Goal: Task Accomplishment & Management: Manage account settings

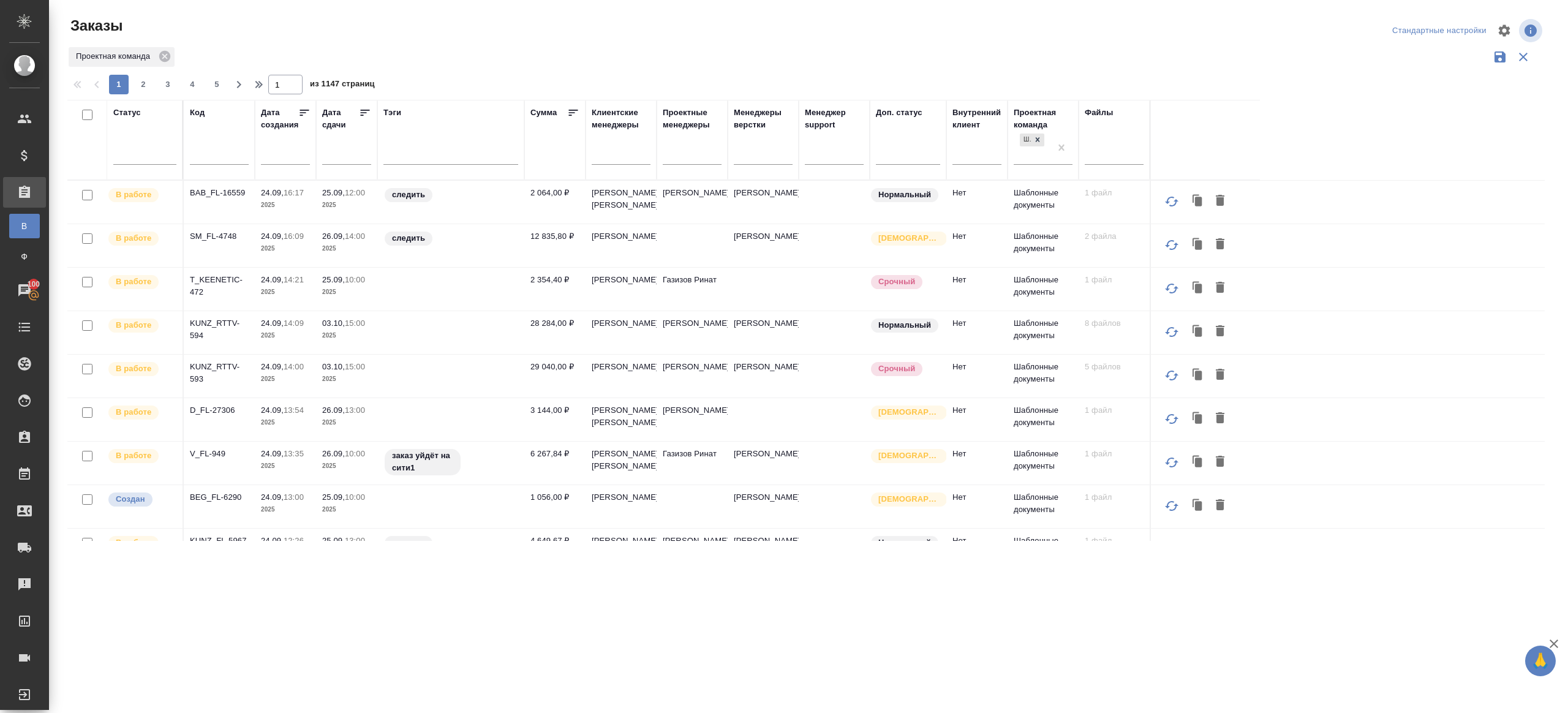
click at [221, 167] on div at bounding box center [219, 157] width 59 height 30
click at [221, 158] on input "text" at bounding box center [219, 157] width 59 height 15
click at [227, 299] on p "T_KEENETIC-472" at bounding box center [219, 286] width 59 height 25
click at [209, 163] on input "text" at bounding box center [219, 157] width 59 height 15
paste input "KUNZ_RTTV-587"
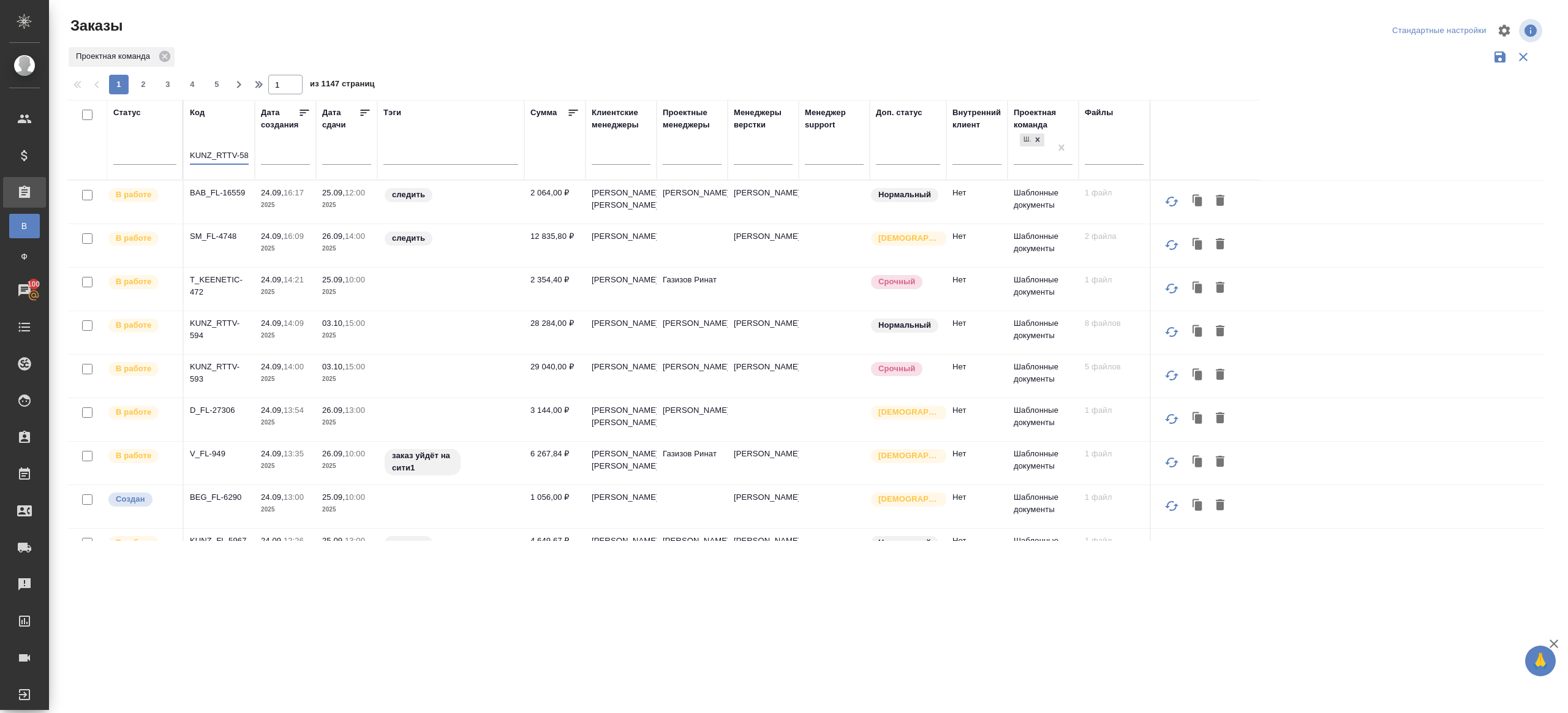
scroll to position [0, 3]
type input "KUNZ_RTTV-587"
click at [447, 72] on div at bounding box center [811, 71] width 1488 height 6
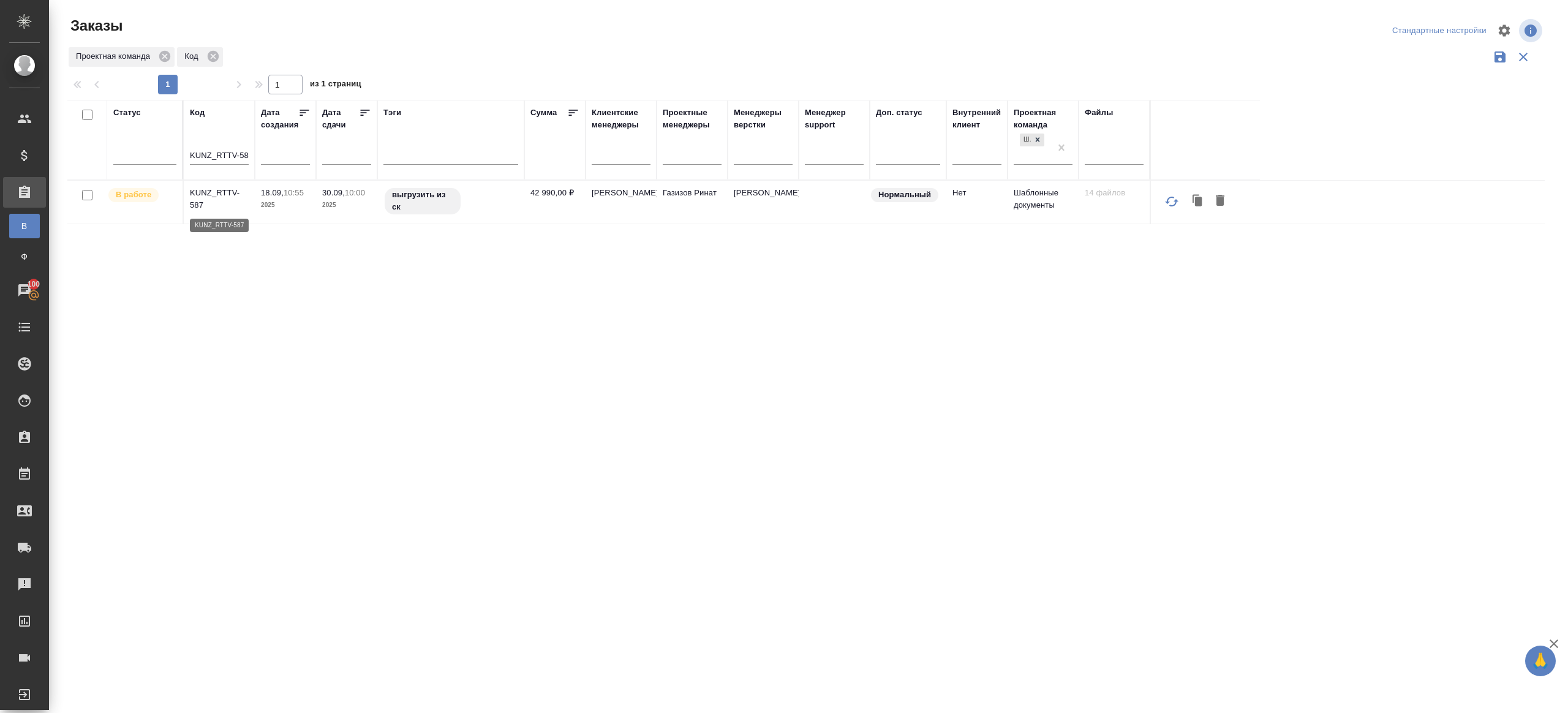
click at [221, 195] on p "KUNZ_RTTV-587" at bounding box center [219, 199] width 59 height 25
click at [437, 148] on div at bounding box center [451, 152] width 135 height 18
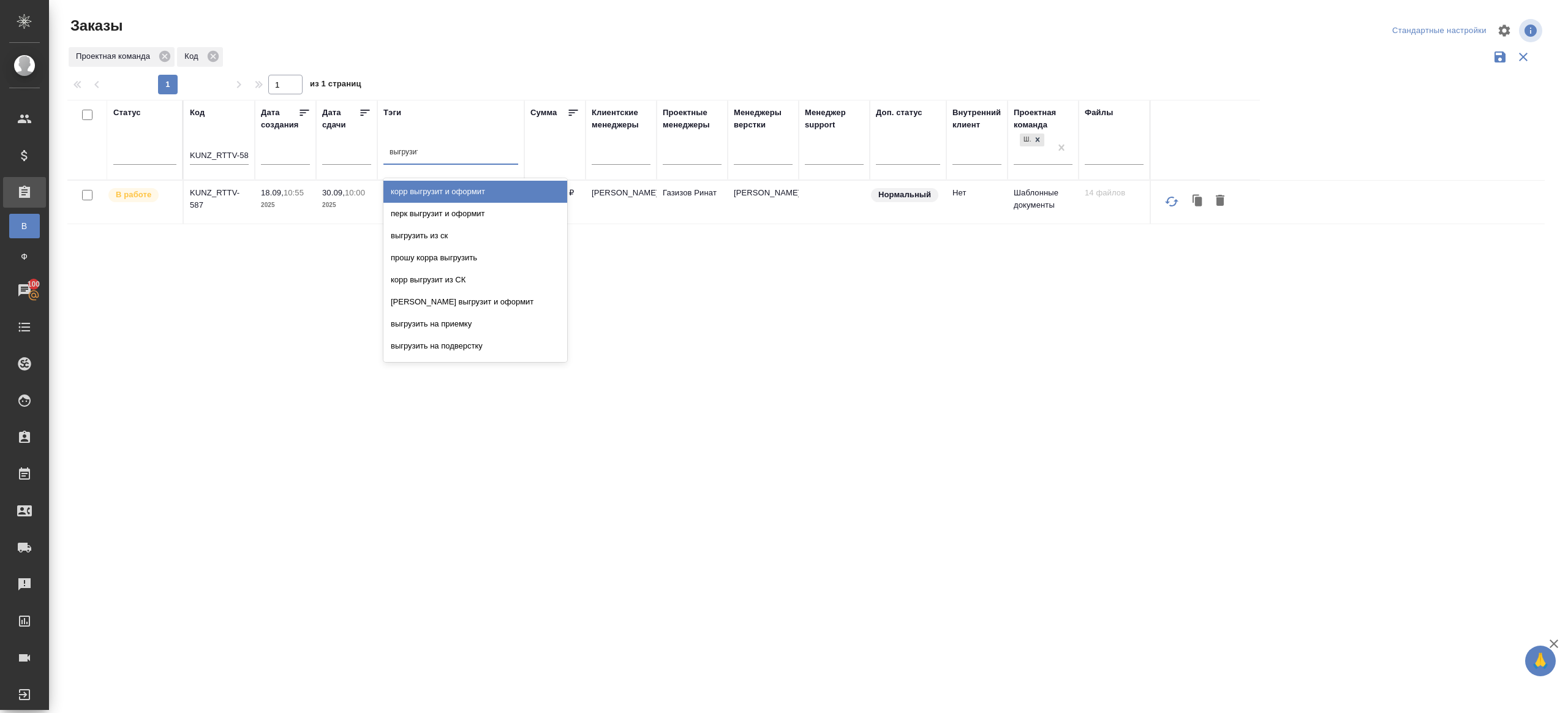
type input "выгрузить"
click at [438, 187] on div "выгрузить из ск" at bounding box center [475, 192] width 184 height 22
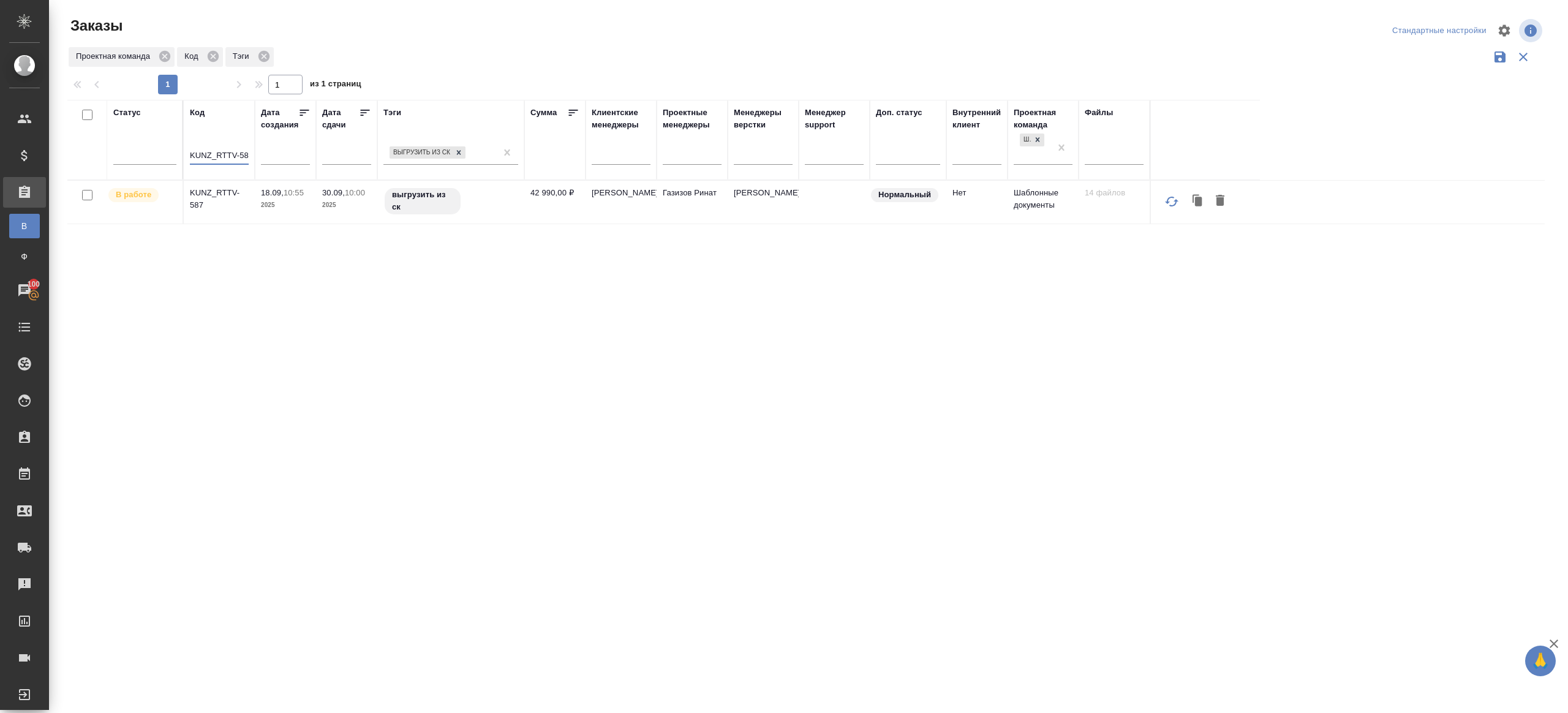
click at [229, 157] on input "KUNZ_RTTV-587" at bounding box center [219, 157] width 59 height 15
click at [355, 306] on div "Статус Код Дата создания Дата сдачи Тэги выгрузить из ск Сумма Клиентские менед…" at bounding box center [806, 321] width 1477 height 442
click at [494, 154] on div "выгрузить из ск" at bounding box center [440, 152] width 113 height 18
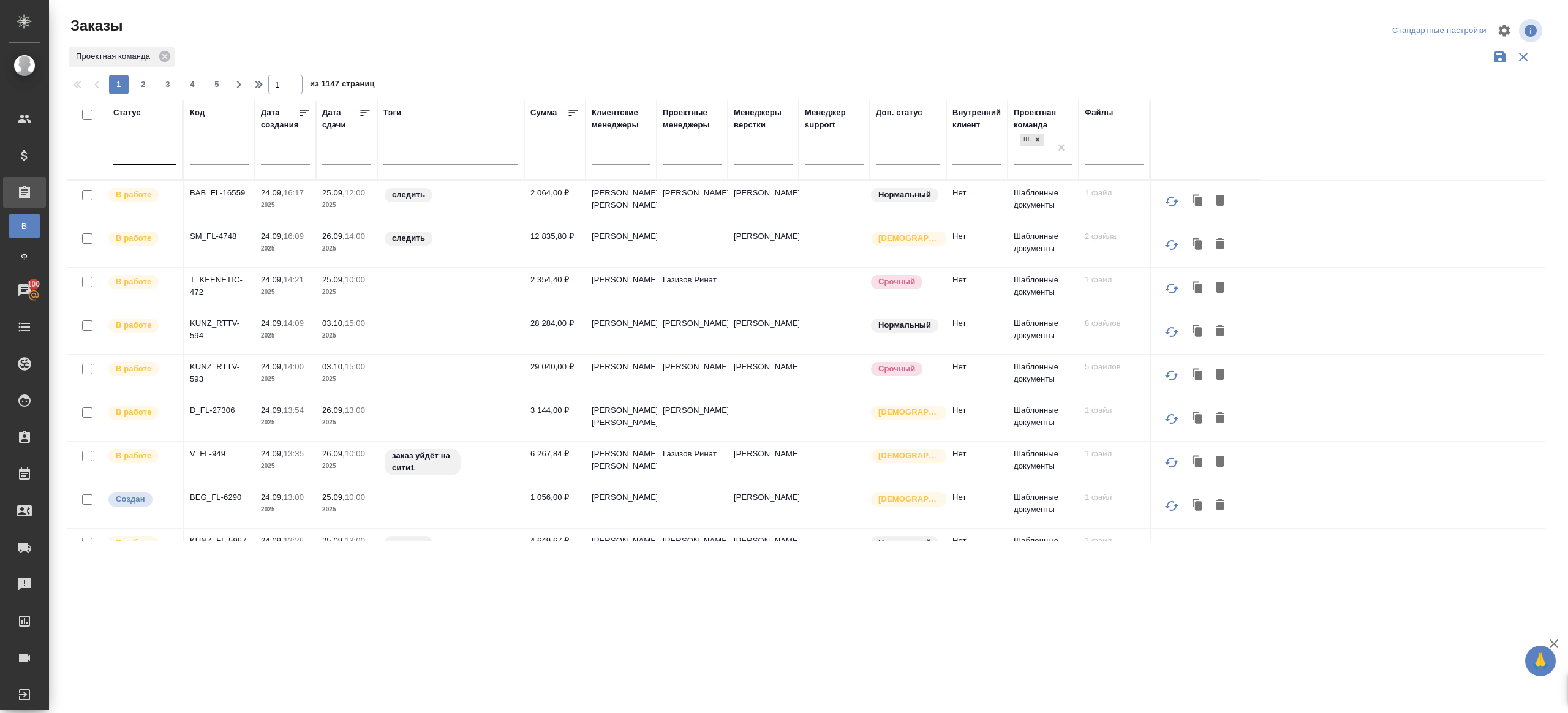
click at [141, 157] on div at bounding box center [145, 152] width 63 height 18
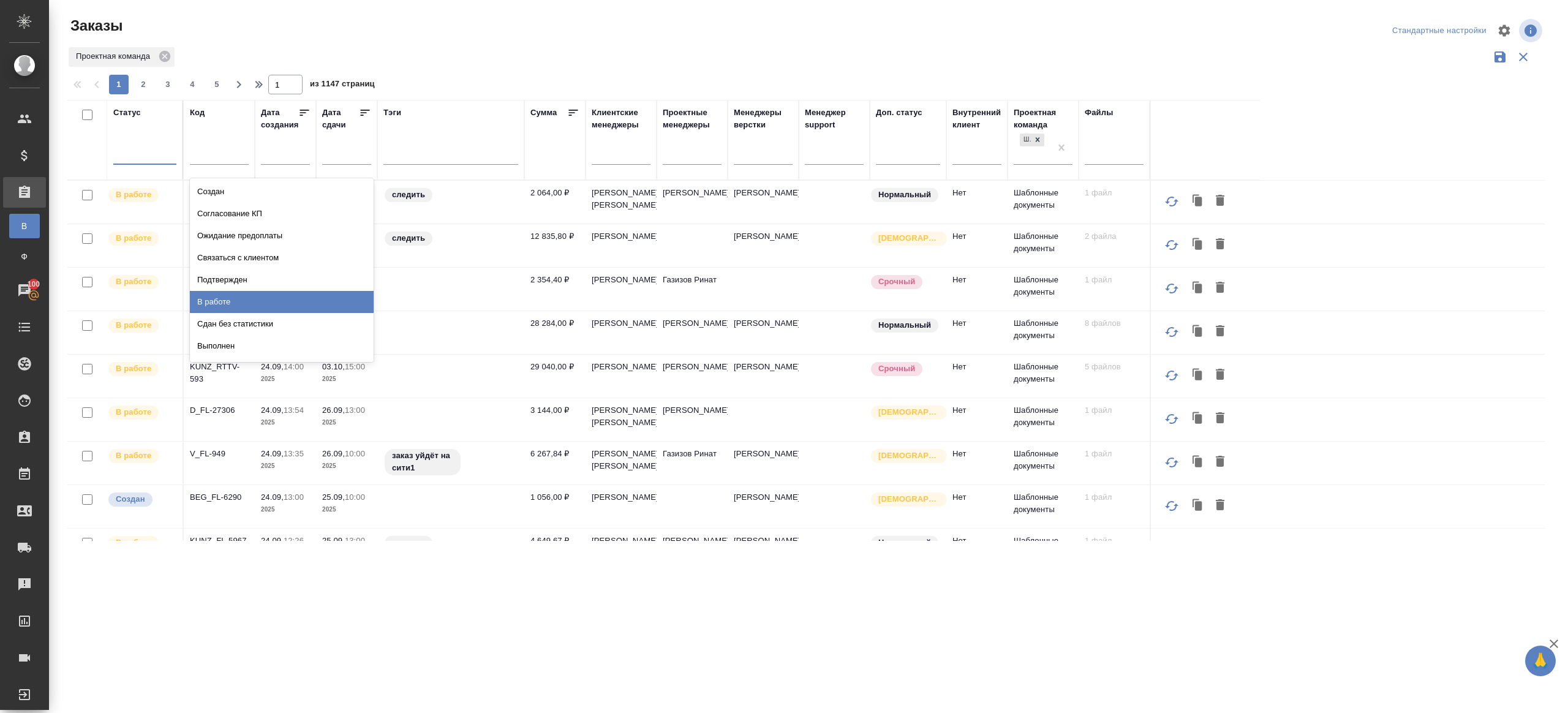
click at [216, 293] on div "В работе" at bounding box center [281, 302] width 184 height 22
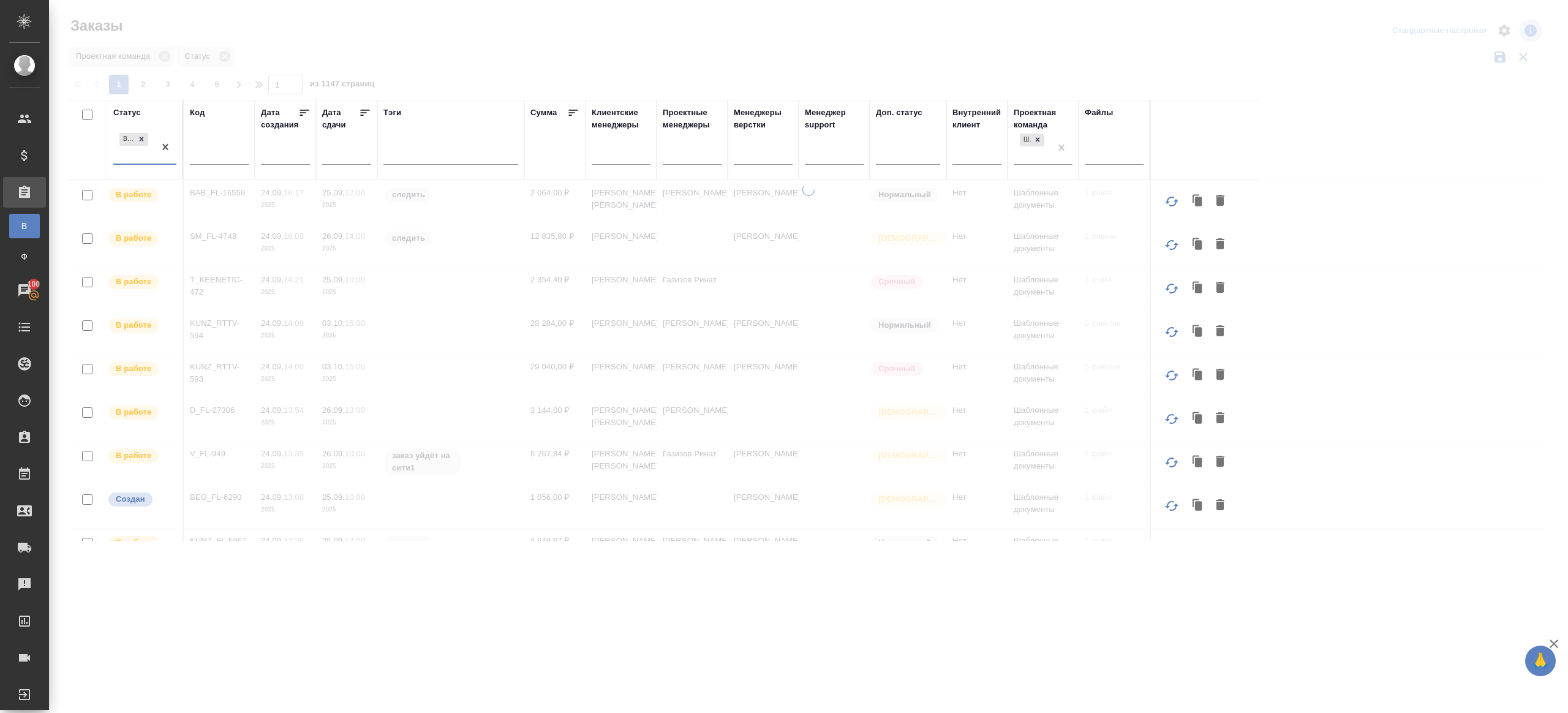
click at [369, 109] on icon at bounding box center [365, 113] width 12 height 12
click at [524, 68] on div at bounding box center [808, 274] width 1519 height 548
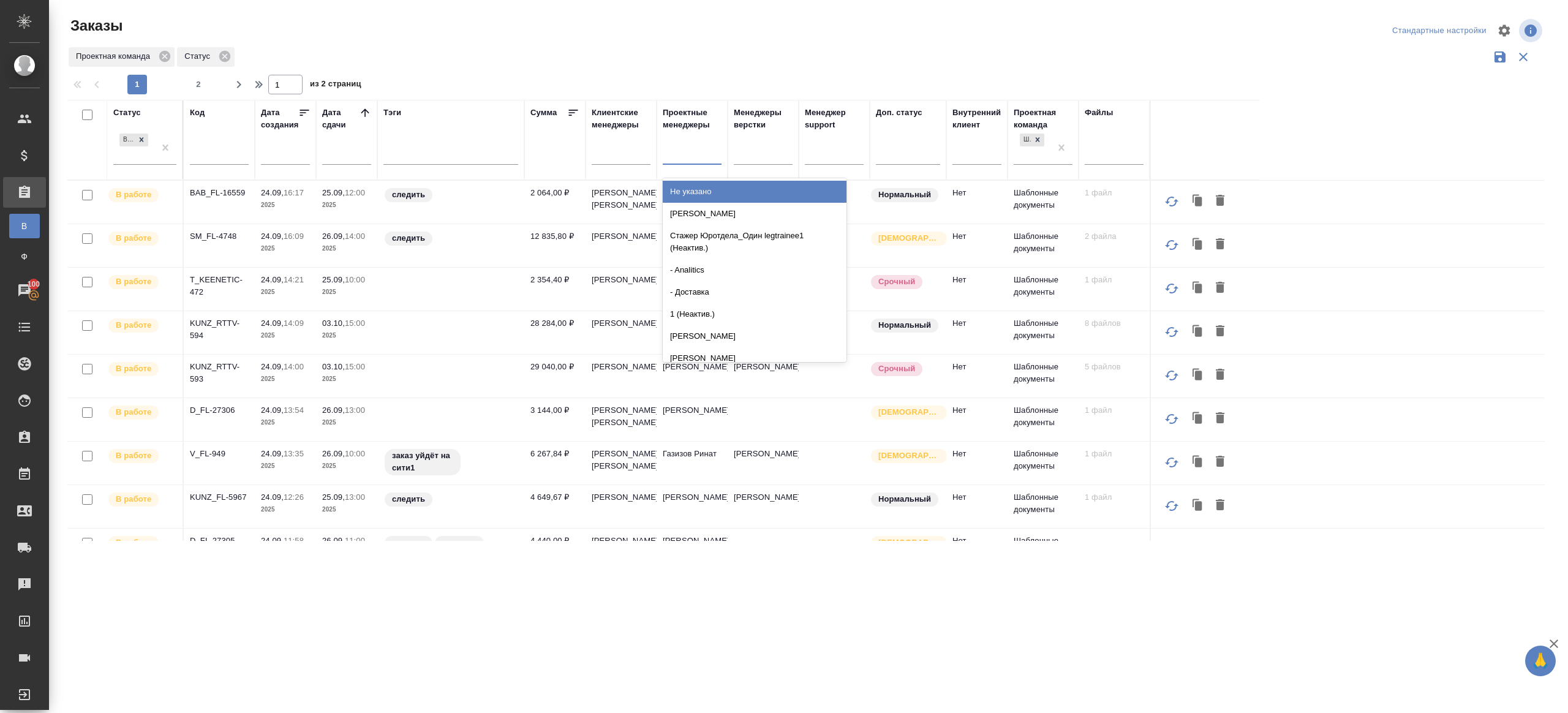
click at [704, 147] on div at bounding box center [692, 152] width 59 height 18
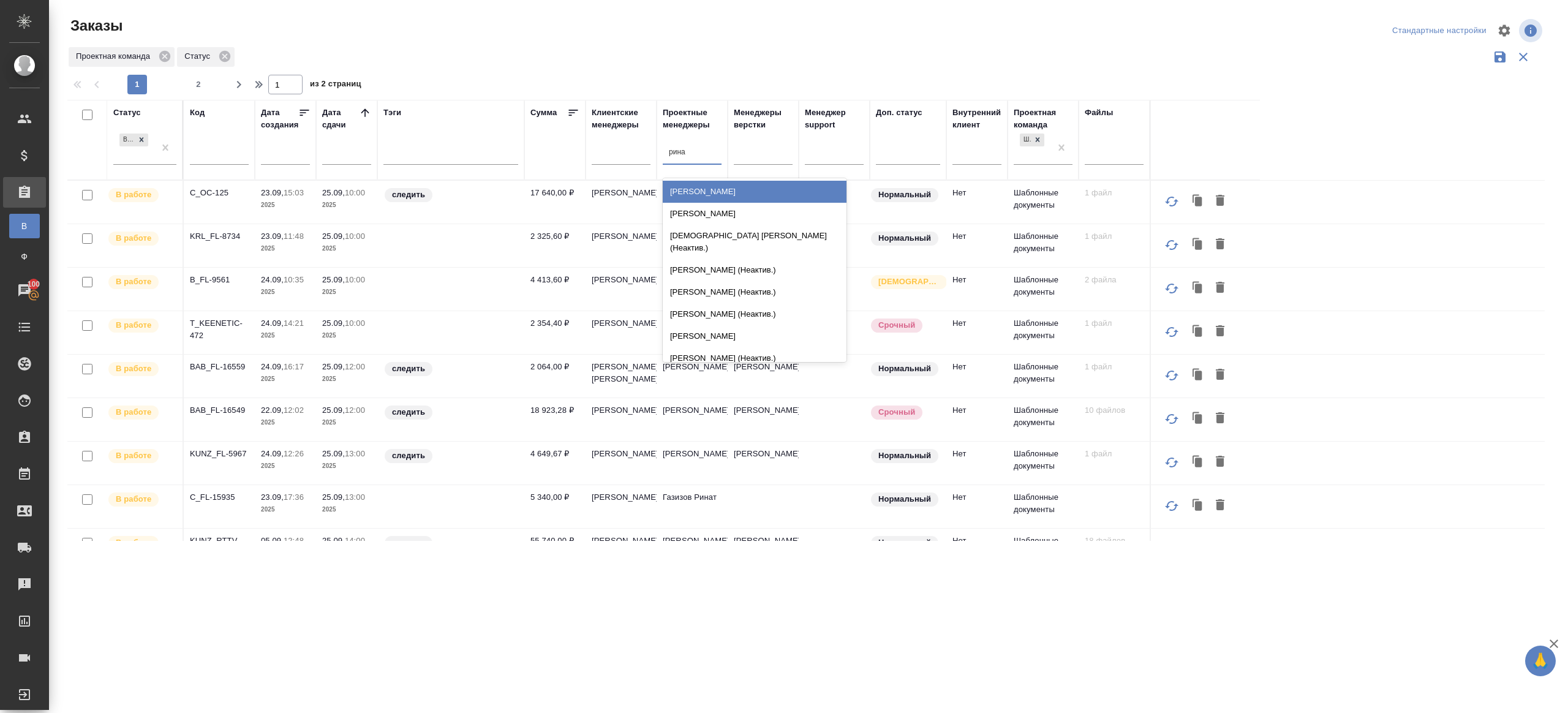
type input "ринат"
click at [692, 191] on div "Газизов Ринат" at bounding box center [754, 192] width 184 height 22
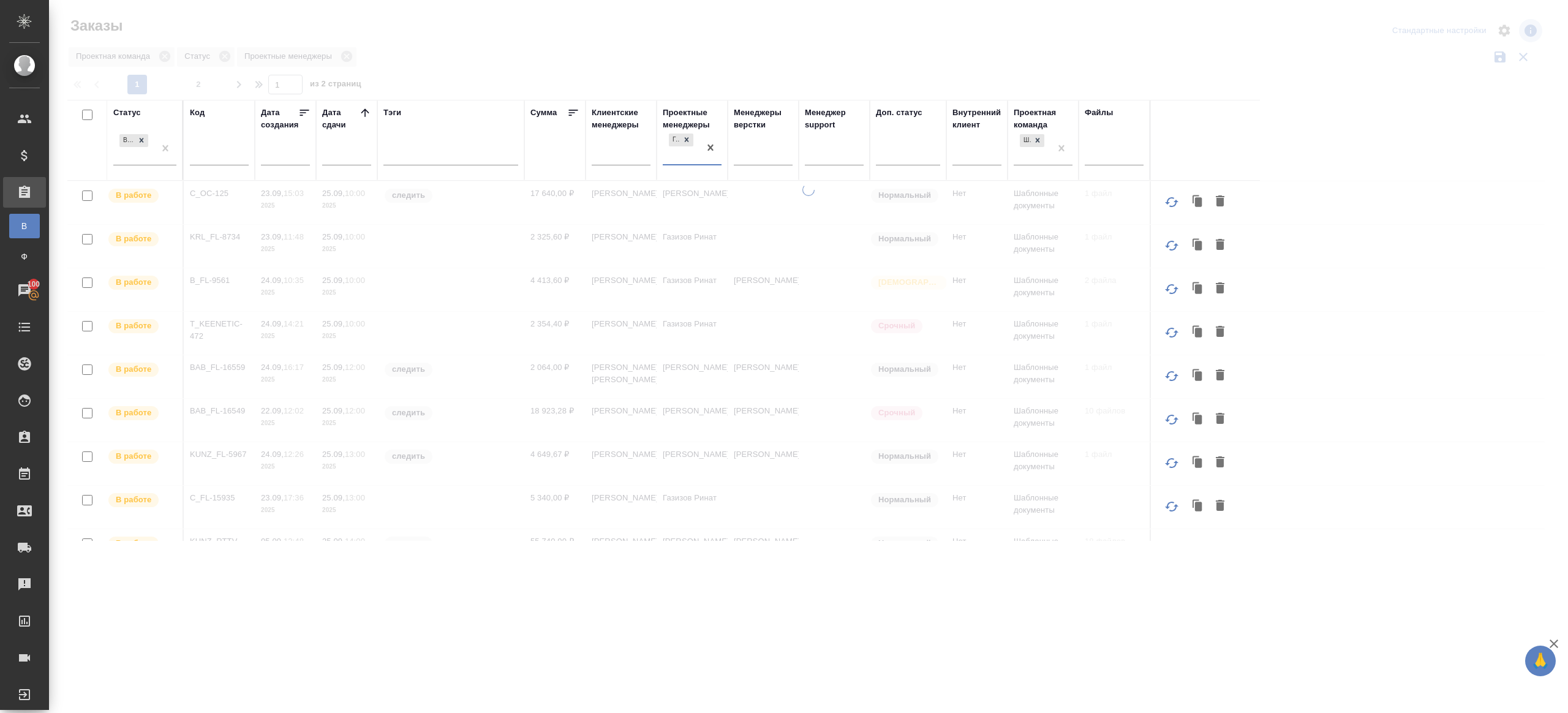
click at [708, 67] on div at bounding box center [808, 274] width 1519 height 548
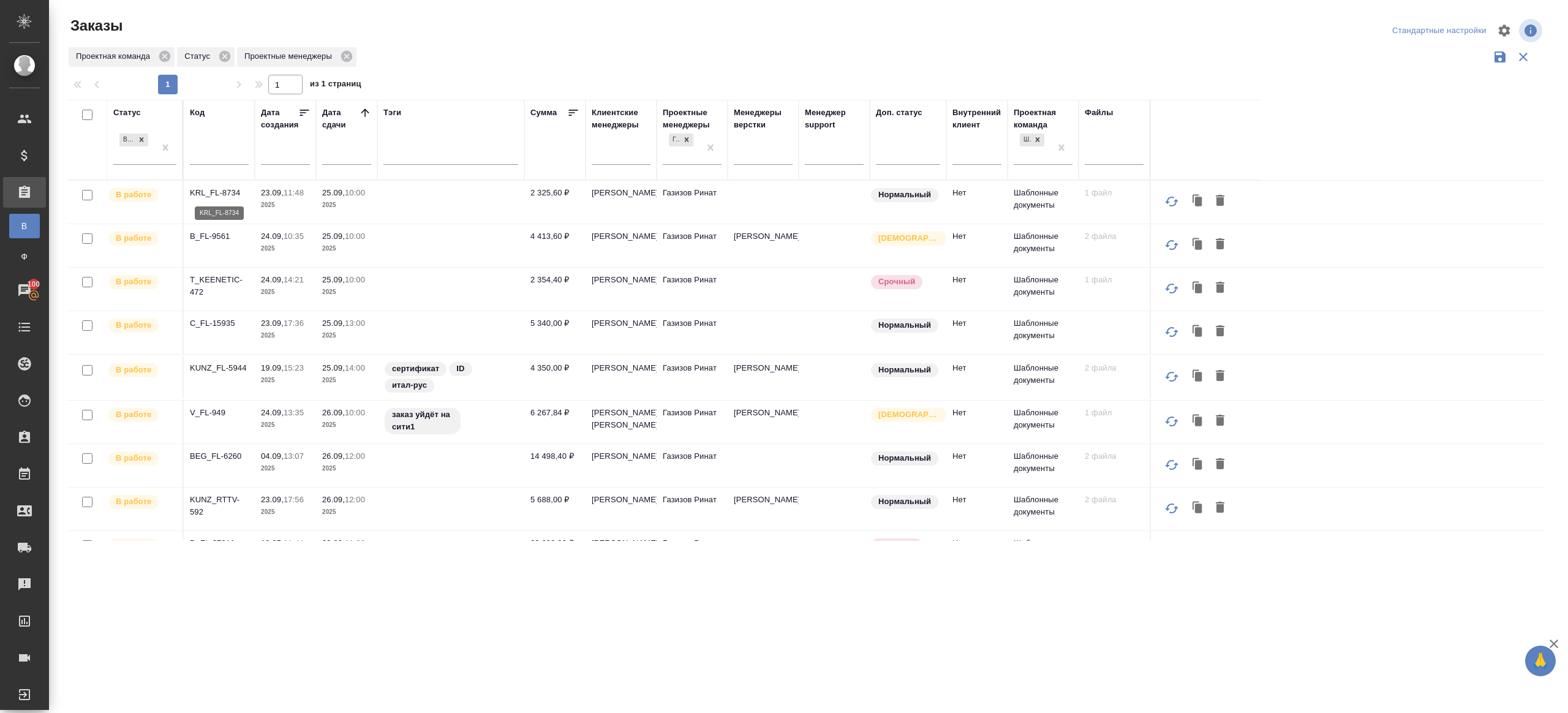
click at [205, 191] on p "KRL_FL-8734" at bounding box center [219, 193] width 59 height 12
click at [210, 238] on p "B_FL-9561" at bounding box center [219, 236] width 59 height 12
click at [214, 279] on p "T_KEENETIC-472" at bounding box center [219, 286] width 59 height 25
click at [213, 322] on p "C_FL-15935" at bounding box center [219, 324] width 59 height 12
click at [215, 368] on p "KUNZ_FL-5944" at bounding box center [219, 368] width 59 height 12
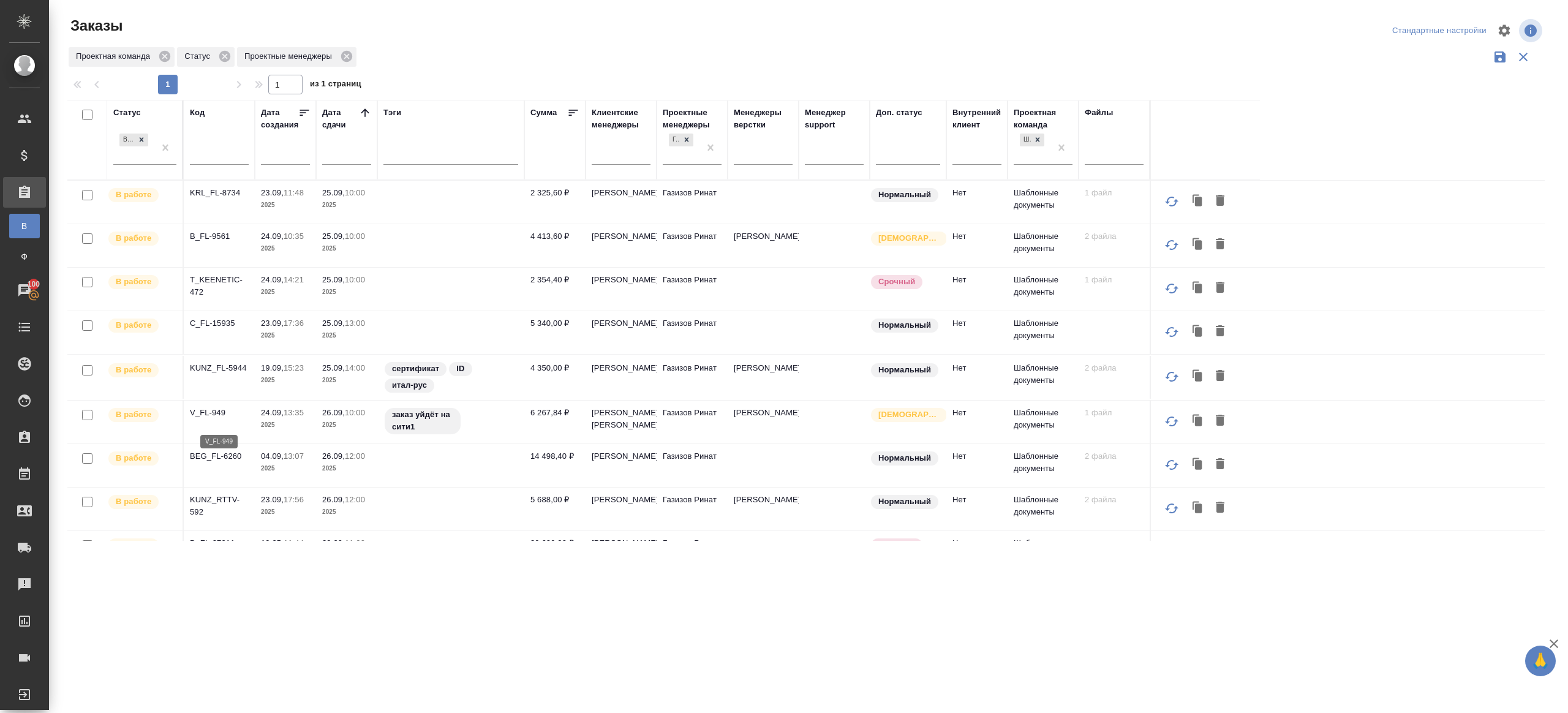
click at [215, 416] on p "V_FL-949" at bounding box center [219, 413] width 59 height 12
click at [212, 463] on p "BEG_FL-6260" at bounding box center [219, 456] width 59 height 12
click at [219, 519] on p "KUNZ_RTTV-592" at bounding box center [219, 506] width 59 height 25
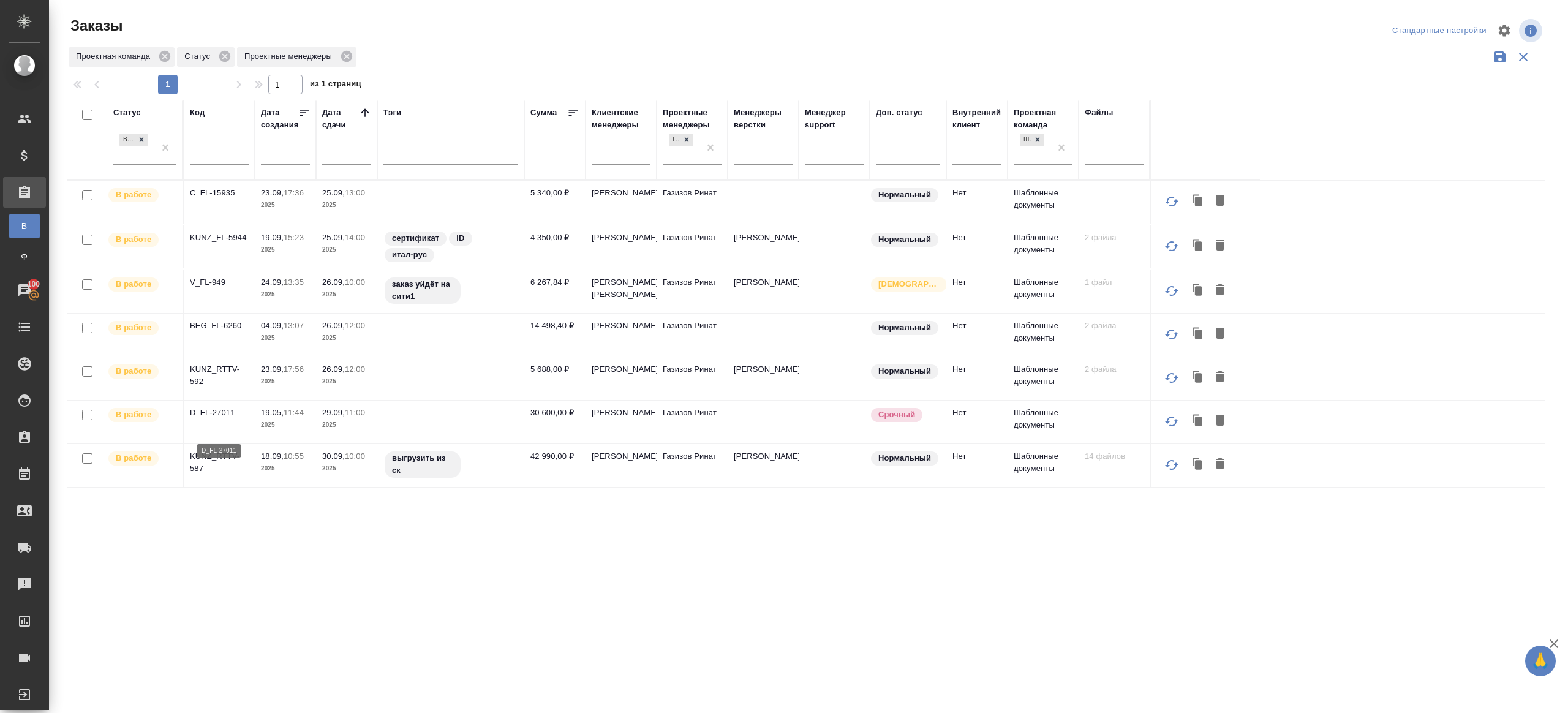
click at [210, 419] on p "D_FL-27011" at bounding box center [219, 413] width 59 height 12
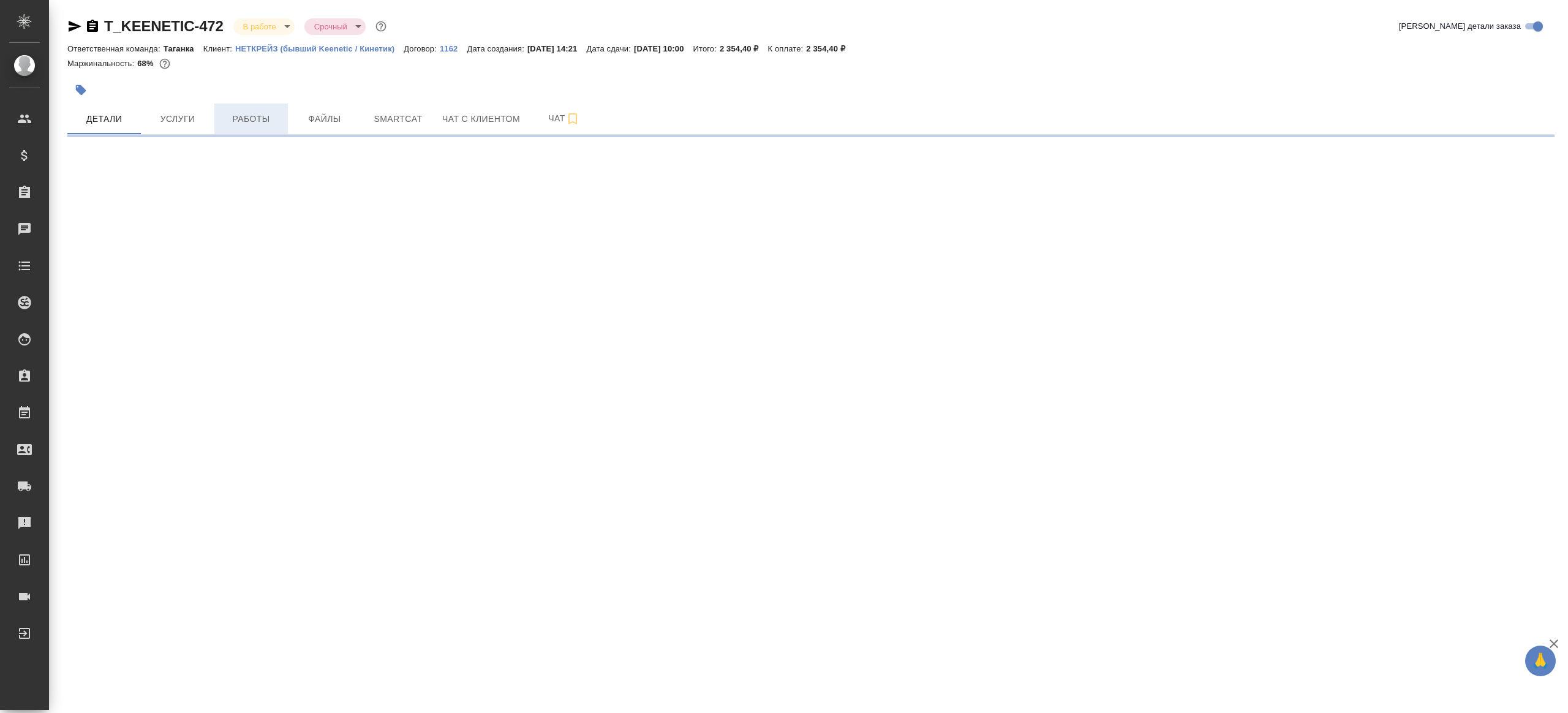
click at [241, 107] on button "Работы" at bounding box center [251, 119] width 74 height 31
select select "RU"
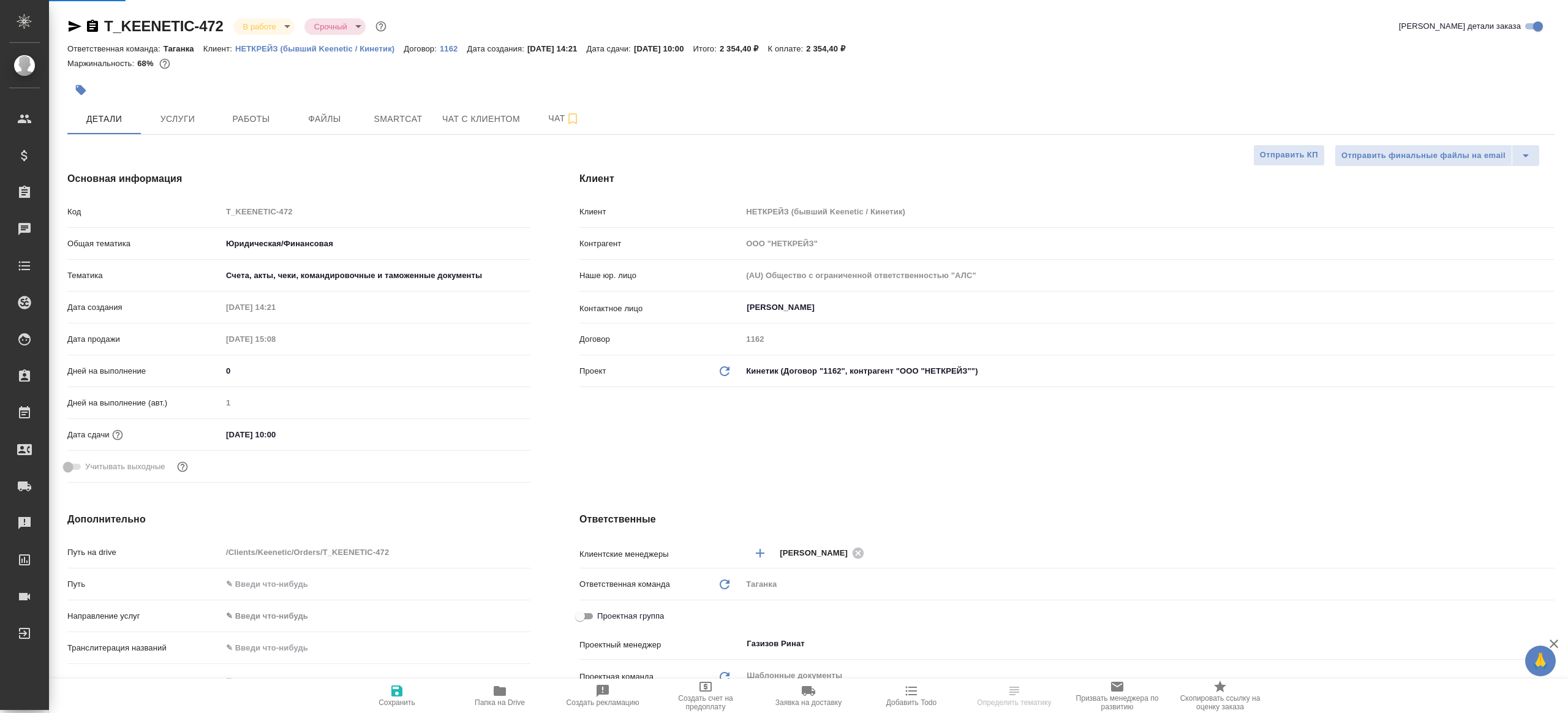
type textarea "x"
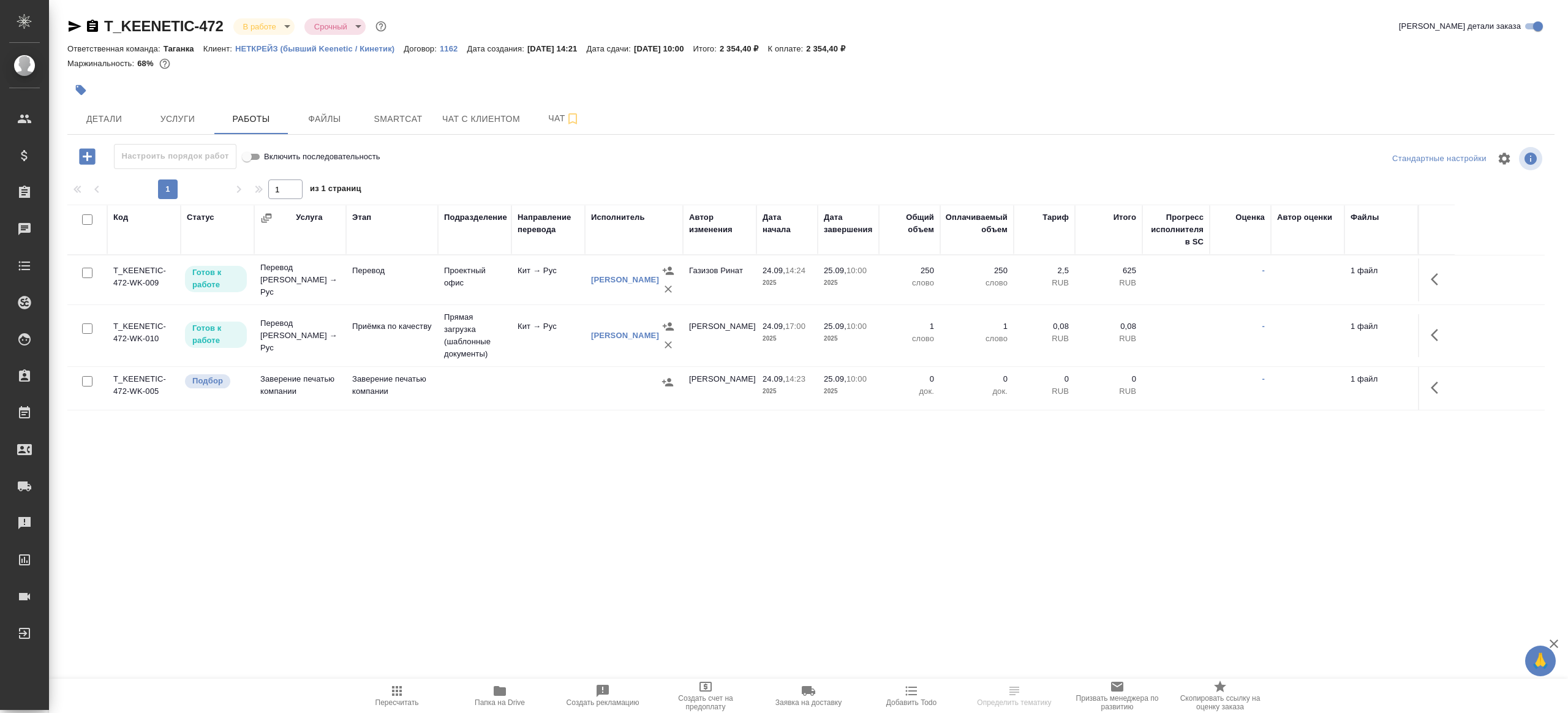
click at [484, 151] on div "Настроить порядок работ Включить последовательность" at bounding box center [315, 156] width 495 height 25
click at [490, 685] on span "Папка на Drive" at bounding box center [500, 695] width 88 height 23
click at [1438, 282] on icon "button" at bounding box center [1438, 279] width 15 height 15
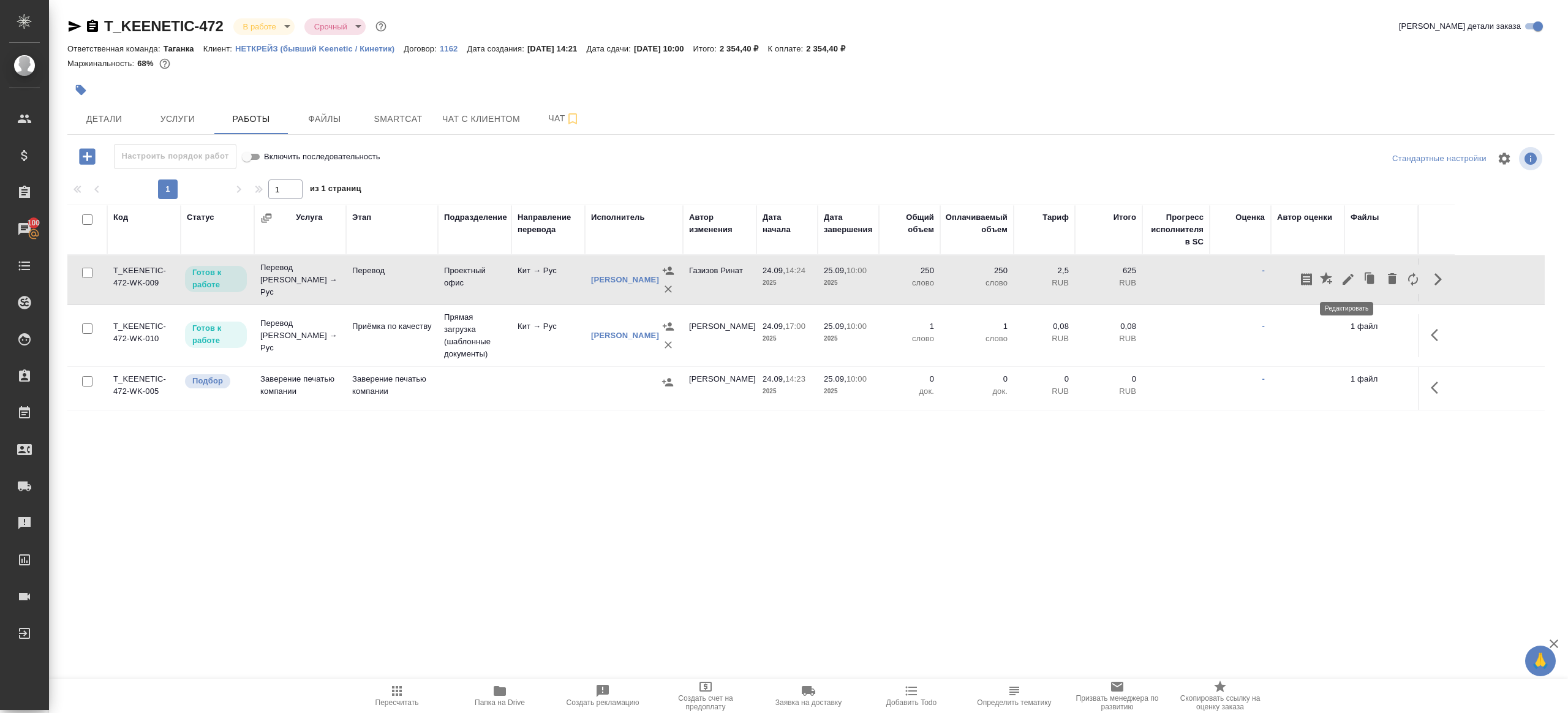
click at [1340, 284] on icon "button" at bounding box center [1347, 279] width 15 height 15
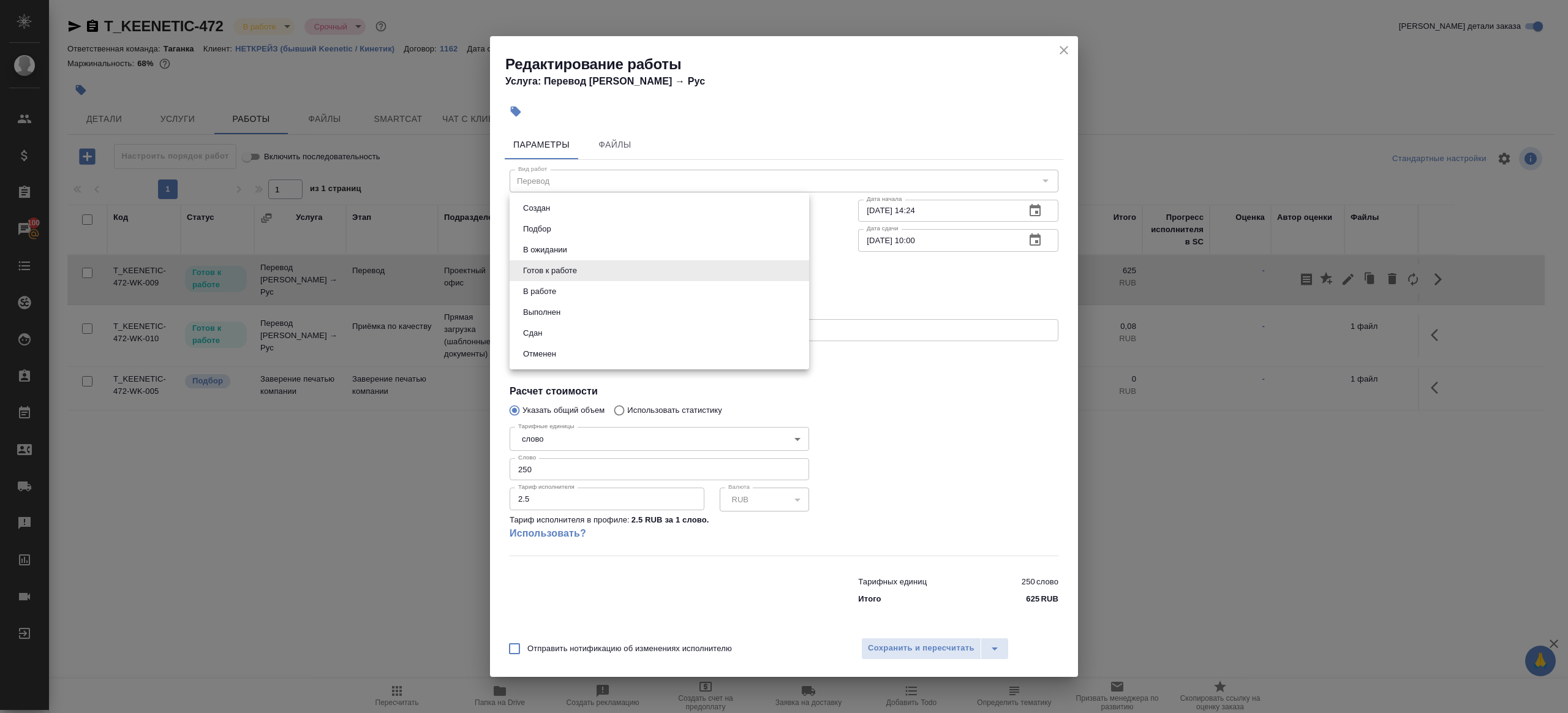
click at [590, 276] on body "🙏 .cls-1 fill:#fff; AWATERA Gazizov Rinat Клиенты Спецификации Заказы 100 Чаты …" at bounding box center [784, 356] width 1568 height 713
click at [568, 336] on li "Сдан" at bounding box center [660, 333] width 299 height 21
type input "closed"
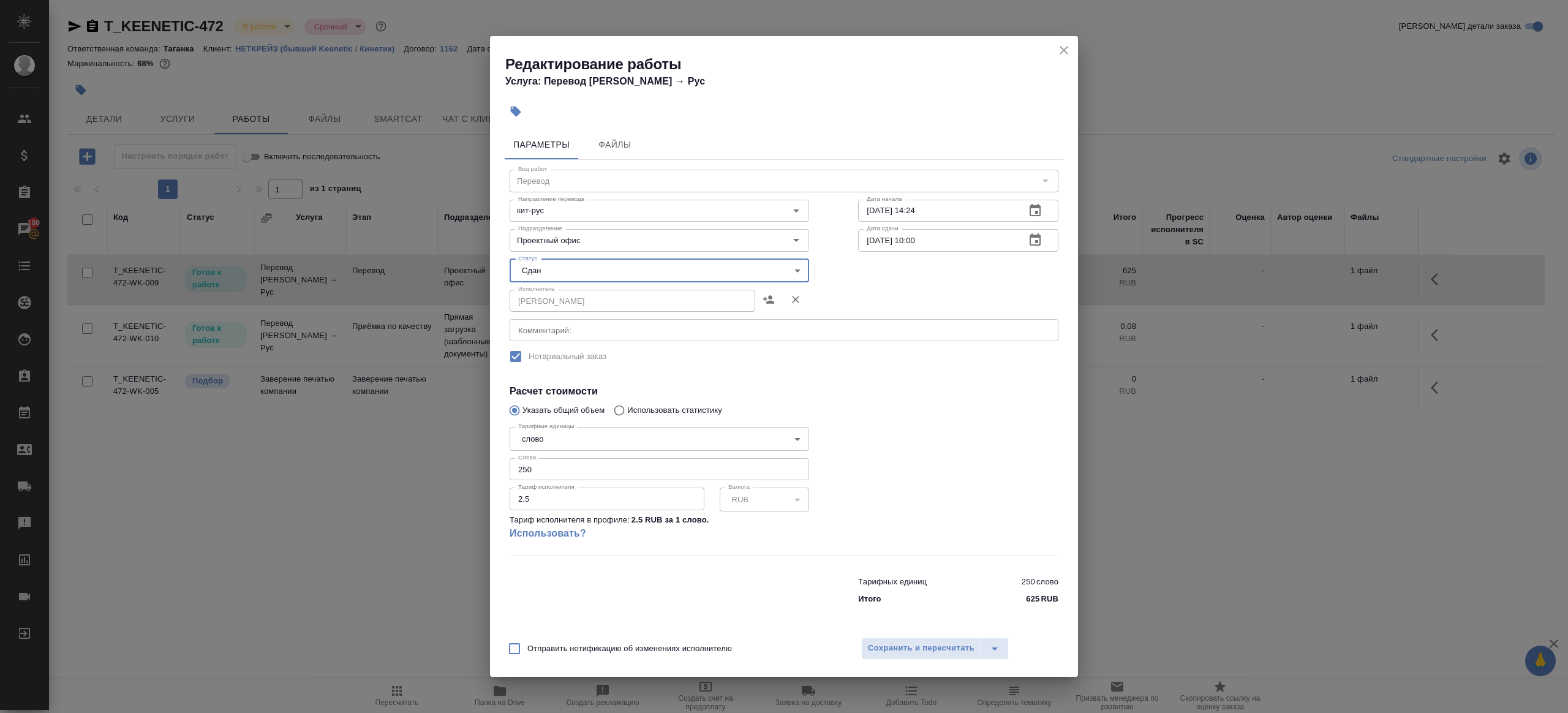
click at [1006, 528] on div at bounding box center [958, 489] width 249 height 182
click at [875, 638] on button "Сохранить и пересчитать" at bounding box center [921, 649] width 120 height 22
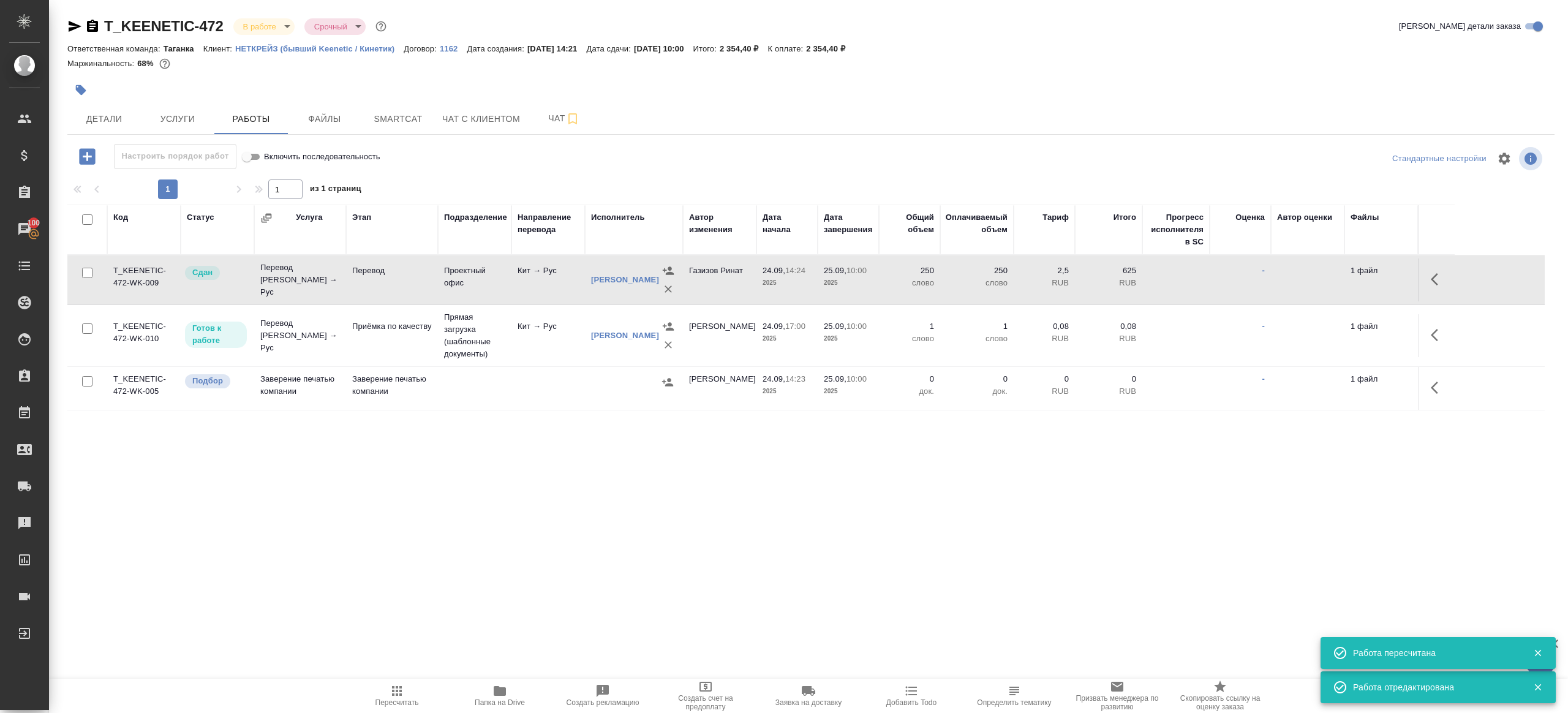
click at [1440, 269] on button "button" at bounding box center [1438, 279] width 29 height 29
click at [1345, 277] on icon "button" at bounding box center [1347, 279] width 15 height 15
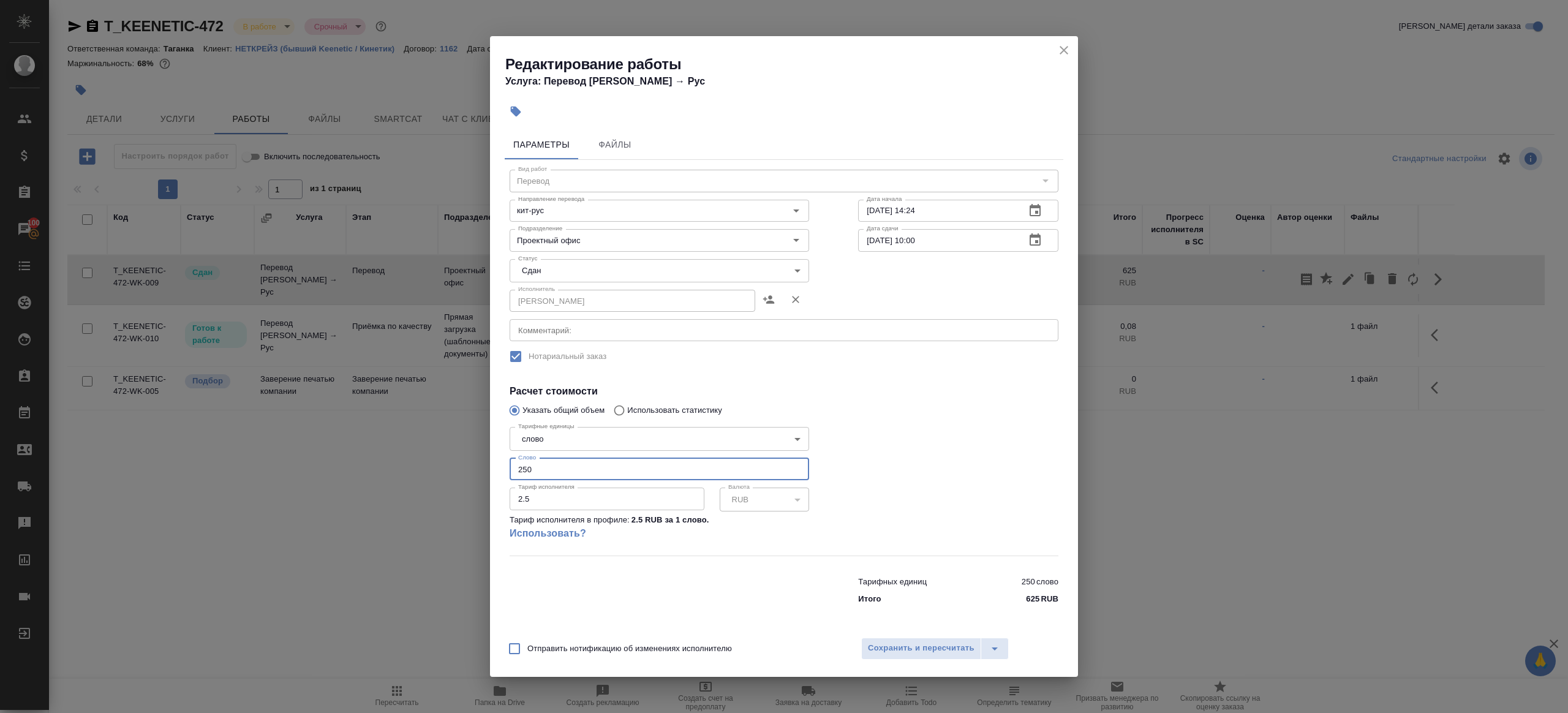
drag, startPoint x: 544, startPoint y: 477, endPoint x: 422, endPoint y: 439, distance: 127.8
click at [422, 439] on div "Редактирование работы Услуга: Перевод Стандарт Кит → Рус Параметры Файлы Вид ра…" at bounding box center [784, 356] width 1568 height 713
type input "172"
click at [896, 645] on span "Сохранить и пересчитать" at bounding box center [921, 649] width 107 height 14
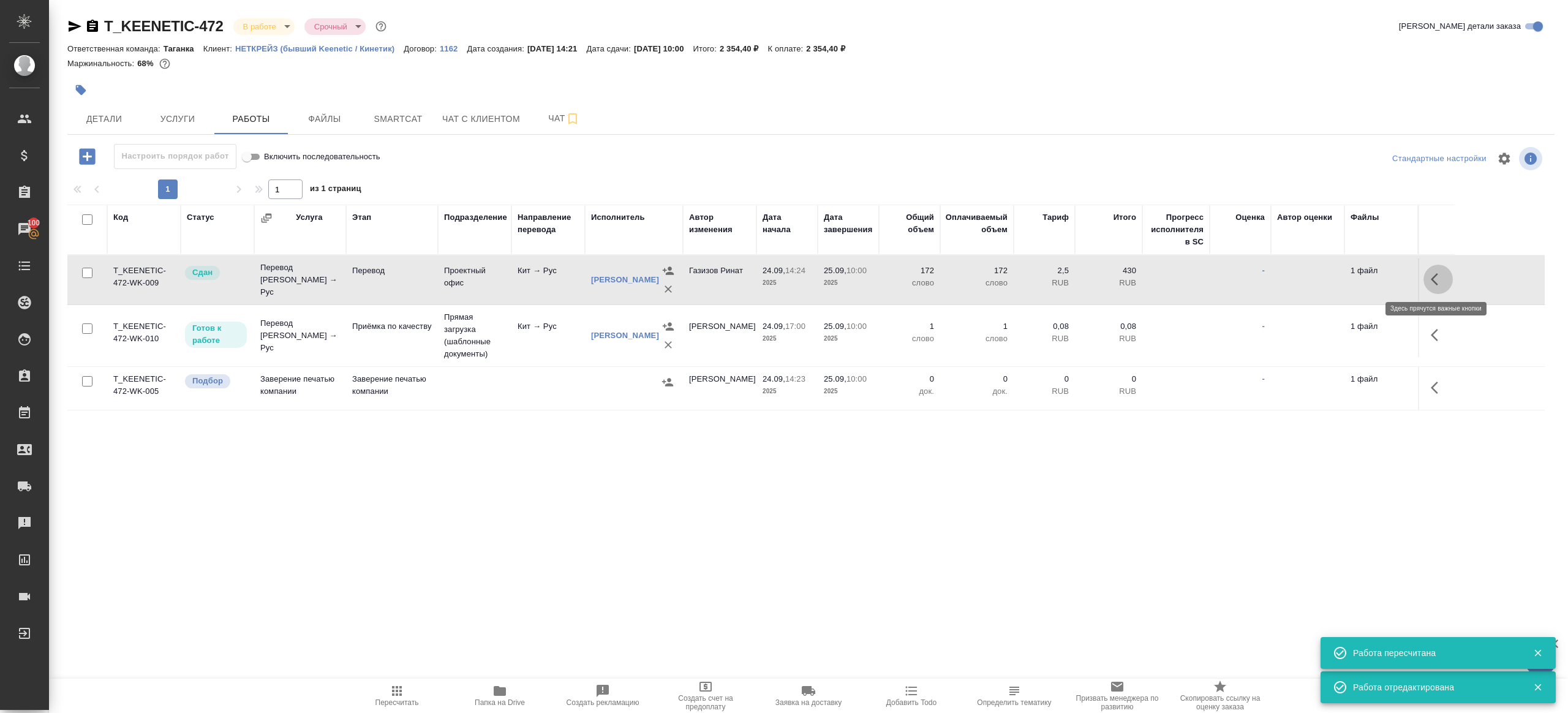
click at [1425, 278] on button "button" at bounding box center [1438, 279] width 29 height 29
click at [1347, 276] on icon "button" at bounding box center [1347, 279] width 15 height 15
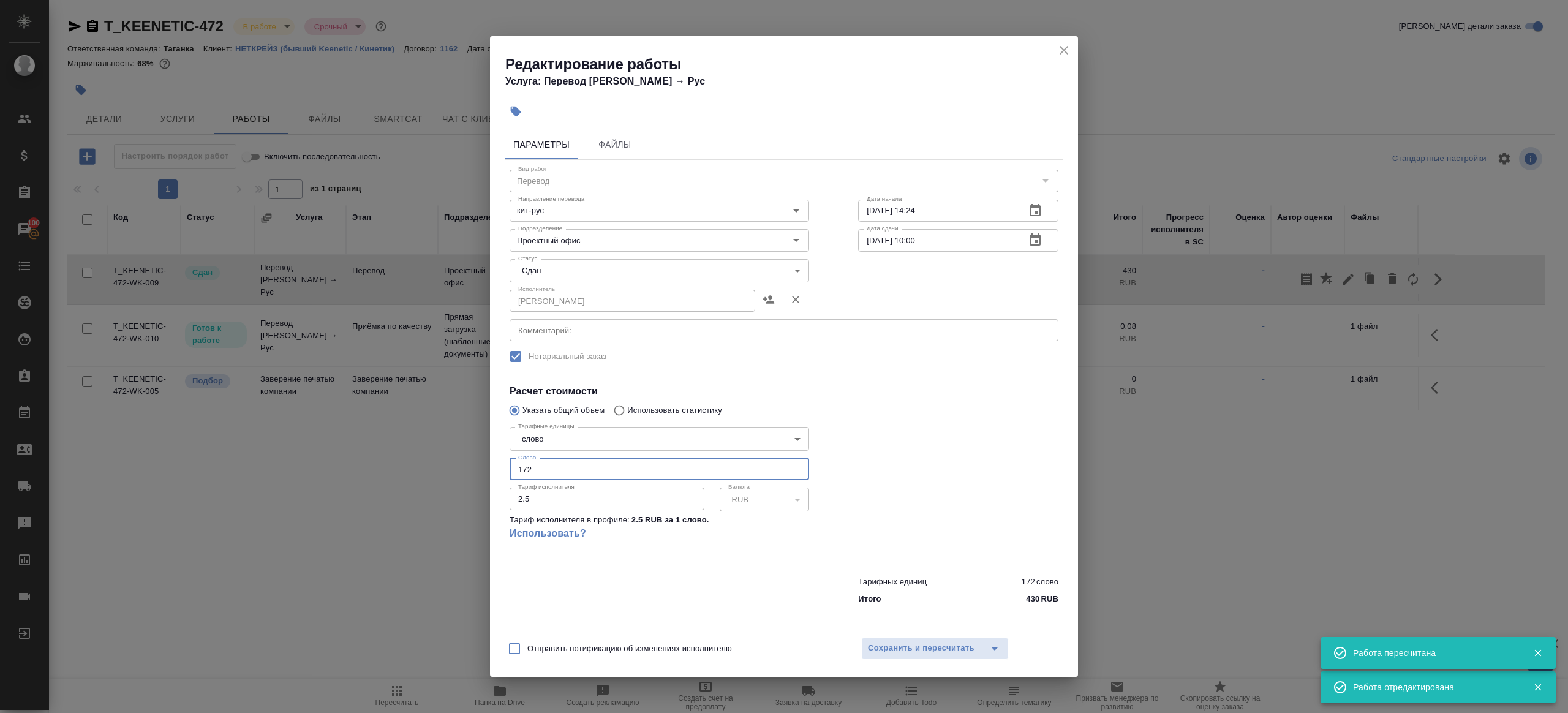
click at [610, 480] on input "172" at bounding box center [660, 470] width 299 height 22
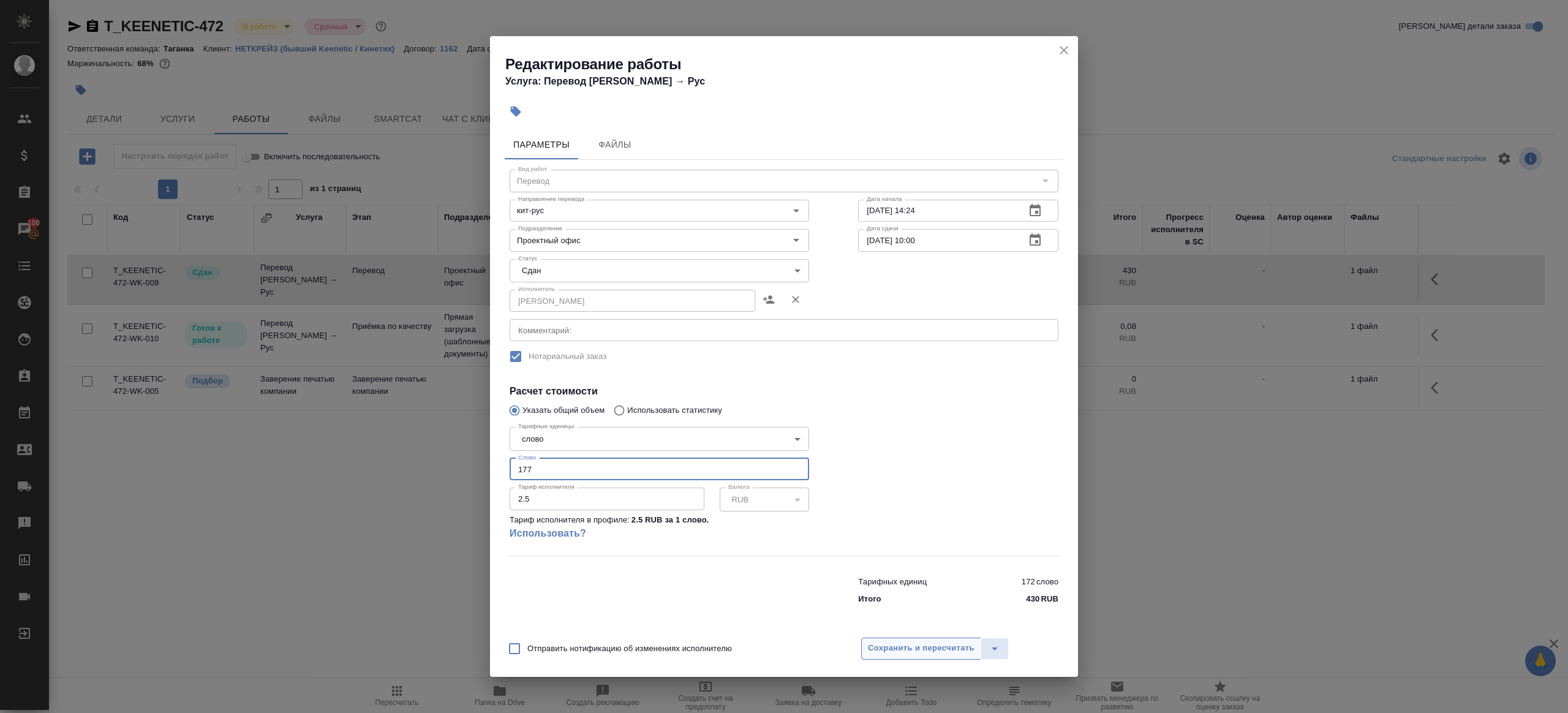
type input "177"
click at [930, 646] on span "Сохранить и пересчитать" at bounding box center [921, 649] width 107 height 14
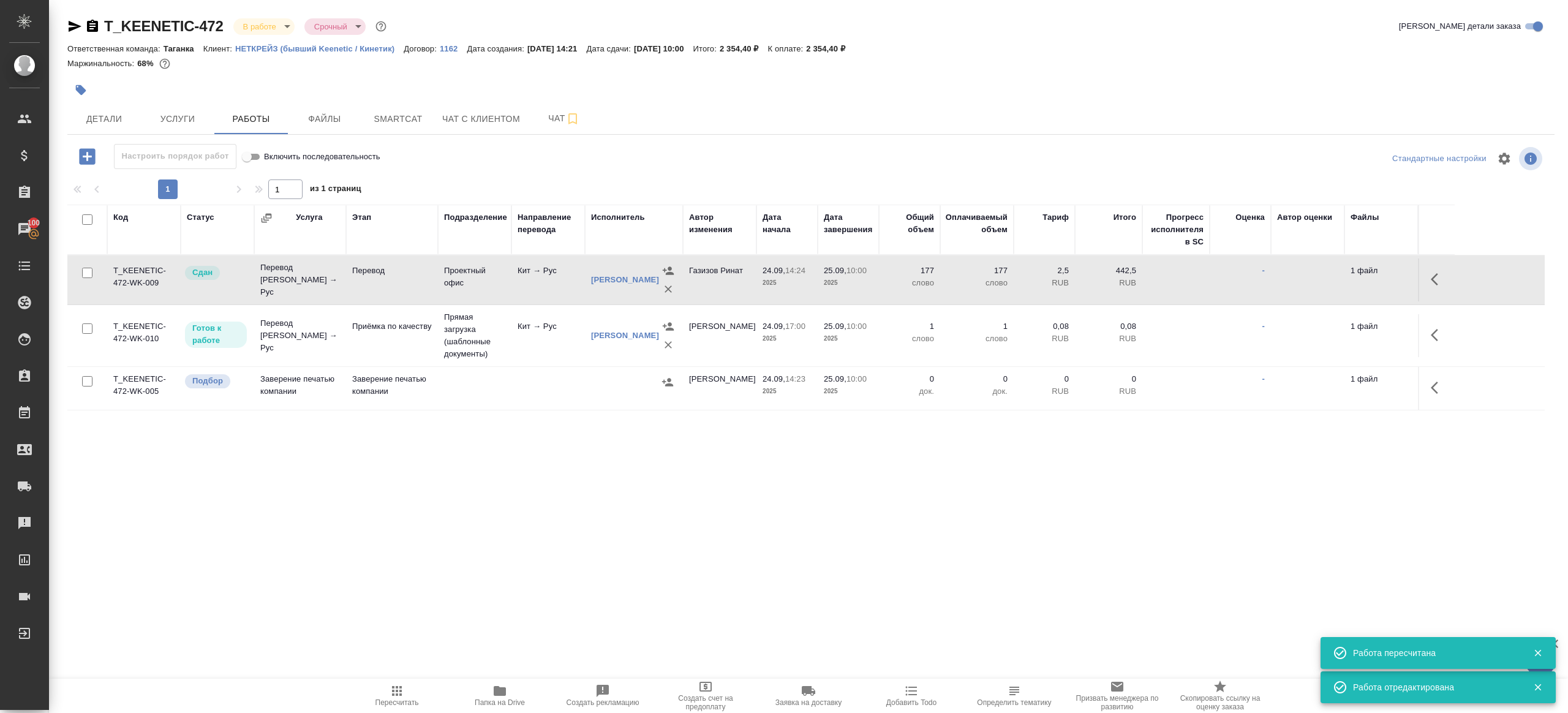
click at [387, 702] on span "Пересчитать" at bounding box center [397, 703] width 44 height 9
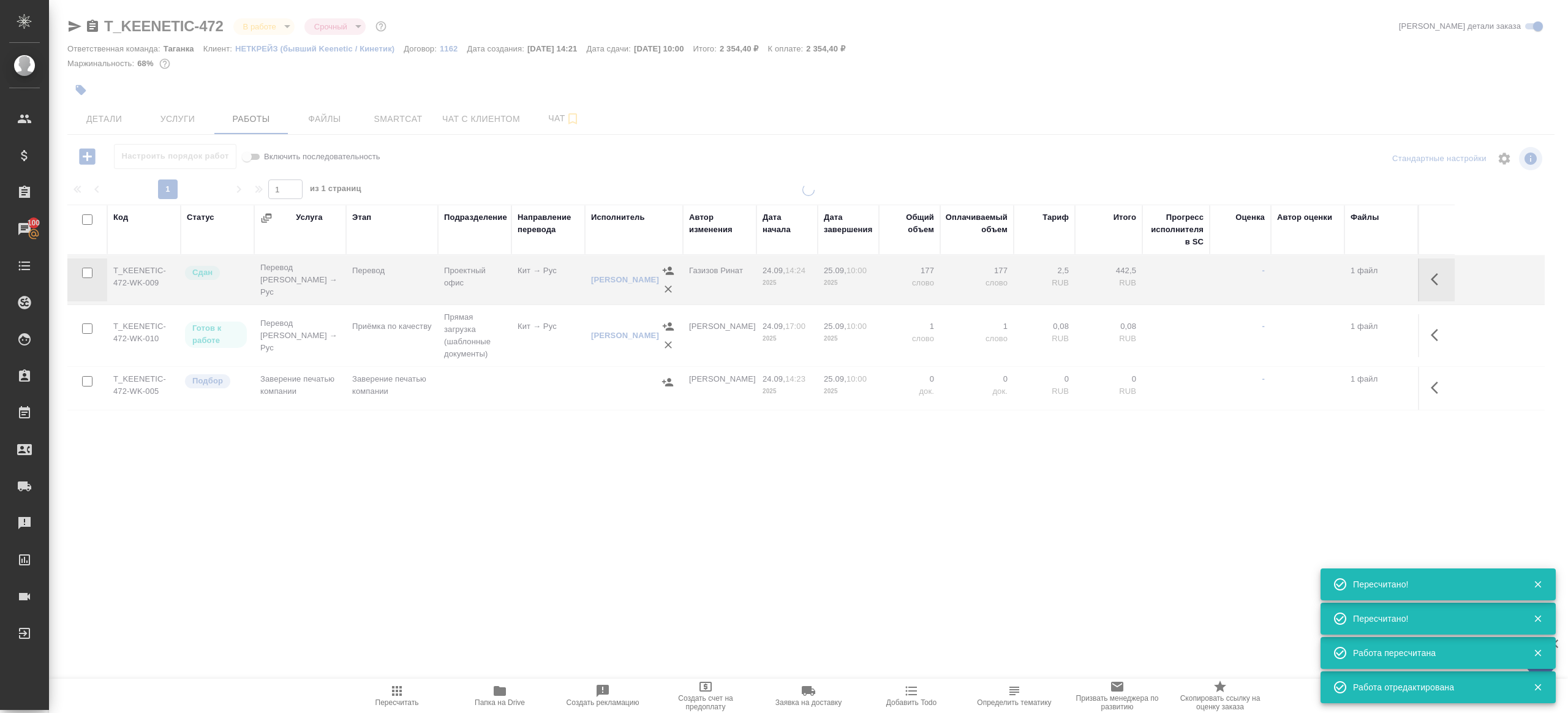
click at [423, 573] on div ".cls-1 fill:#fff; AWATERA Gazizov Rinat Клиенты Спецификации Заказы 100 Чаты To…" at bounding box center [784, 356] width 1568 height 713
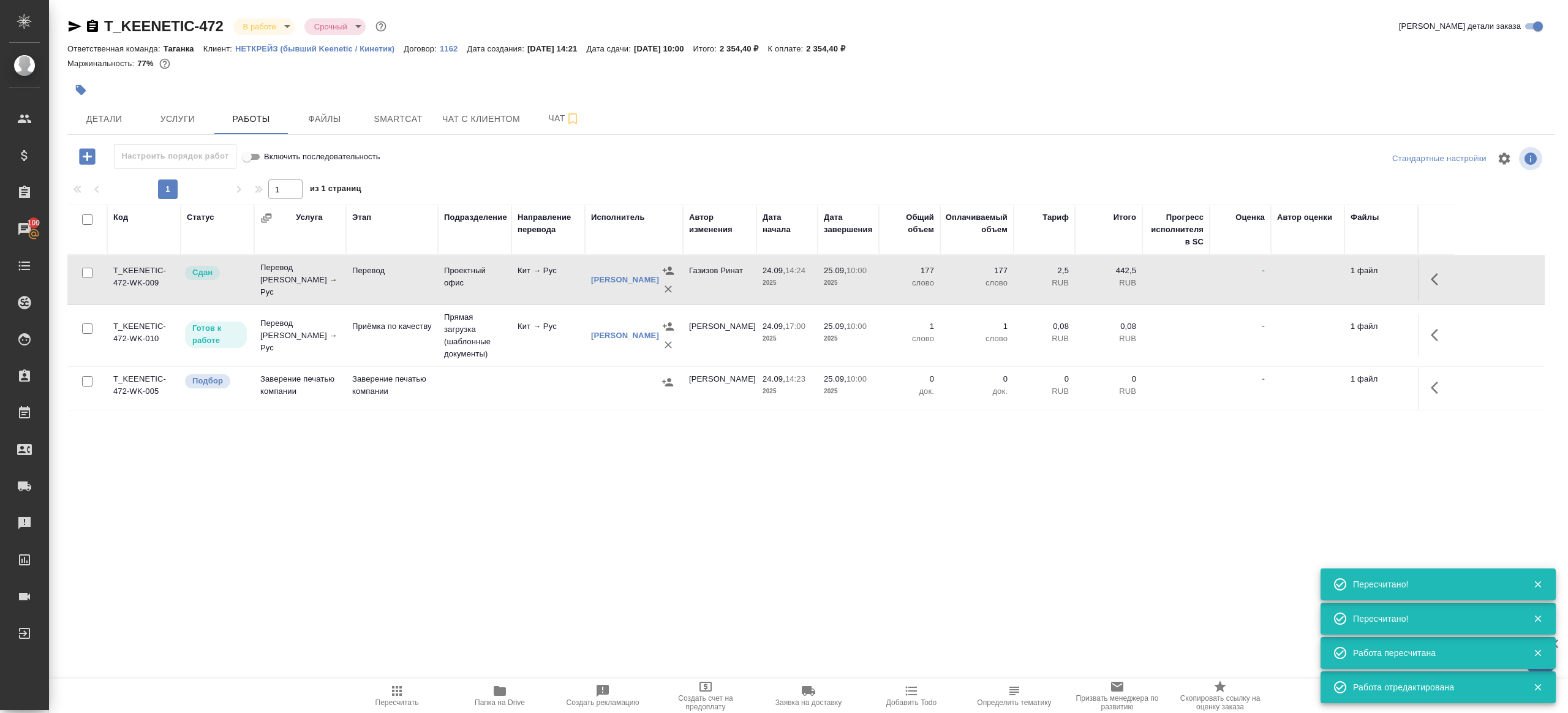
click at [401, 698] on icon "button" at bounding box center [396, 691] width 15 height 15
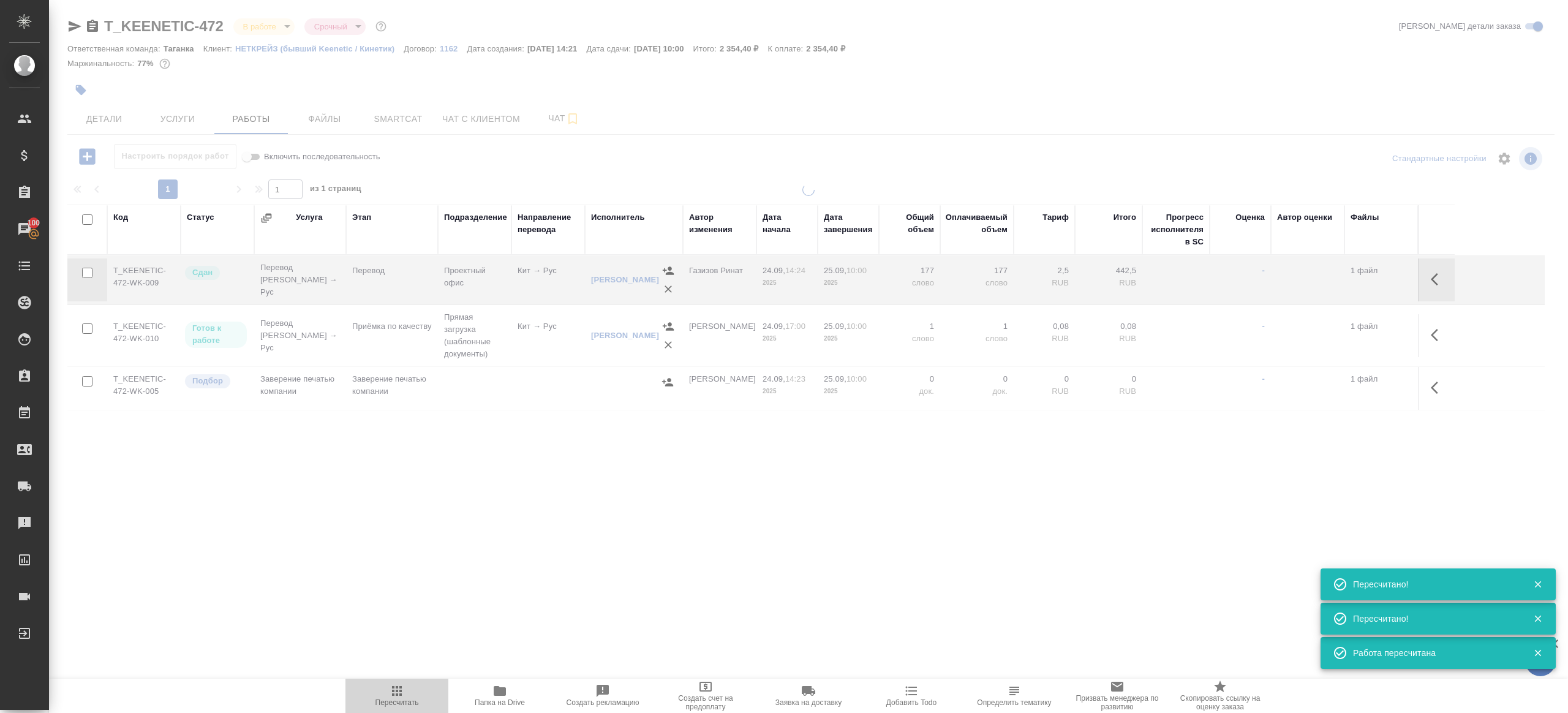
click at [401, 698] on icon "button" at bounding box center [396, 691] width 15 height 15
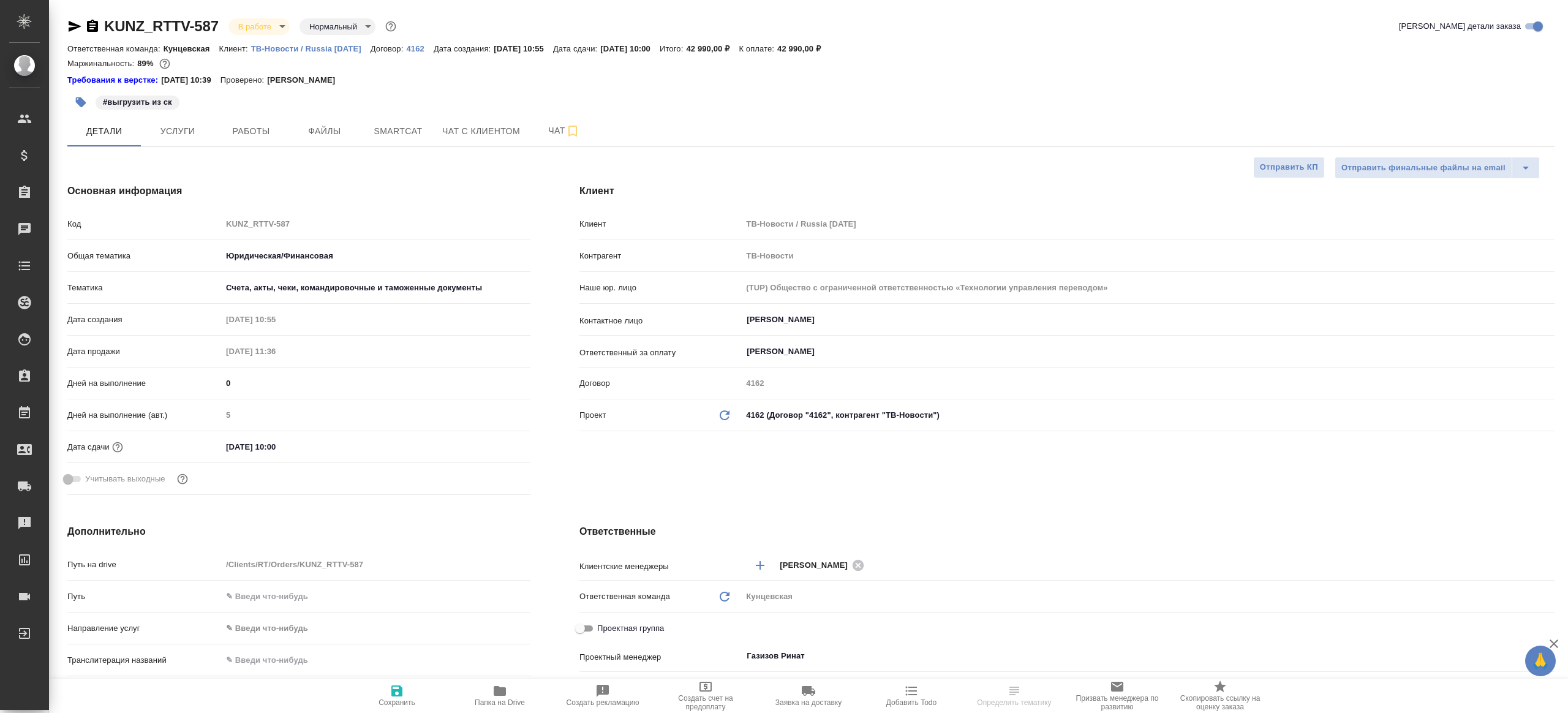
select select "RU"
click at [266, 127] on span "Работы" at bounding box center [251, 132] width 59 height 15
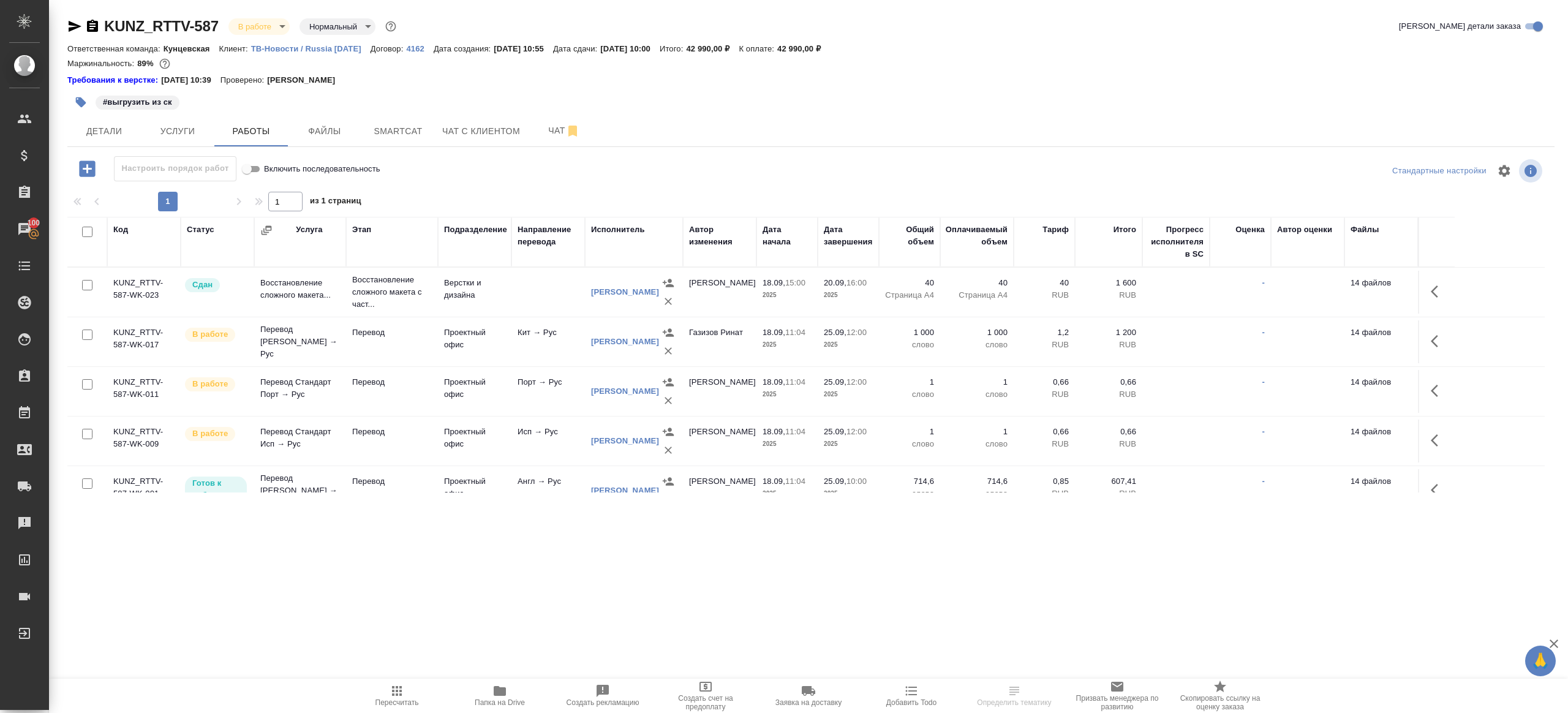
click at [476, 205] on div "1 1 из 1 страниц" at bounding box center [811, 201] width 1488 height 20
click at [485, 333] on td "Проектный офис" at bounding box center [475, 342] width 74 height 43
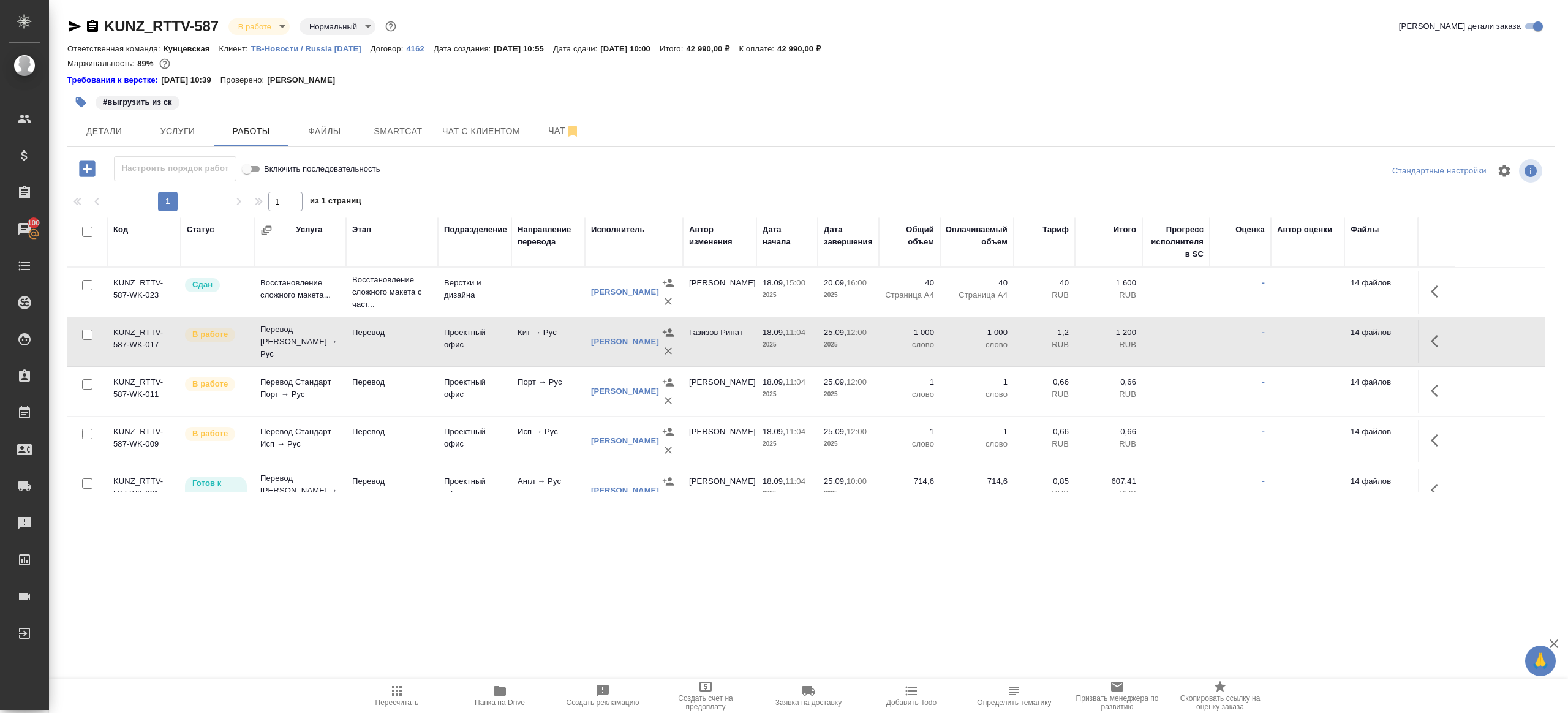
click at [392, 696] on icon "button" at bounding box center [396, 691] width 15 height 15
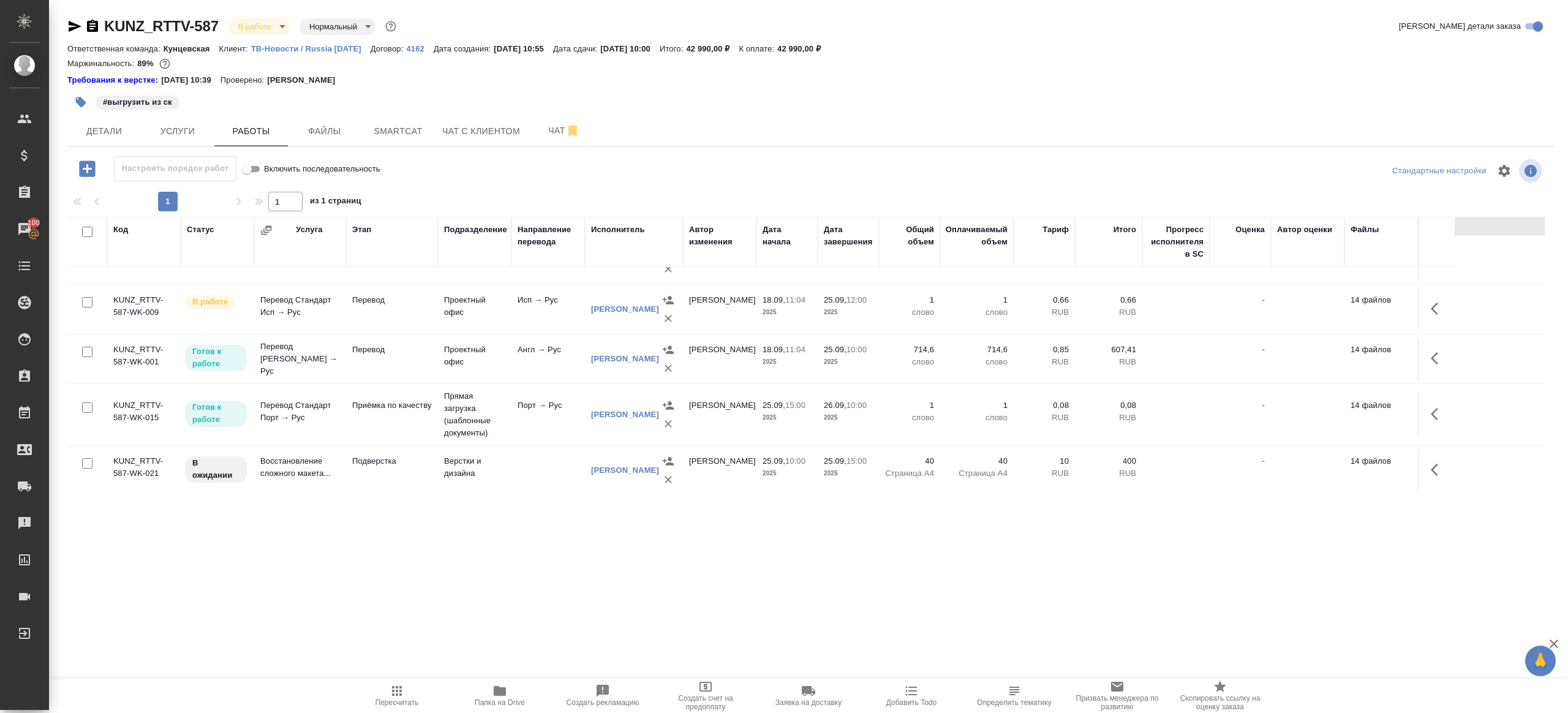
scroll to position [133, 0]
click at [379, 130] on span "Smartcat" at bounding box center [398, 132] width 59 height 15
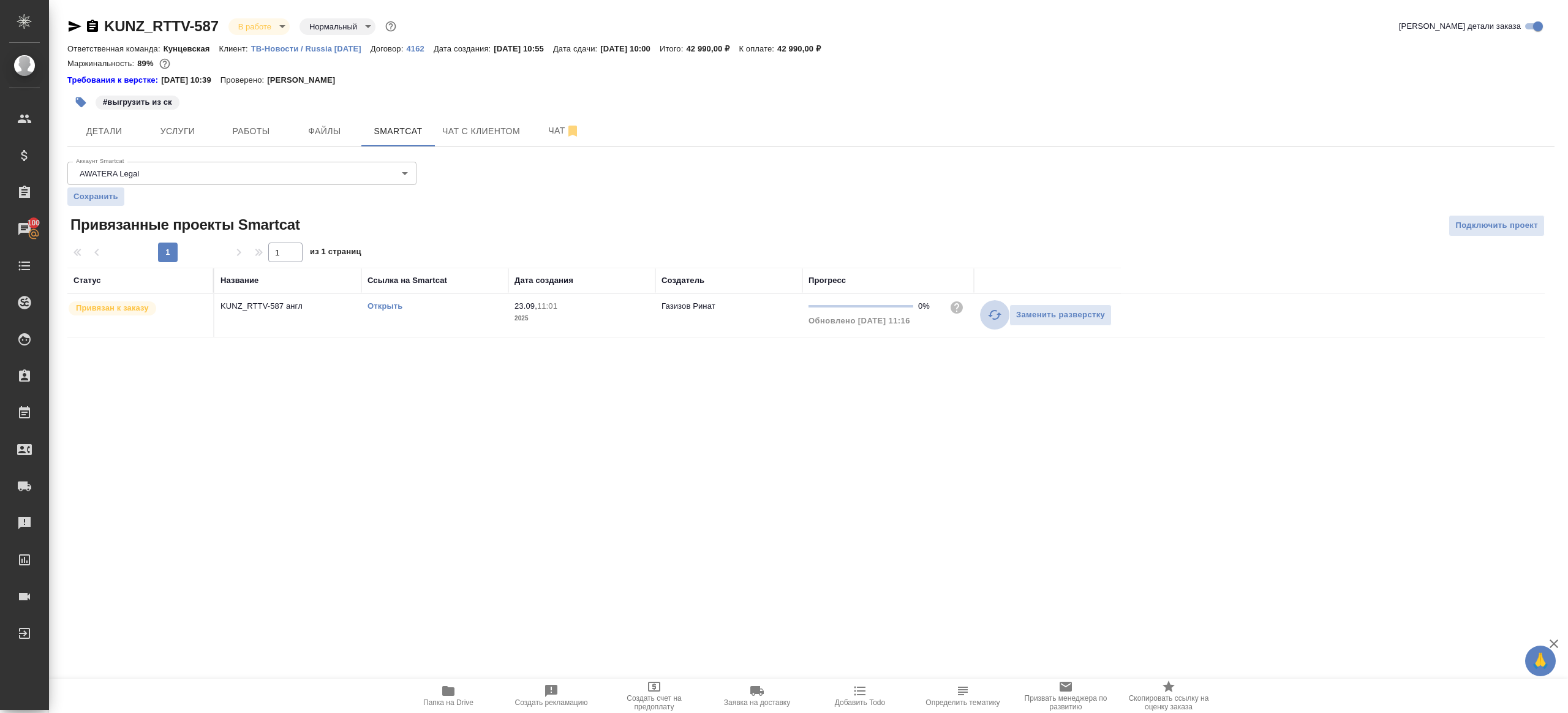
click at [990, 307] on icon "button" at bounding box center [994, 314] width 15 height 15
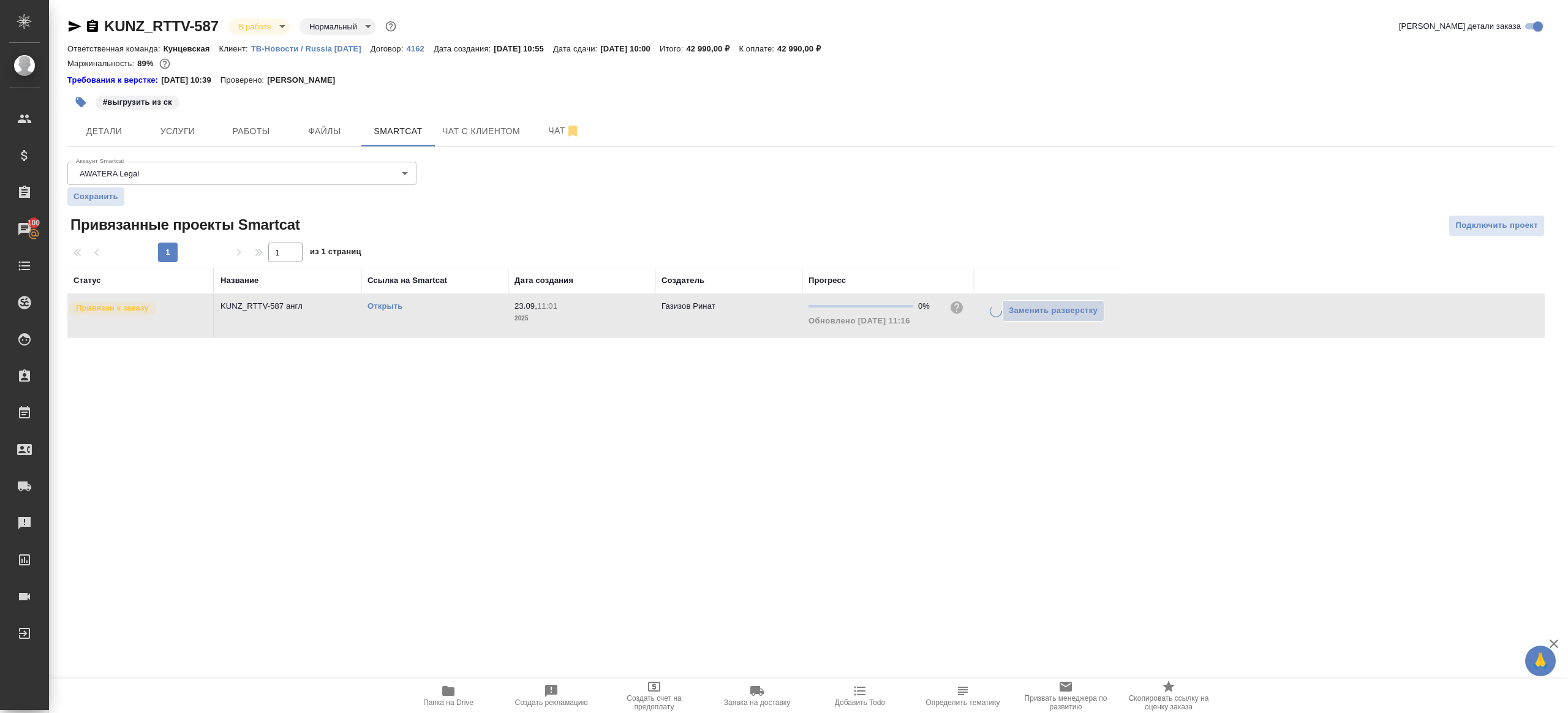
click at [924, 414] on div ".cls-1 fill:#fff; AWATERA Gazizov Rinat Клиенты Спецификации Заказы 100 Чаты To…" at bounding box center [784, 356] width 1568 height 713
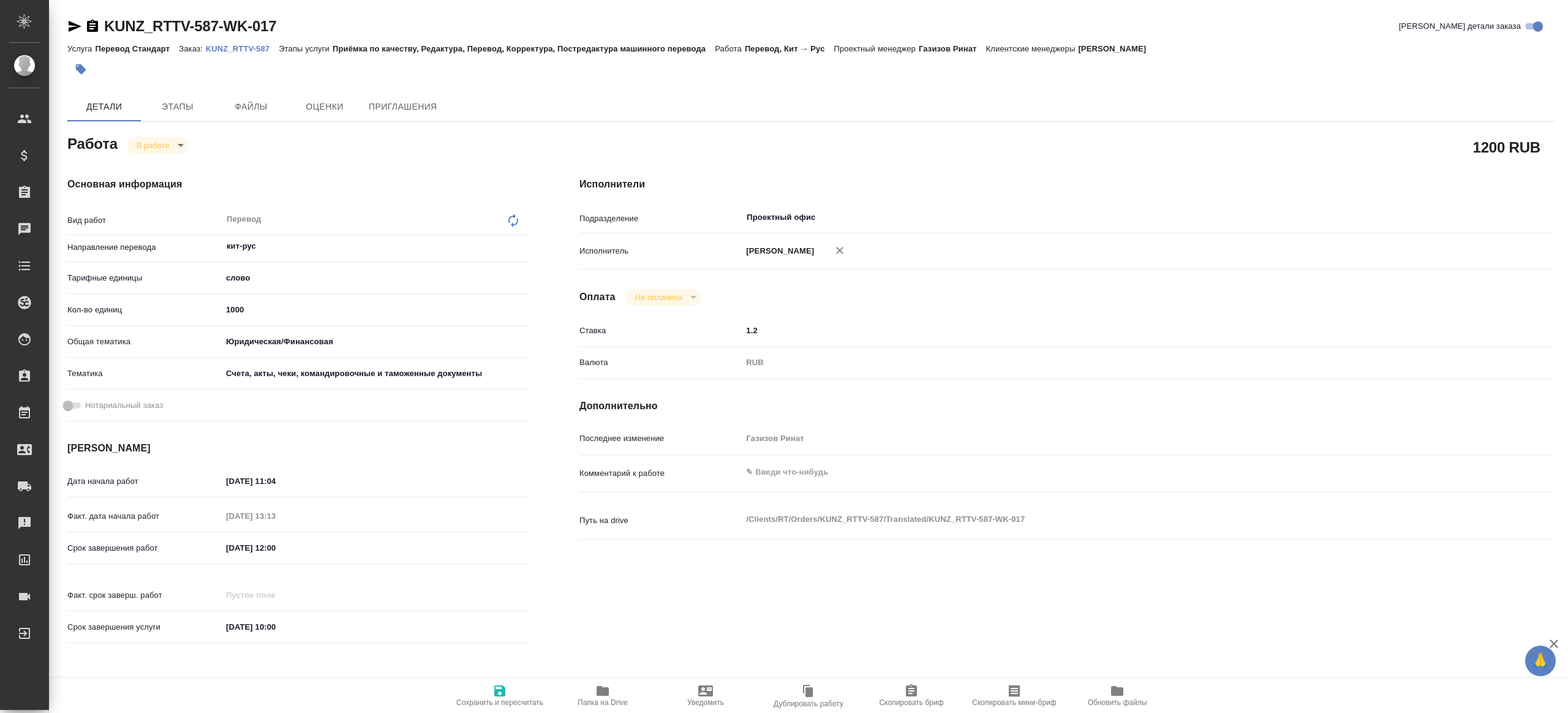
type textarea "x"
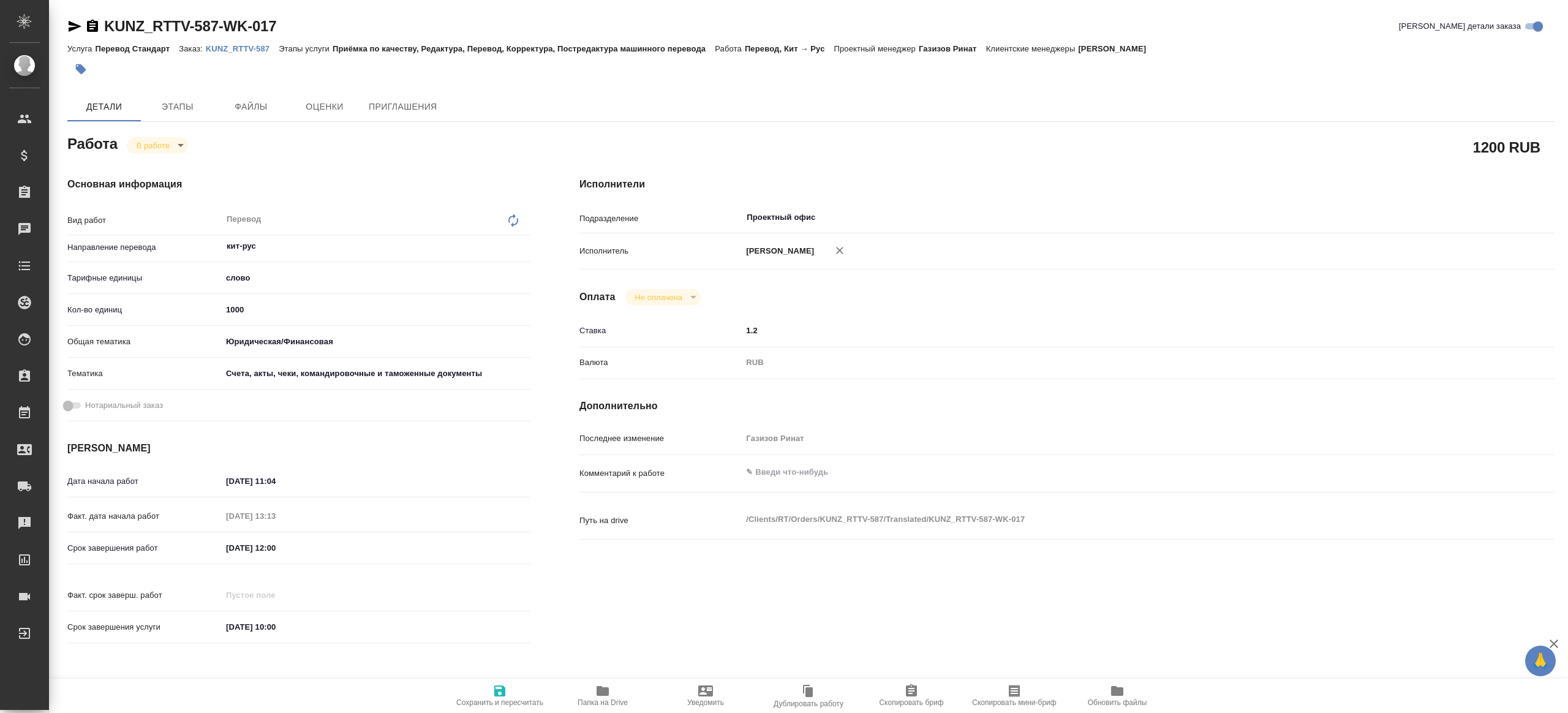
type textarea "x"
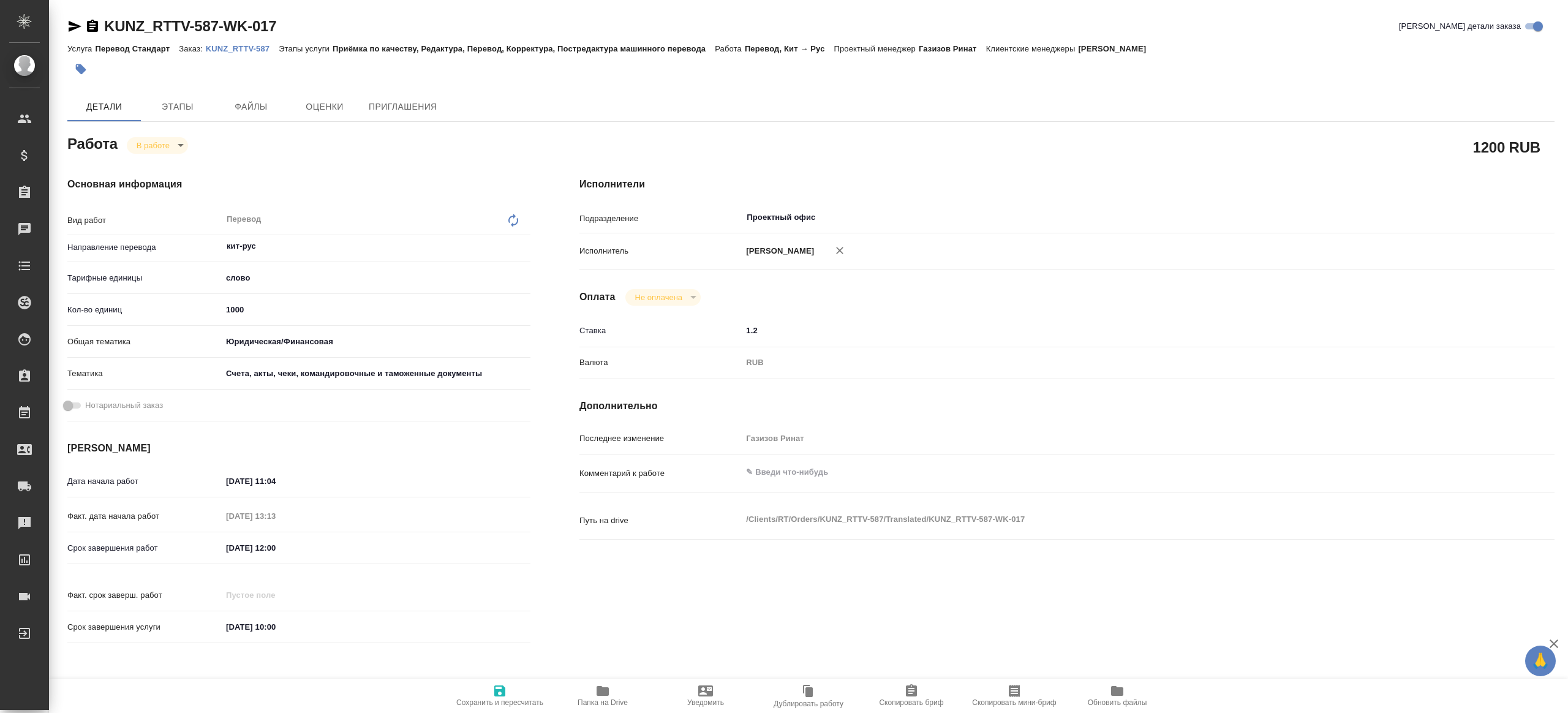
type textarea "x"
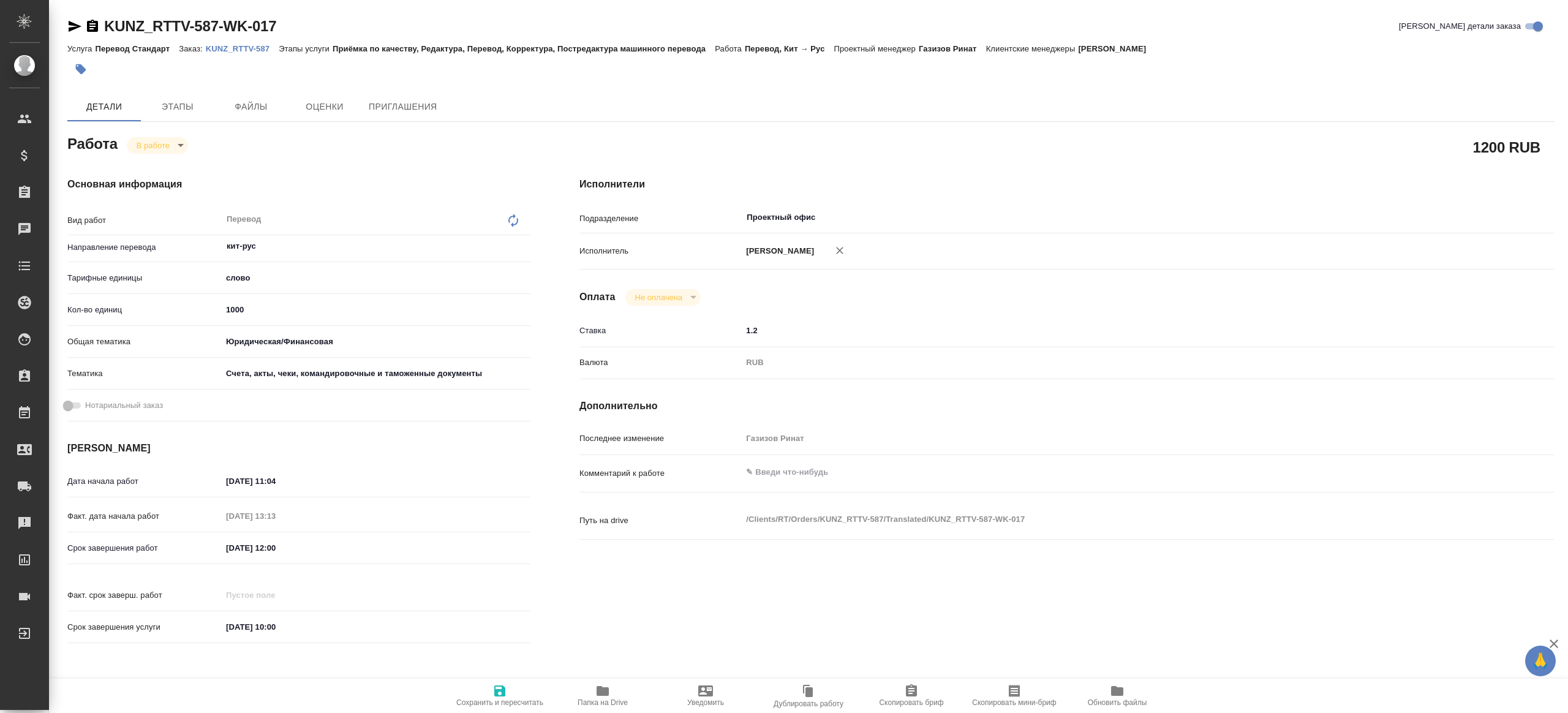
type textarea "x"
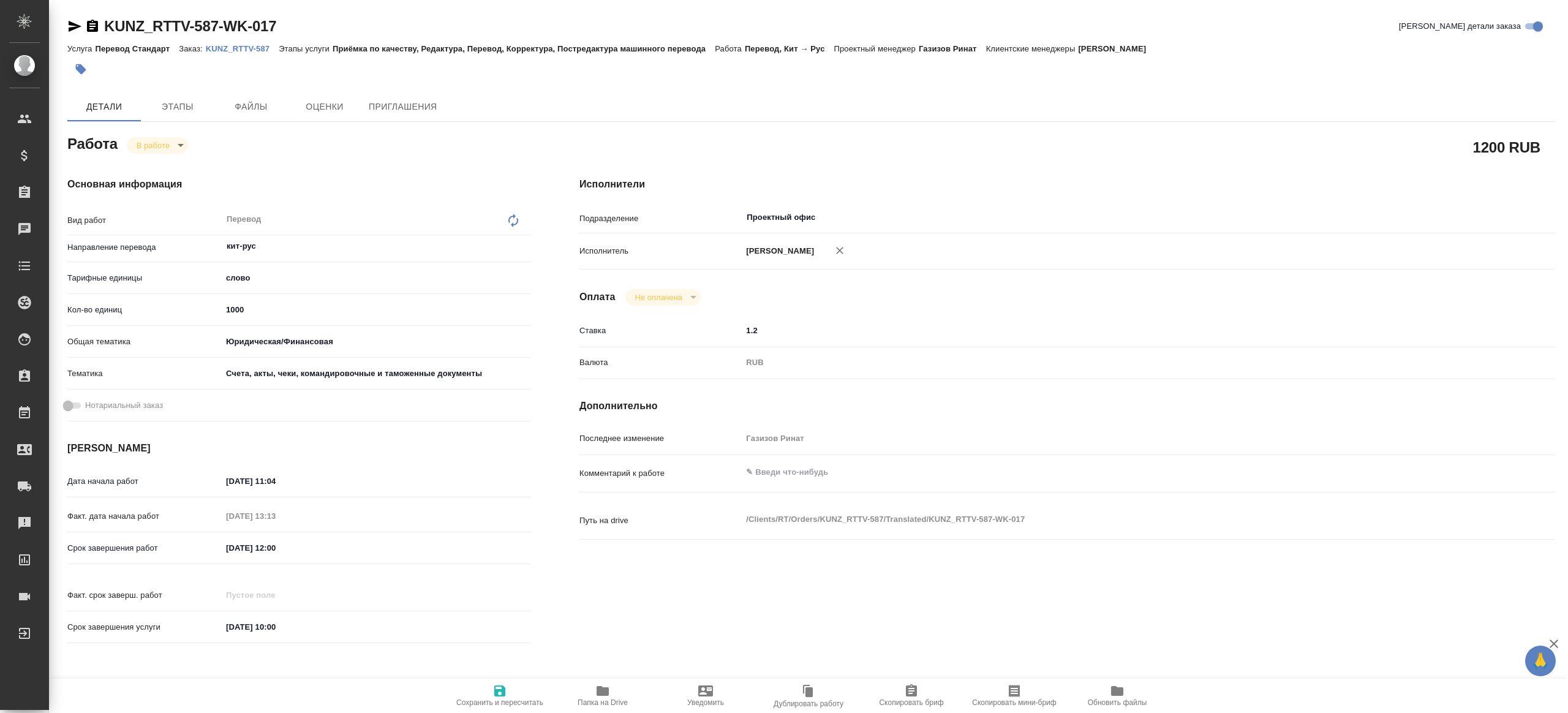
type textarea "x"
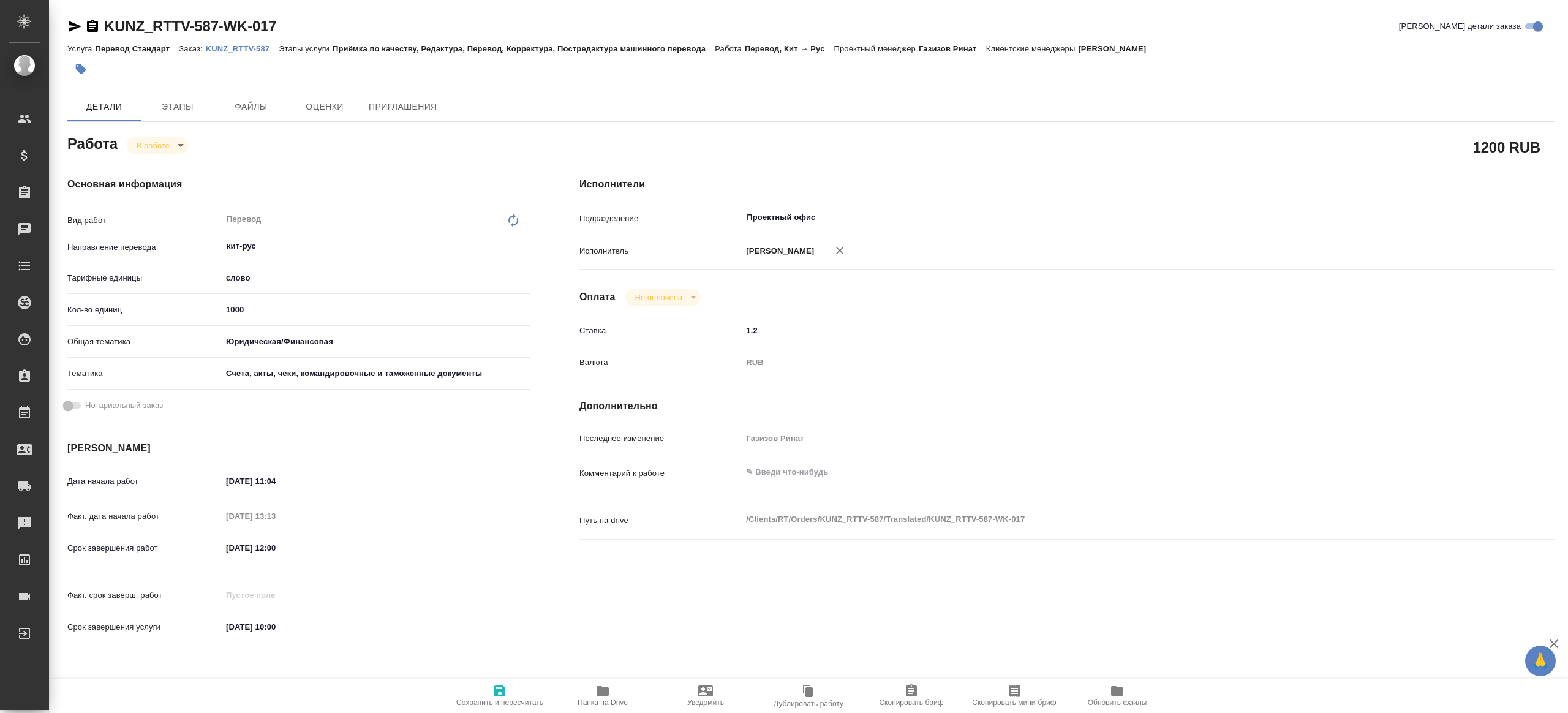
click at [596, 690] on icon "button" at bounding box center [602, 691] width 12 height 9
type textarea "x"
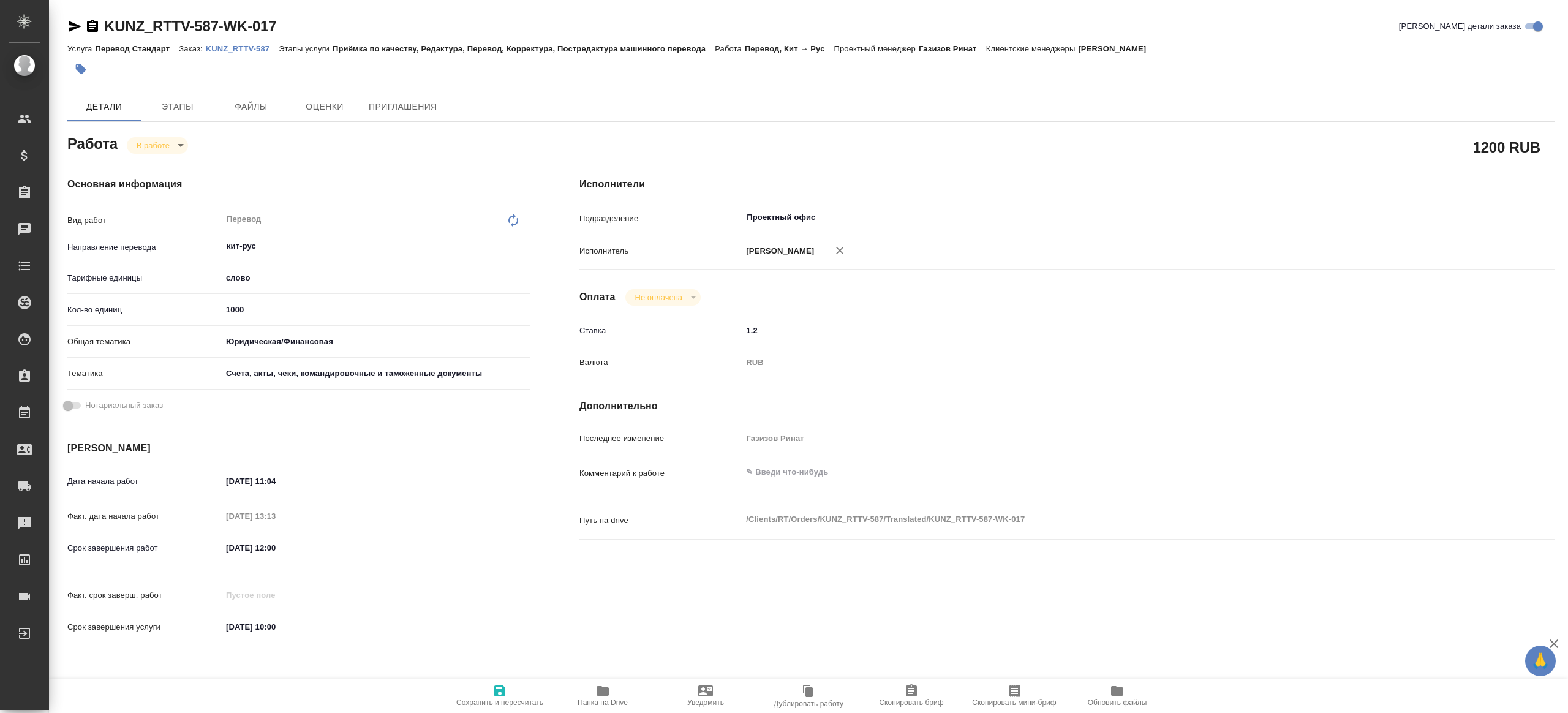
type textarea "x"
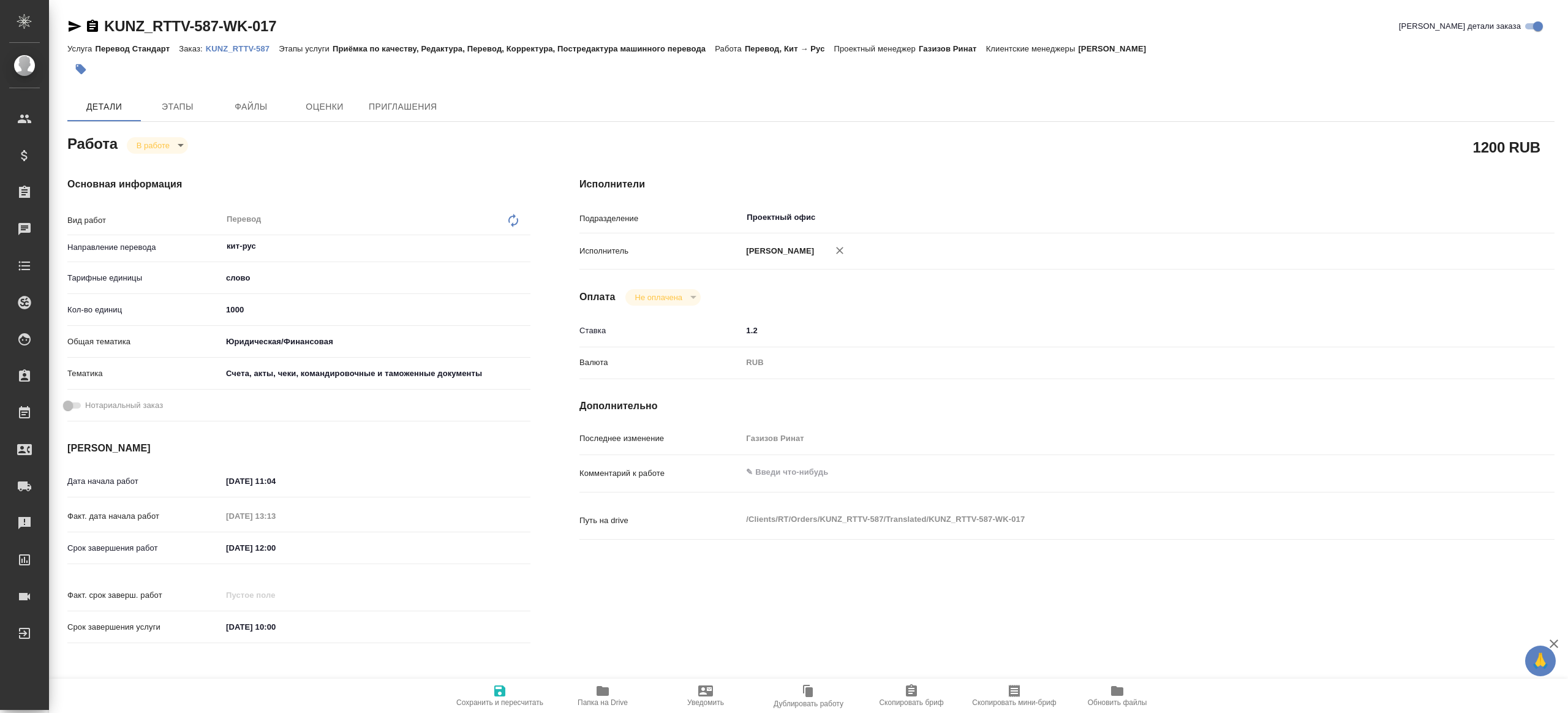
type textarea "x"
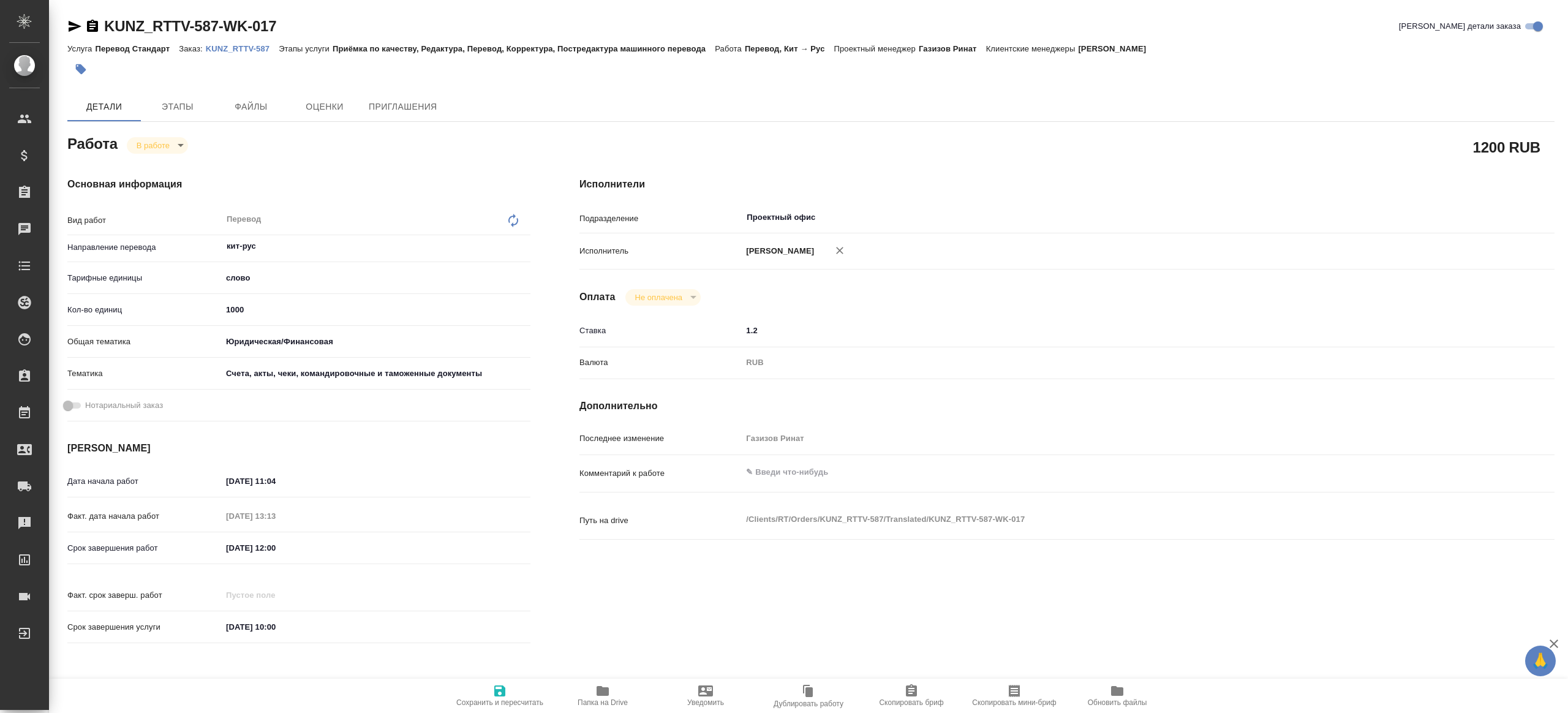
type textarea "x"
click at [256, 316] on input "1000" at bounding box center [376, 310] width 307 height 18
type textarea "x"
type input "100"
type textarea "x"
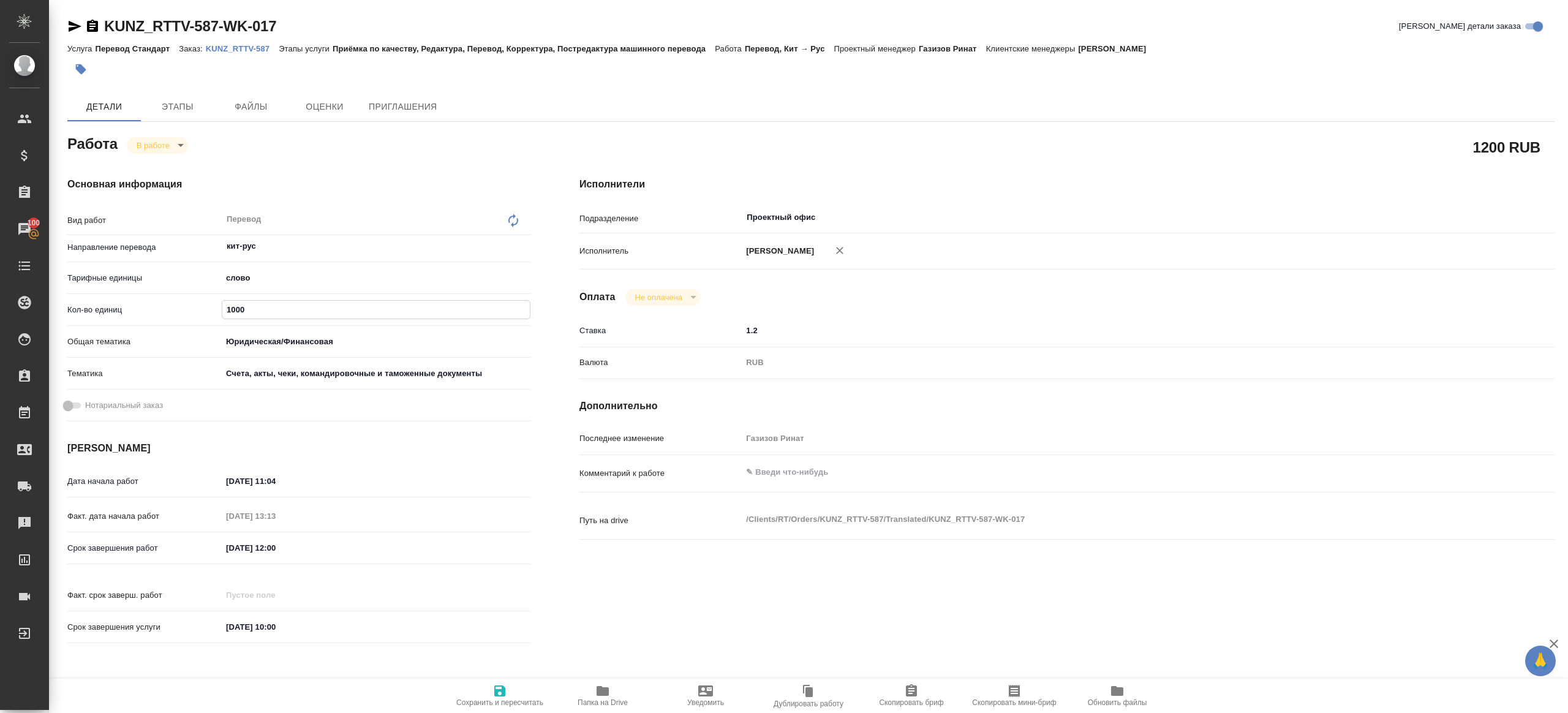
type textarea "x"
type input "10"
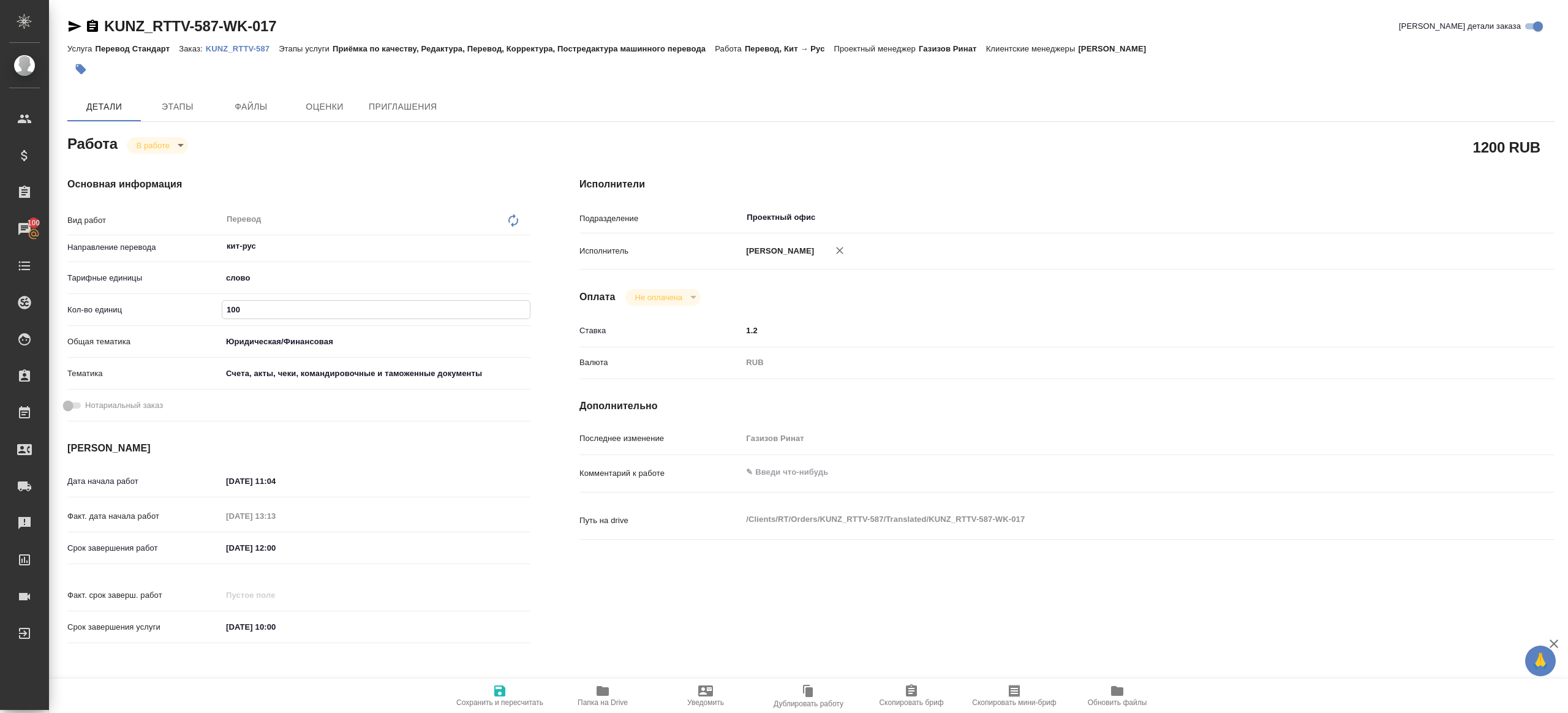
type textarea "x"
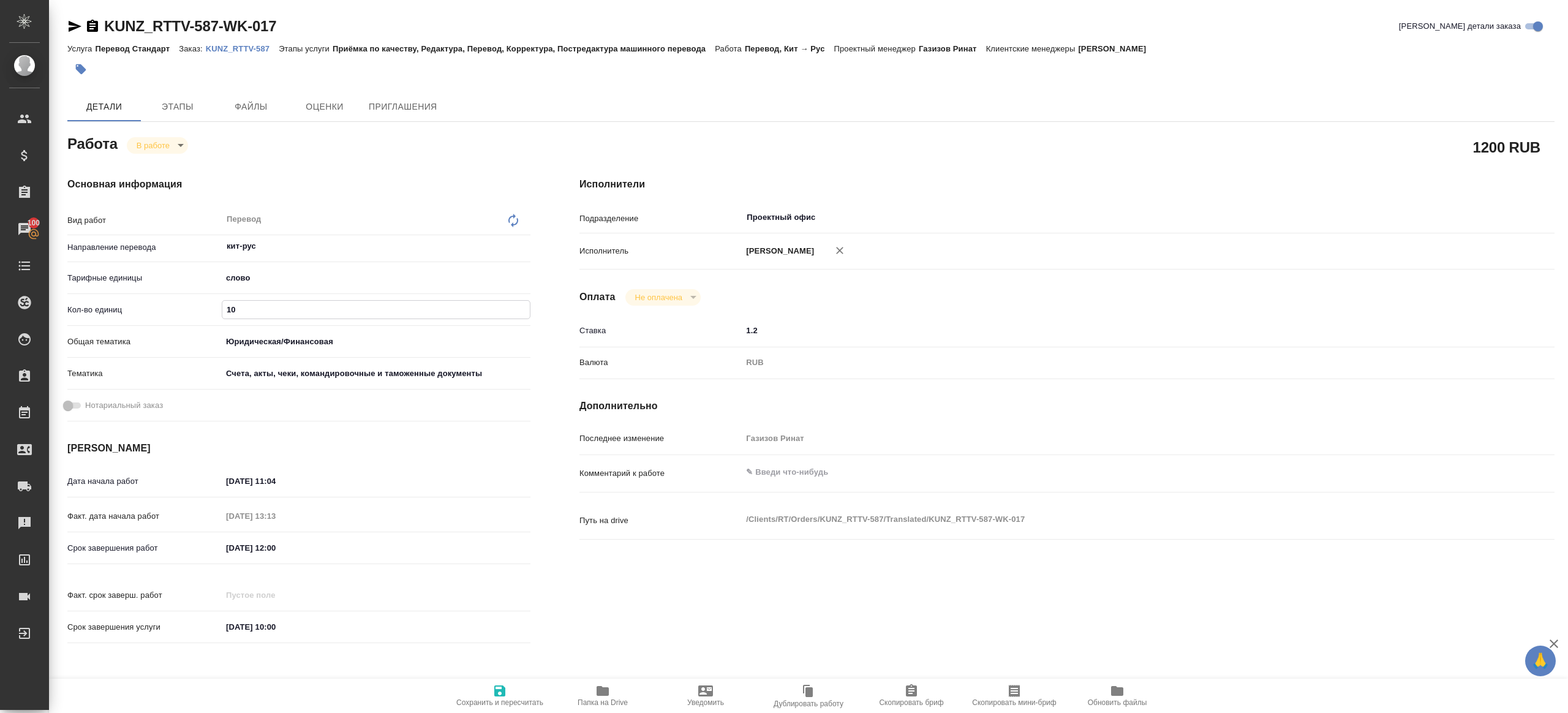
type input "1"
type textarea "x"
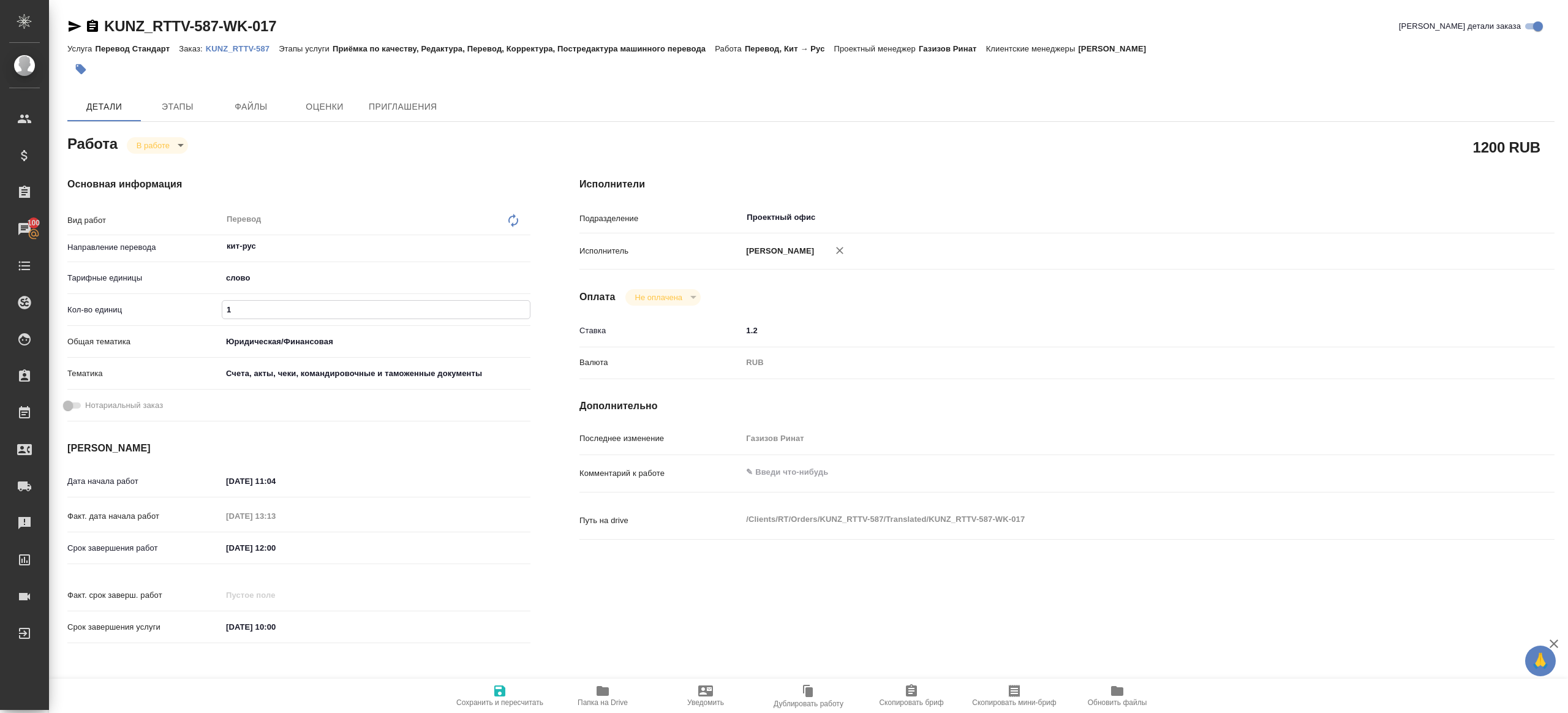
type textarea "x"
type input "11"
type textarea "x"
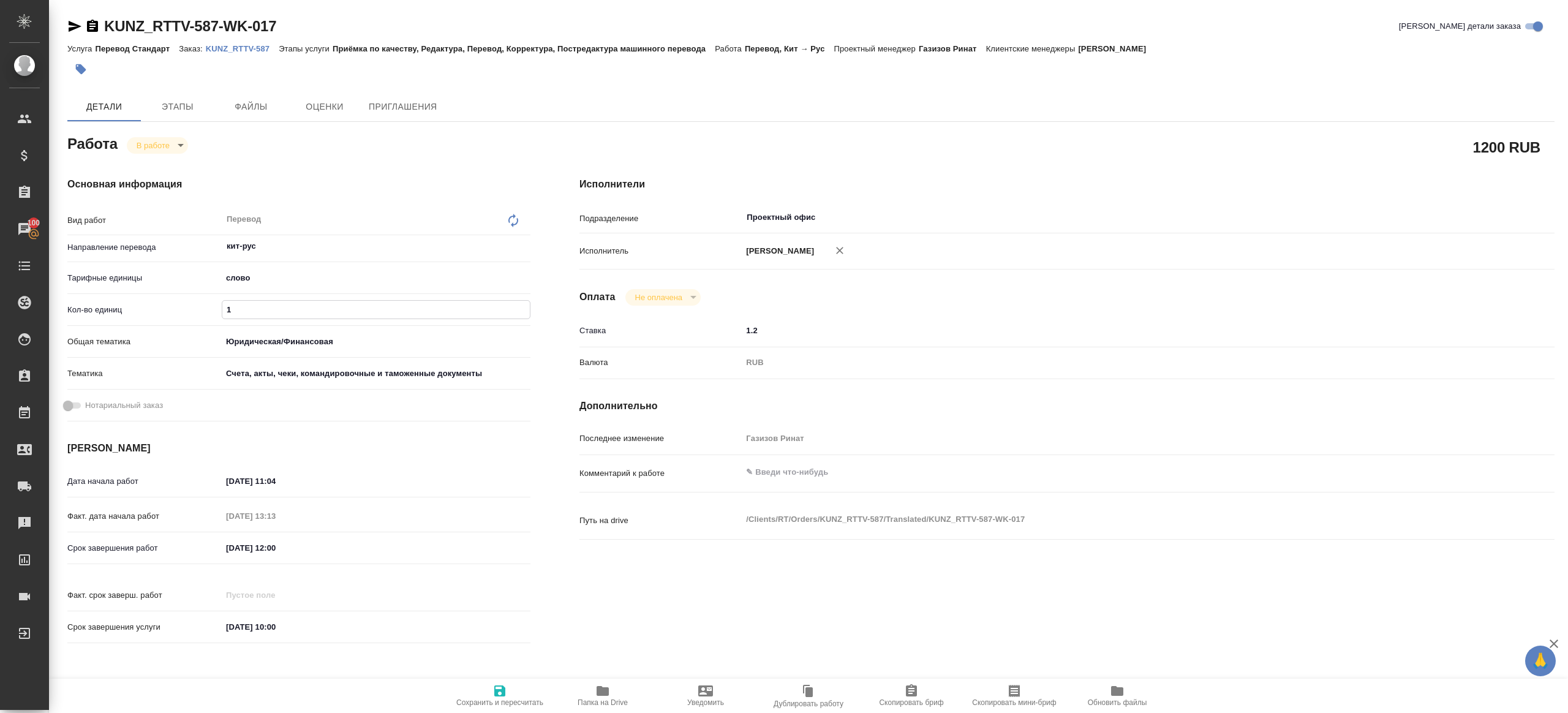
type textarea "x"
type input "117"
type textarea "x"
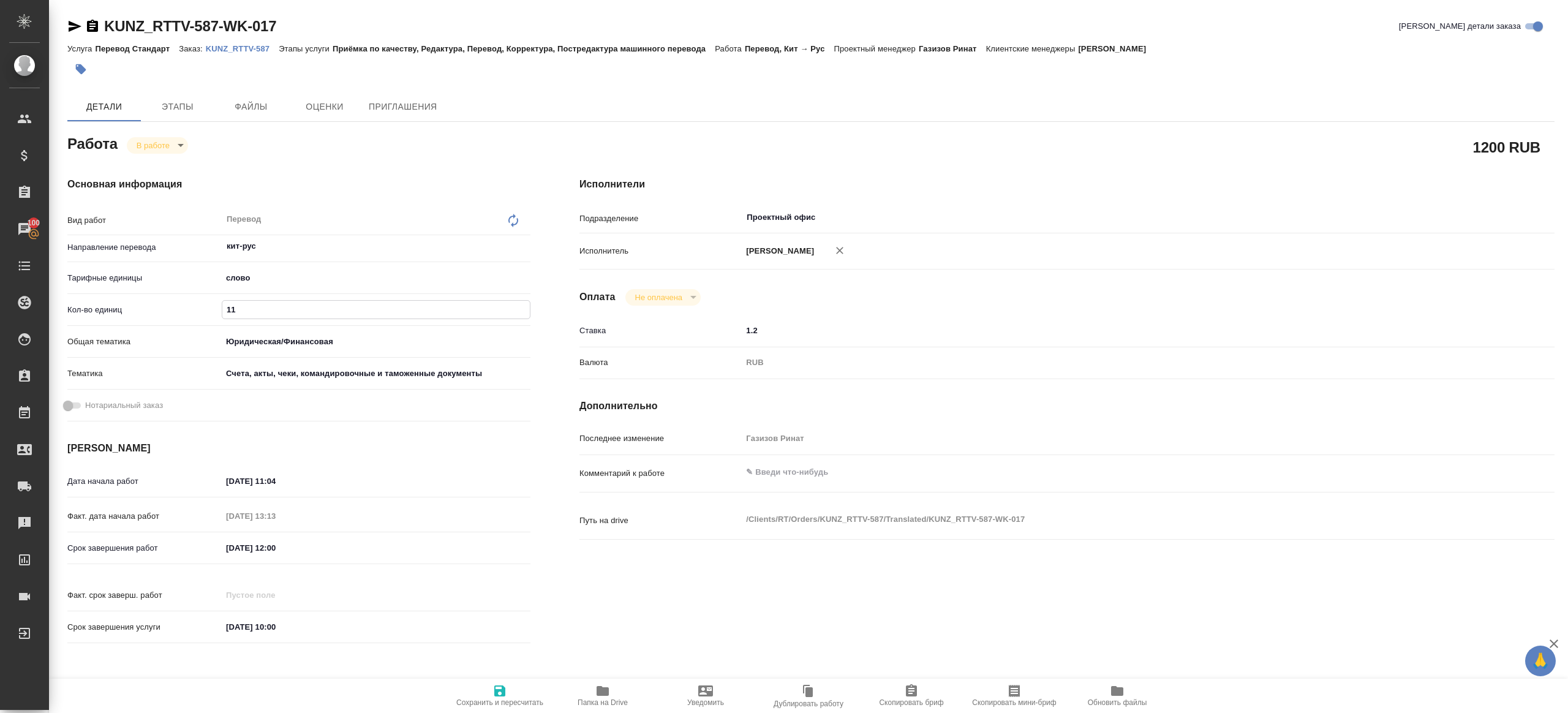
type textarea "x"
type input "1174"
type textarea "x"
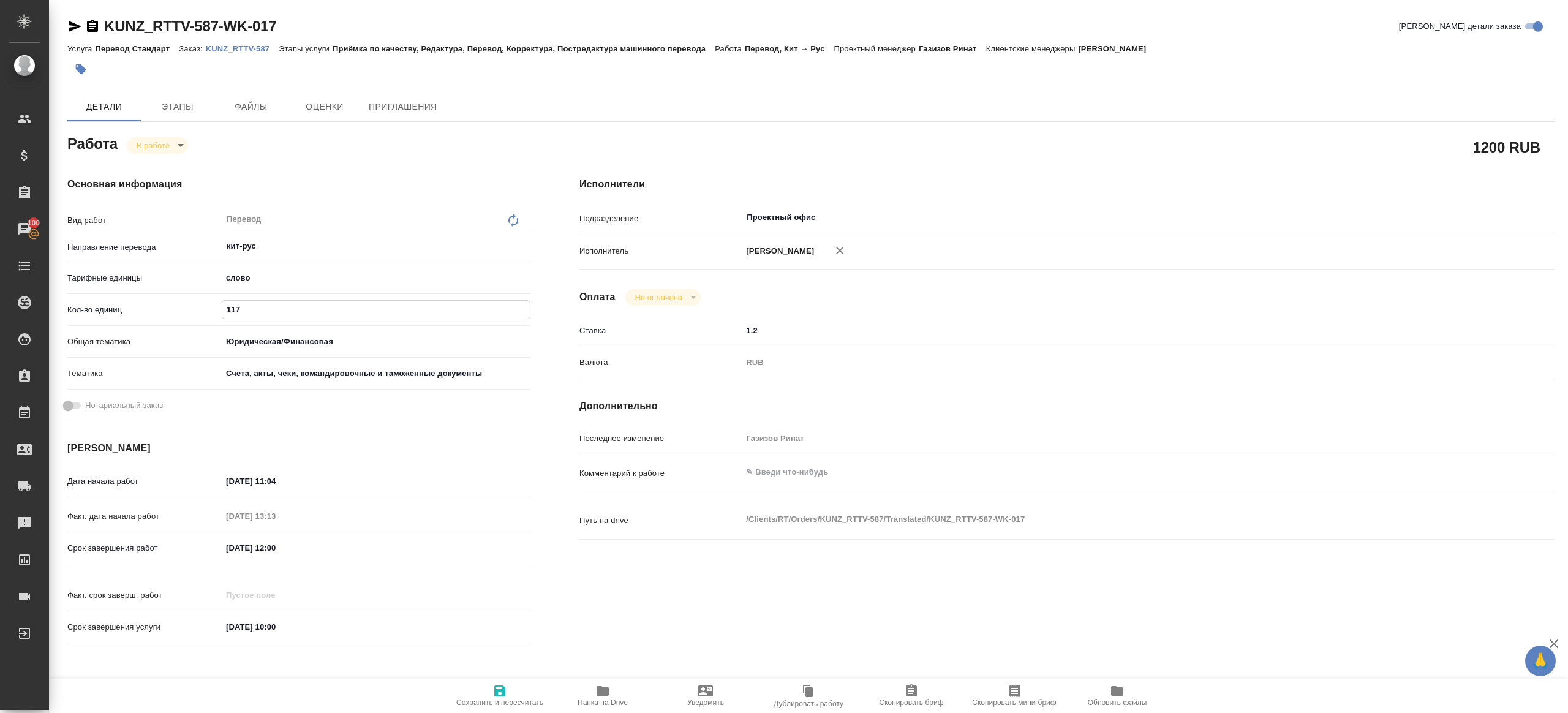
type textarea "x"
type input "1174"
click at [490, 686] on span "Сохранить и пересчитать" at bounding box center [500, 695] width 88 height 23
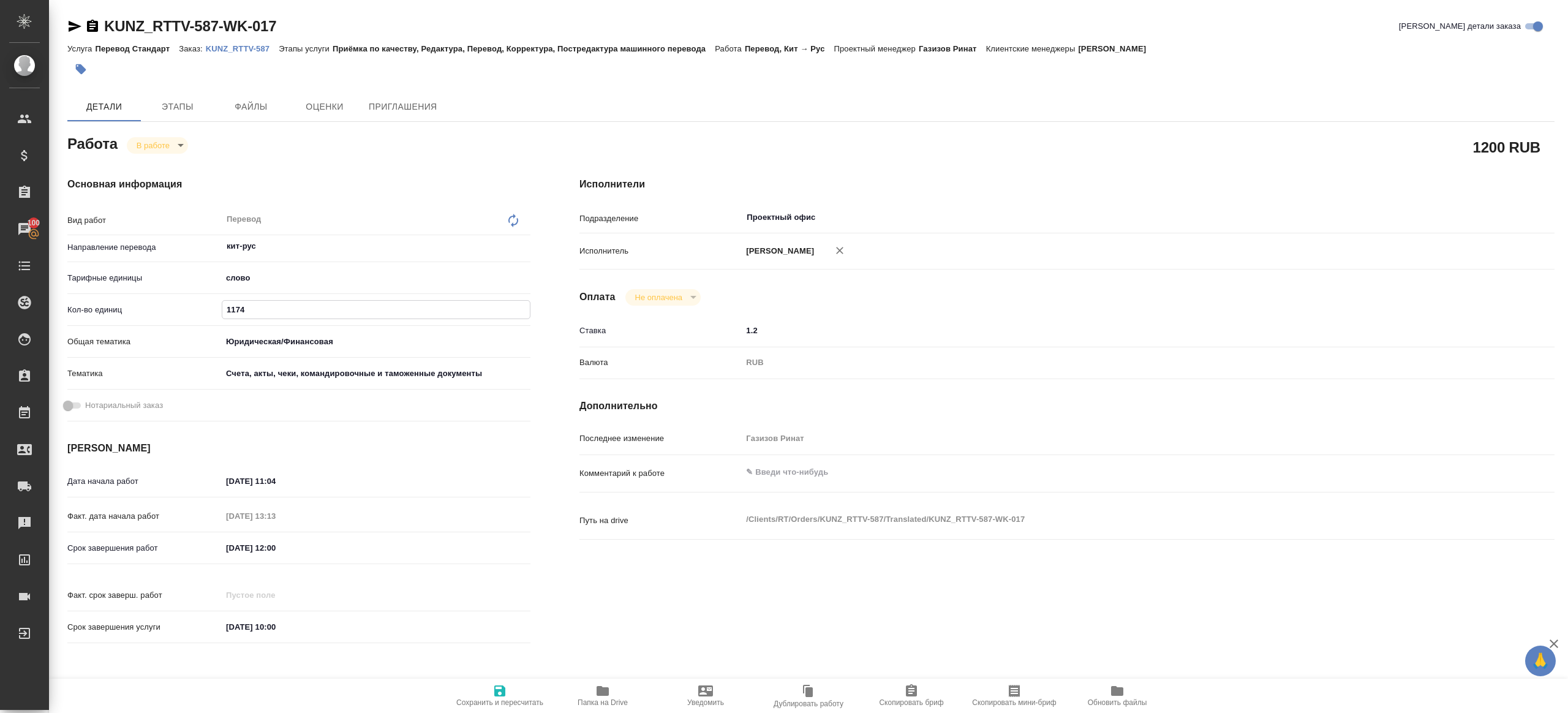
type textarea "x"
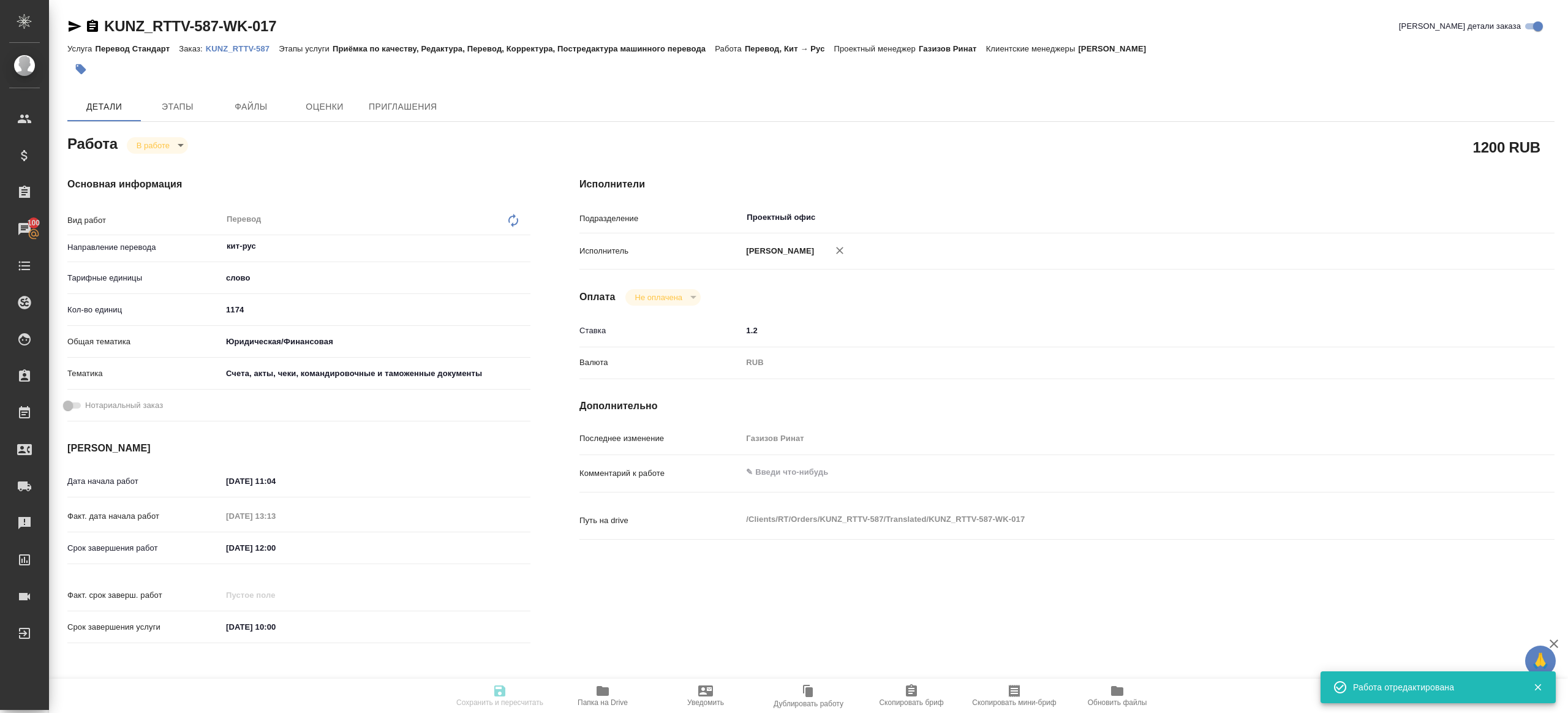
type textarea "x"
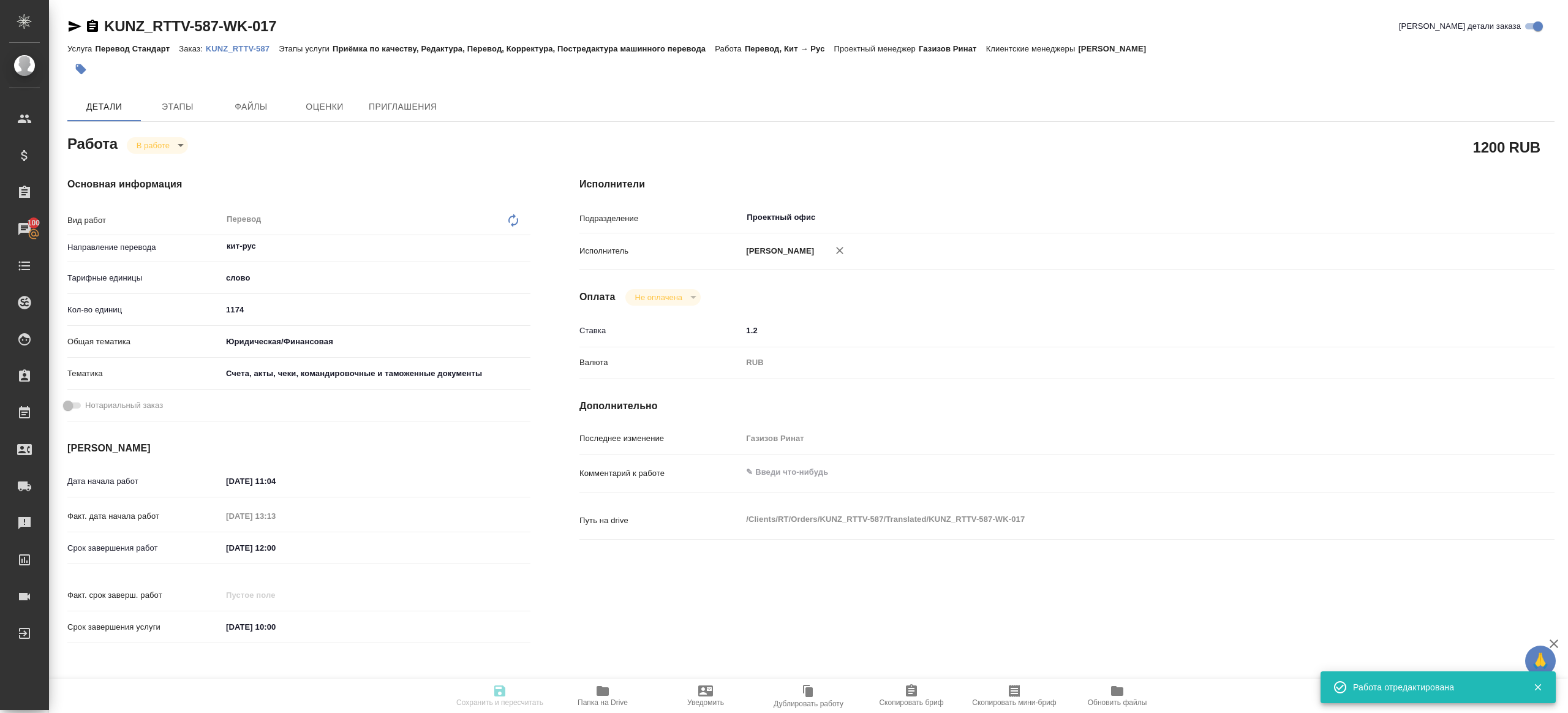
type input "inProgress"
type textarea "Перевод"
type textarea "x"
type input "кит-рус"
type input "5a8b1489cc6b4906c91bfd90"
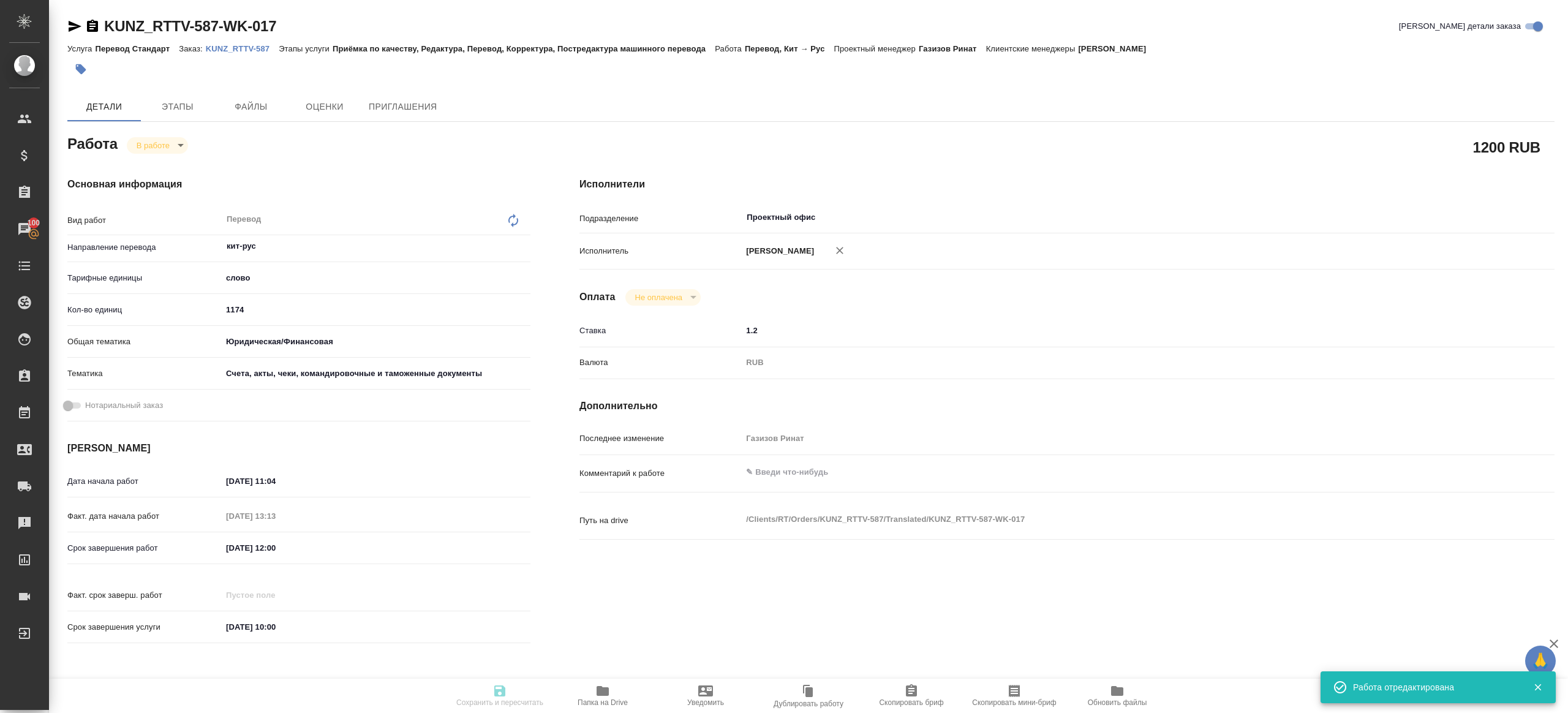
type input "1174"
type input "yr-fn"
type input "5f647205b73bc97568ca66c0"
type input "18.09.2025 11:04"
type input "23.09.2025 13:13"
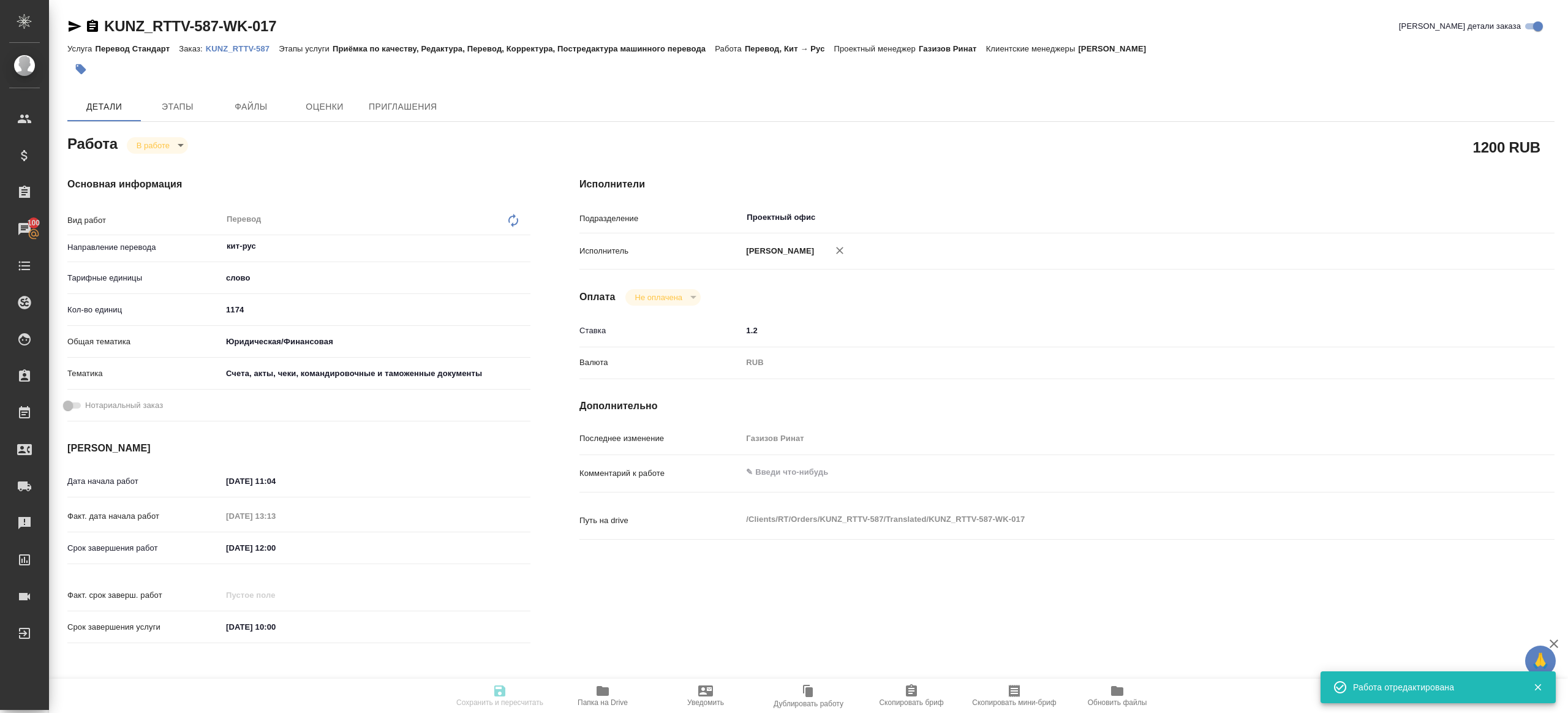
type input "25.09.2025 12:00"
type input "[DATE] 10:00"
type input "Проектный офис"
type input "notPayed"
type input "1.2"
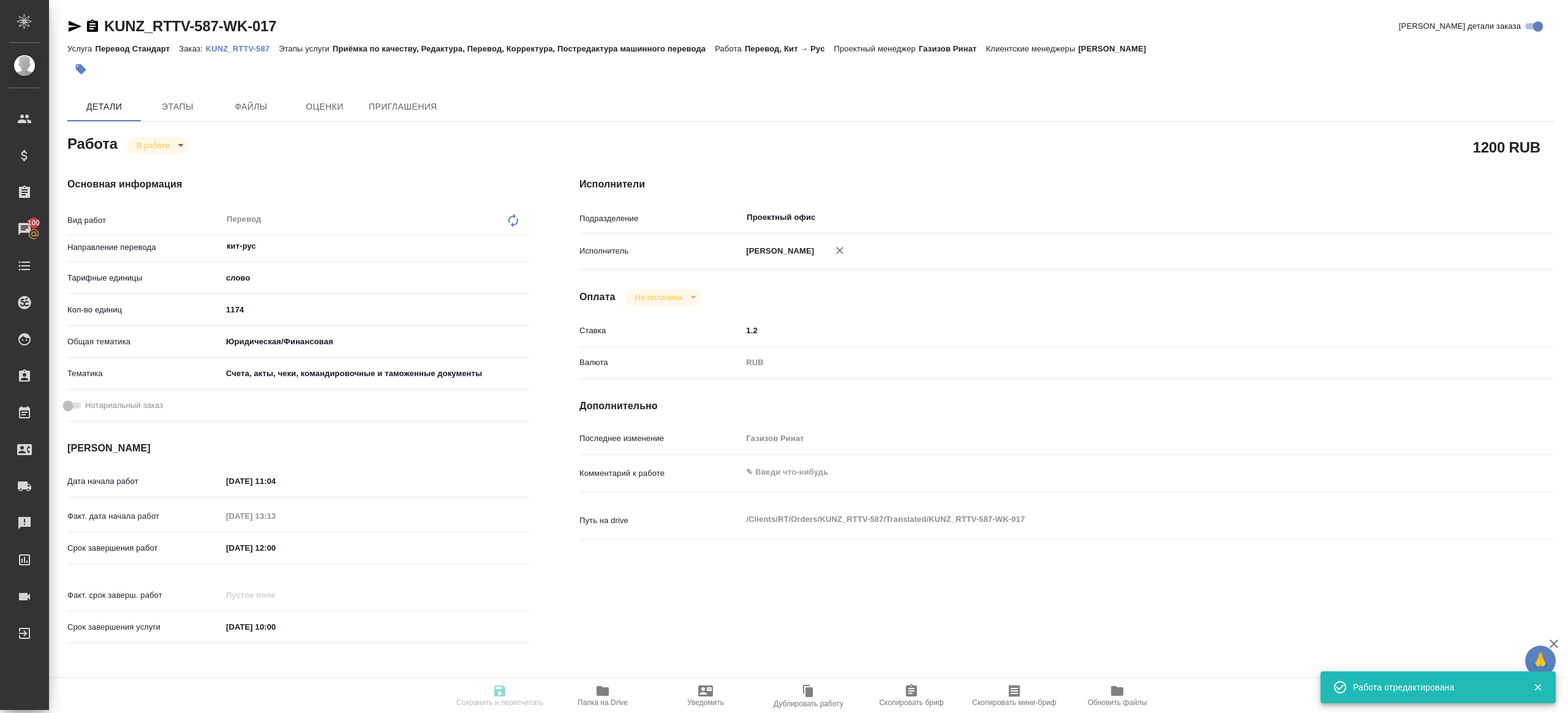
type input "RUB"
type input "Газизов Ринат"
type textarea "x"
type textarea "/Clients/RT/Orders/KUNZ_RTTV-587/Translated/KUNZ_RTTV-587-WK-017"
type textarea "x"
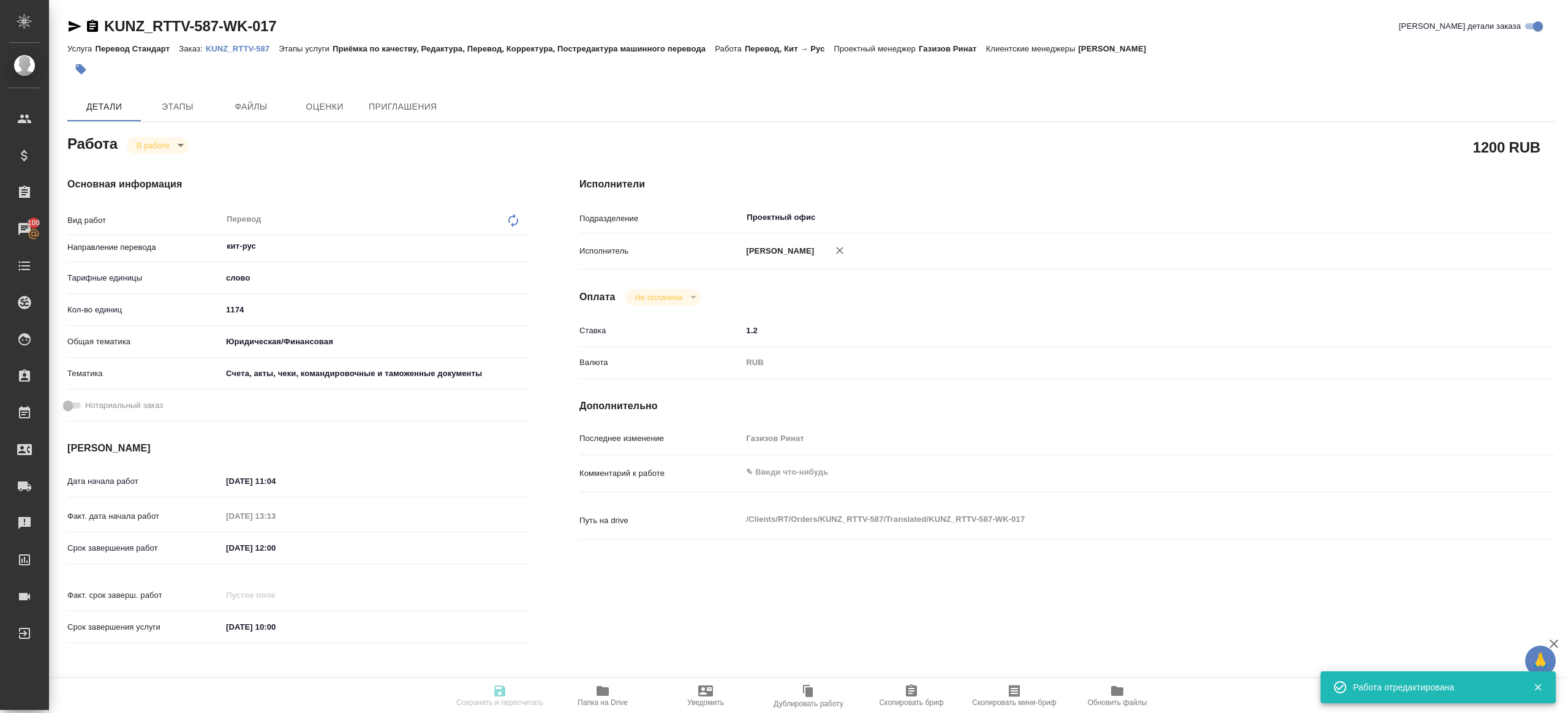
type input "KUNZ_RTTV-587"
type input "Перевод Стандарт"
type input "Приёмка по качеству, Редактура, Перевод, Корректура, Постредактура машинного пе…"
type input "[PERSON_NAME]"
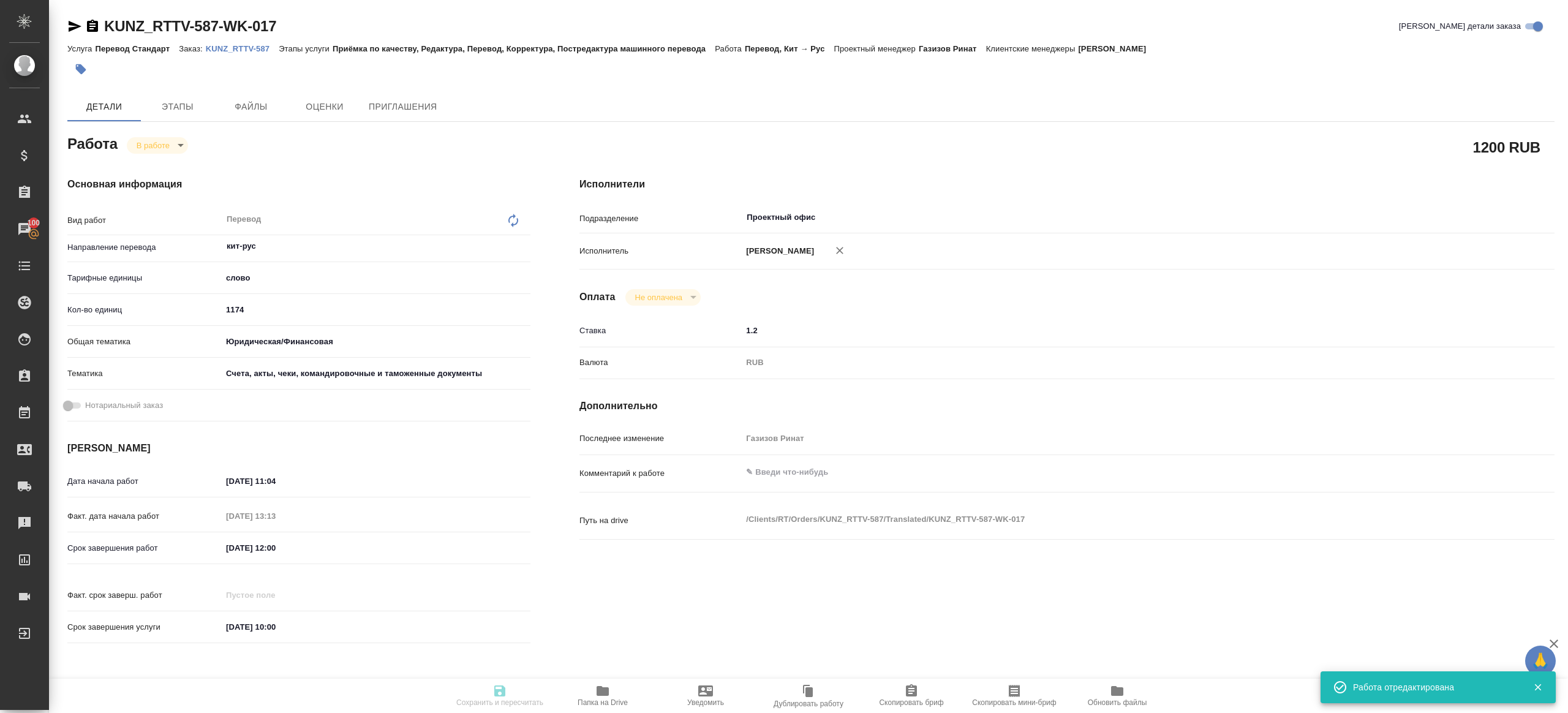
type input "/Clients/RT/Orders/KUNZ_RTTV-587"
type textarea "x"
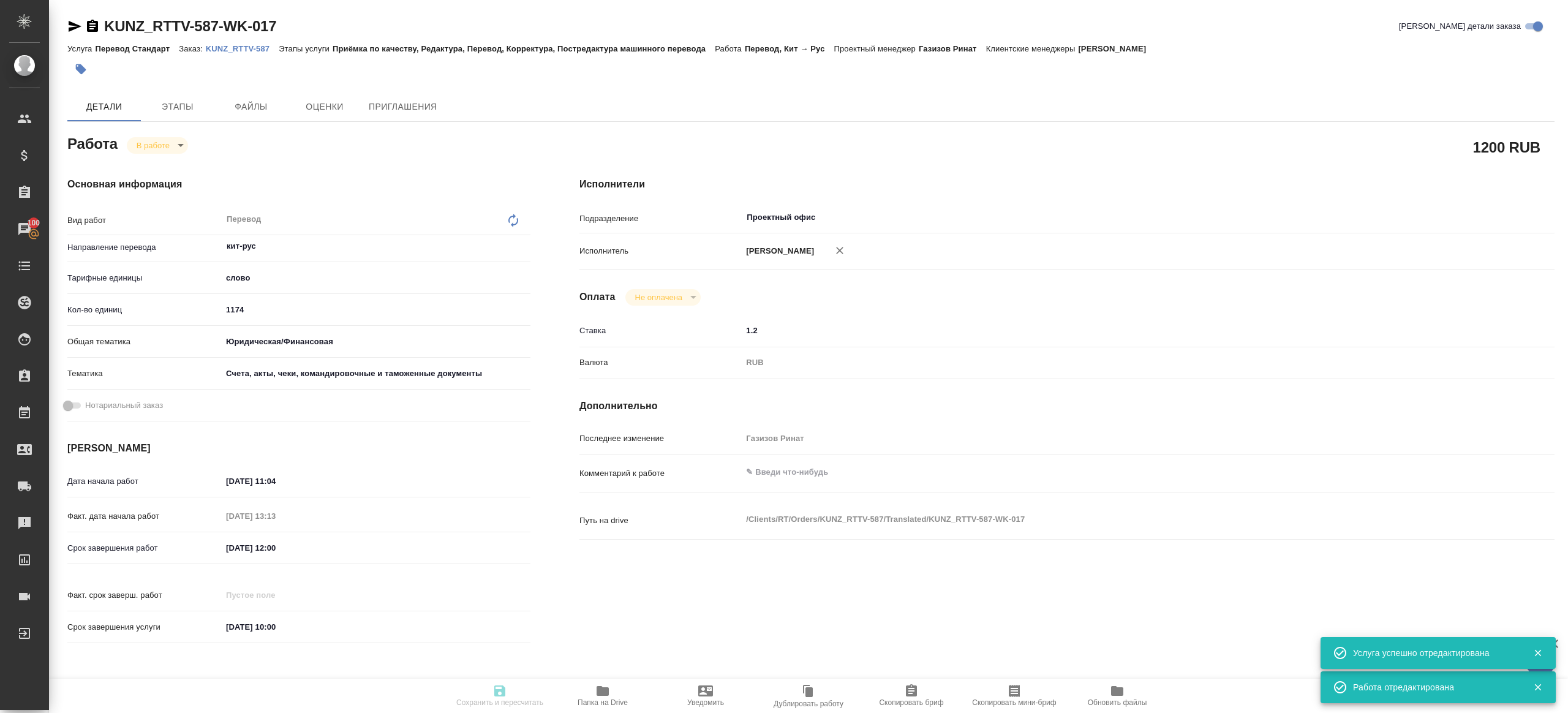
type textarea "x"
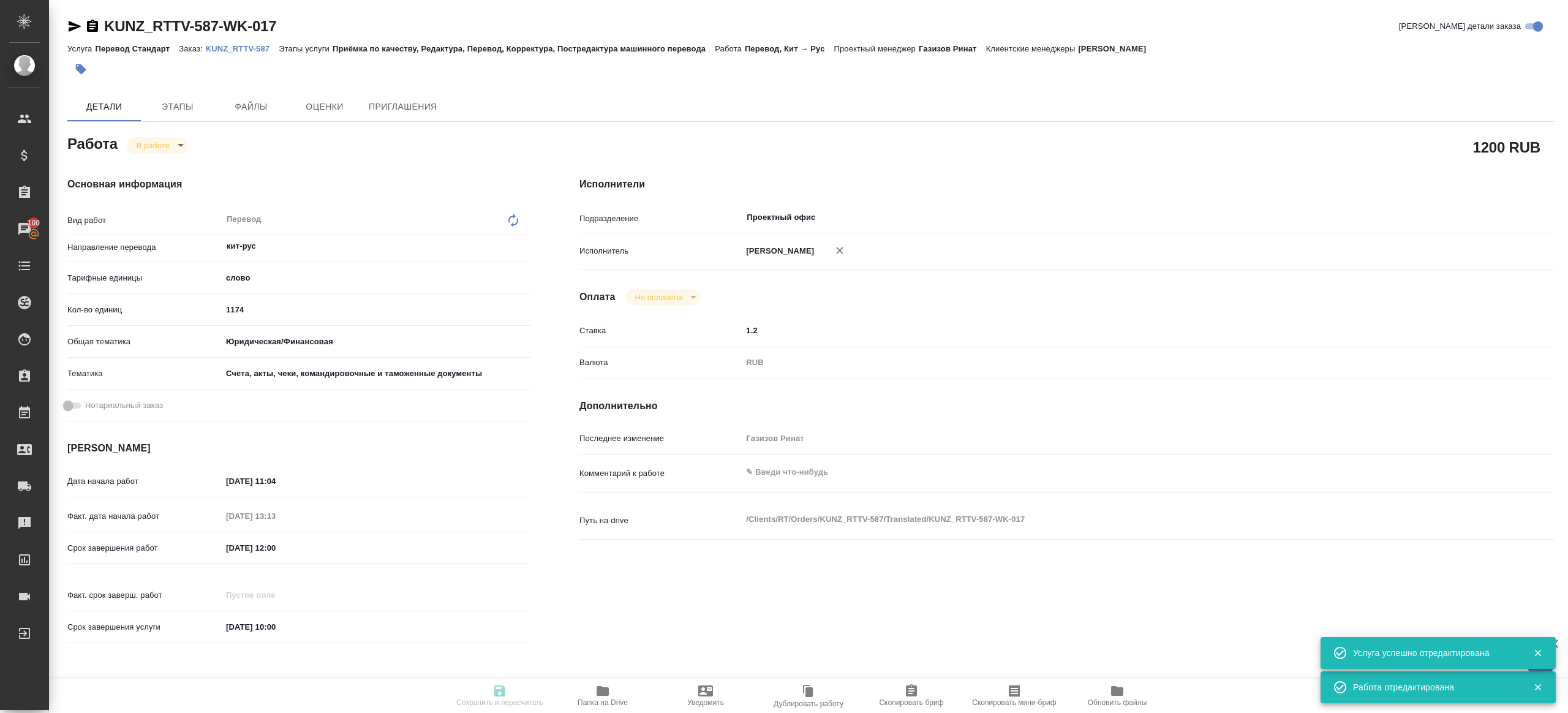
type textarea "x"
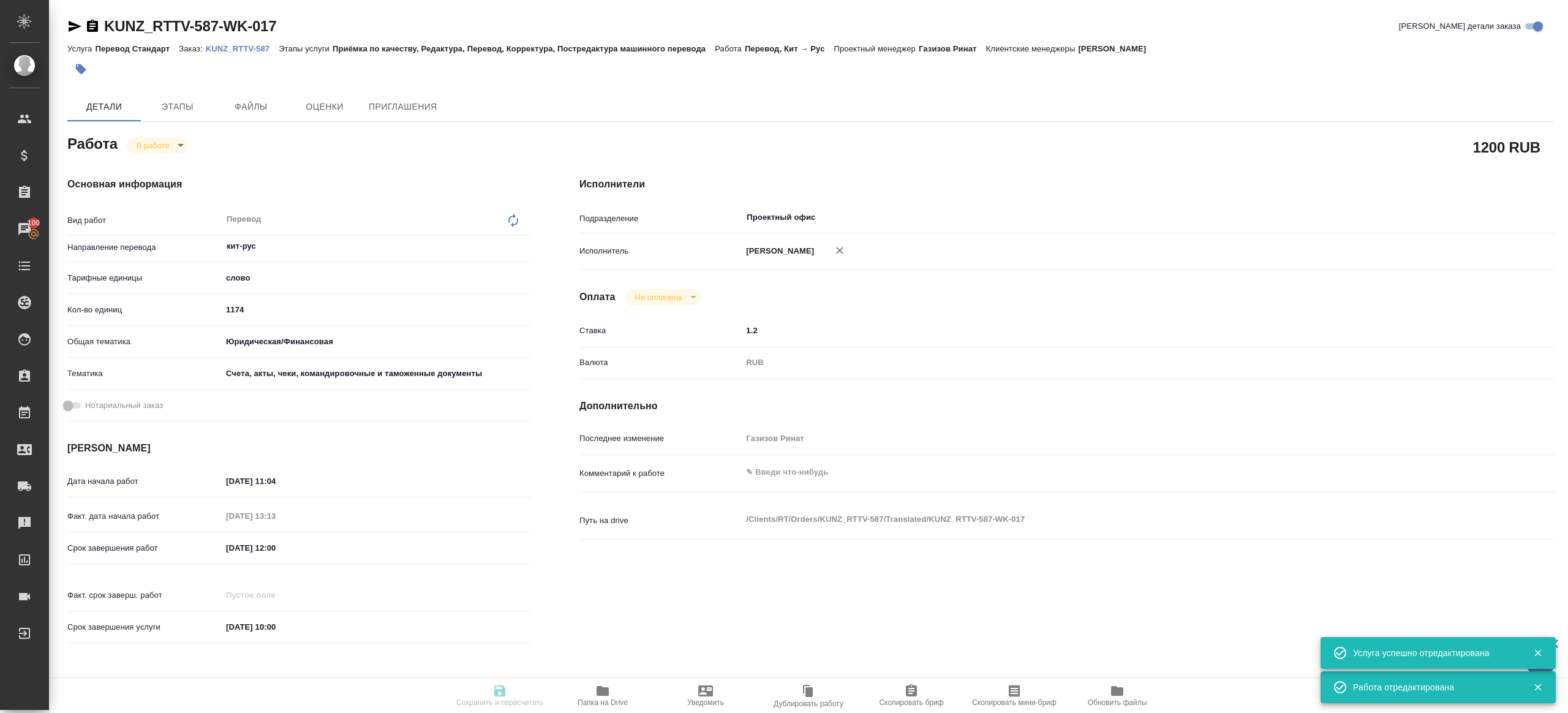
type textarea "x"
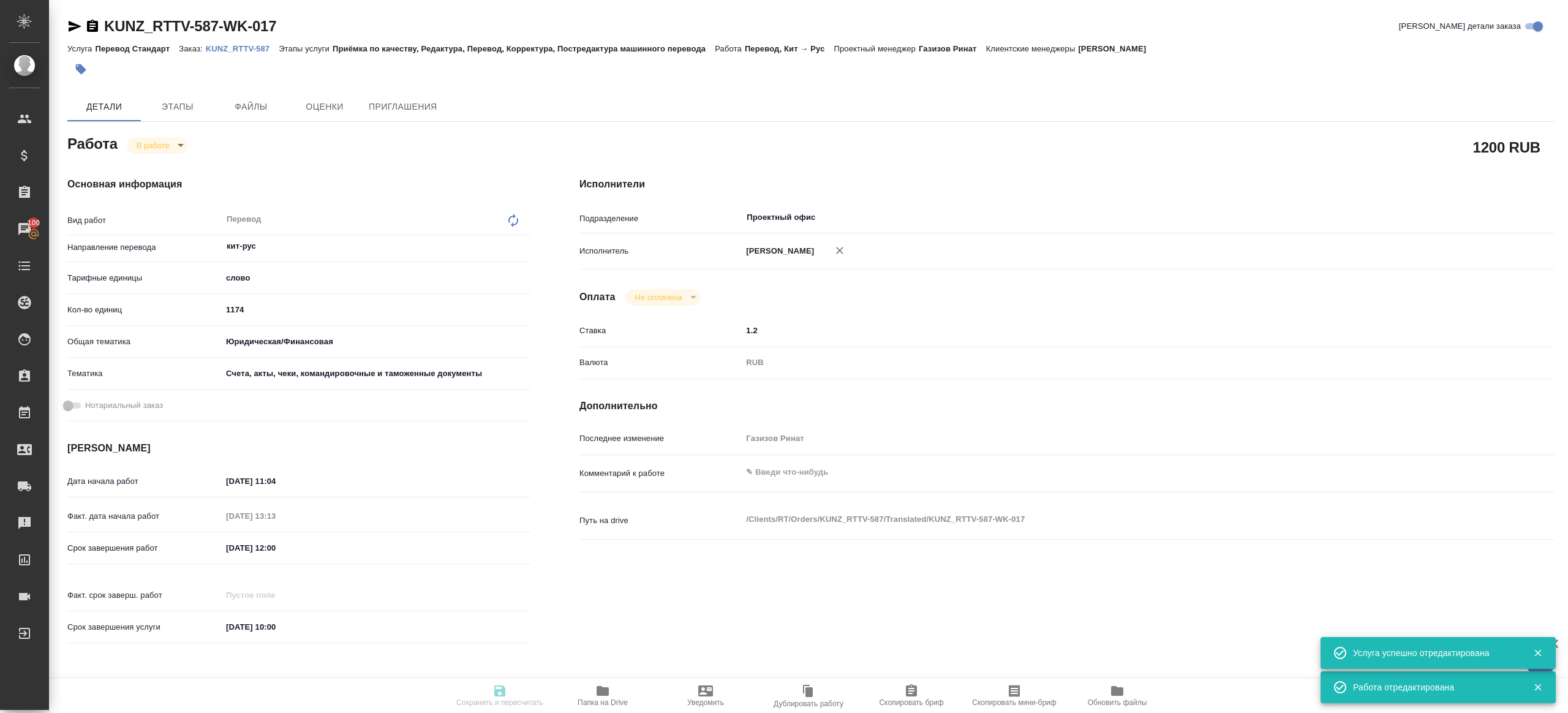
type textarea "x"
type input "inProgress"
type textarea "Перевод"
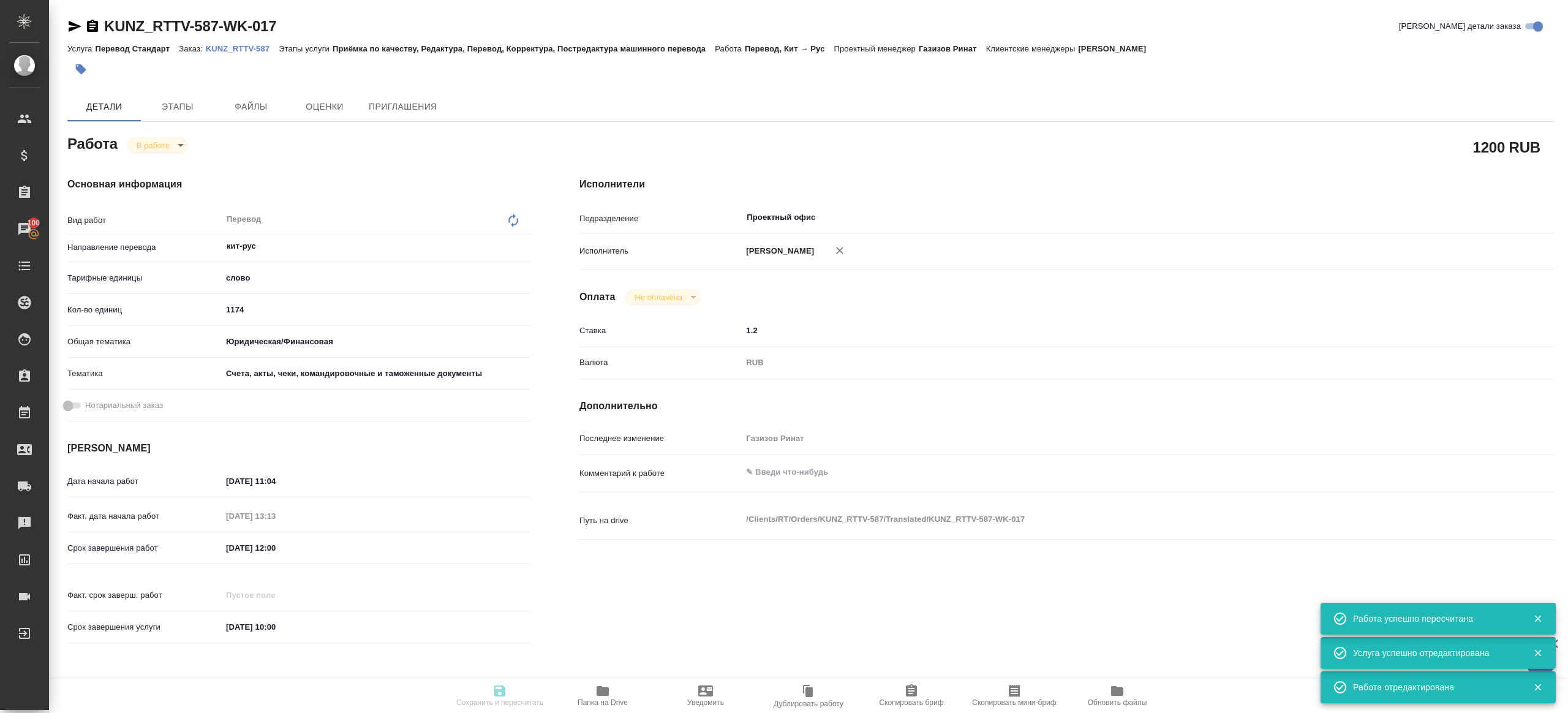
type textarea "x"
type input "кит-рус"
type input "5a8b1489cc6b4906c91bfd90"
type input "1174"
type input "yr-fn"
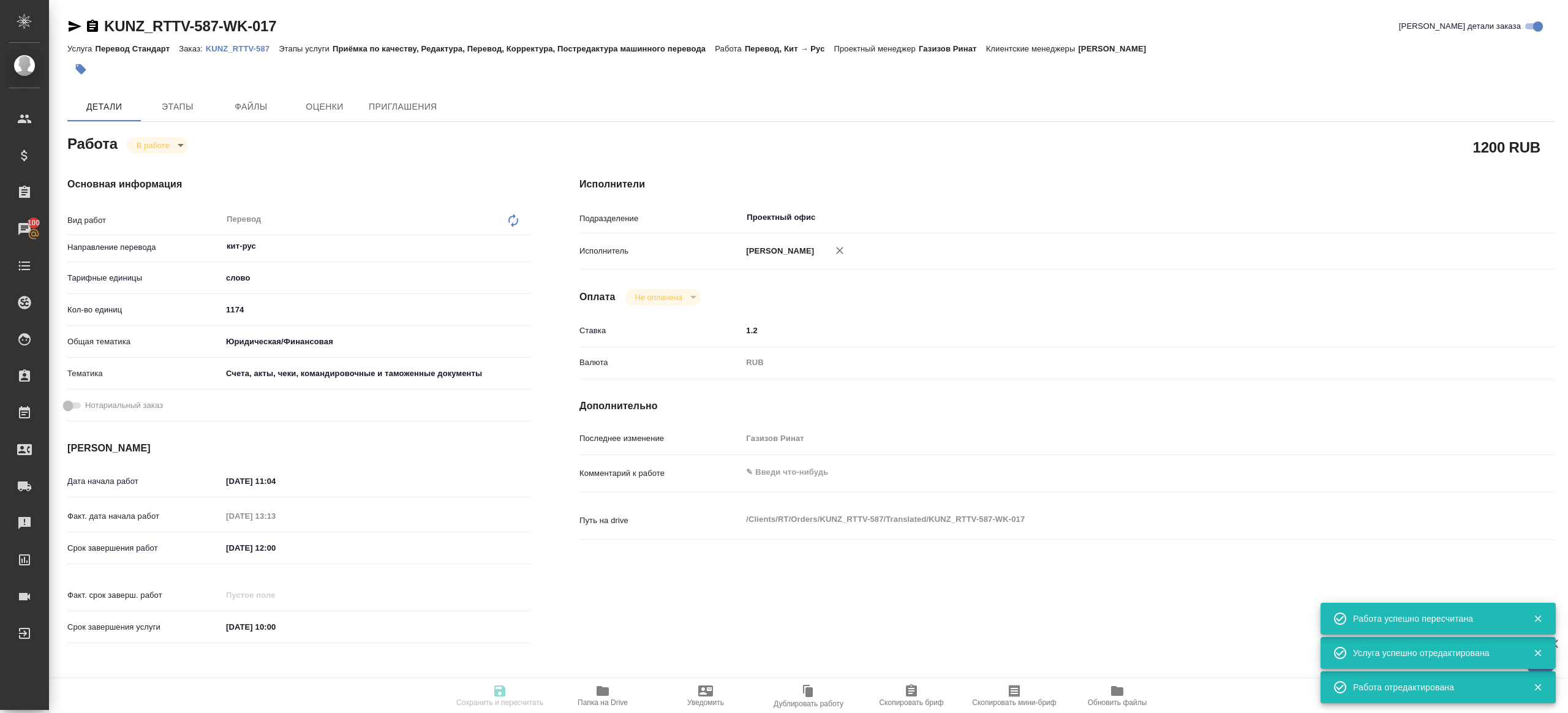
type input "5f647205b73bc97568ca66c0"
type input "18.09.2025 11:04"
type input "23.09.2025 13:13"
type input "25.09.2025 12:00"
type input "30.09.2025 10:00"
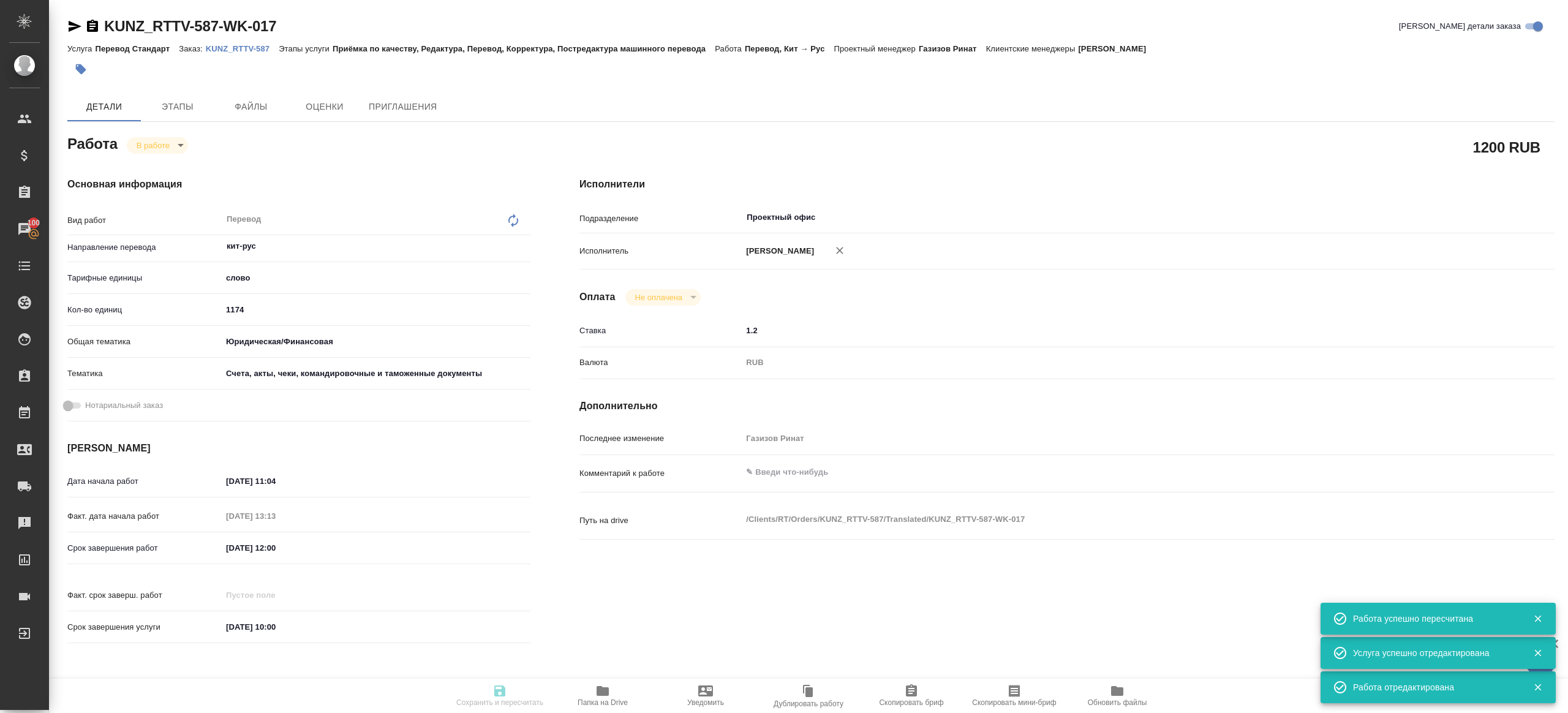
type input "Проектный офис"
type input "notPayed"
type input "1.2"
type input "RUB"
type input "Газизов Ринат"
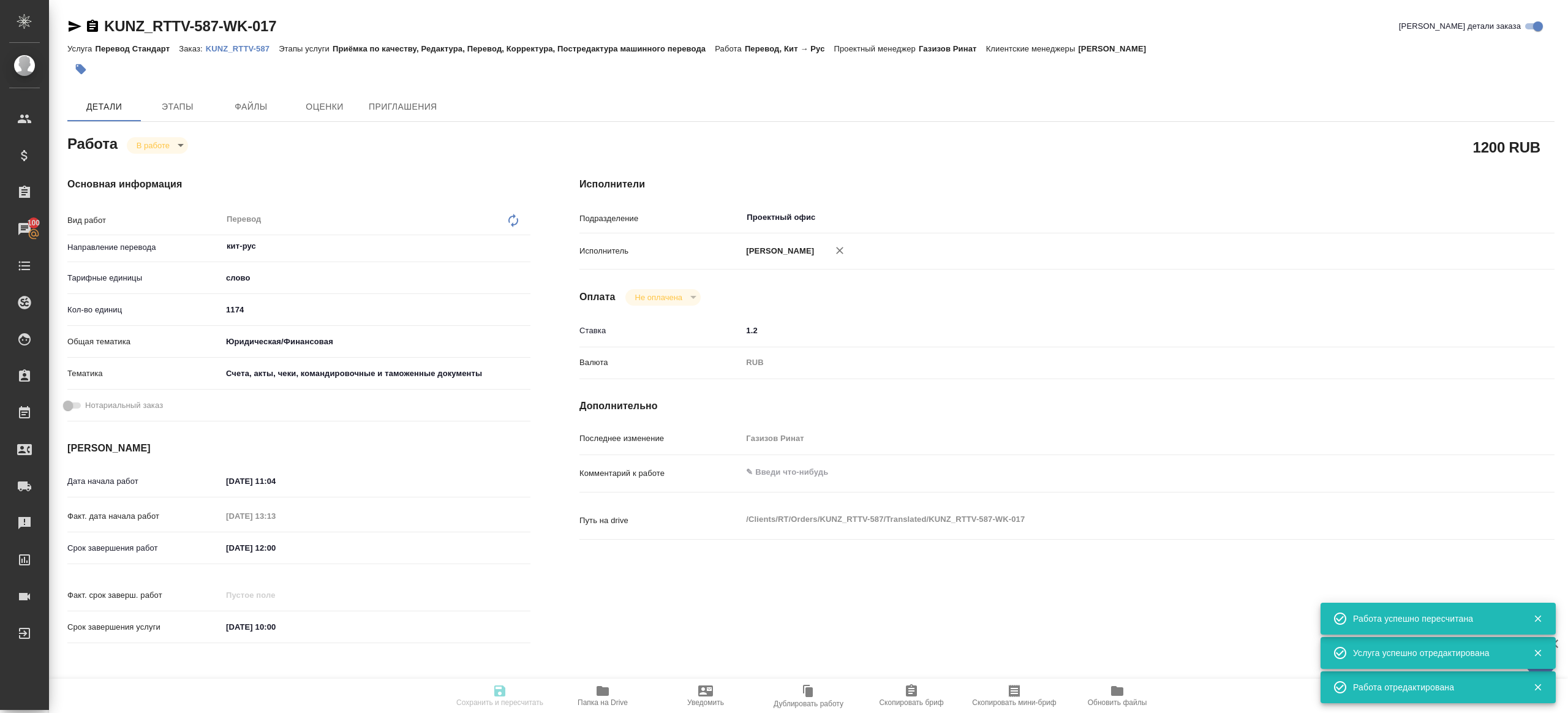
type textarea "x"
type textarea "/Clients/RT/Orders/KUNZ_RTTV-587/Translated/KUNZ_RTTV-587-WK-017"
type textarea "x"
type input "KUNZ_RTTV-587"
type input "Перевод Стандарт"
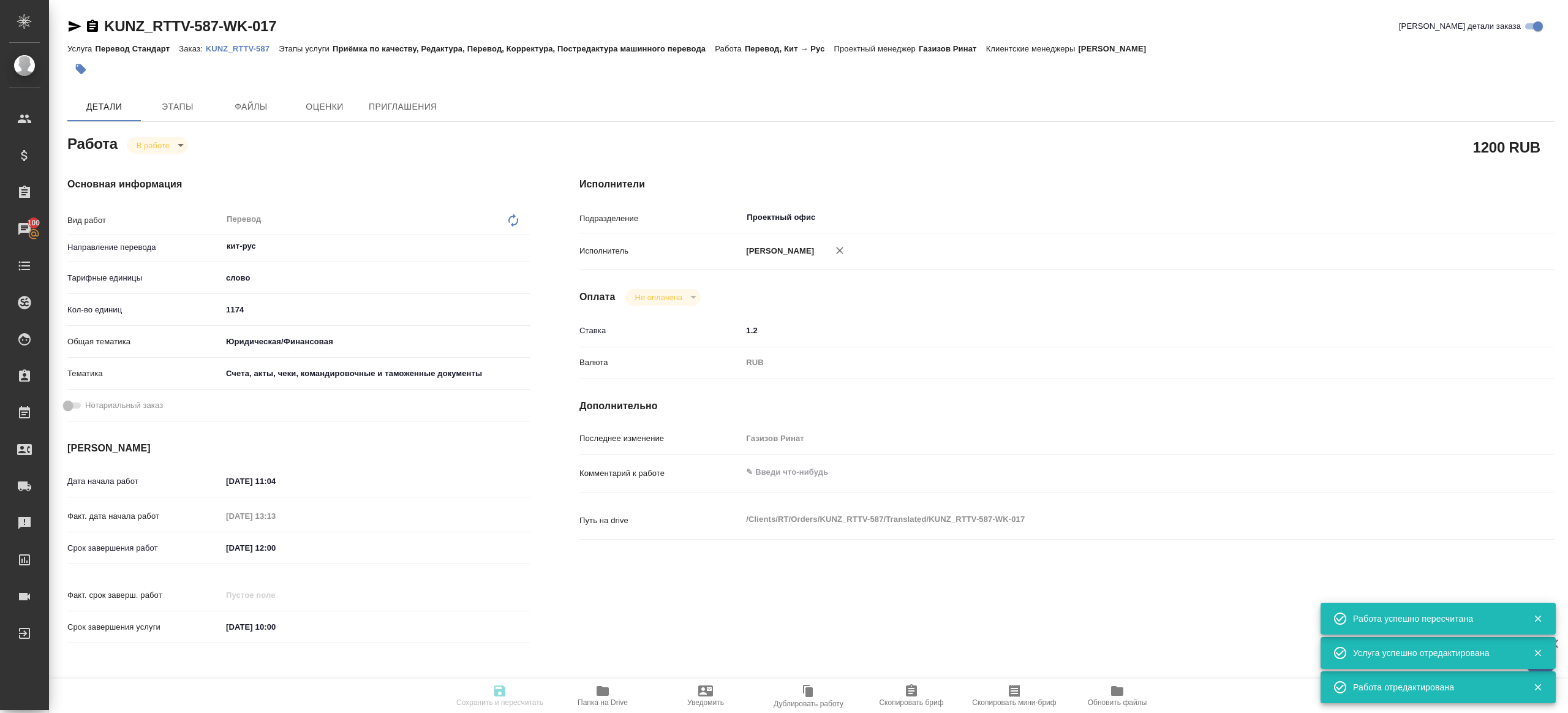
type input "Приёмка по качеству, Редактура, Перевод, Корректура, Постредактура машинного пе…"
type input "[PERSON_NAME]"
type input "/Clients/RT/Orders/KUNZ_RTTV-587"
type textarea "x"
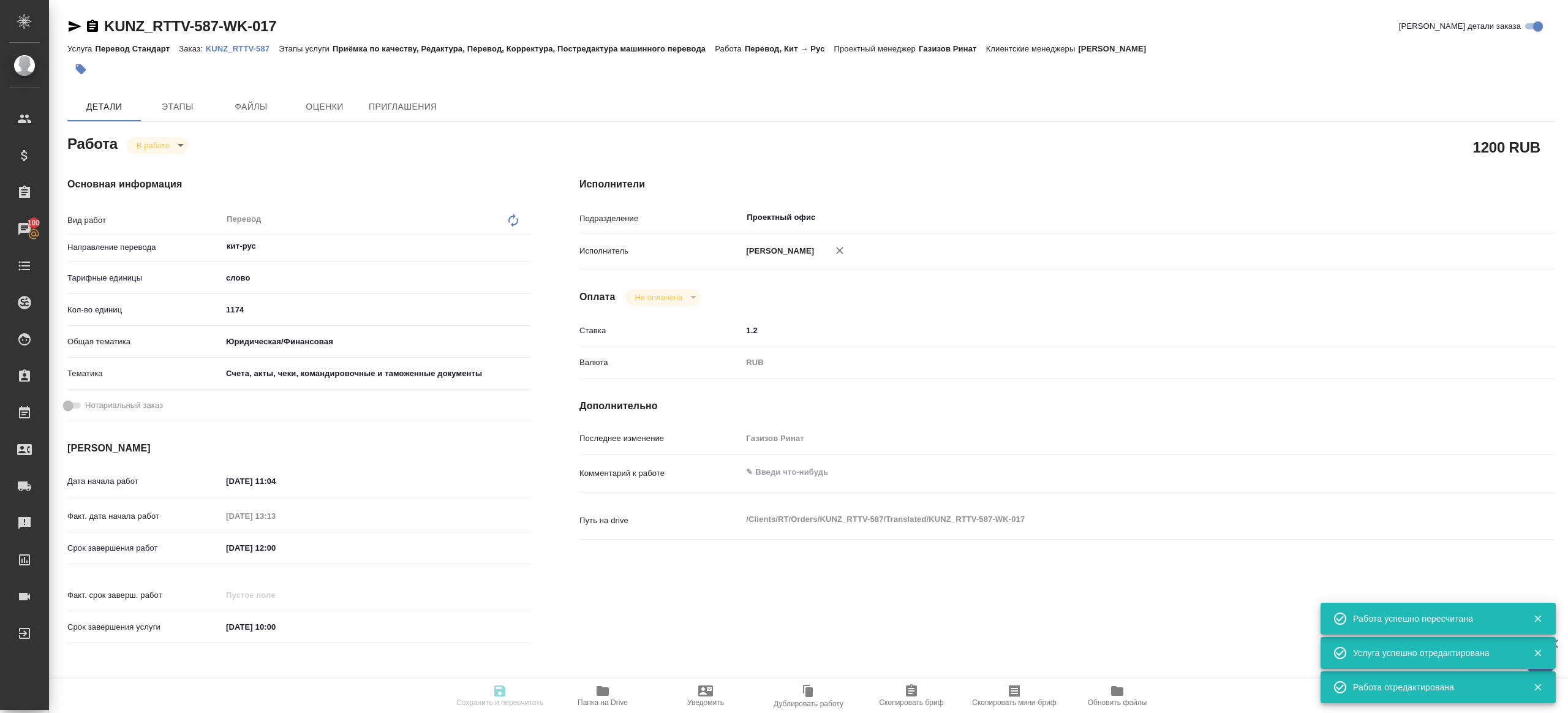
type textarea "x"
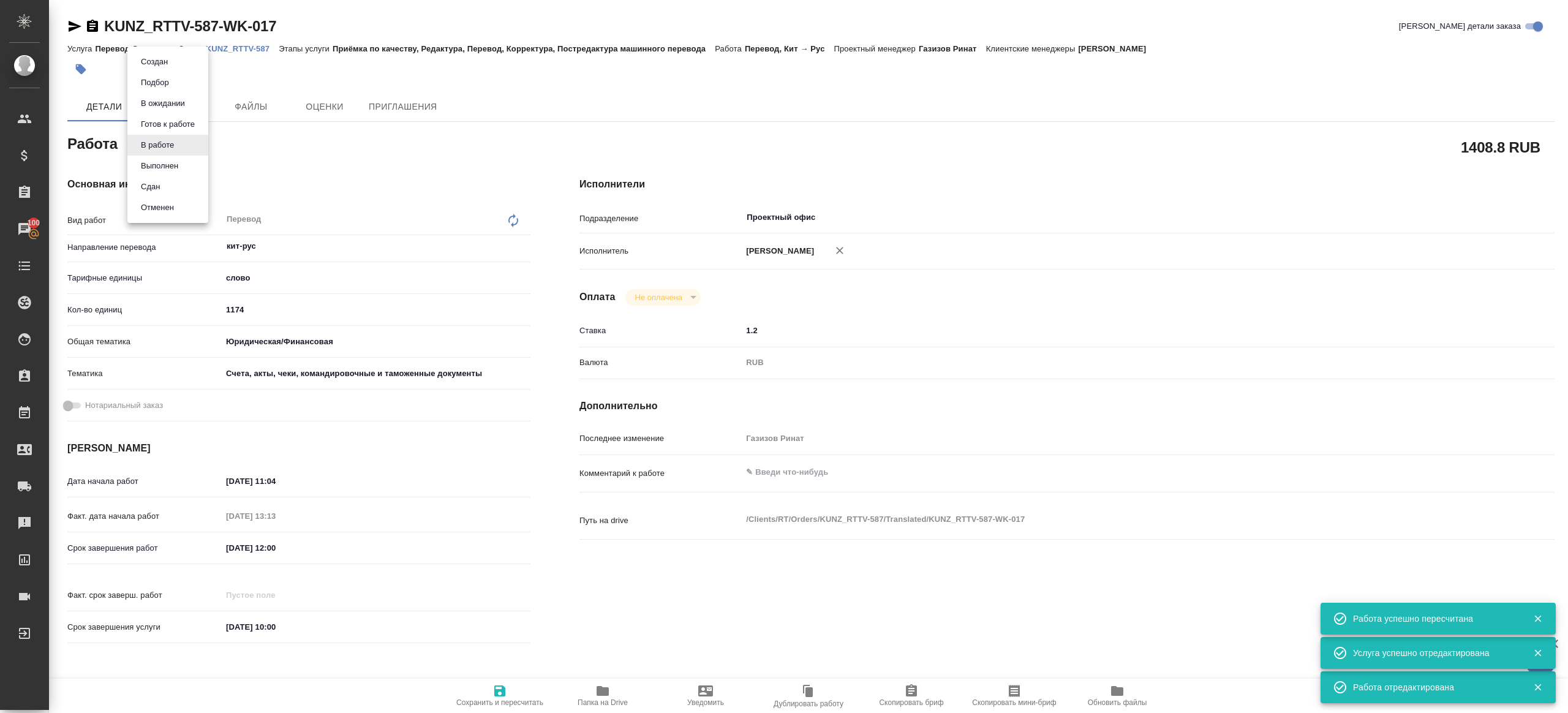
type textarea "x"
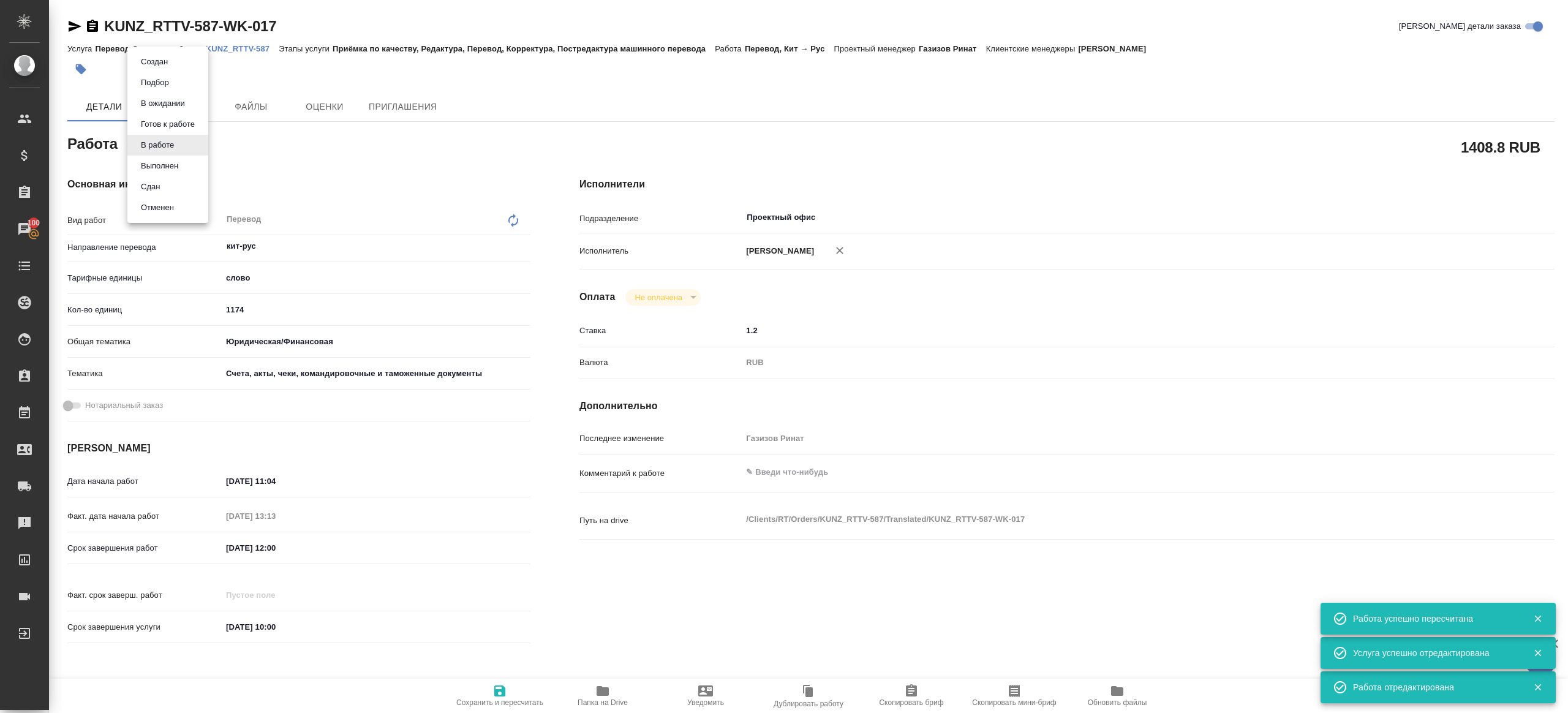
type textarea "x"
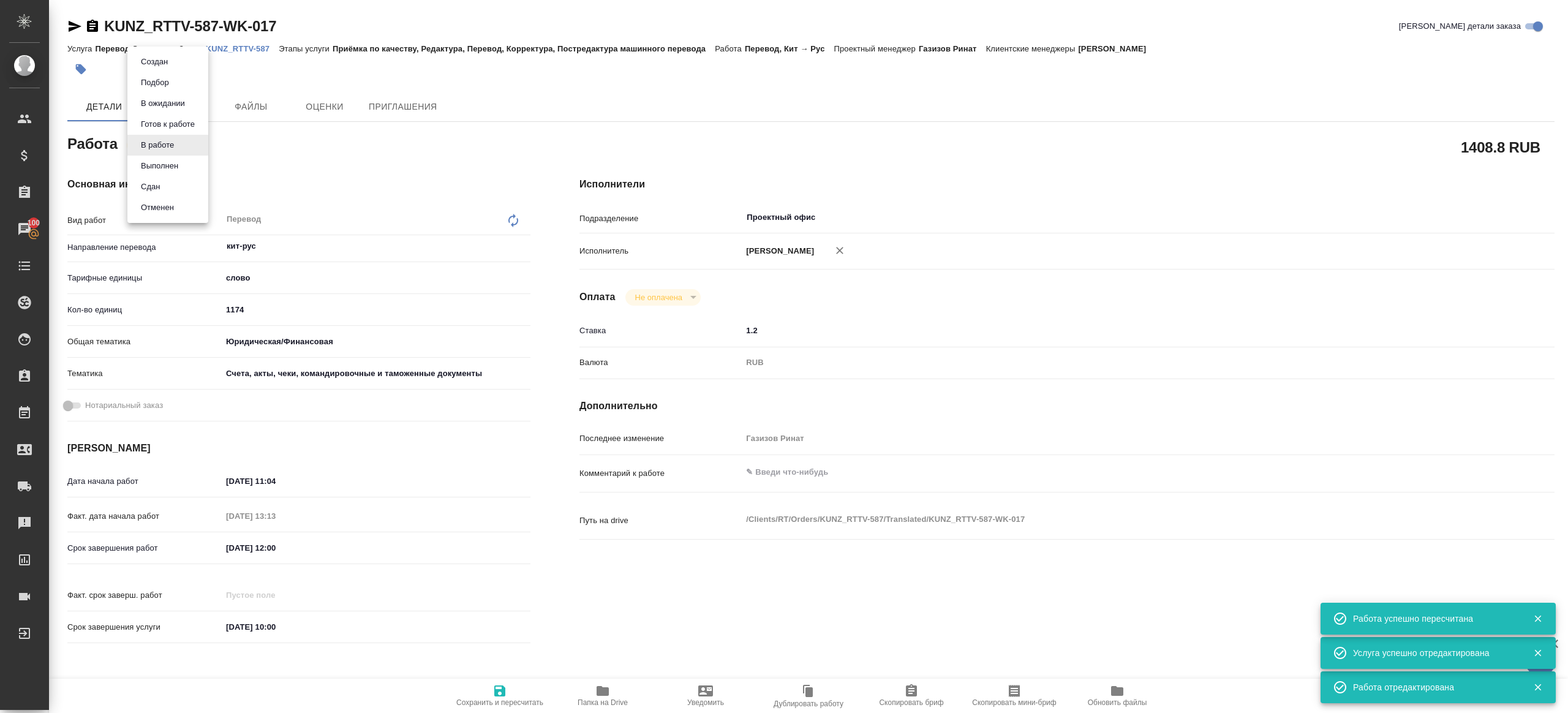
type textarea "x"
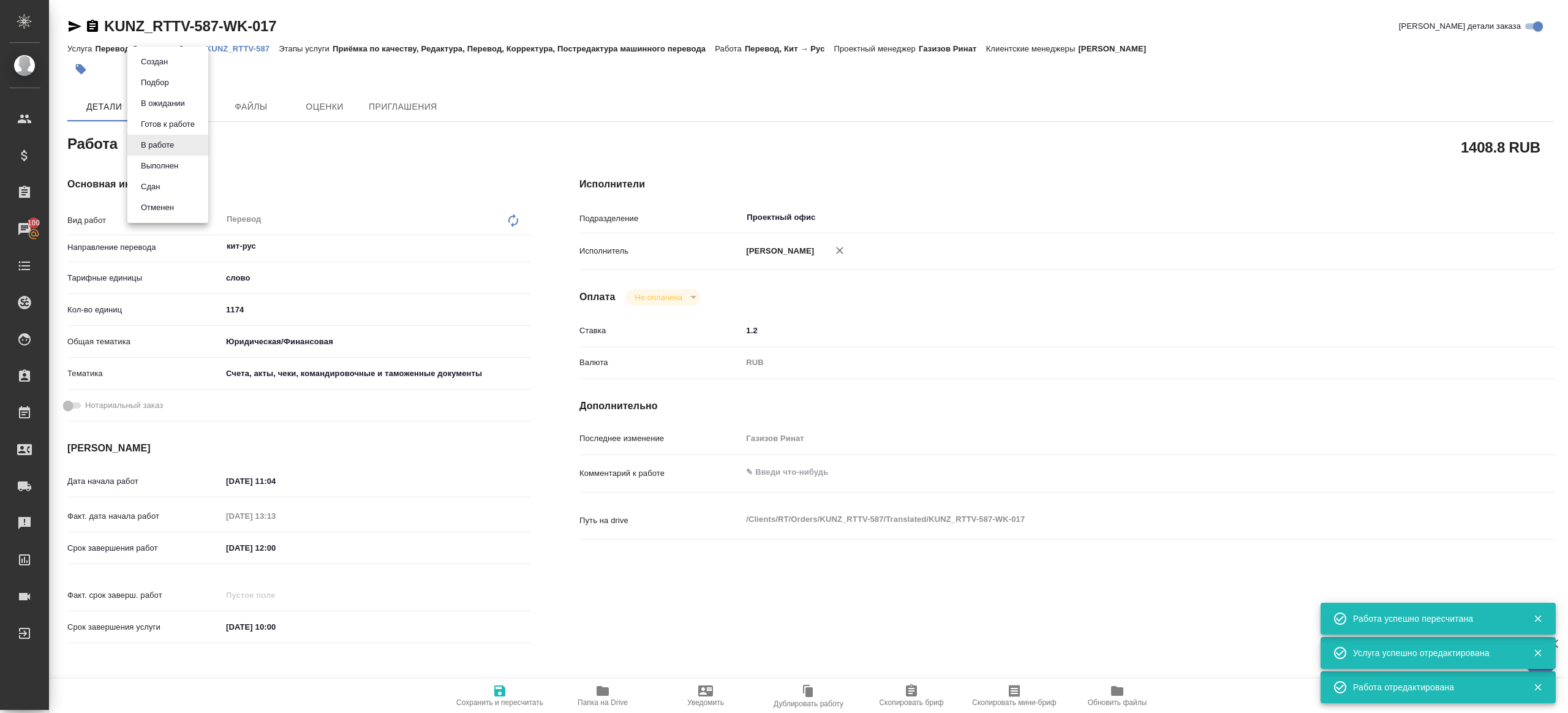
type textarea "x"
click at [167, 180] on li "Сдан" at bounding box center [168, 187] width 81 height 21
type textarea "x"
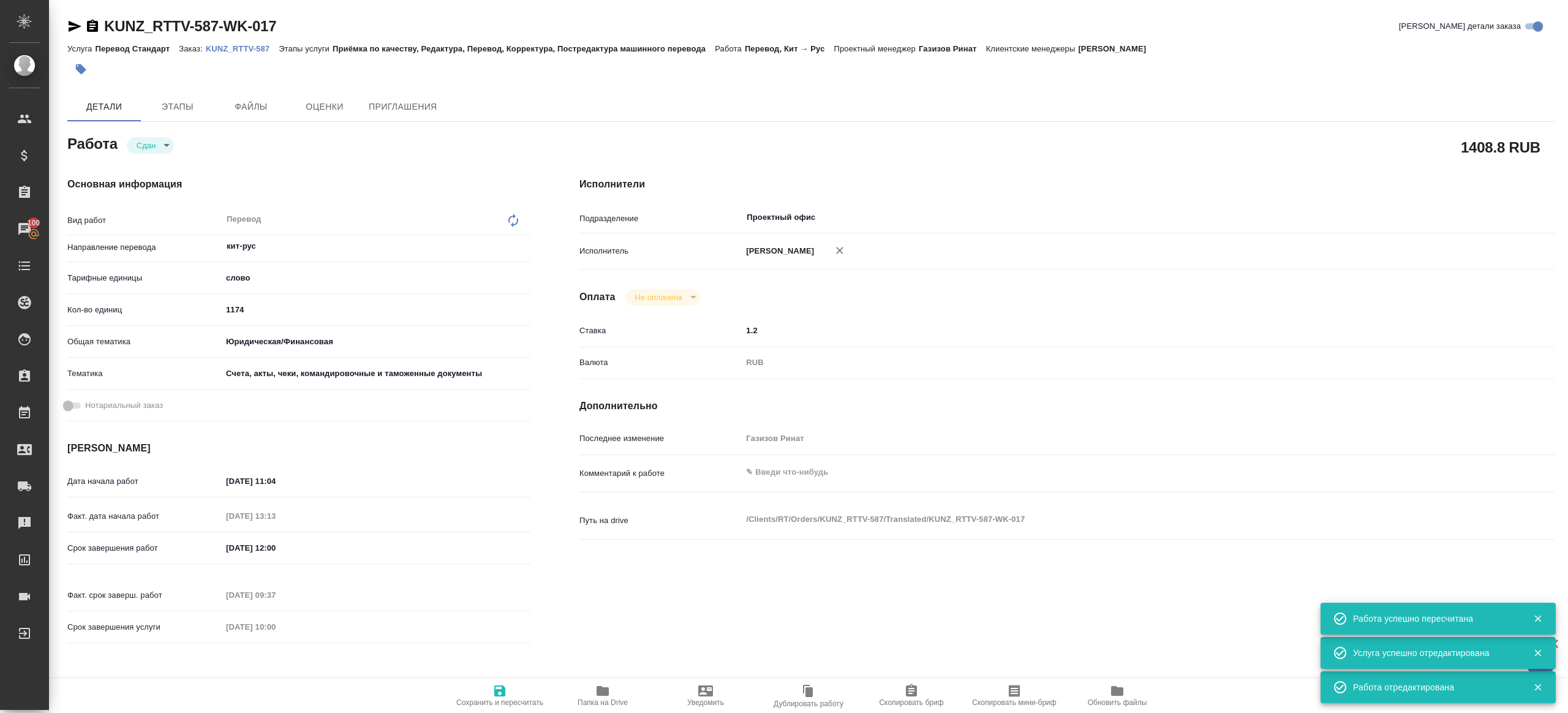
type textarea "x"
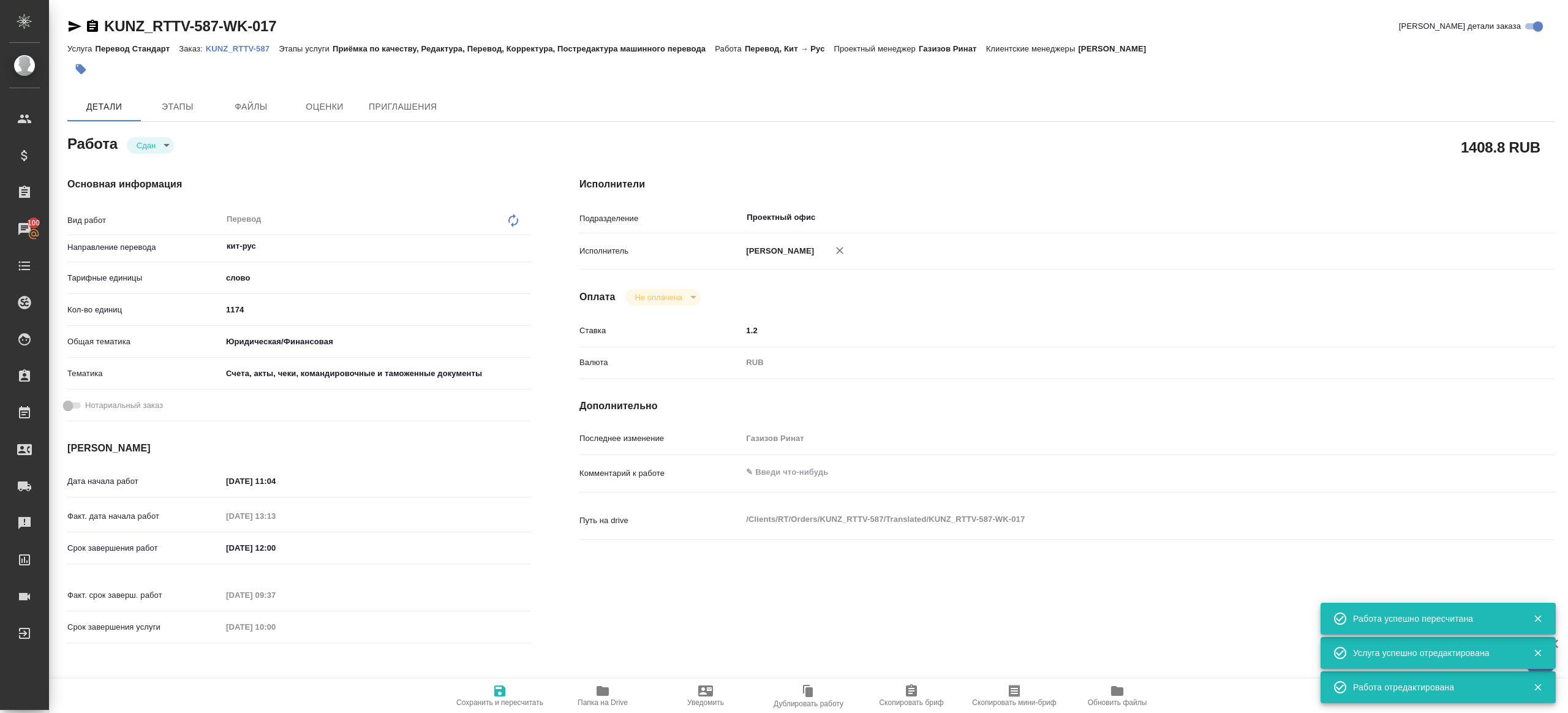
type textarea "x"
click at [492, 698] on span "Сохранить и пересчитать" at bounding box center [500, 703] width 87 height 9
type textarea "x"
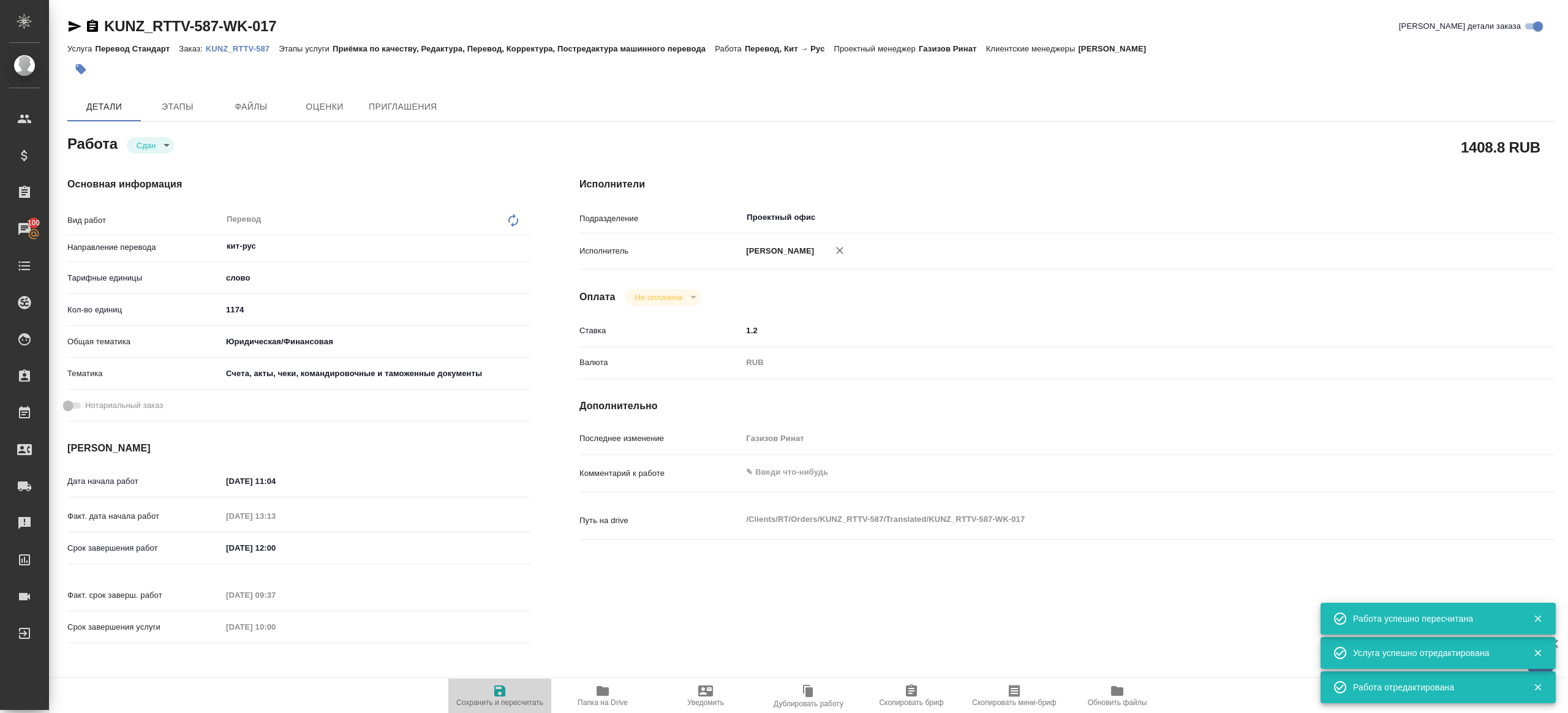
type textarea "x"
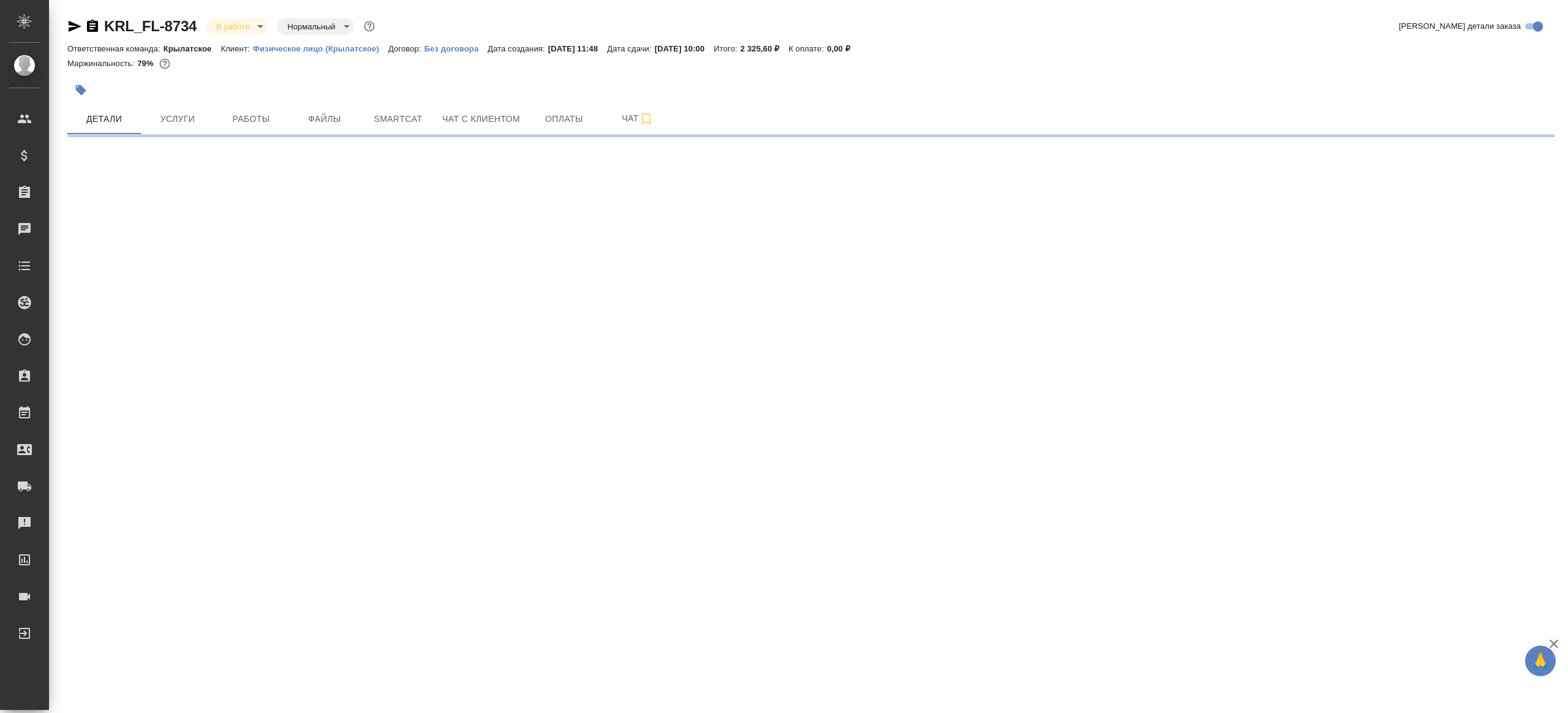
select select "RU"
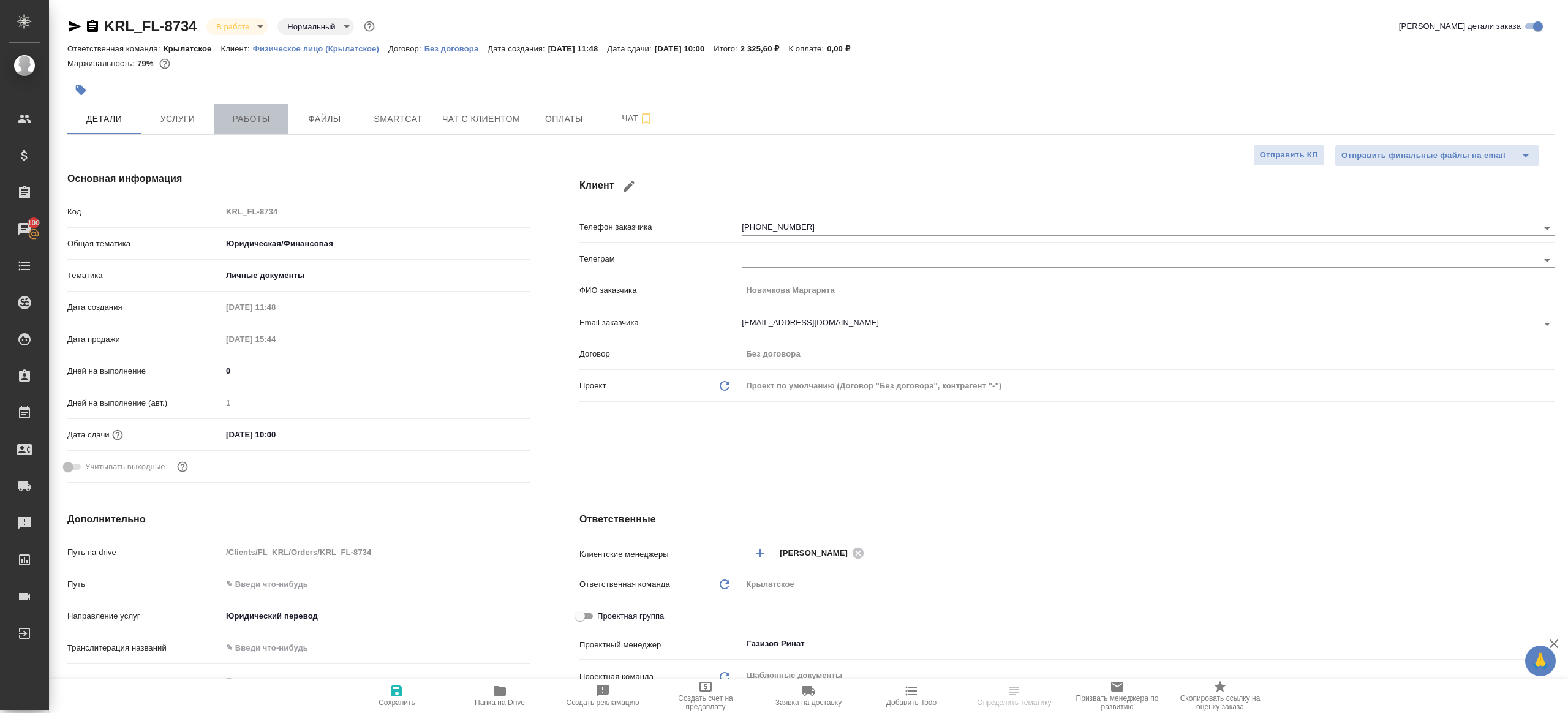
click at [272, 122] on span "Работы" at bounding box center [251, 119] width 59 height 15
type textarea "x"
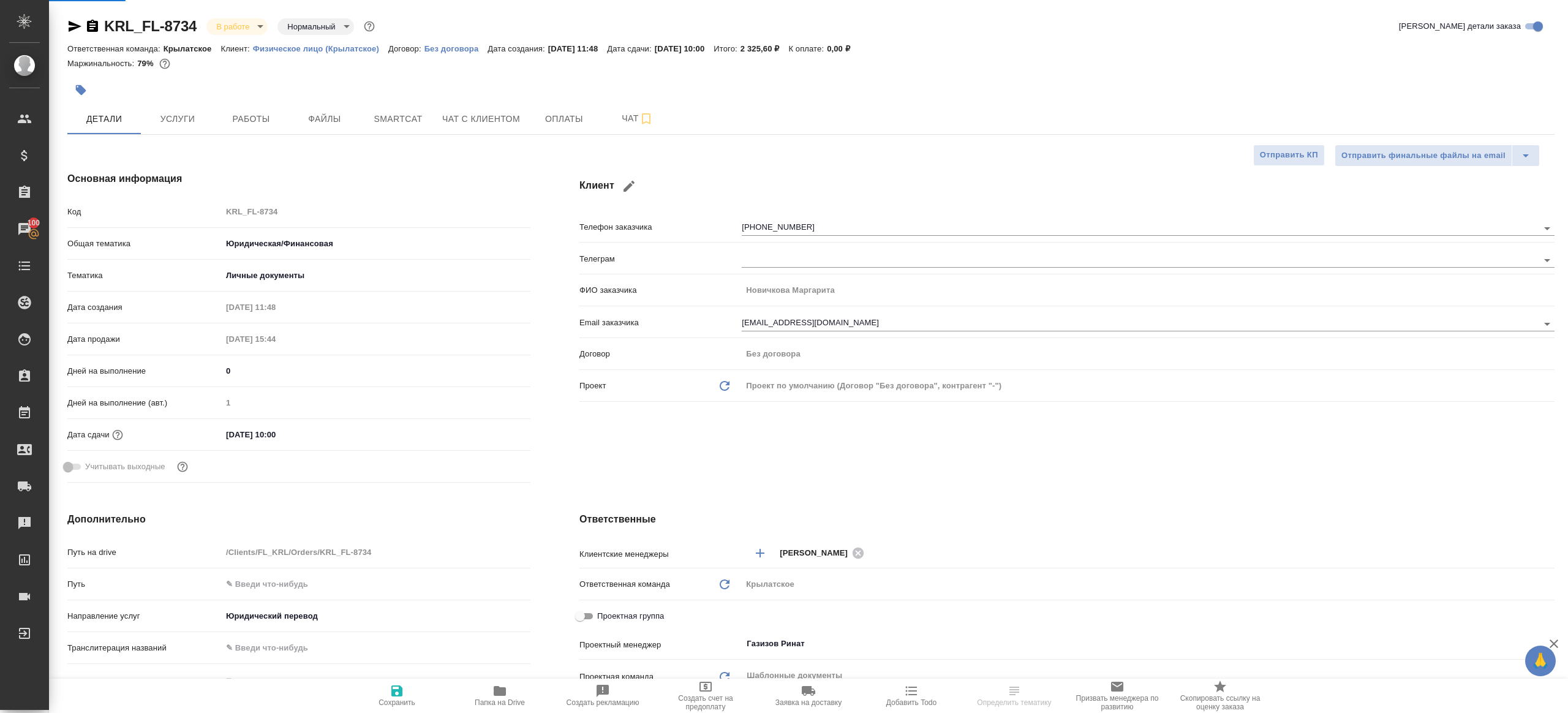
type textarea "x"
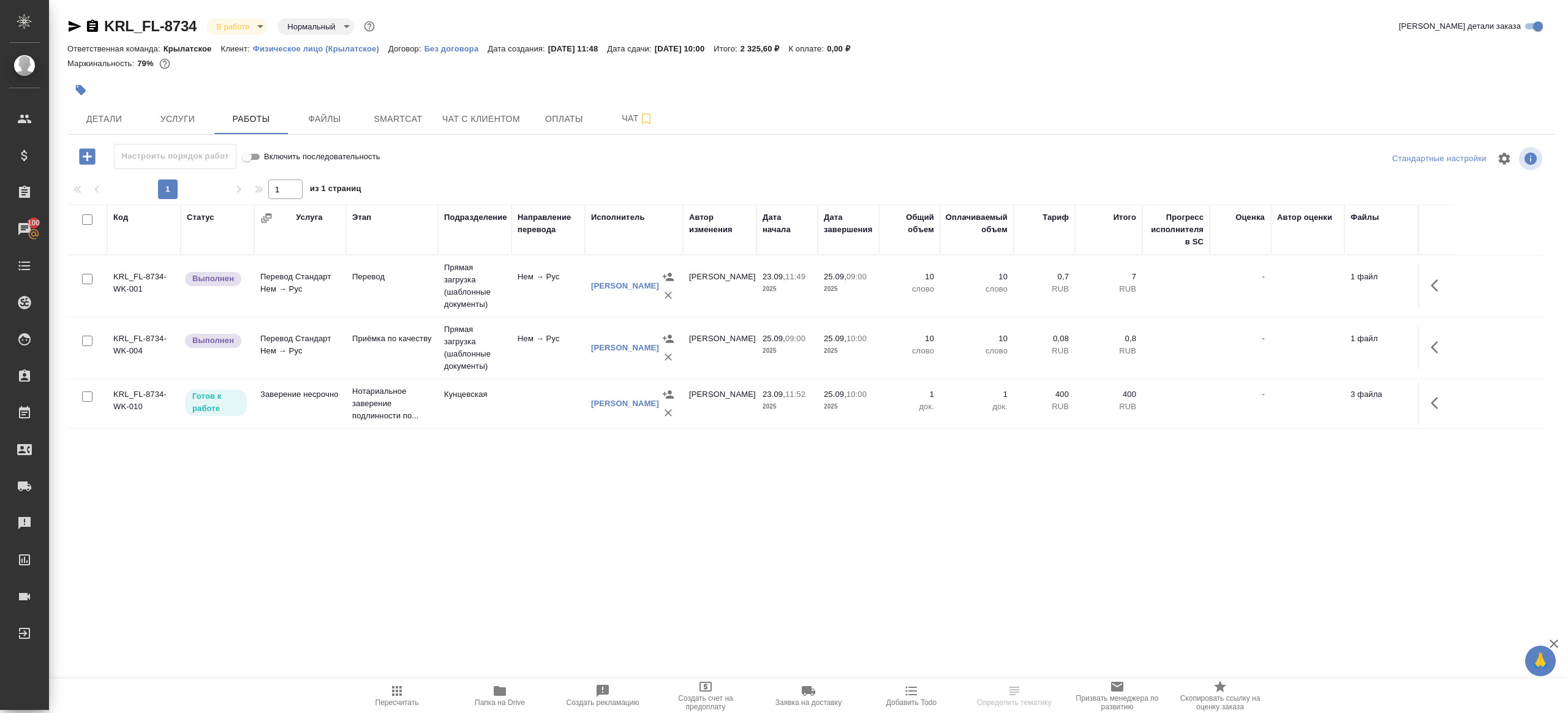
click at [1455, 282] on tr "KRL_FL-8734-WK-001 Выполнен Перевод Стандарт Нем → Рус Перевод Прямая загрузка …" at bounding box center [806, 287] width 1477 height 62
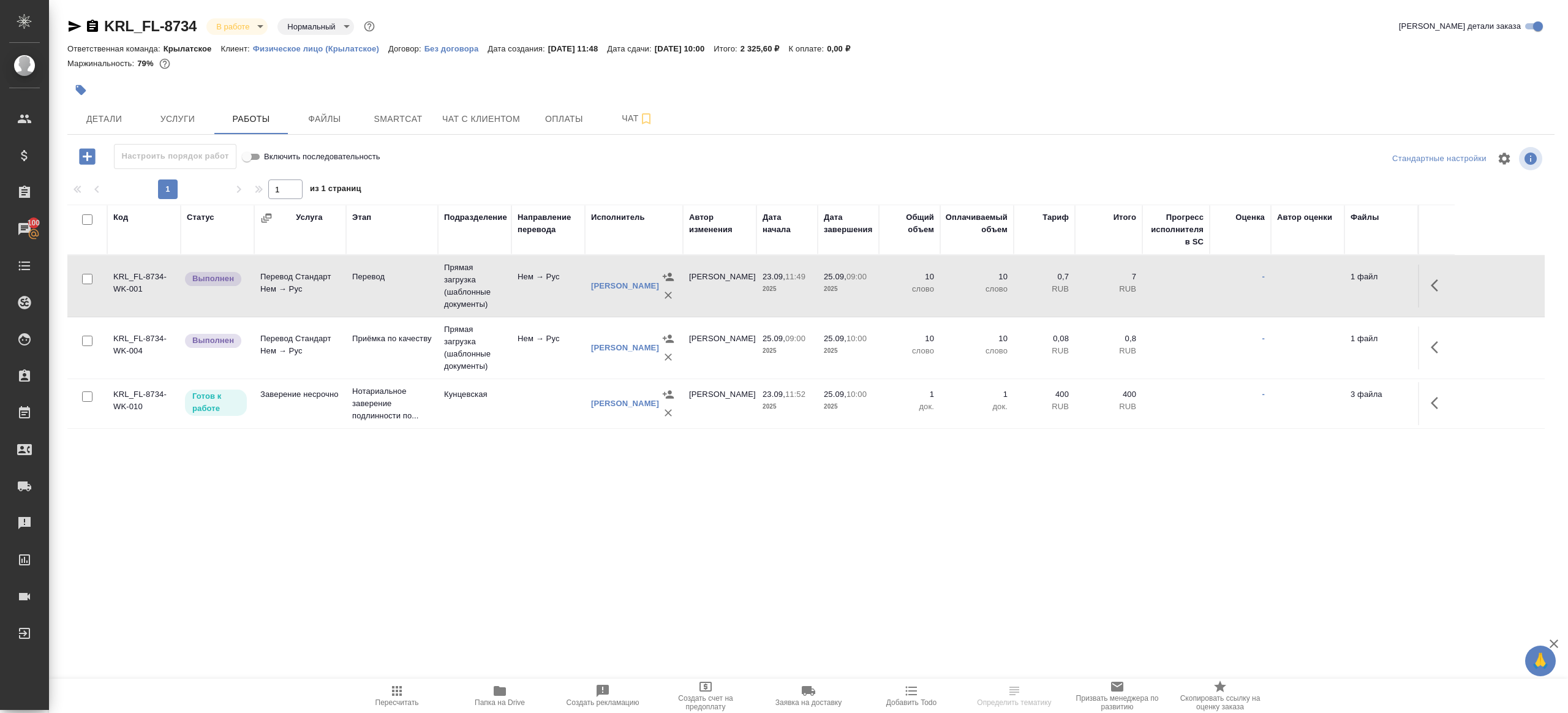
click at [1423, 282] on button "button" at bounding box center [1438, 285] width 29 height 29
click at [1355, 288] on icon "button" at bounding box center [1347, 285] width 15 height 15
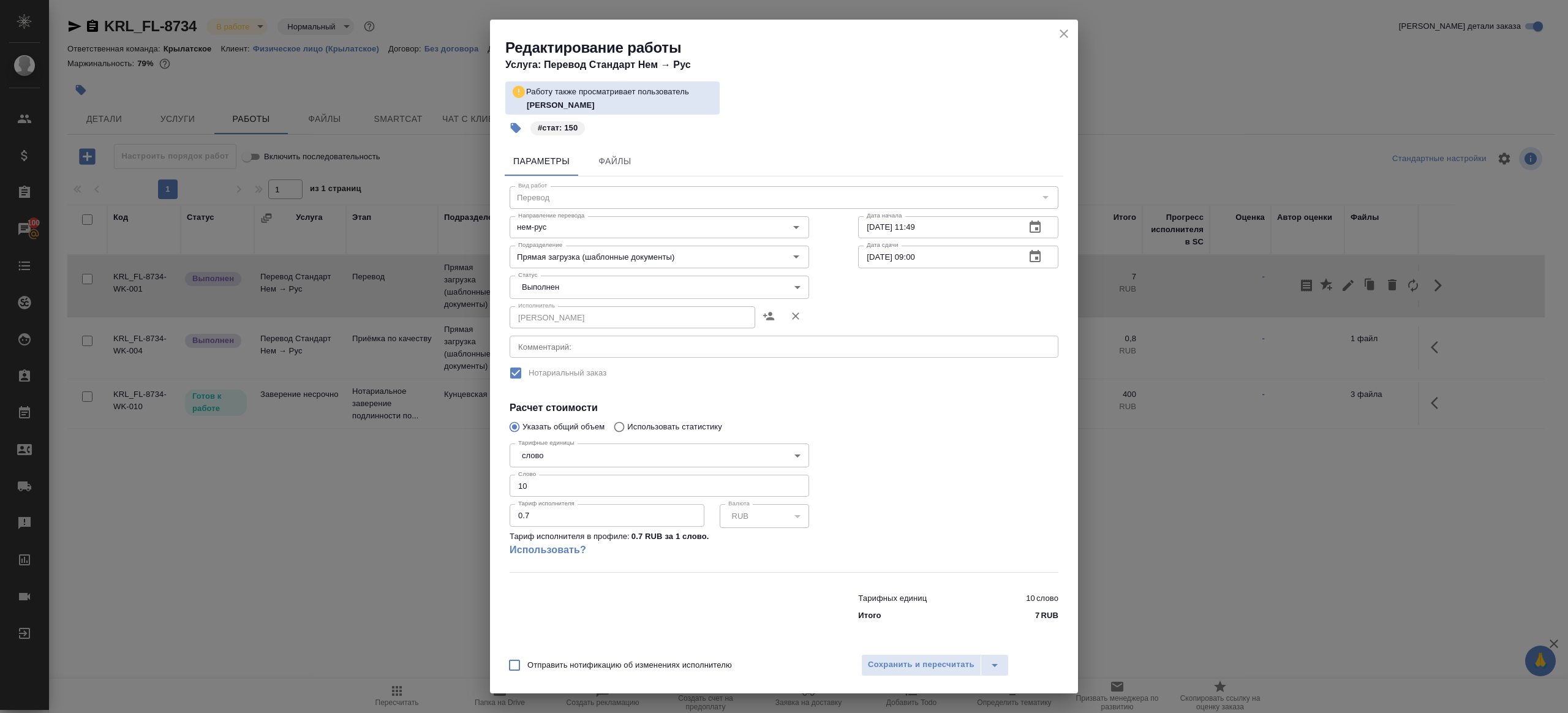
click at [571, 296] on body "🙏 .cls-1 fill:#fff; AWATERA Gazizov Rinat Клиенты Спецификации Заказы 100 Чаты …" at bounding box center [784, 356] width 1568 height 713
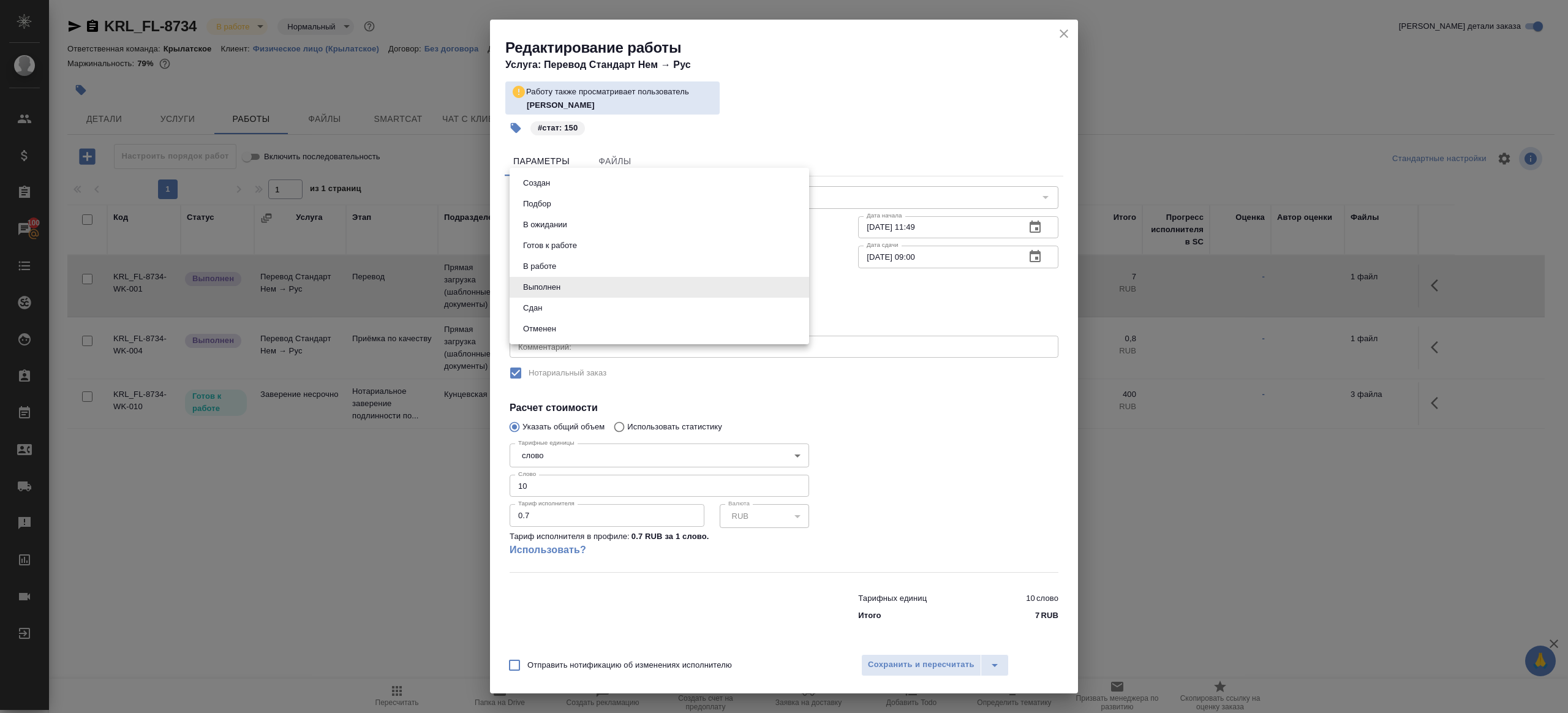
click at [547, 309] on li "Сдан" at bounding box center [660, 308] width 299 height 21
type input "closed"
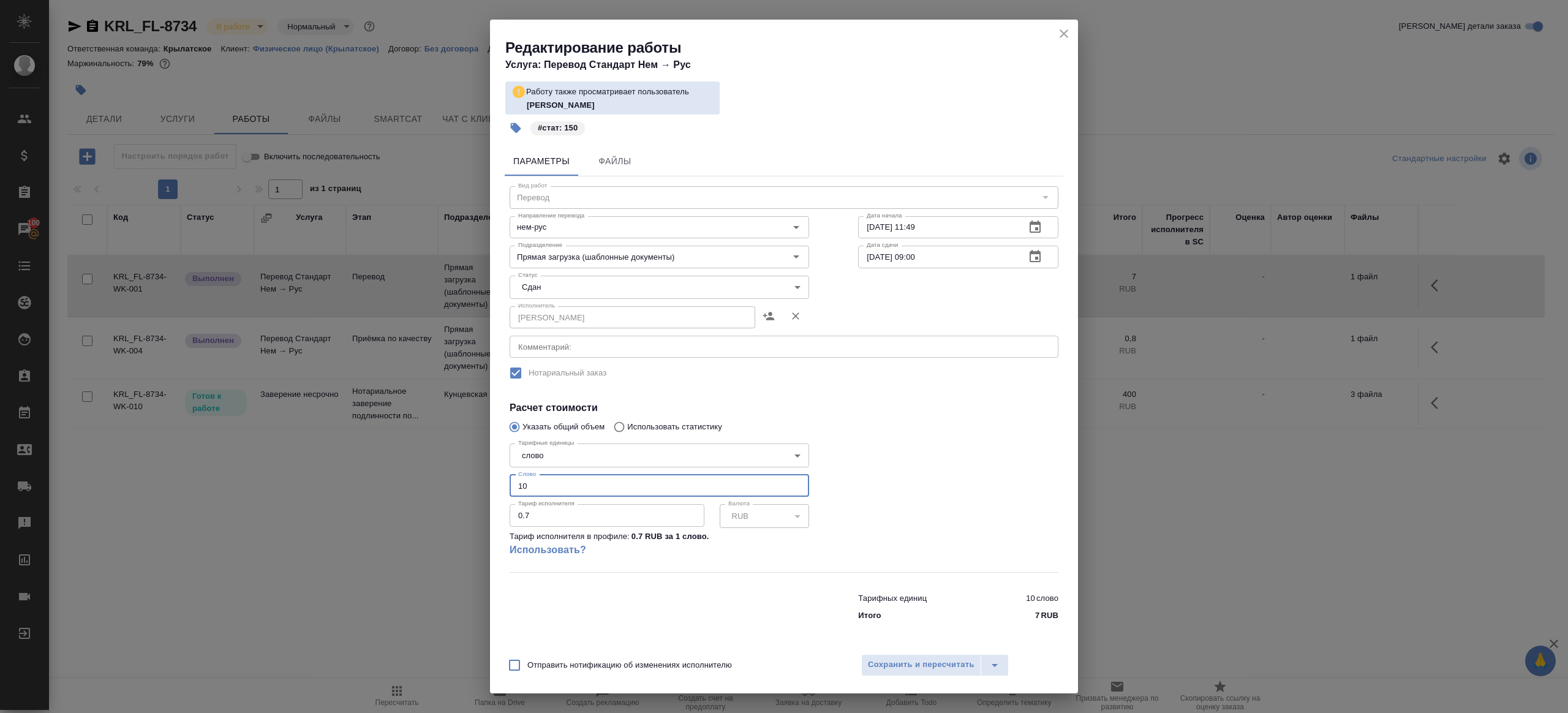
click at [558, 495] on input "10" at bounding box center [660, 486] width 299 height 22
type input "150"
click at [914, 665] on span "Сохранить и пересчитать" at bounding box center [921, 665] width 107 height 14
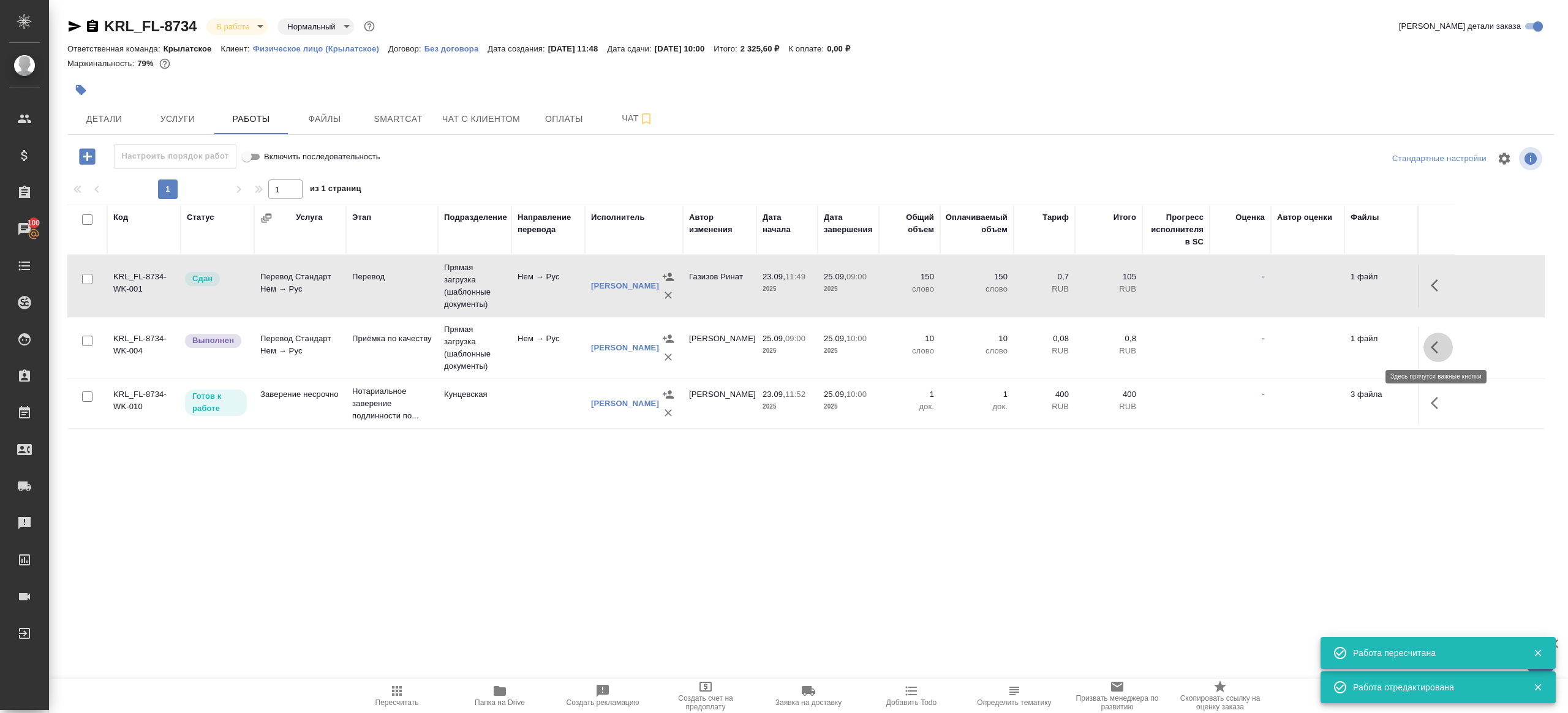
click at [1438, 355] on button "button" at bounding box center [1438, 348] width 29 height 29
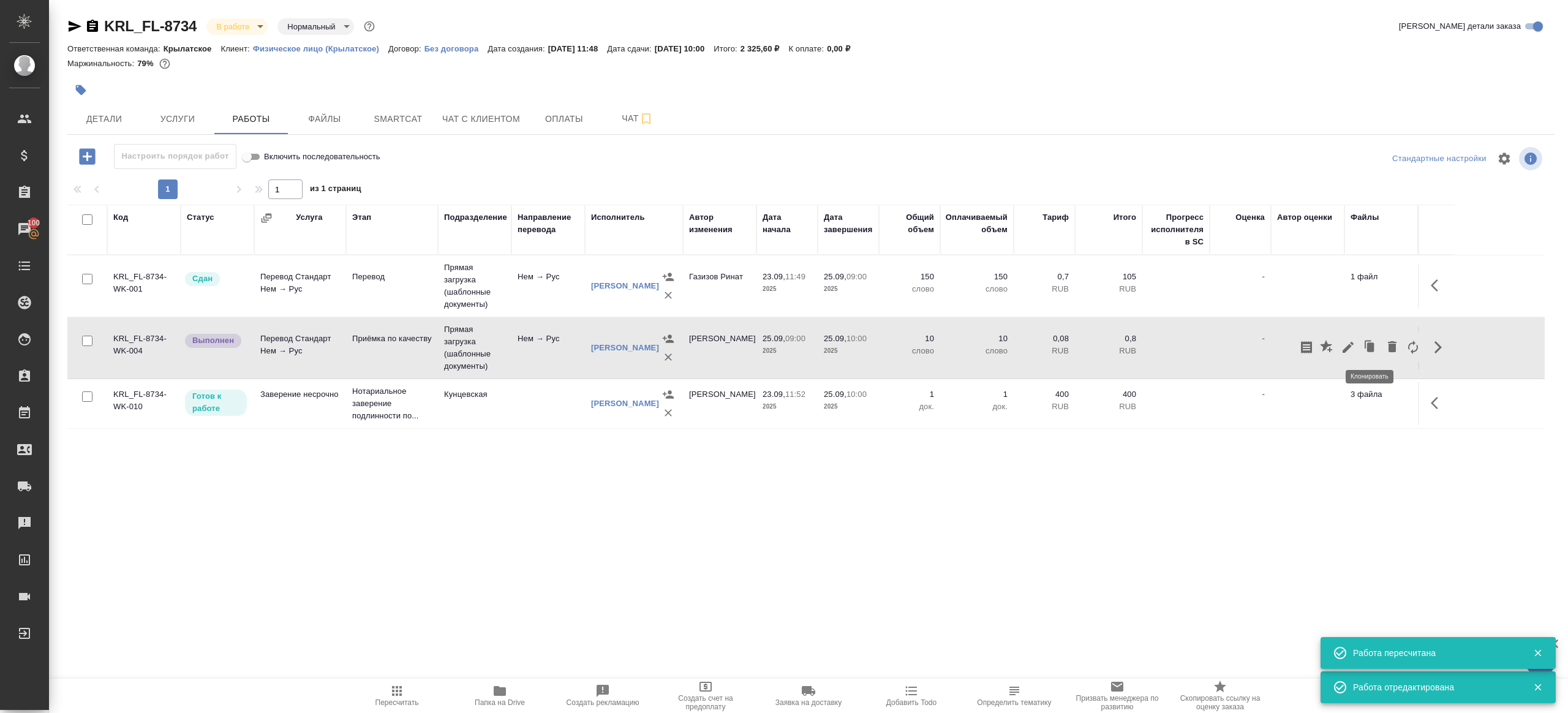
click at [1352, 343] on icon "button" at bounding box center [1348, 348] width 11 height 11
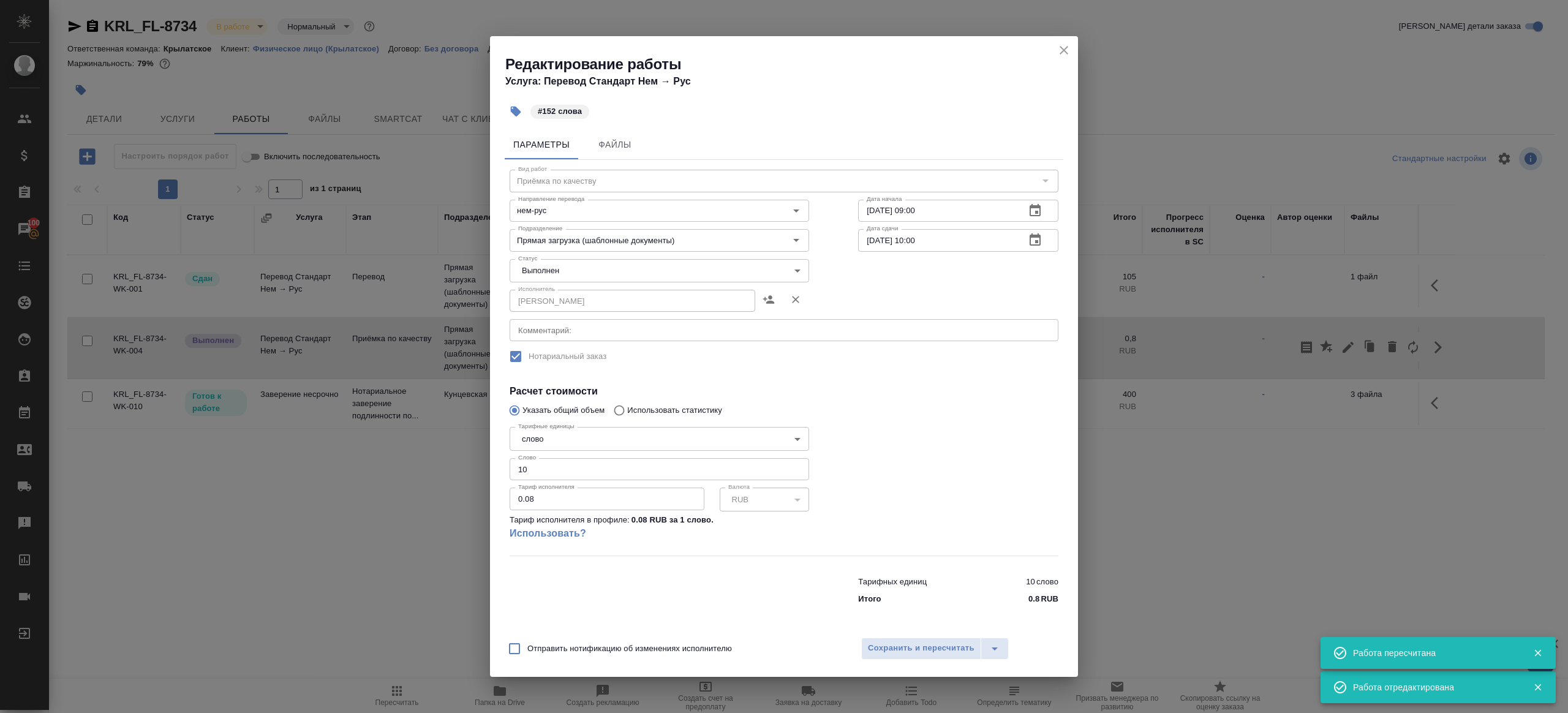
click at [565, 276] on body "🙏 .cls-1 fill:#fff; AWATERA Gazizov Rinat Клиенты Спецификации Заказы 100 Чаты …" at bounding box center [784, 356] width 1568 height 713
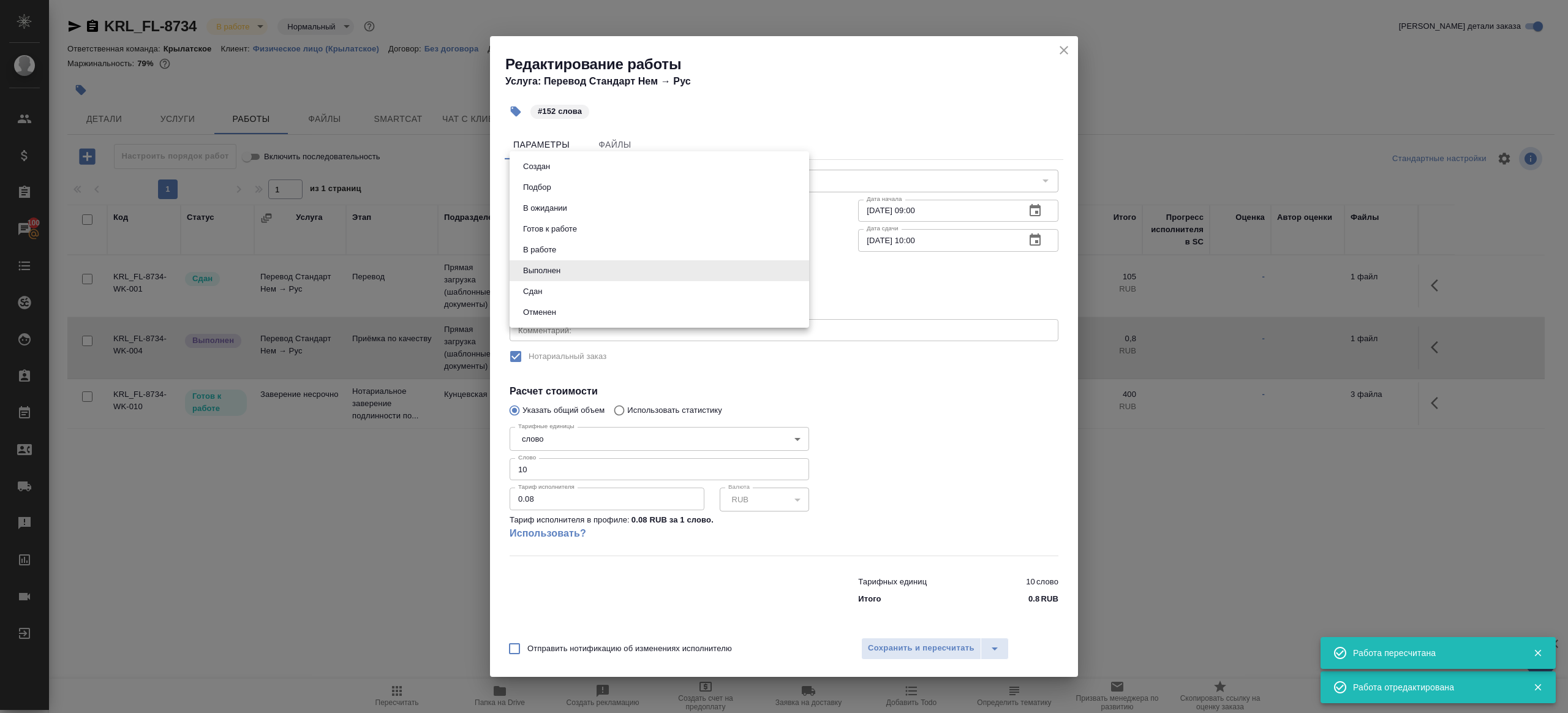
click at [559, 293] on li "Сдан" at bounding box center [660, 292] width 299 height 21
type input "closed"
click at [555, 479] on input "10" at bounding box center [660, 470] width 299 height 22
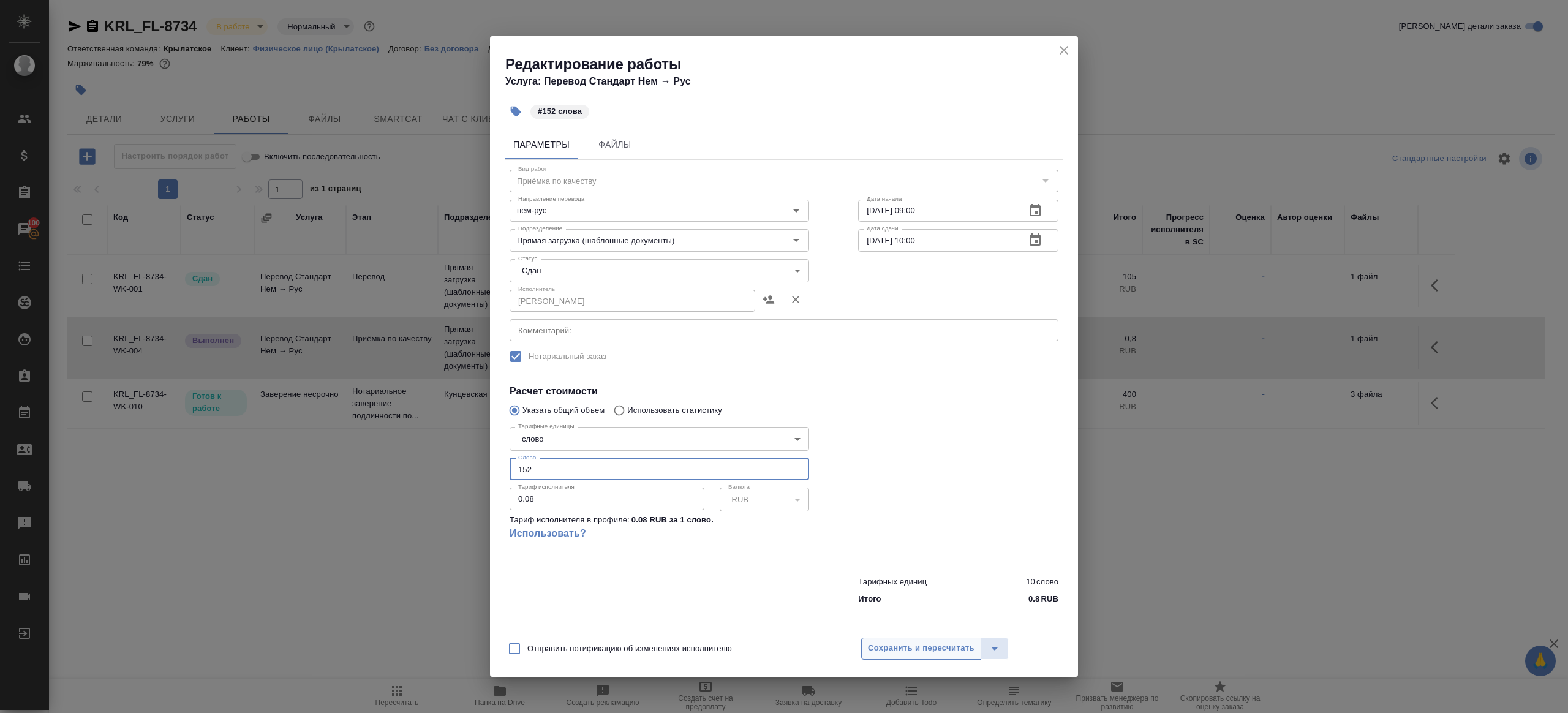
type input "152"
click at [903, 641] on button "Сохранить и пересчитать" at bounding box center [921, 649] width 120 height 22
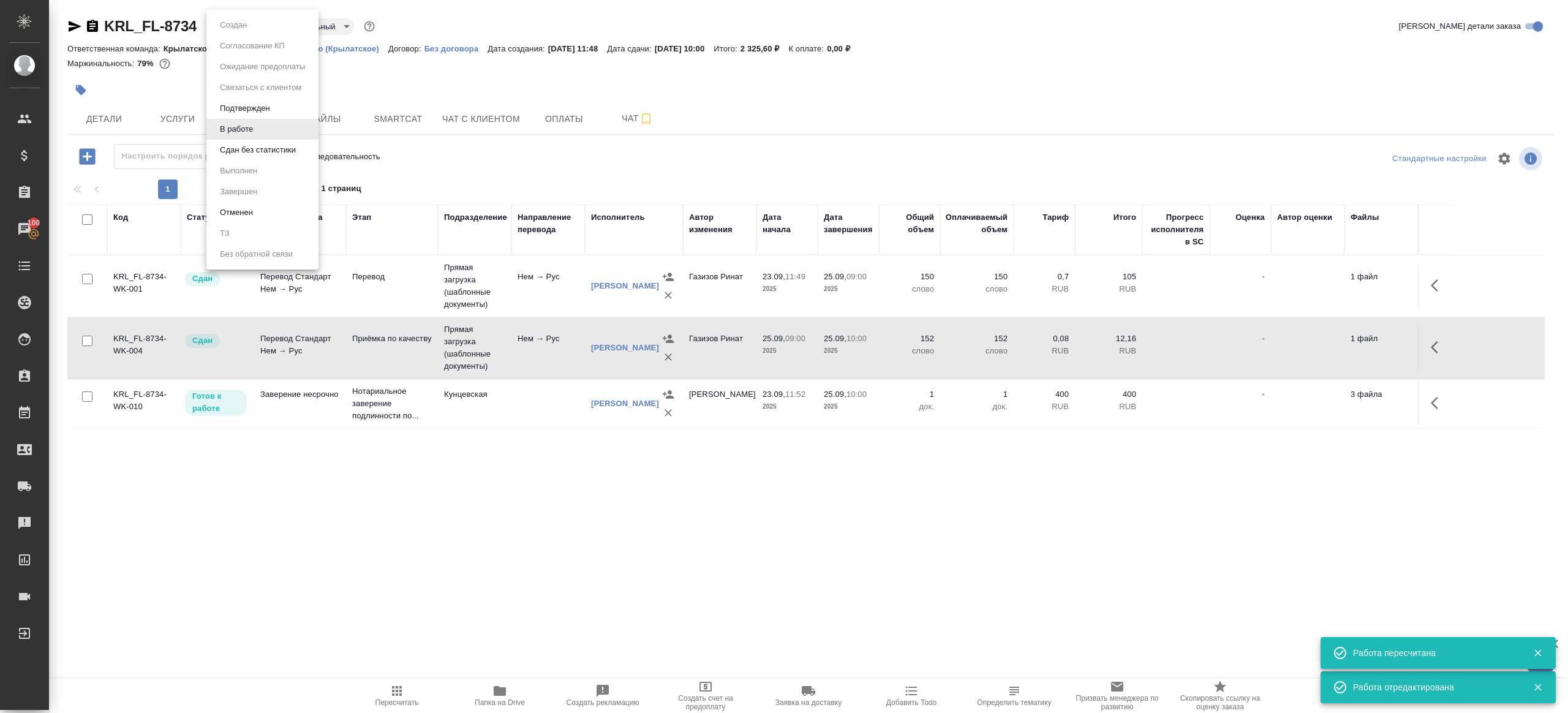
click at [236, 30] on body "🙏 .cls-1 fill:#fff; AWATERA Gazizov Rinat Клиенты Спецификации Заказы 100 Чаты …" at bounding box center [784, 356] width 1568 height 713
click at [255, 160] on li "Сдан без статистики" at bounding box center [262, 150] width 112 height 21
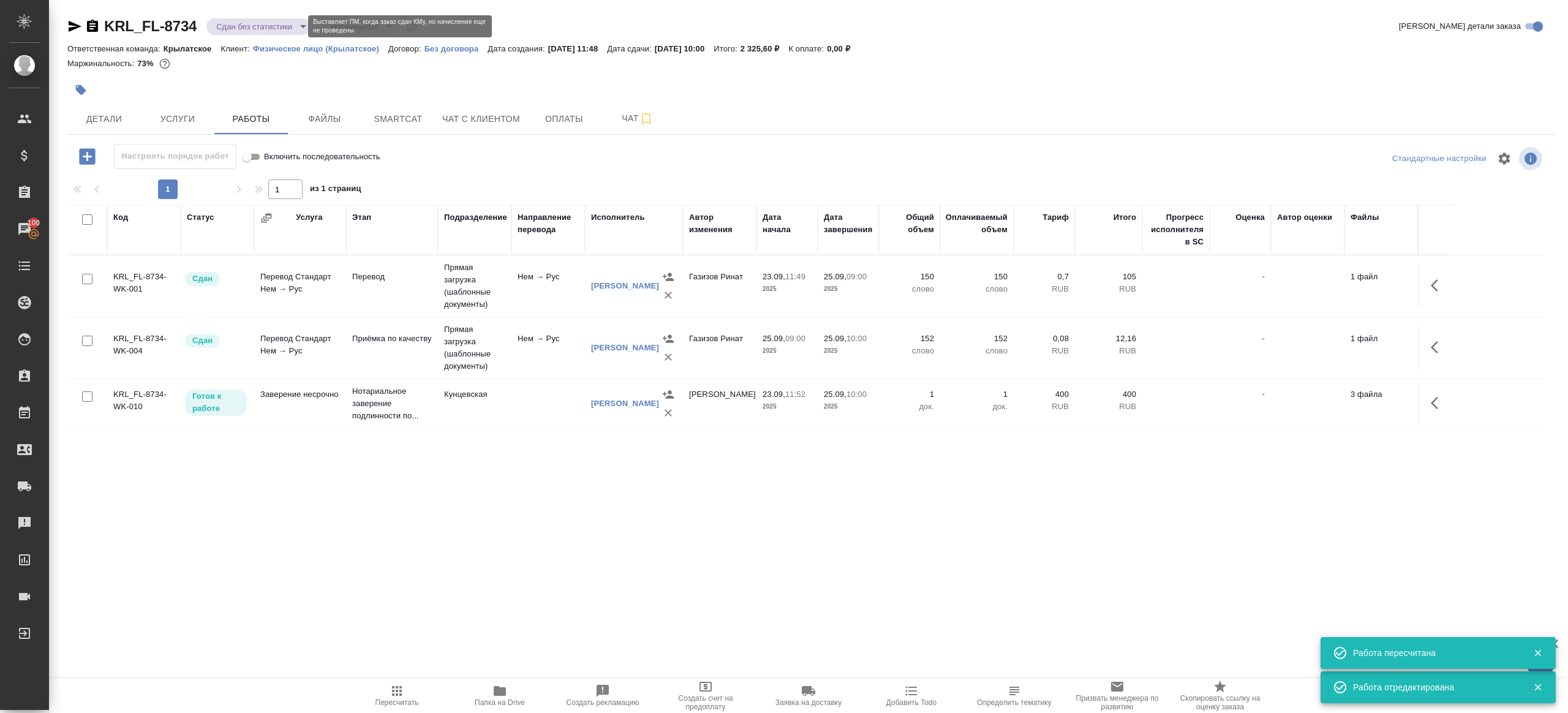
click at [267, 27] on body "🙏 .cls-1 fill:#fff; AWATERA Gazizov Rinat Клиенты Спецификации Заказы 100 Чаты …" at bounding box center [784, 356] width 1568 height 713
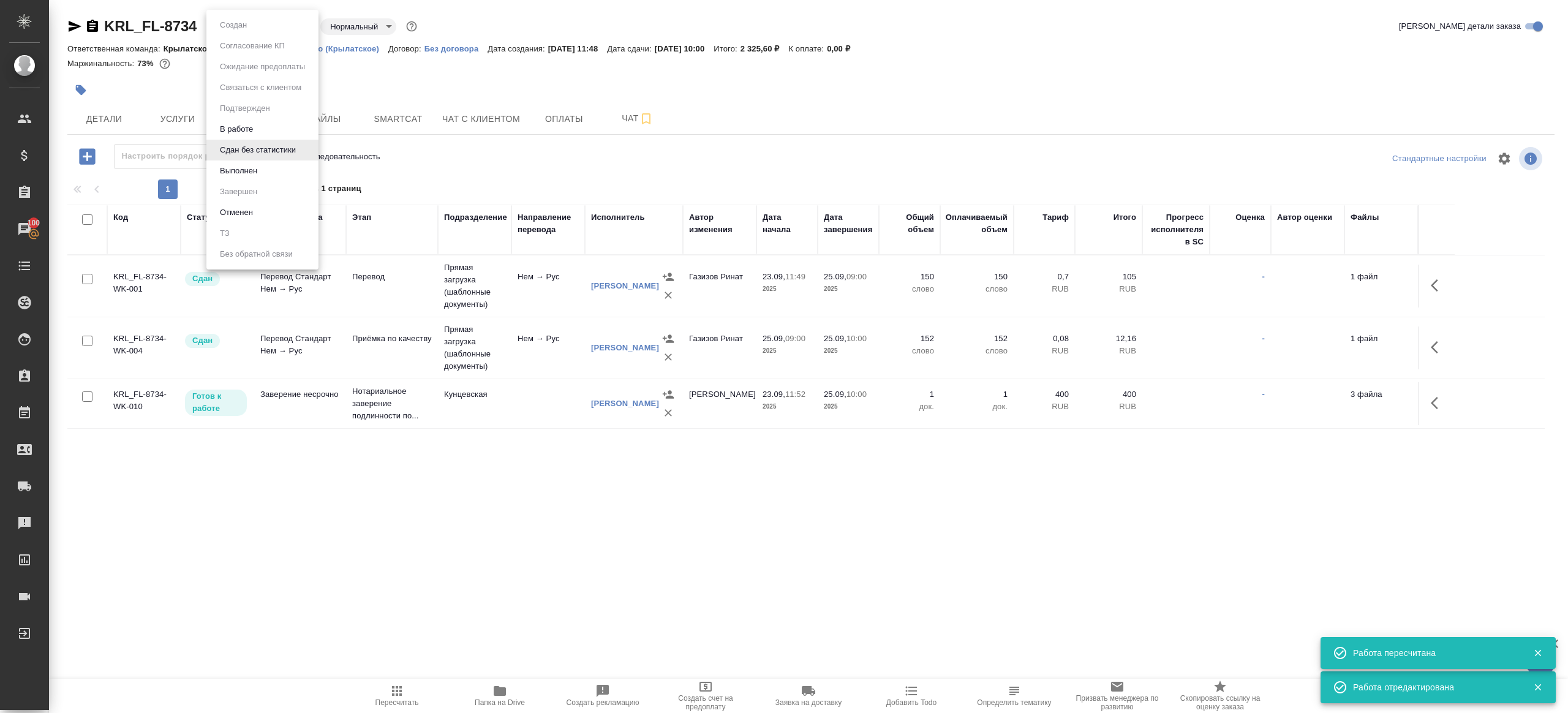
click at [267, 174] on li "Выполнен" at bounding box center [262, 171] width 112 height 21
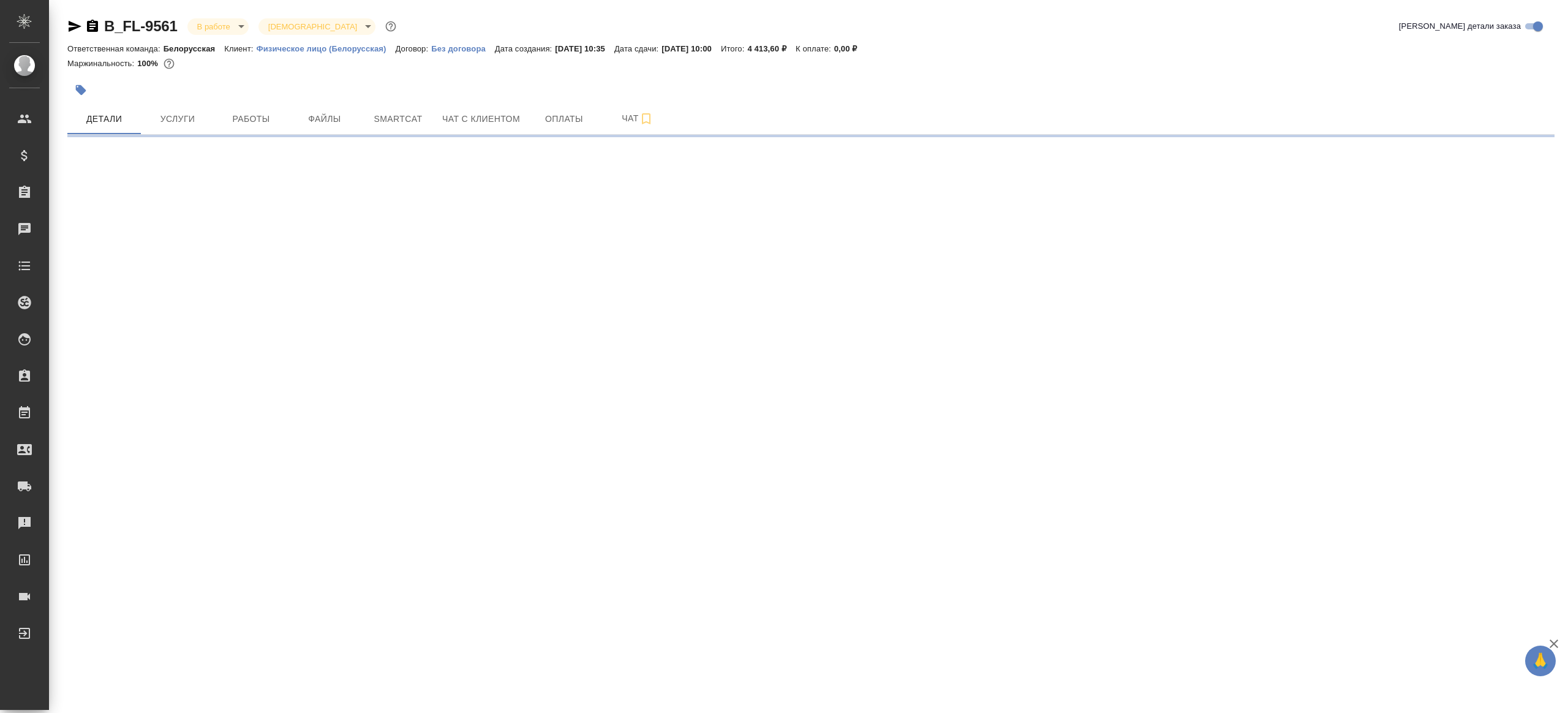
select select "RU"
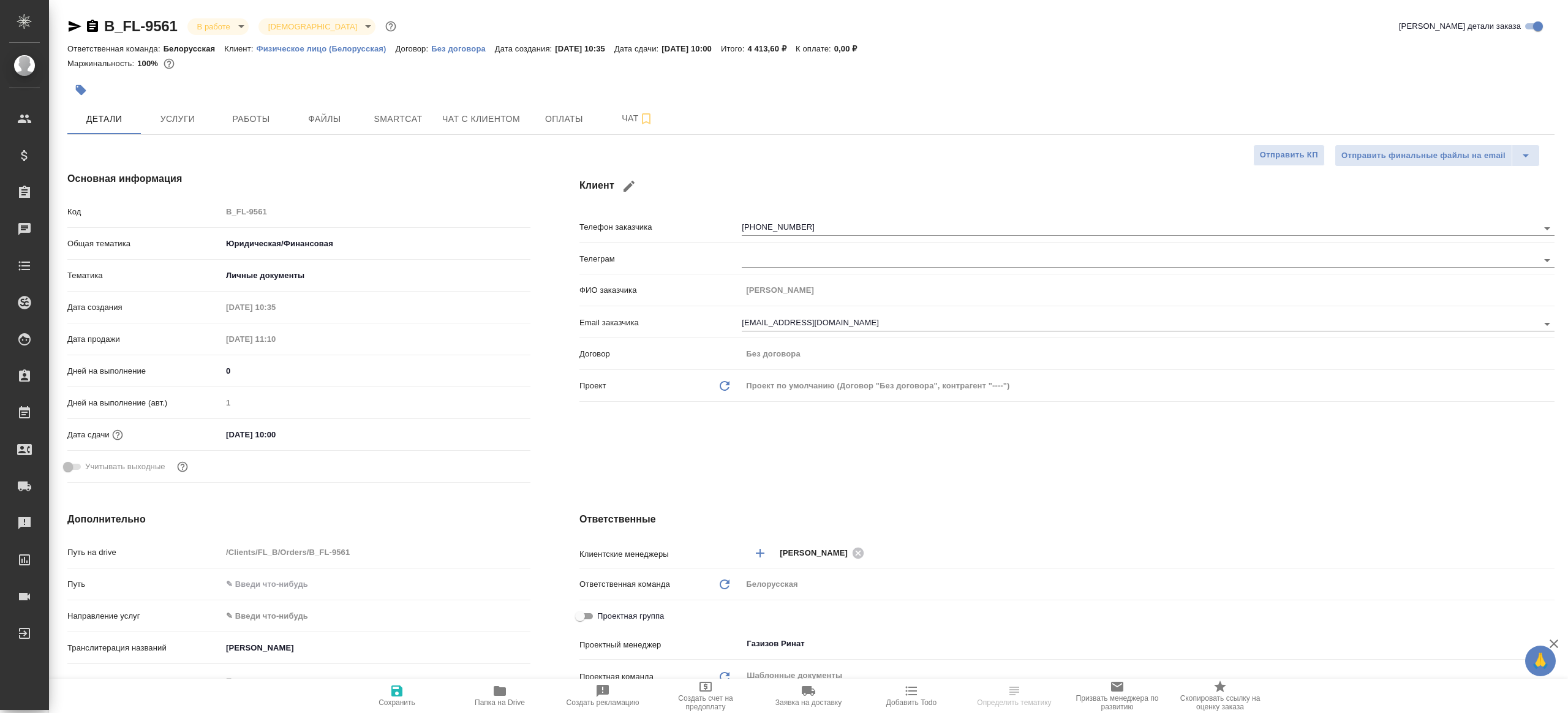
type textarea "x"
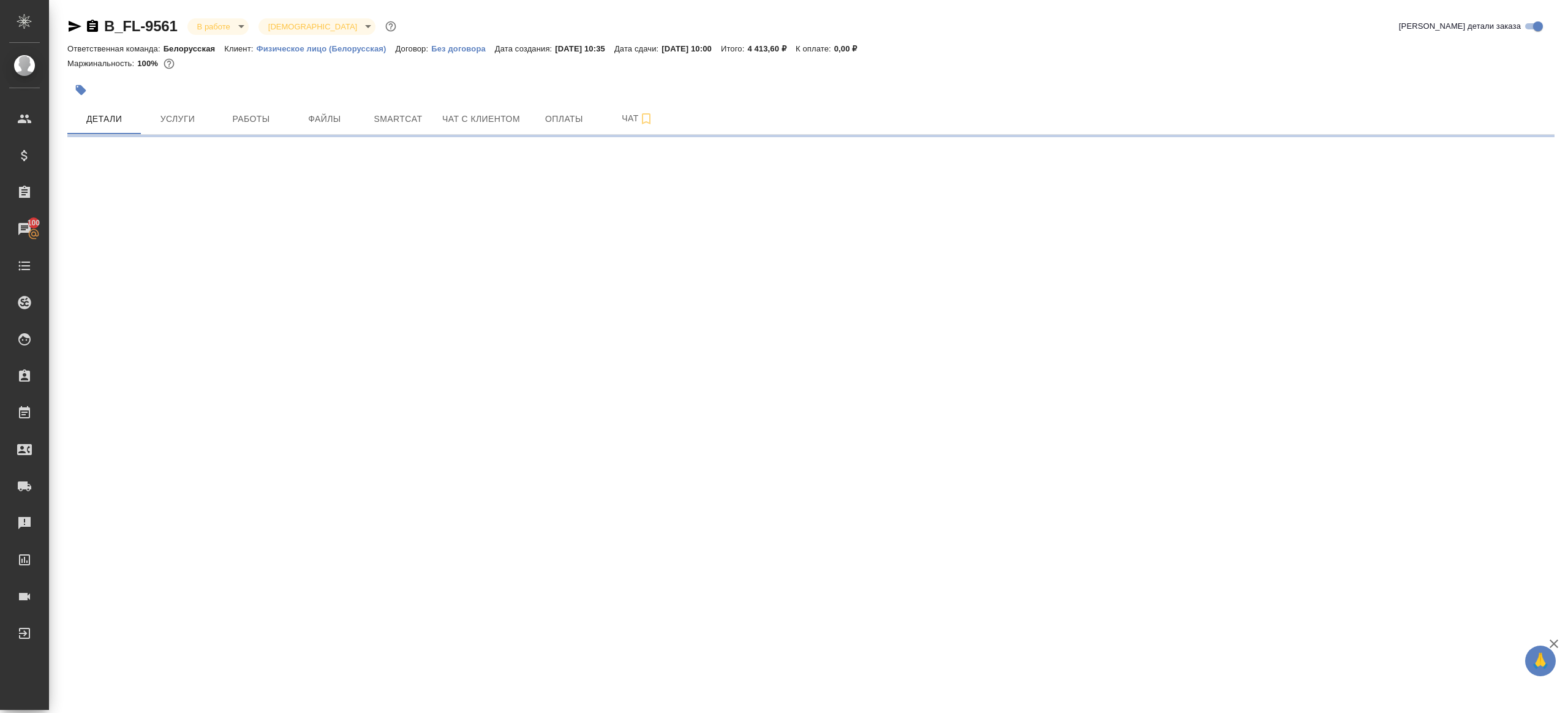
select select "RU"
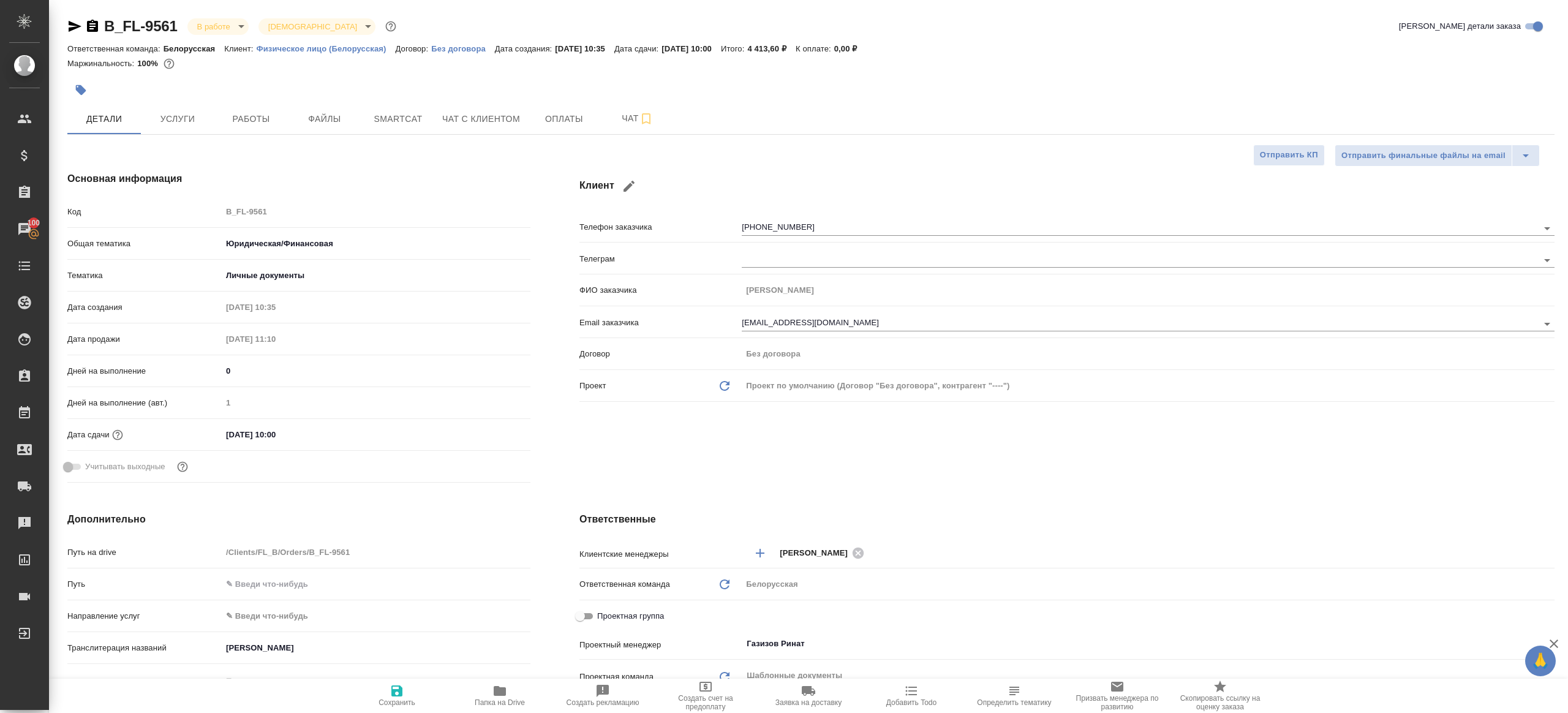
type textarea "x"
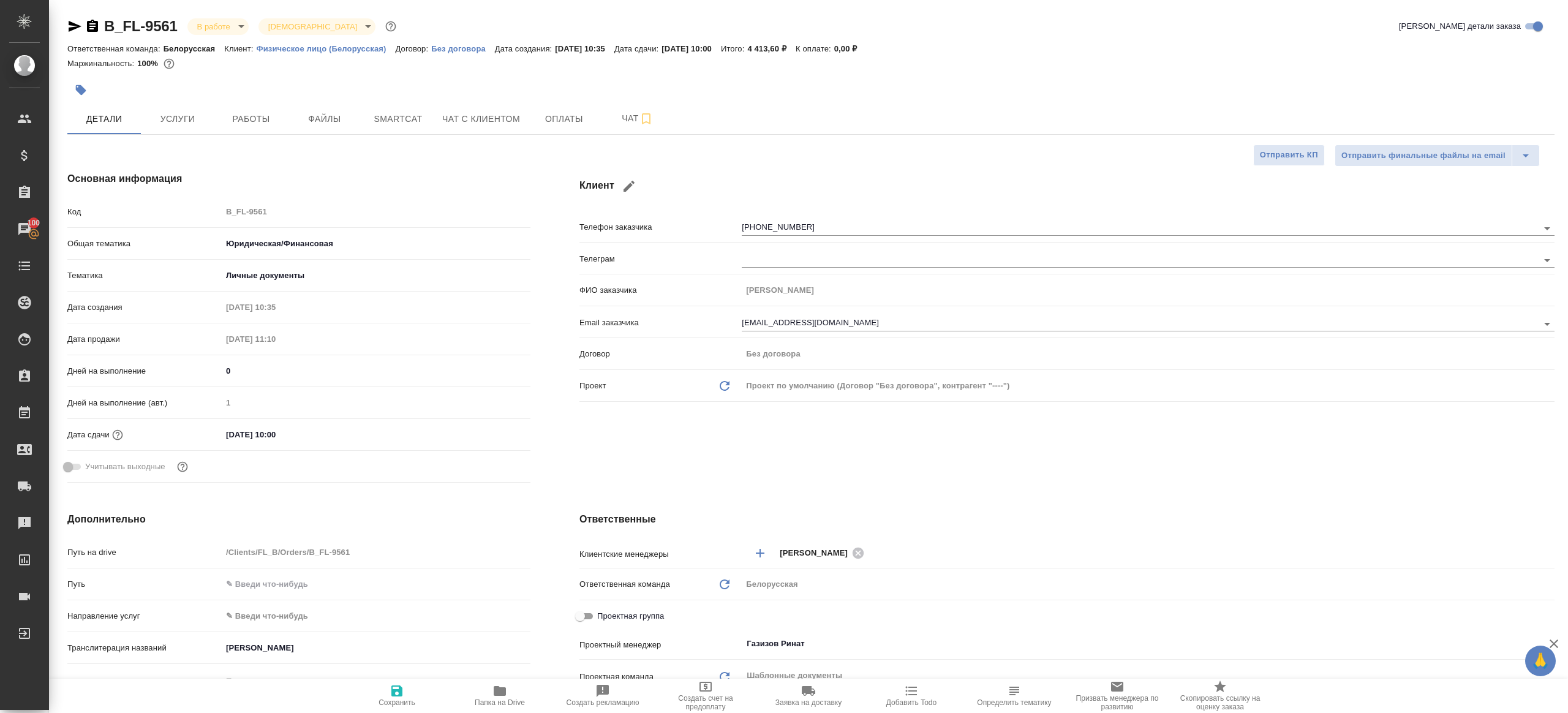
type textarea "x"
click at [240, 128] on button "Работы" at bounding box center [251, 119] width 74 height 31
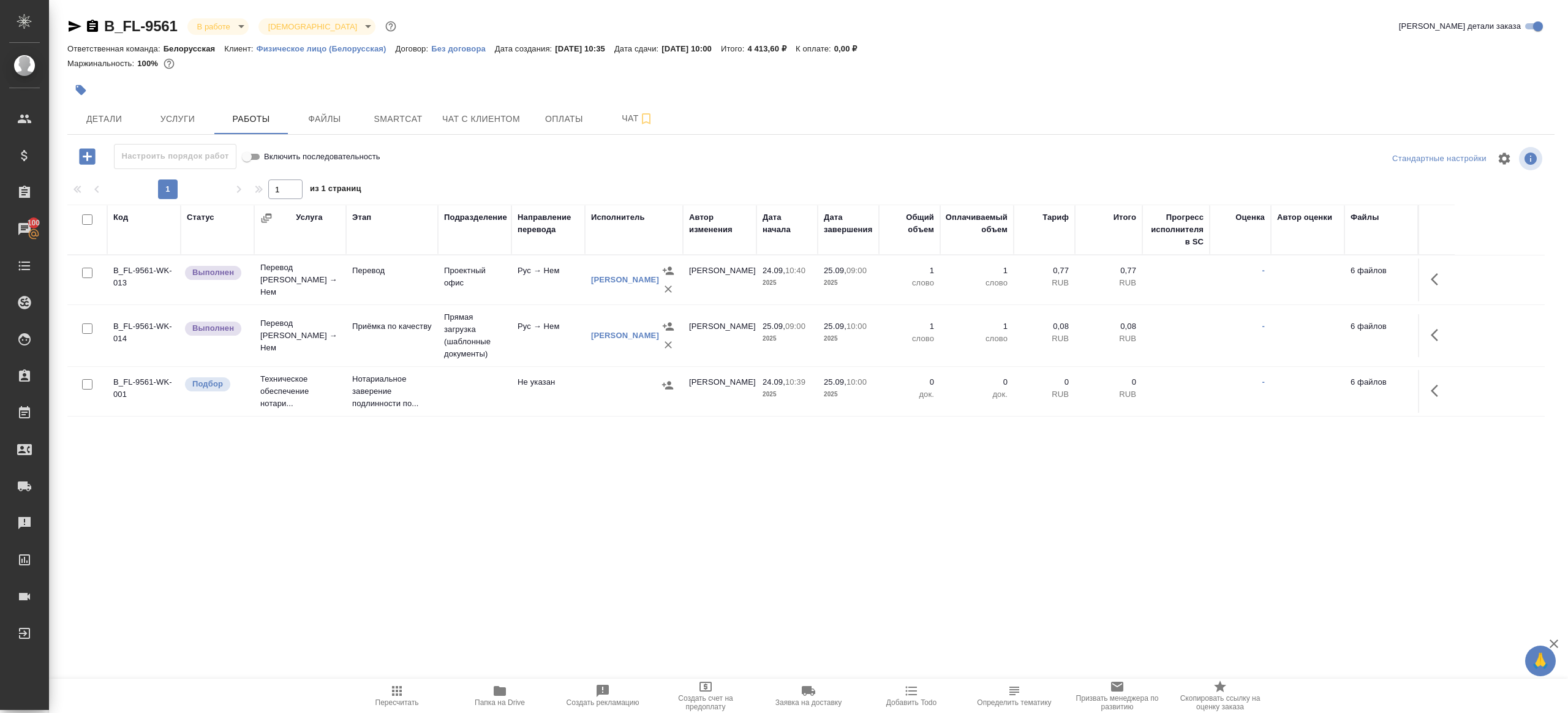
click at [468, 187] on div "1 1 из 1 страниц" at bounding box center [811, 189] width 1488 height 20
click at [1434, 284] on icon "button" at bounding box center [1438, 279] width 15 height 15
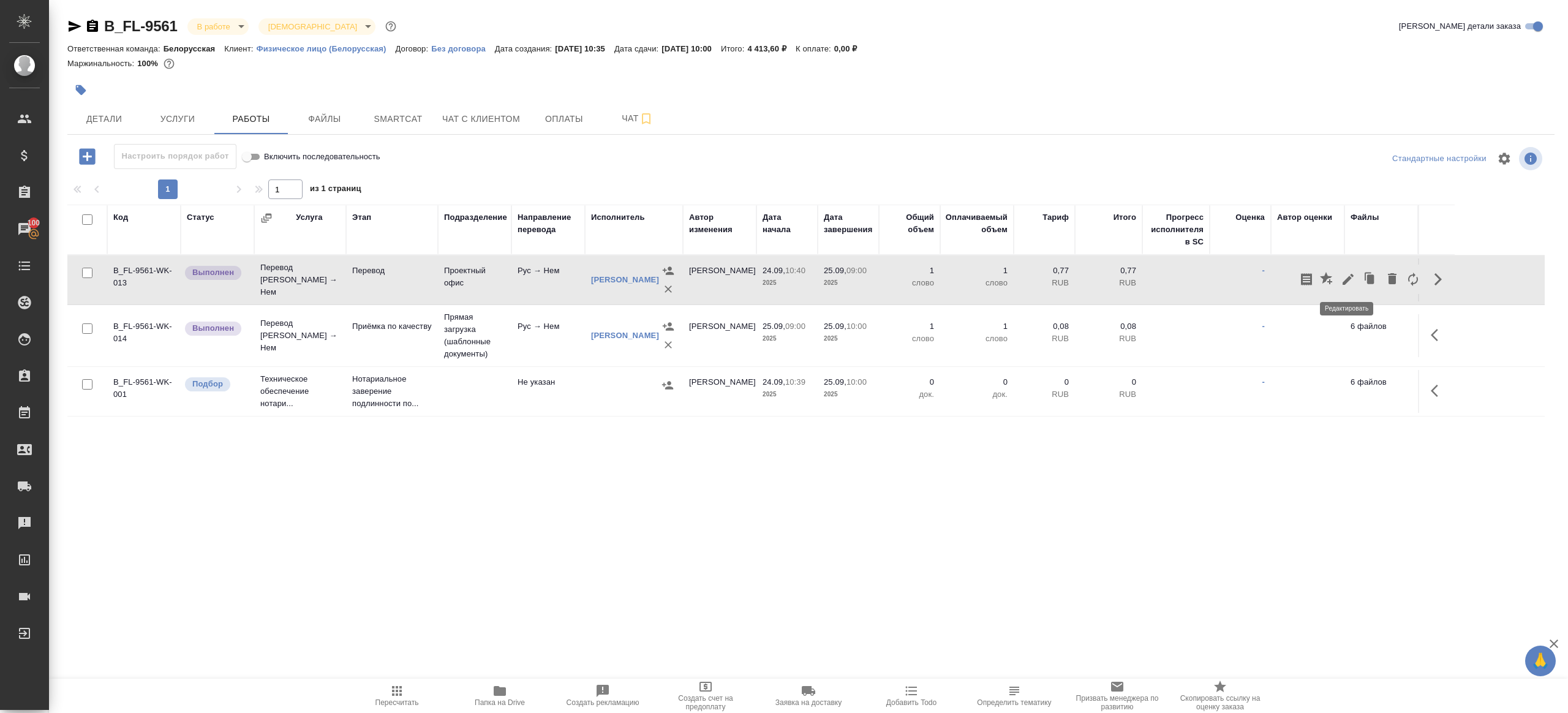
click at [1345, 276] on icon "button" at bounding box center [1347, 279] width 15 height 15
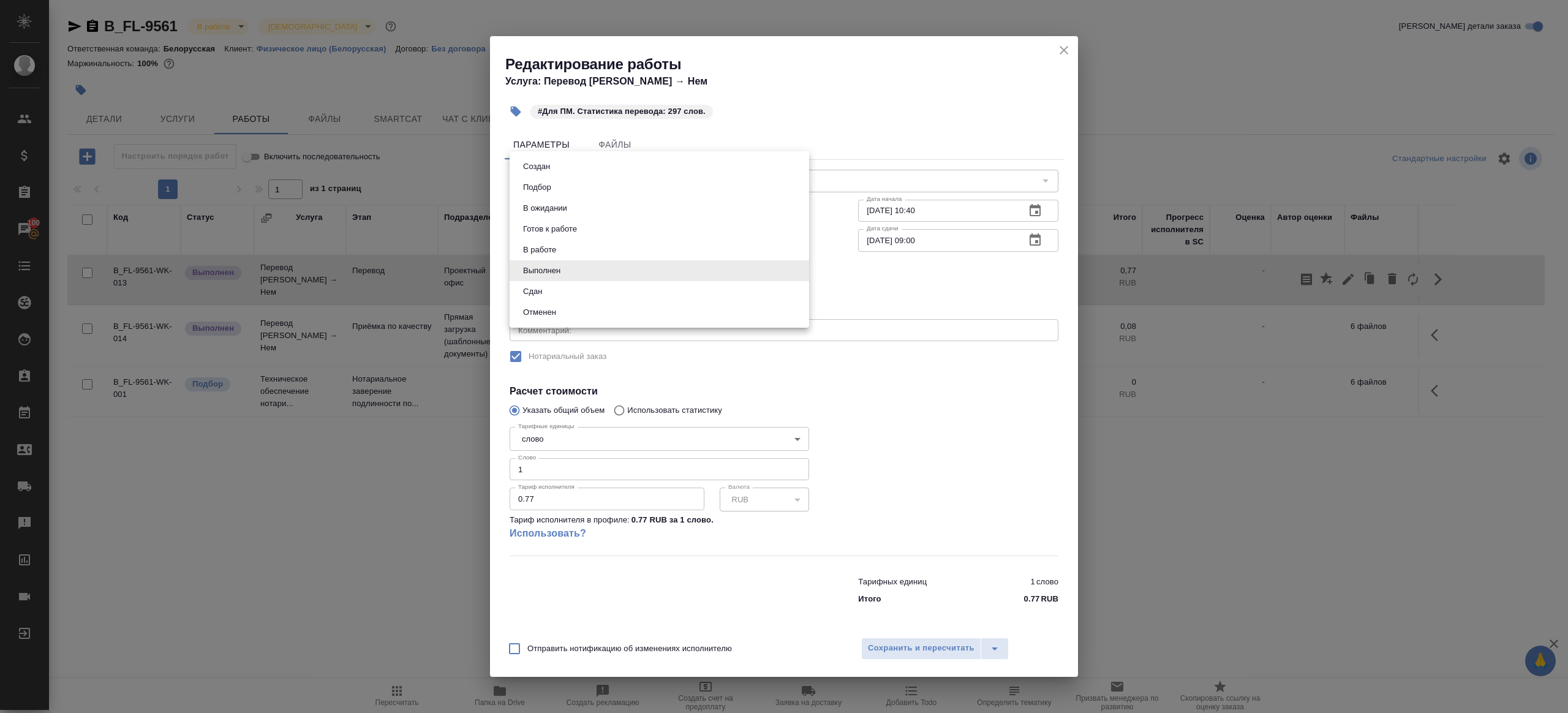
click at [612, 273] on body "🙏 .cls-1 fill:#fff; AWATERA [PERSON_NAME] Клиенты Спецификации Заказы 100 Чаты …" at bounding box center [784, 356] width 1568 height 713
click at [559, 294] on li "Сдан" at bounding box center [660, 292] width 299 height 21
type input "closed"
drag, startPoint x: 555, startPoint y: 473, endPoint x: 378, endPoint y: 438, distance: 180.4
click at [379, 439] on div "Редактирование работы Услуга: Перевод [PERSON_NAME] → Нем #Для ПМ. Статистика п…" at bounding box center [784, 356] width 1568 height 713
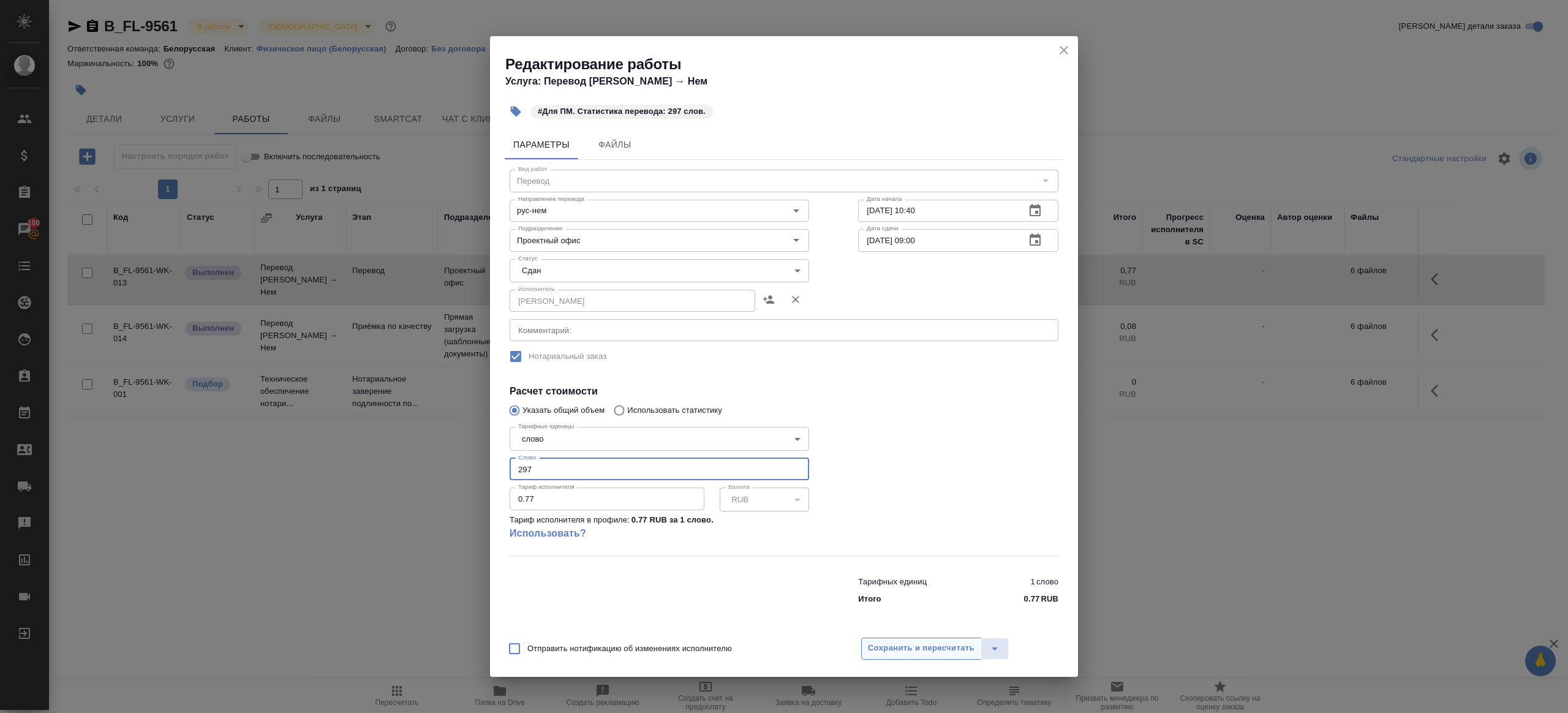
type input "297"
click at [927, 651] on span "Сохранить и пересчитать" at bounding box center [921, 649] width 107 height 14
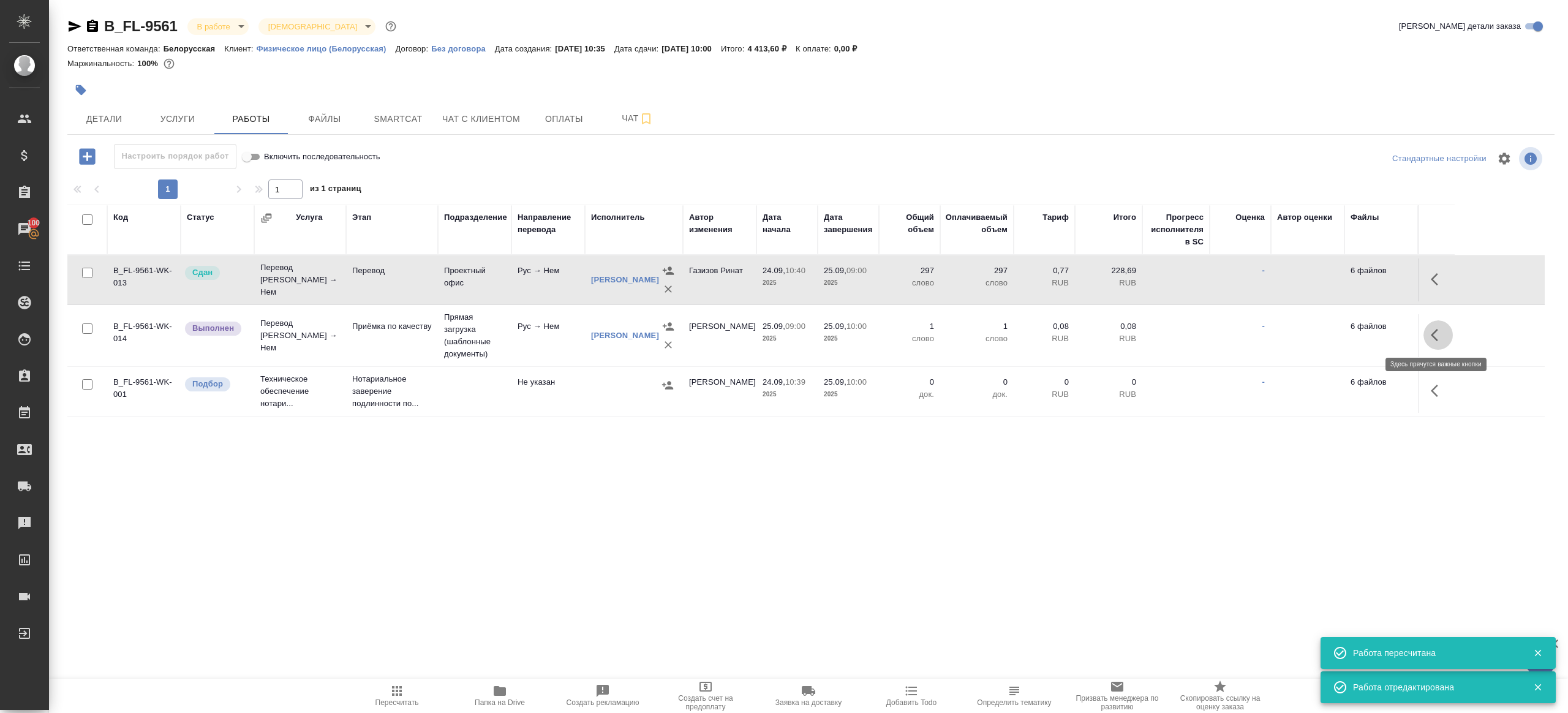
click at [1450, 336] on button "button" at bounding box center [1438, 335] width 29 height 29
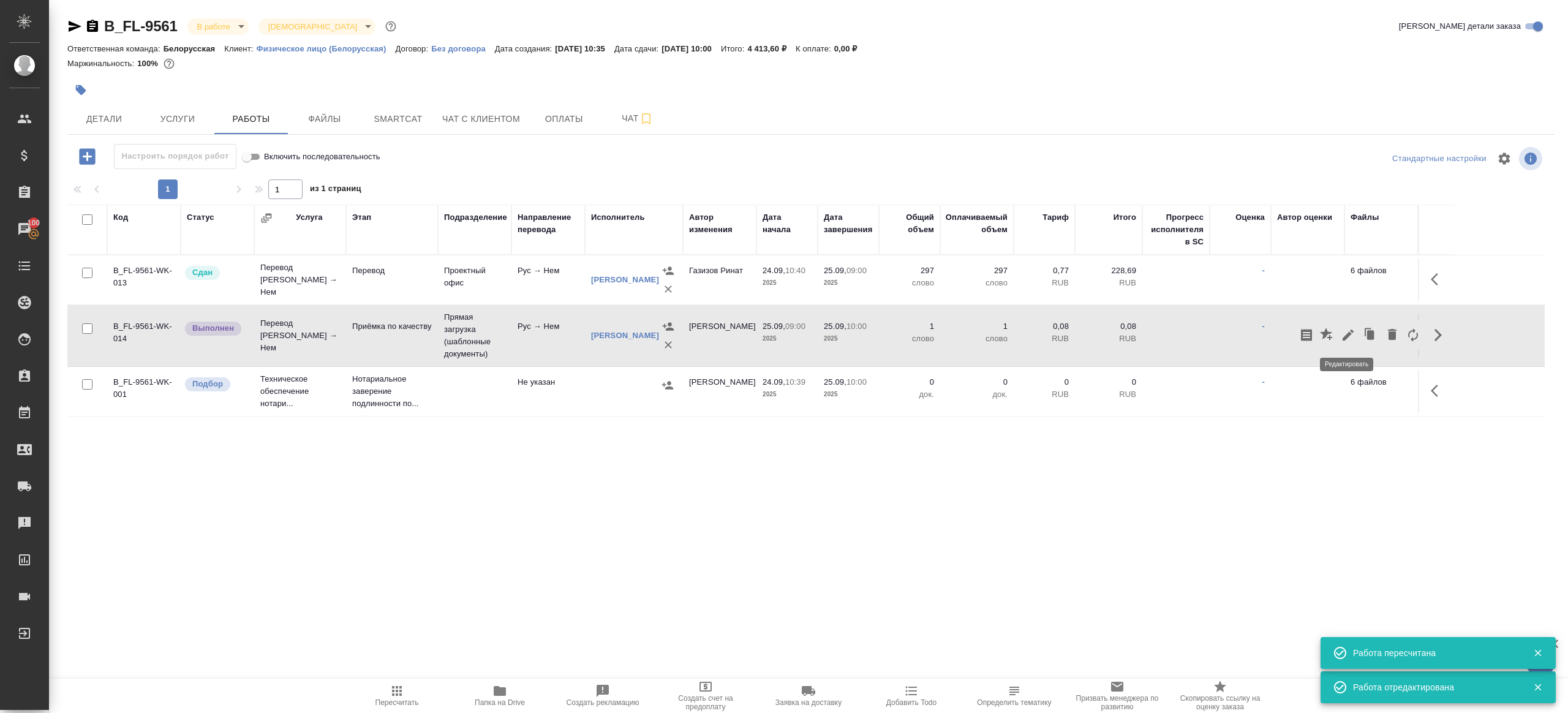
click at [1342, 340] on icon "button" at bounding box center [1347, 335] width 15 height 15
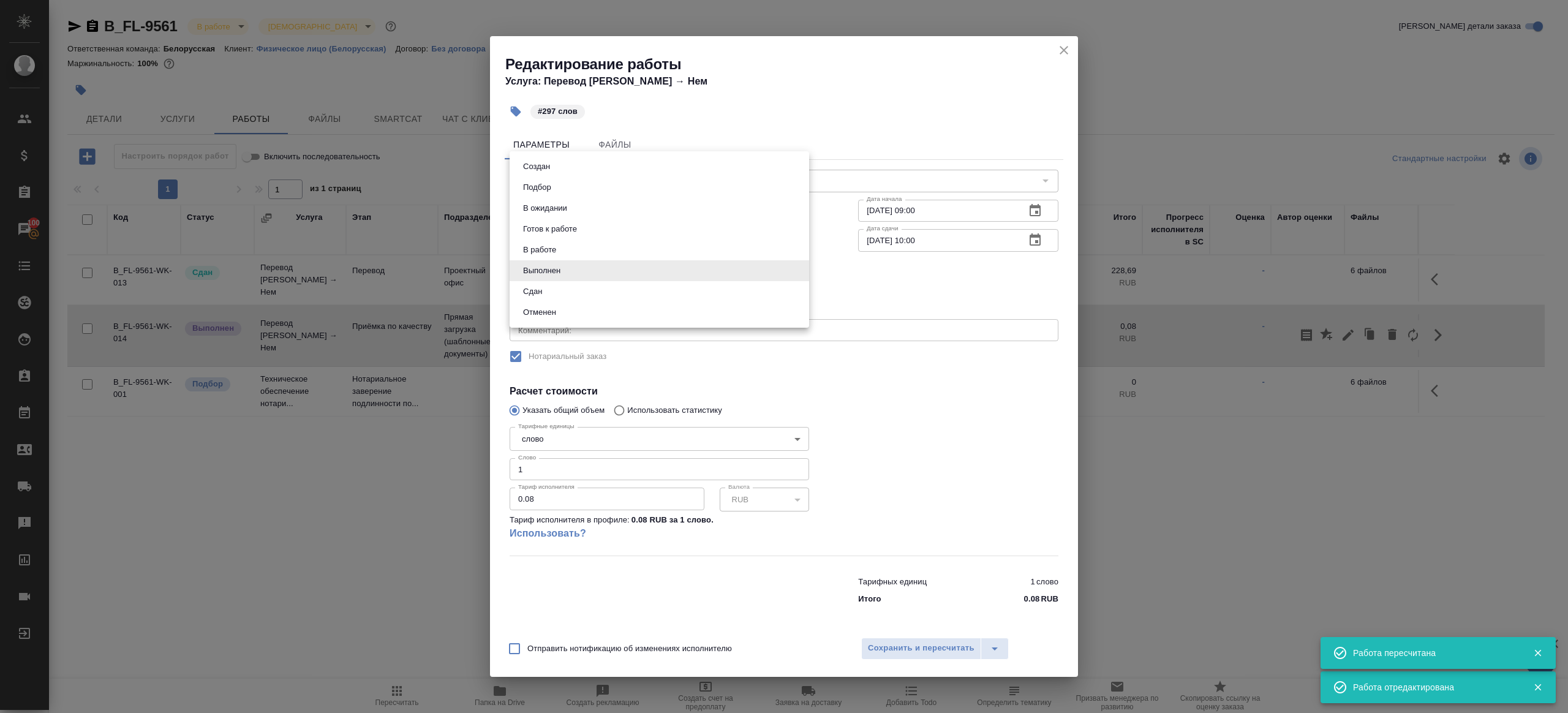
click at [590, 276] on body "🙏 .cls-1 fill:#fff; AWATERA Gazizov Rinat Клиенты Спецификации Заказы 100 Чаты …" at bounding box center [784, 356] width 1568 height 713
click at [543, 292] on button "Сдан" at bounding box center [532, 292] width 27 height 14
type input "closed"
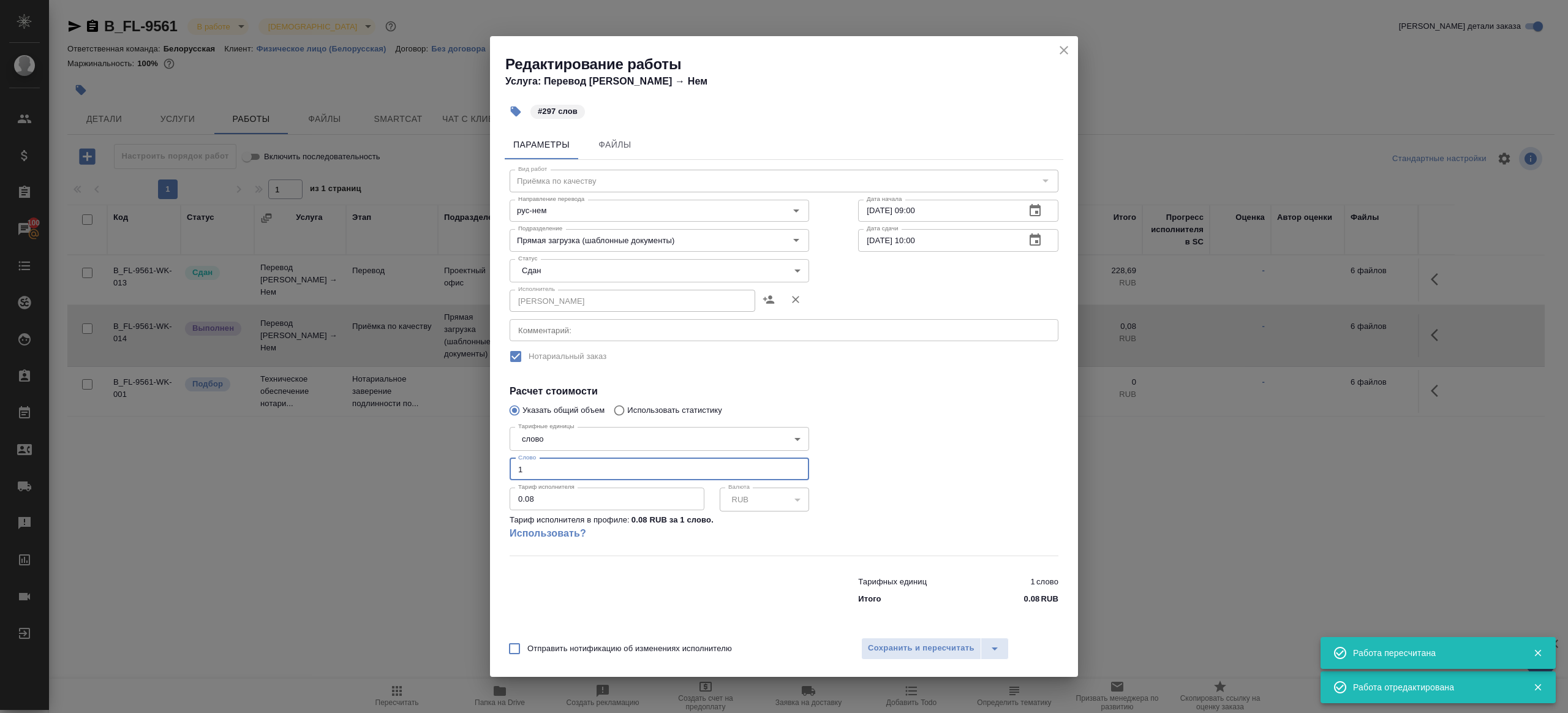
drag, startPoint x: 536, startPoint y: 476, endPoint x: 460, endPoint y: 445, distance: 82.1
click at [461, 445] on div "Редактирование работы Услуга: Перевод Стандарт Рус → Нем #297 слов Параметры Фа…" at bounding box center [784, 356] width 1568 height 713
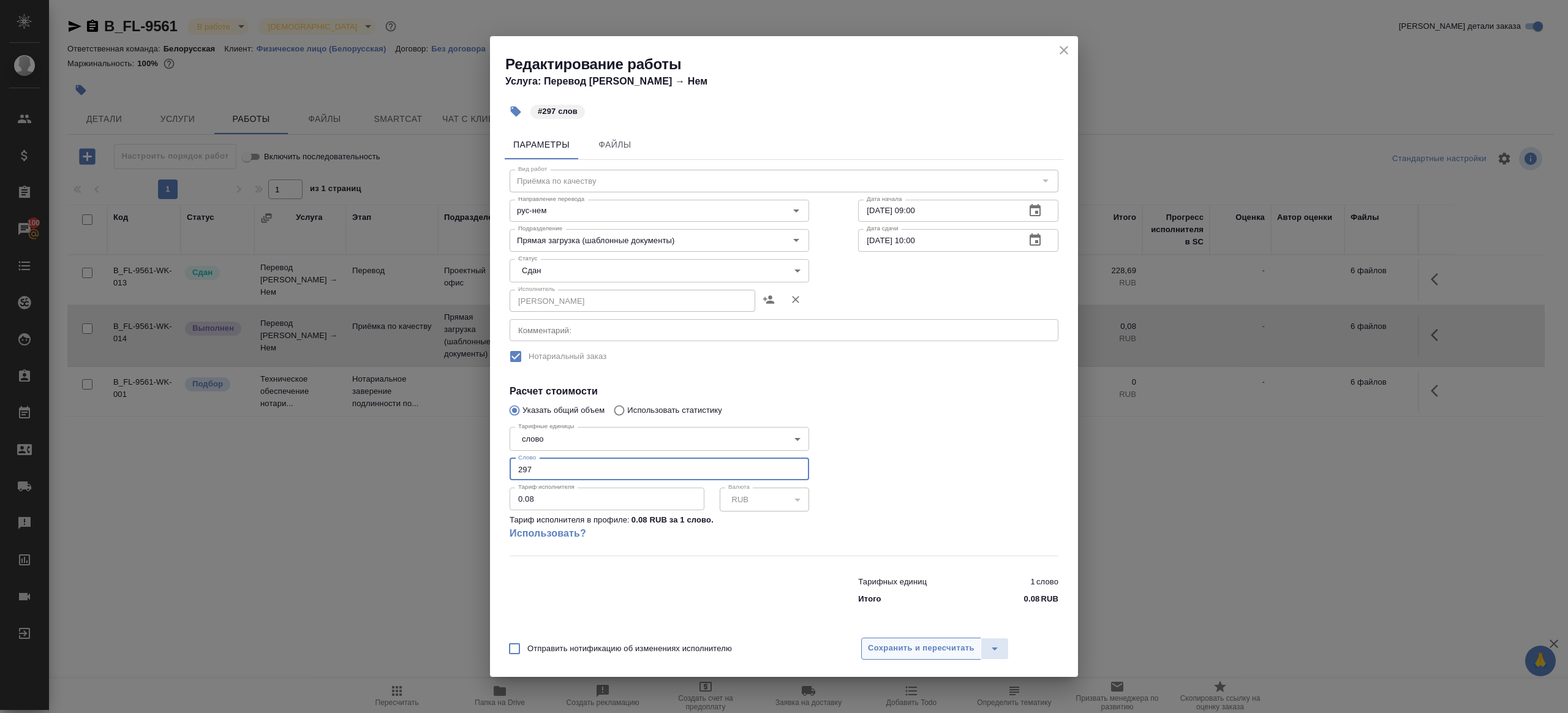
type input "297"
click at [946, 642] on span "Сохранить и пересчитать" at bounding box center [921, 649] width 107 height 14
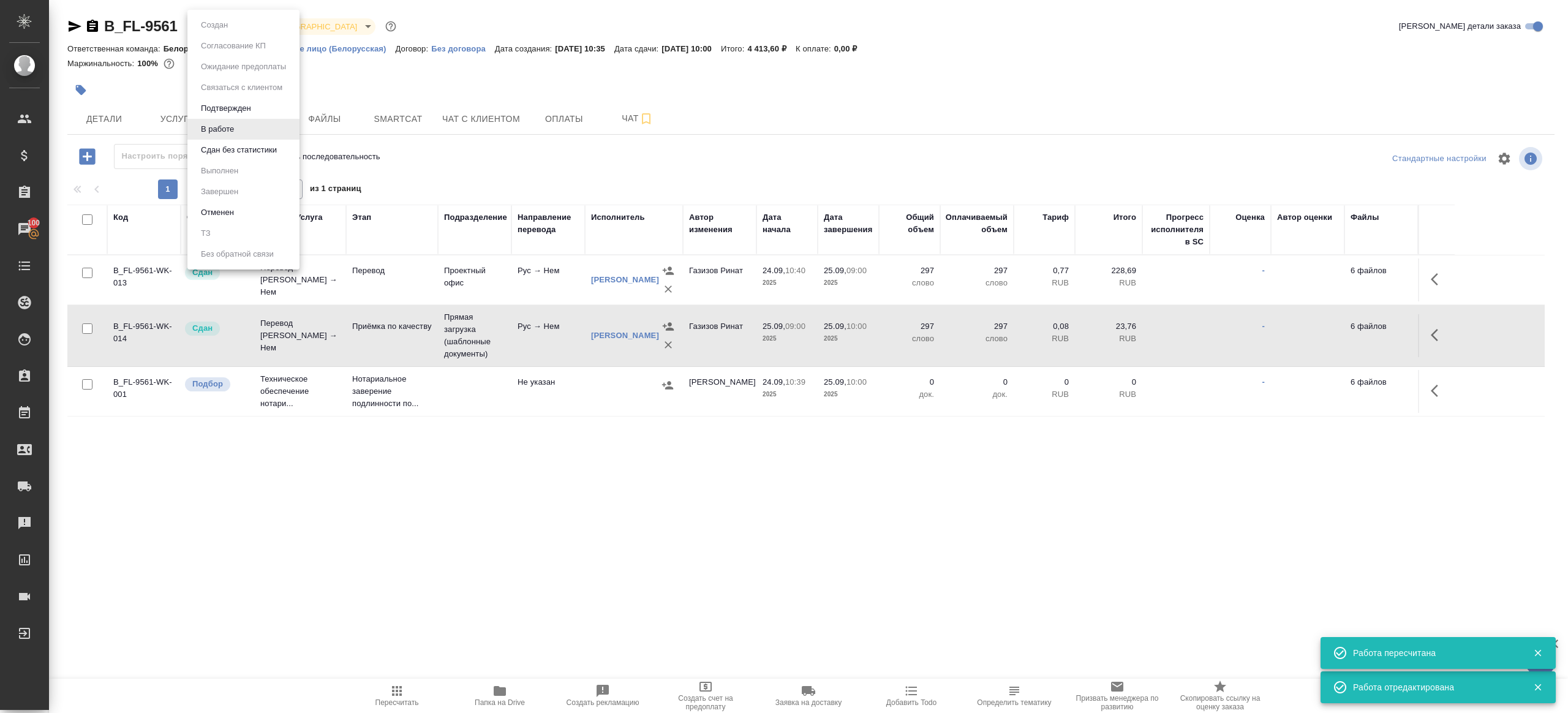
click at [198, 27] on body "🙏 .cls-1 fill:#fff; AWATERA Gazizov Rinat Клиенты Спецификации Заказы 100 Чаты …" at bounding box center [784, 356] width 1568 height 713
click at [238, 140] on li "Сдан без статистики" at bounding box center [243, 150] width 112 height 21
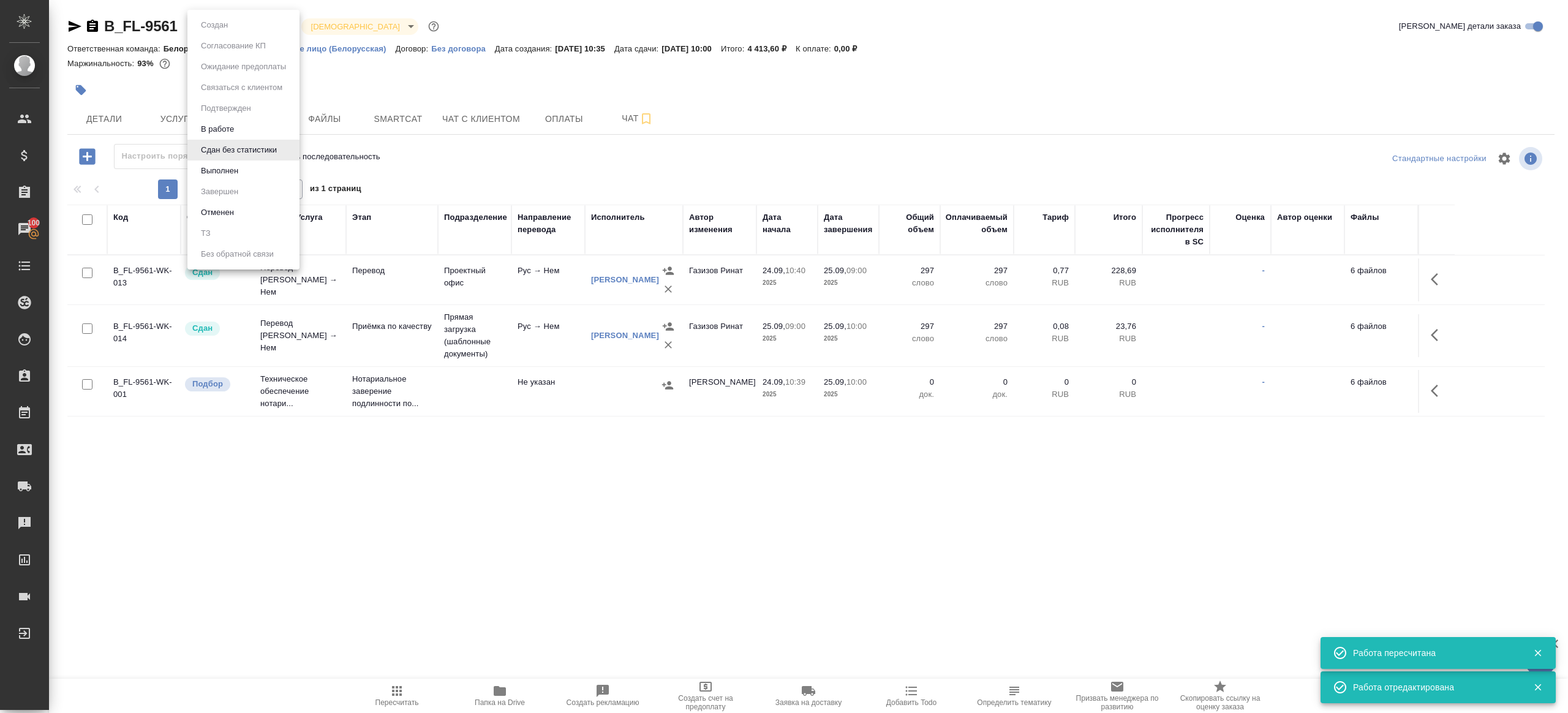
click at [247, 28] on body "🙏 .cls-1 fill:#fff; AWATERA Gazizov Rinat Клиенты Спецификации Заказы 100 Чаты …" at bounding box center [784, 356] width 1568 height 713
click at [239, 182] on ul "Создан Согласование КП Ожидание предоплаты Связаться с клиентом Подтвержден В р…" at bounding box center [243, 140] width 112 height 260
click at [240, 171] on button "Выполнен" at bounding box center [220, 171] width 44 height 14
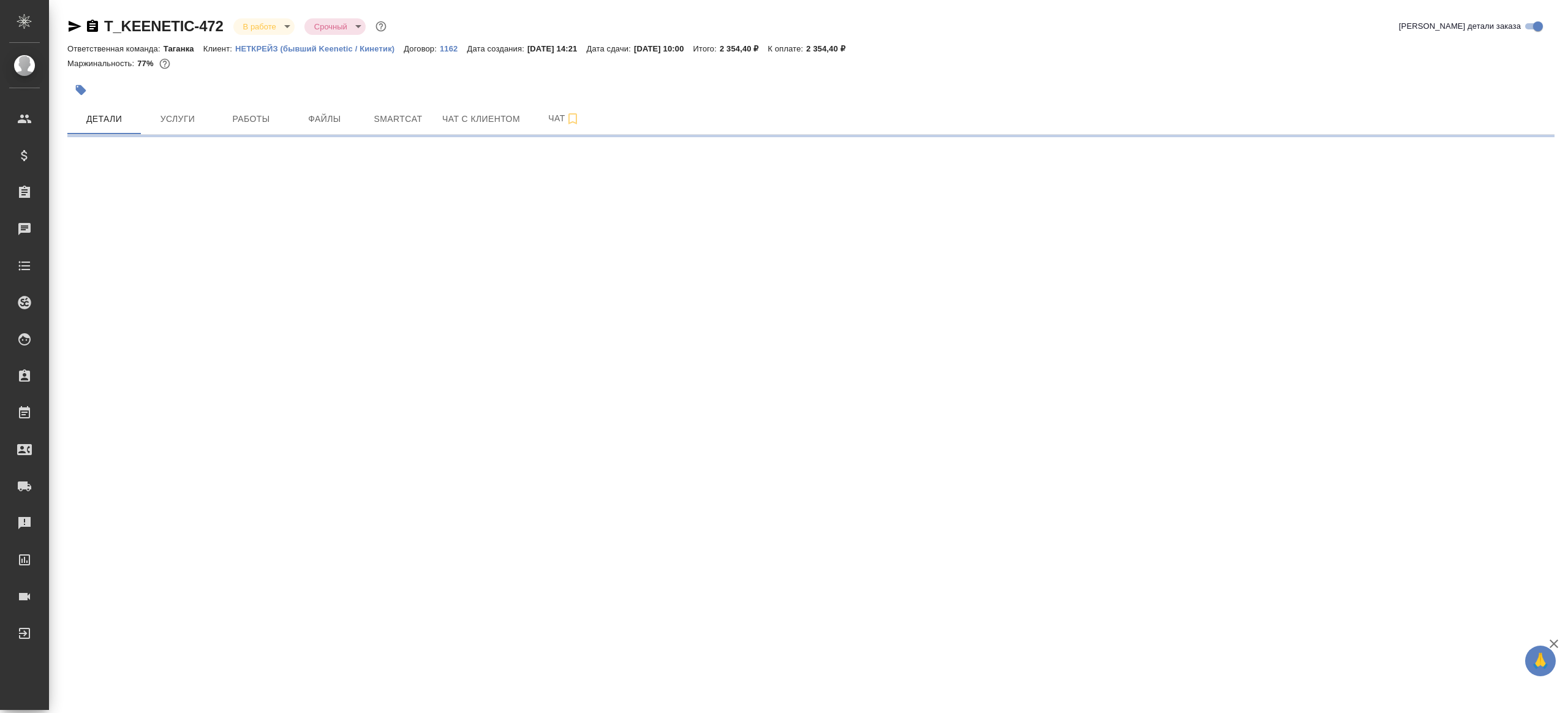
select select "RU"
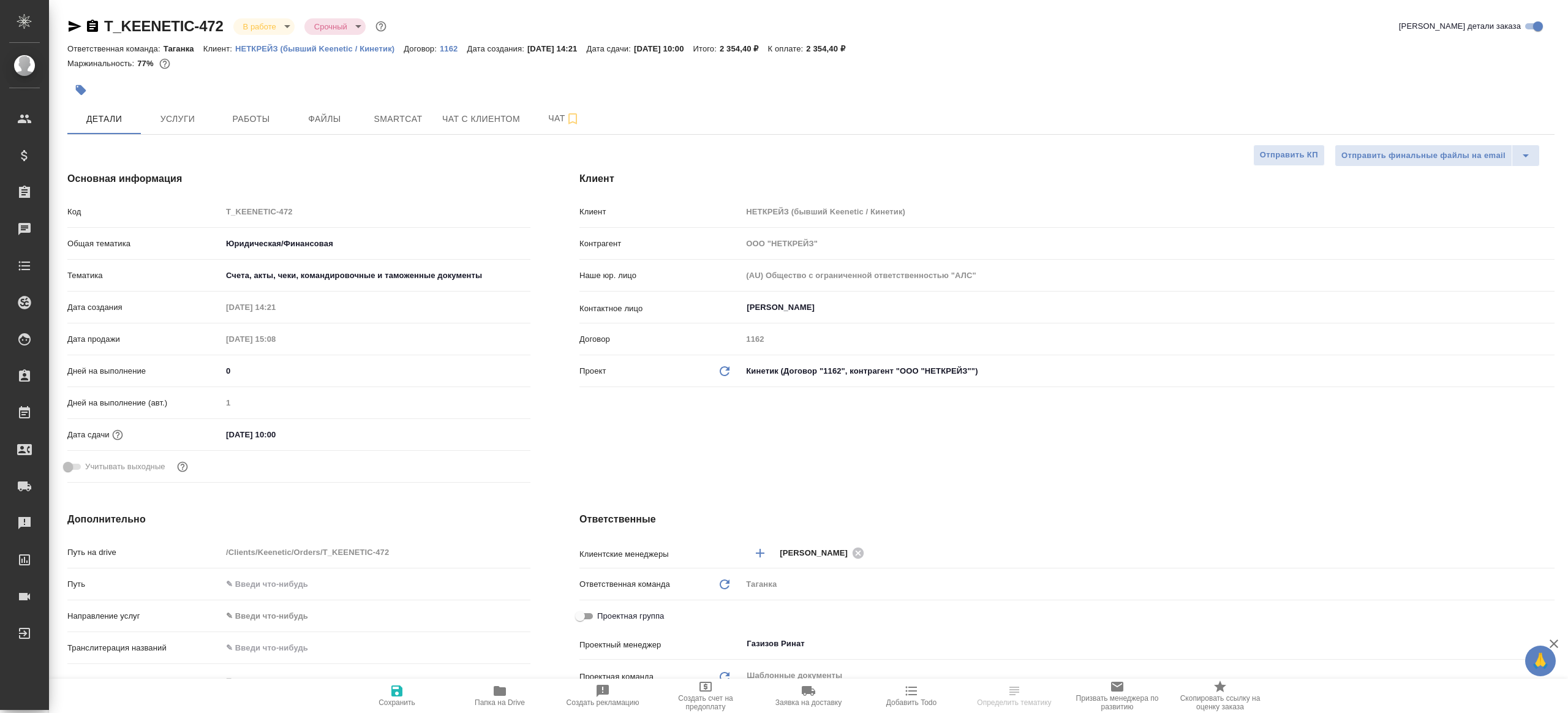
type textarea "x"
select select "RU"
type textarea "x"
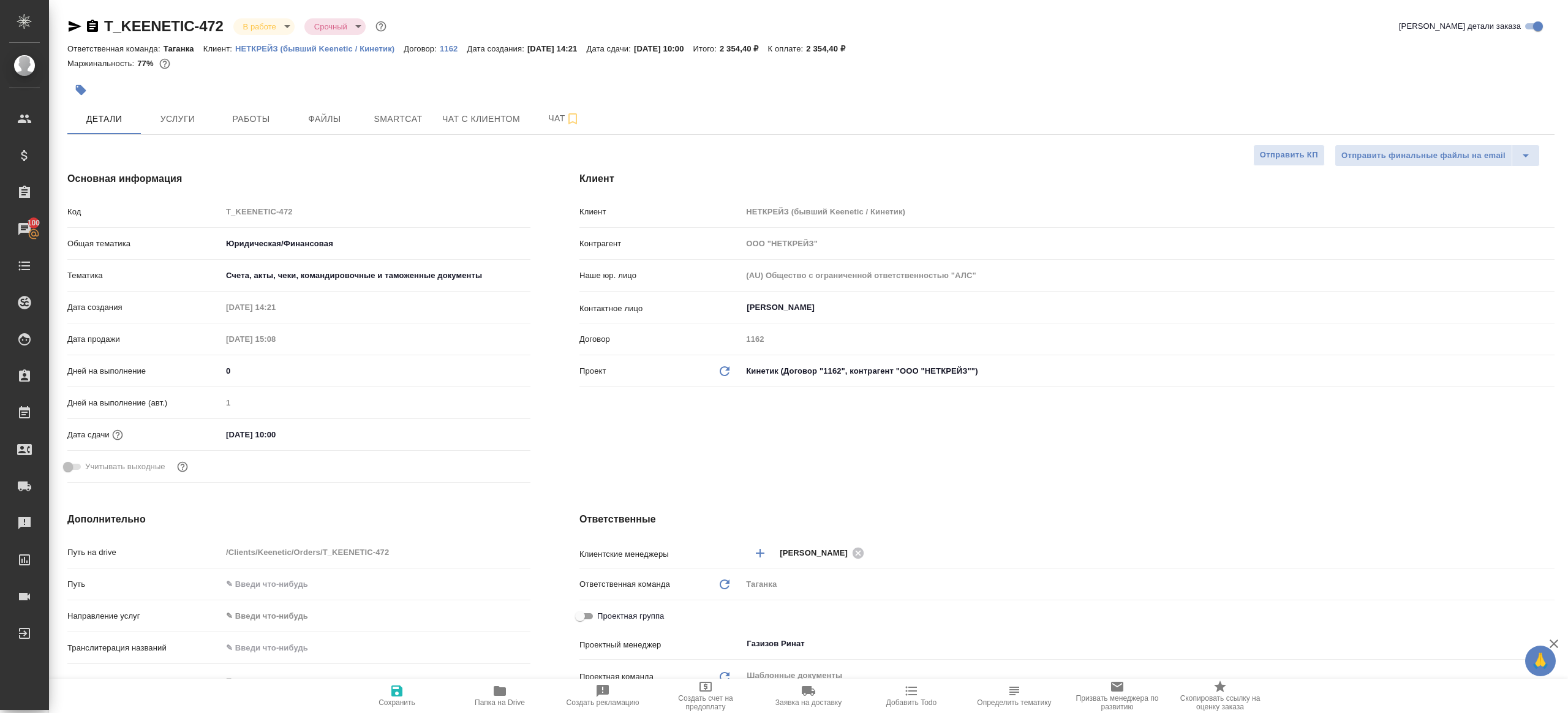
type textarea "x"
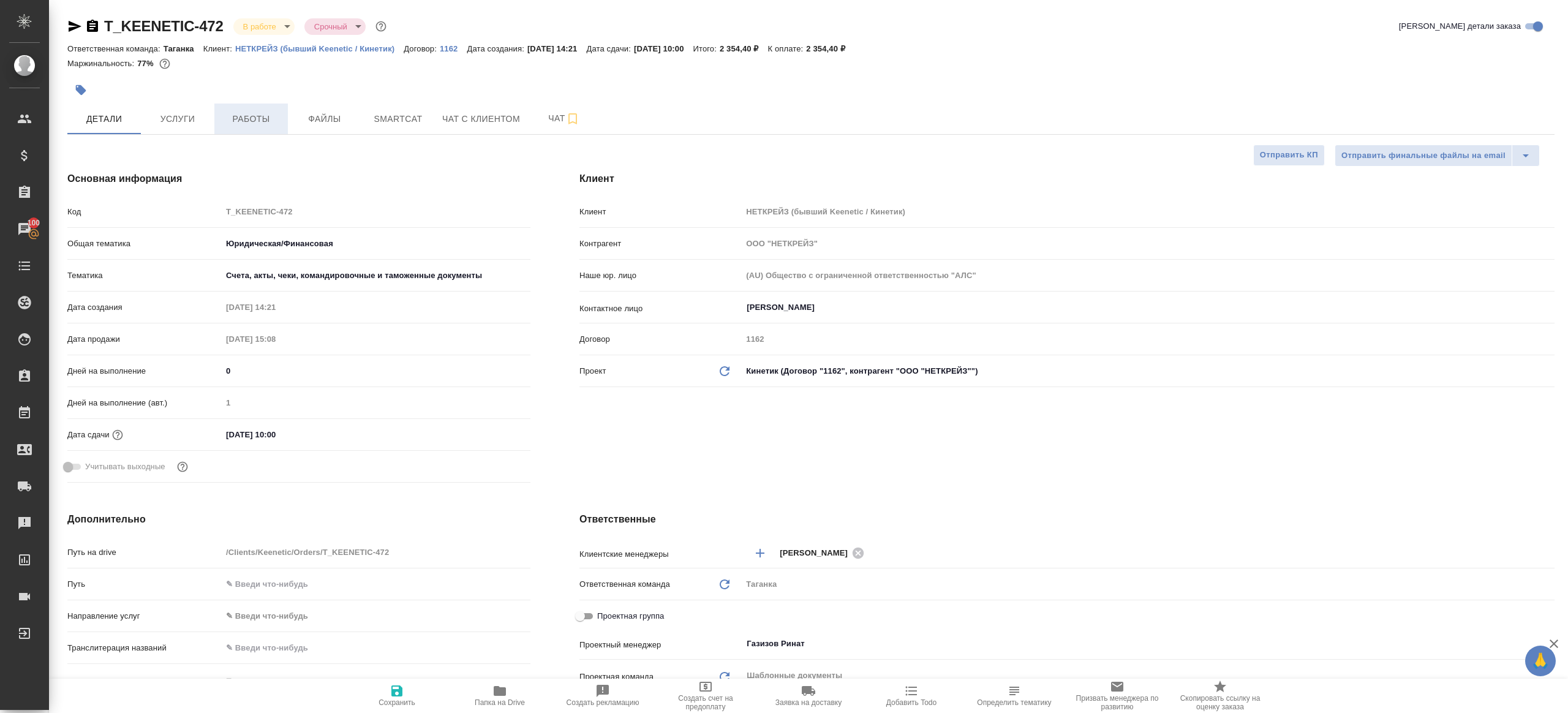
click at [257, 116] on span "Работы" at bounding box center [251, 119] width 59 height 15
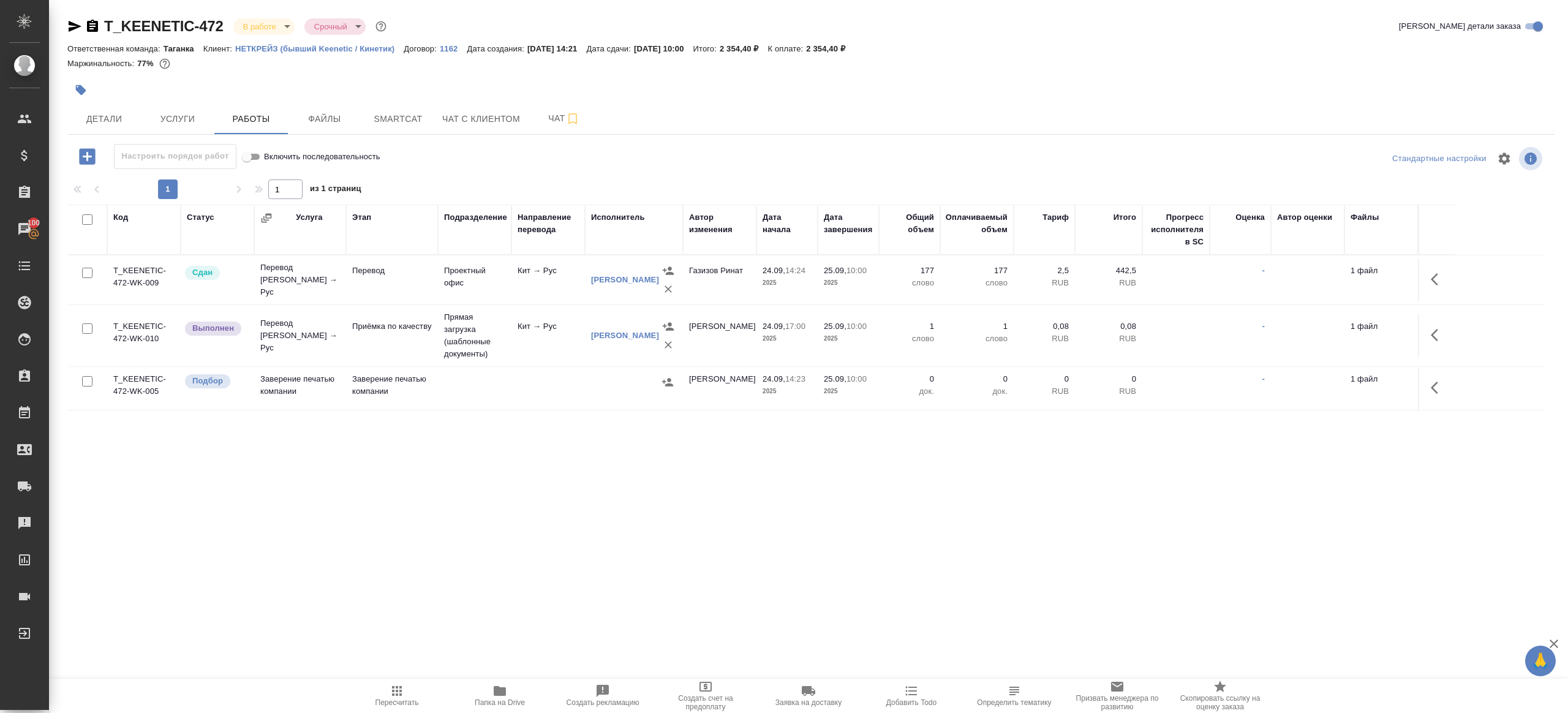
click at [1427, 334] on button "button" at bounding box center [1438, 335] width 29 height 29
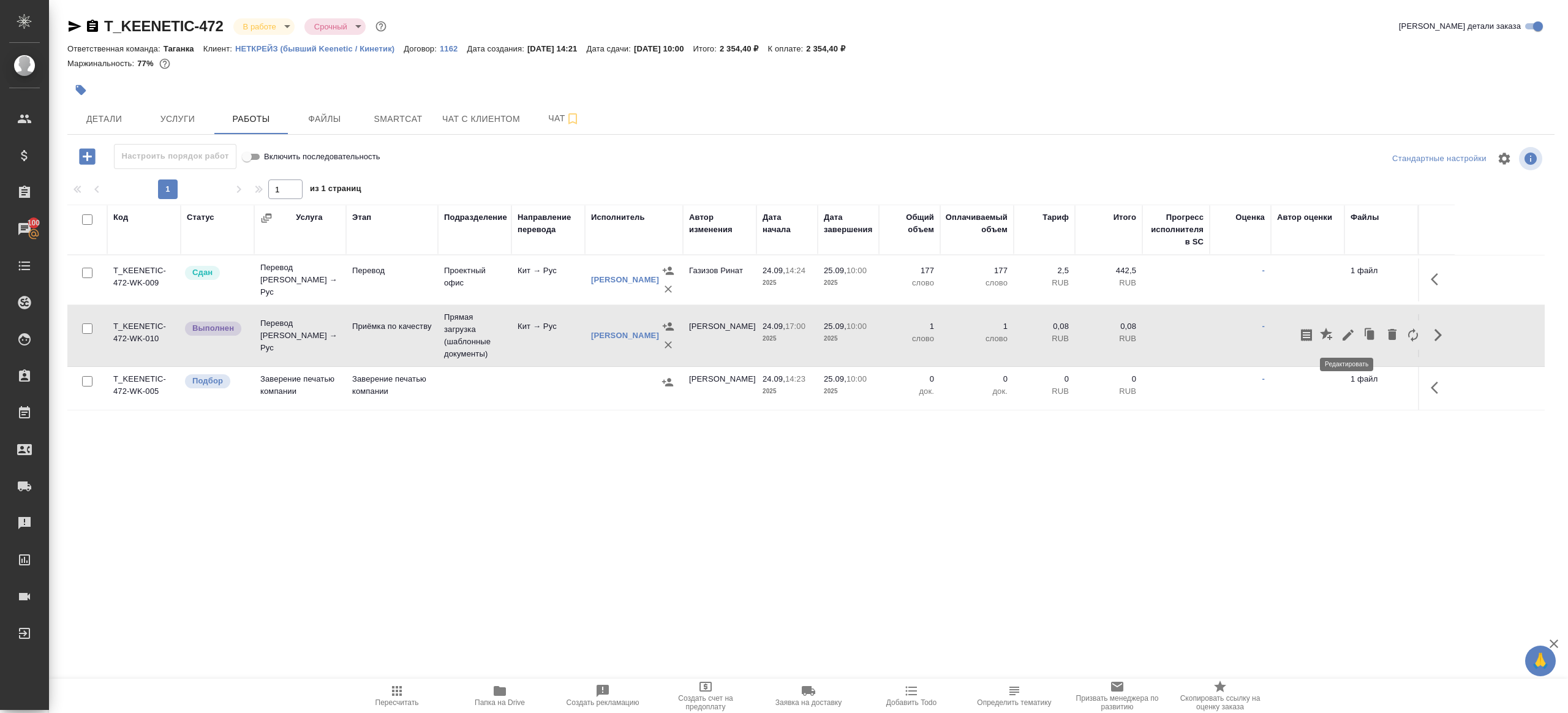
click at [1345, 331] on icon "button" at bounding box center [1347, 335] width 15 height 15
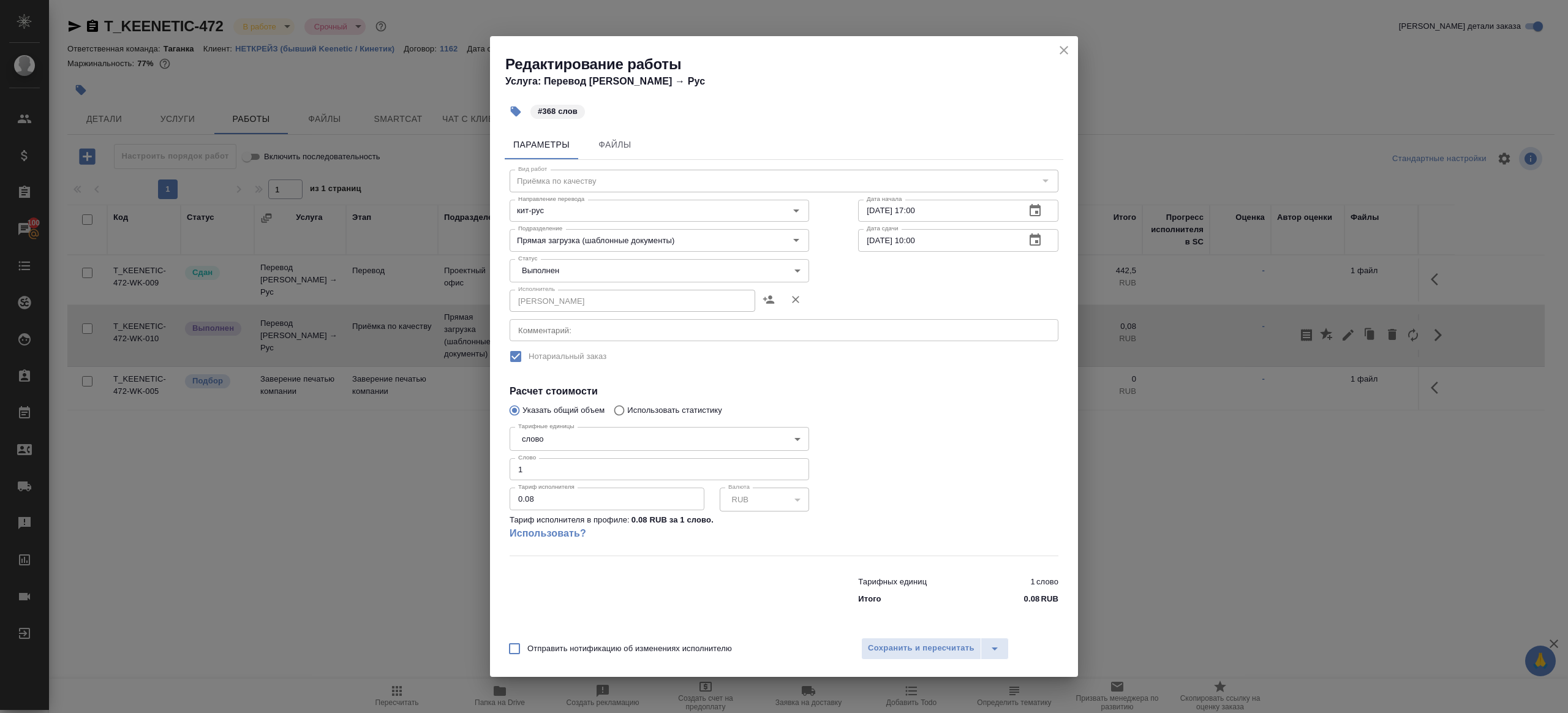
click at [560, 261] on body "🙏 .cls-1 fill:#fff; AWATERA Gazizov Rinat Клиенты Спецификации Заказы 100 Чаты …" at bounding box center [784, 356] width 1568 height 713
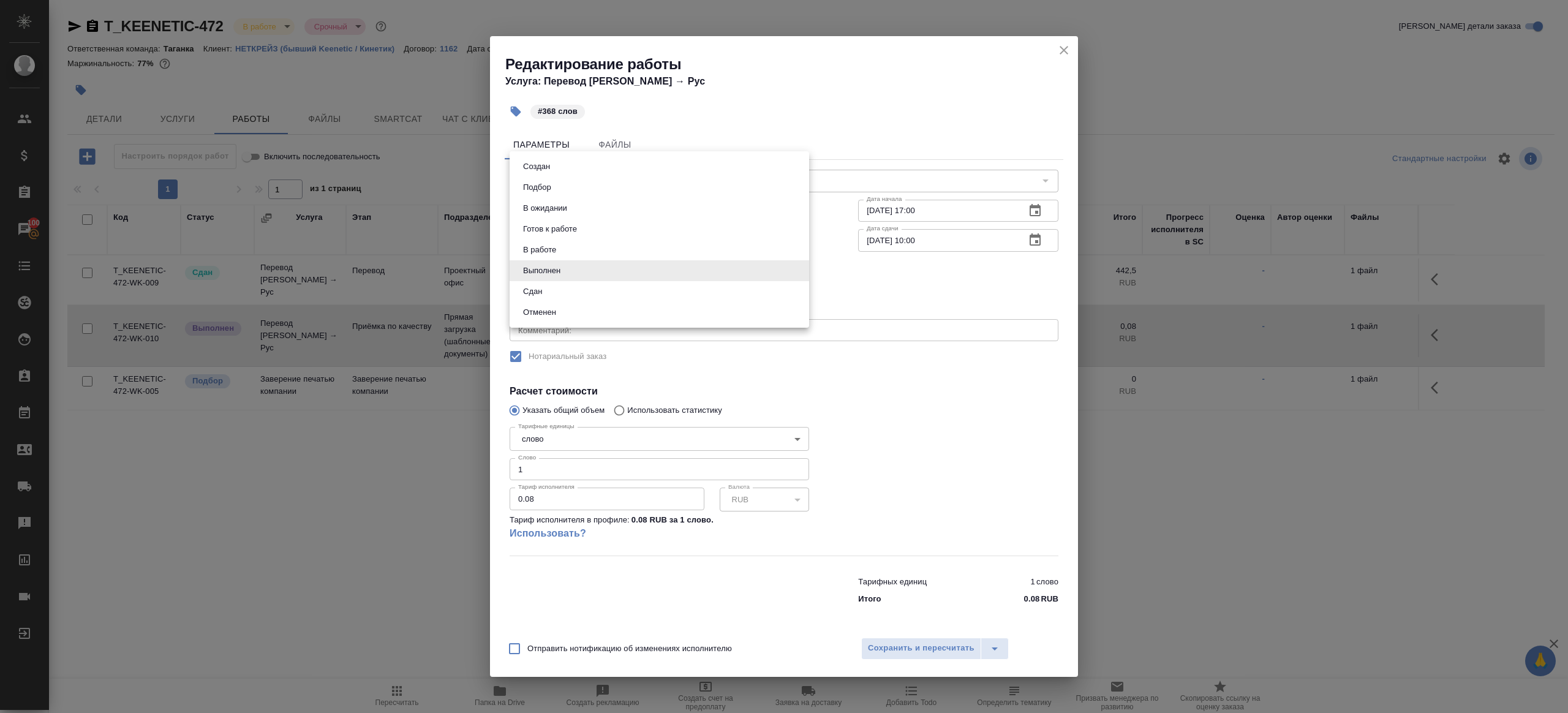
click at [559, 296] on li "Сдан" at bounding box center [660, 292] width 299 height 21
type input "closed"
drag, startPoint x: 545, startPoint y: 474, endPoint x: 393, endPoint y: 431, distance: 158.0
click at [397, 433] on div "Редактирование работы Услуга: Перевод Стандарт Кит → Рус #368 слов Параметры Фа…" at bounding box center [784, 356] width 1568 height 713
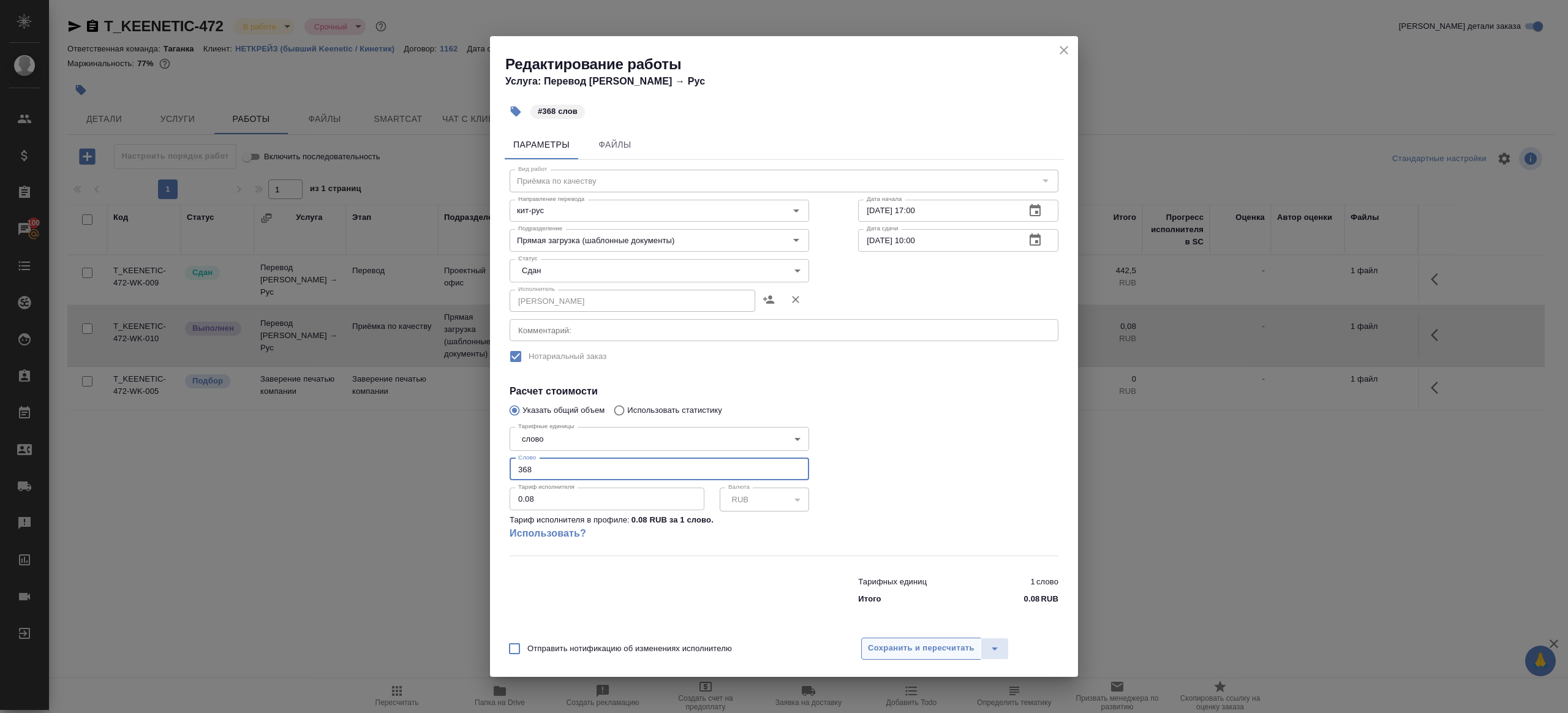
type input "368"
click at [878, 644] on span "Сохранить и пересчитать" at bounding box center [921, 649] width 107 height 14
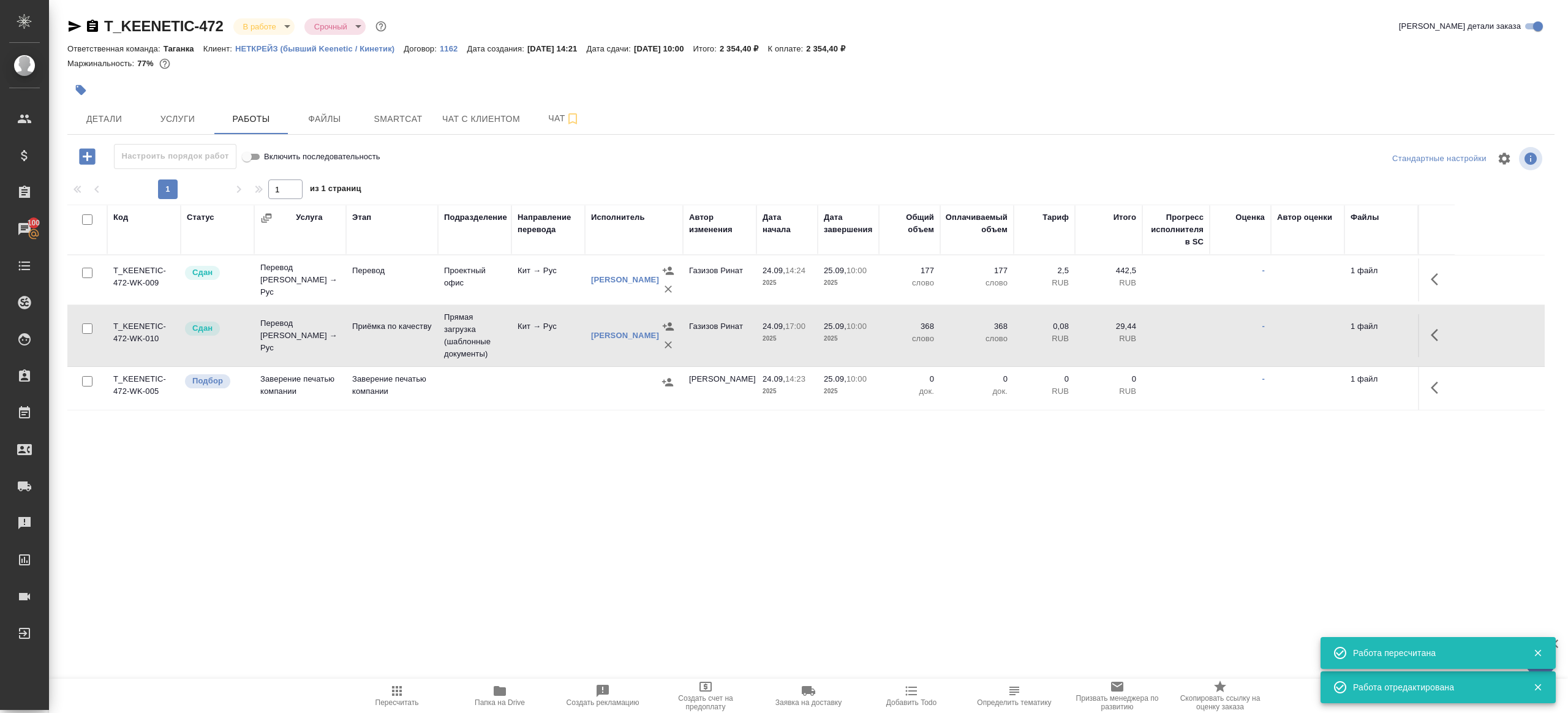
click at [265, 26] on body "🙏 .cls-1 fill:#fff; AWATERA Gazizov Rinat Клиенты Спецификации Заказы 100 Чаты …" at bounding box center [784, 356] width 1568 height 713
click at [280, 151] on button "Сдан без статистики" at bounding box center [284, 151] width 83 height 14
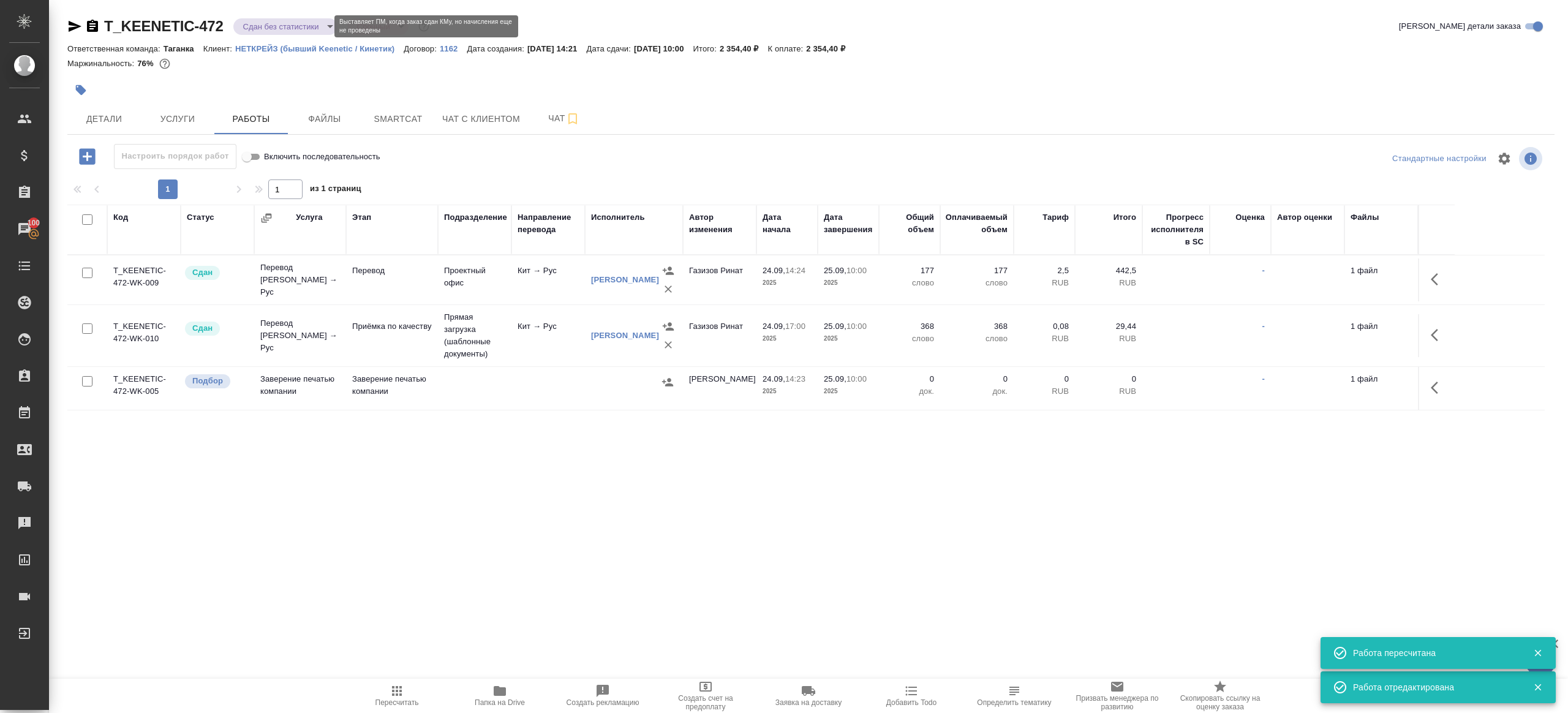
click at [277, 29] on body "🙏 .cls-1 fill:#fff; AWATERA Gazizov Rinat Клиенты Спецификации Заказы 100 Чаты …" at bounding box center [784, 356] width 1568 height 713
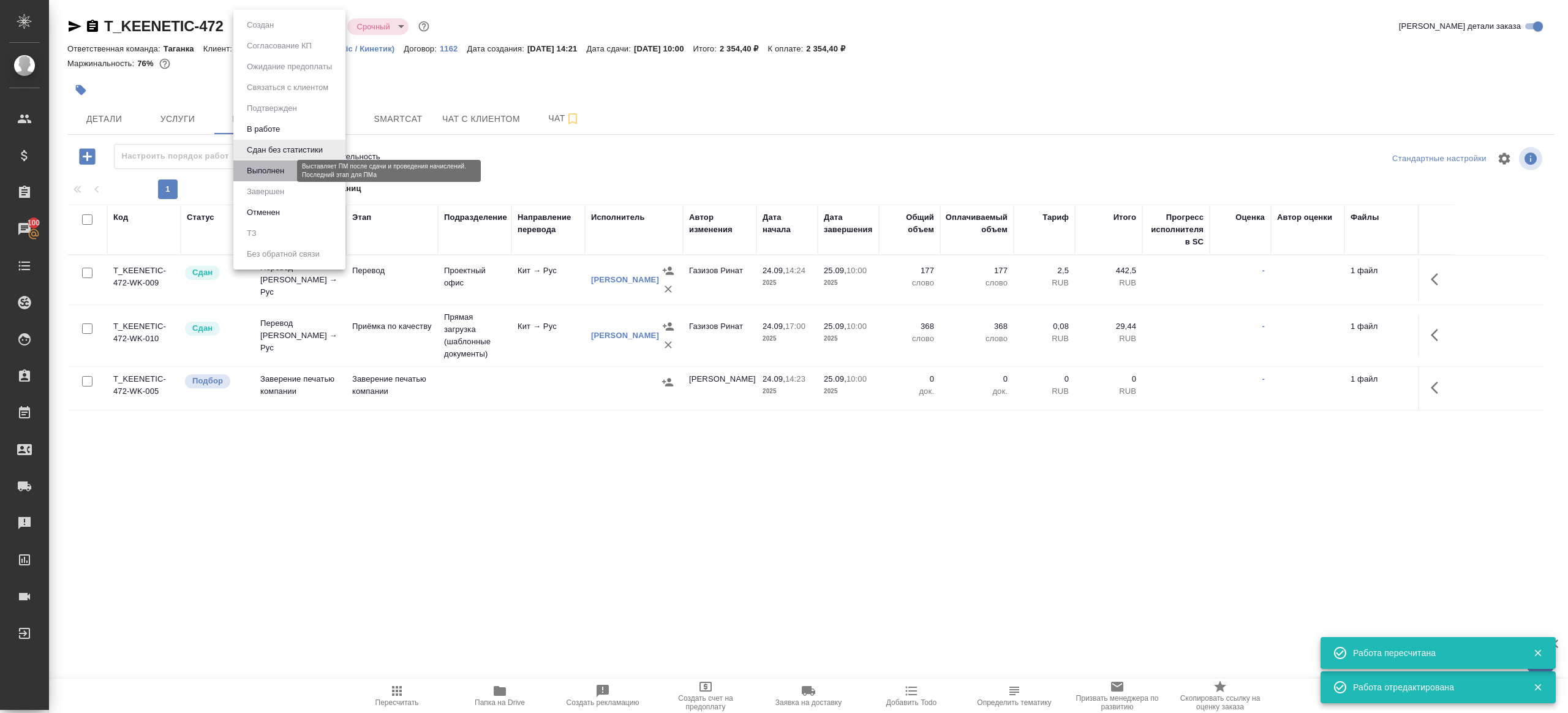
click at [285, 174] on button "Выполнен" at bounding box center [265, 171] width 44 height 14
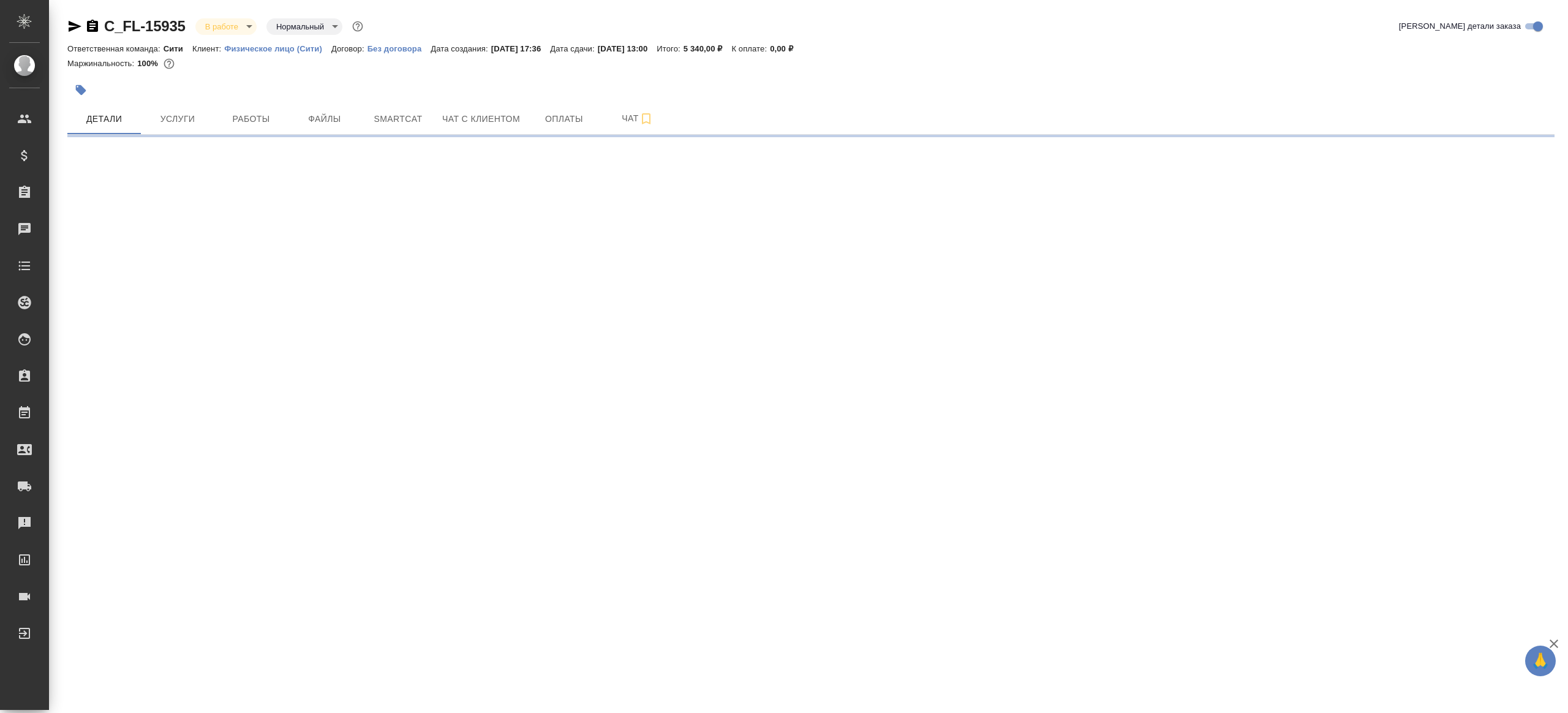
select select "RU"
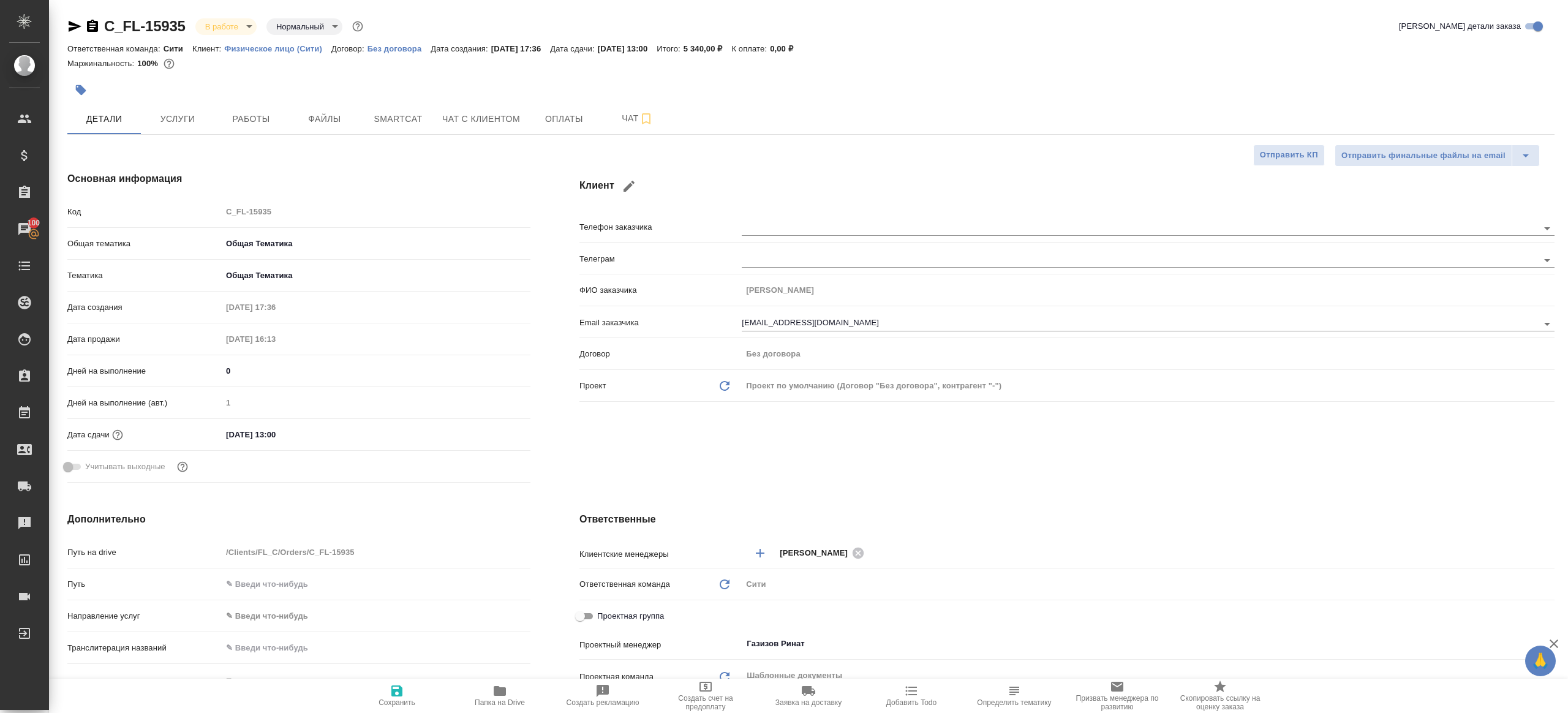
type textarea "x"
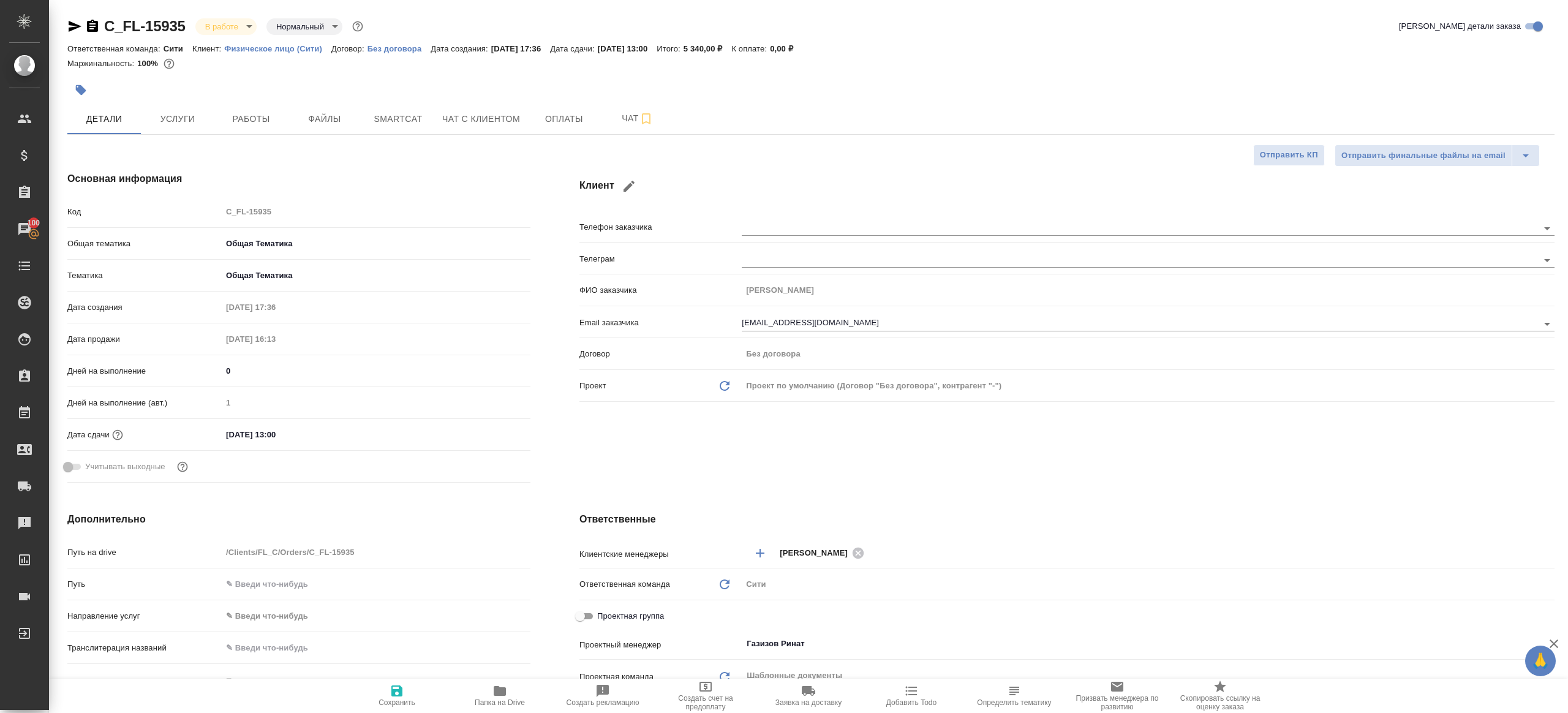
type textarea "x"
click at [234, 137] on div "C_FL-15935 В работе inProgress Нормальный normal Кратко детали заказа Ответстве…" at bounding box center [811, 620] width 1500 height 1239
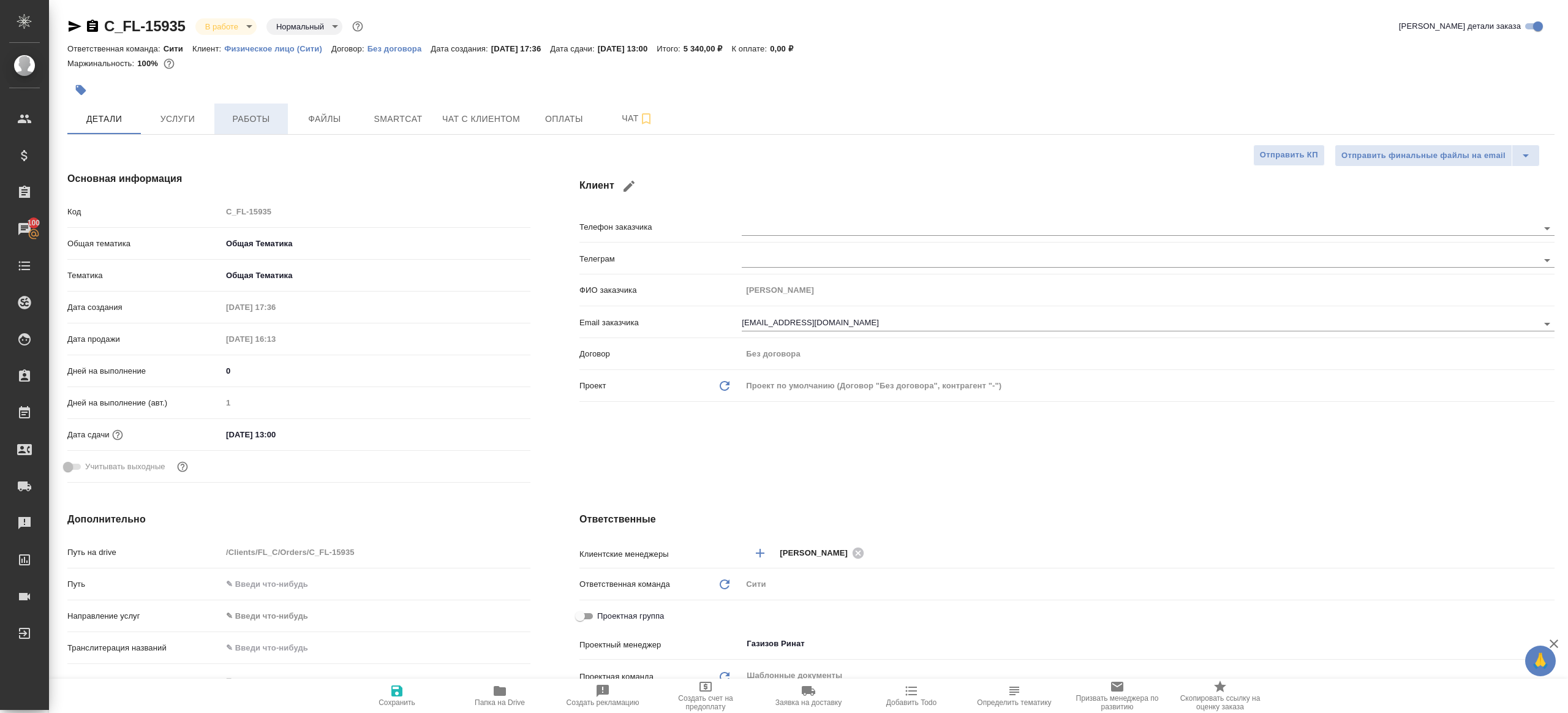
click at [236, 127] on button "Работы" at bounding box center [251, 119] width 74 height 31
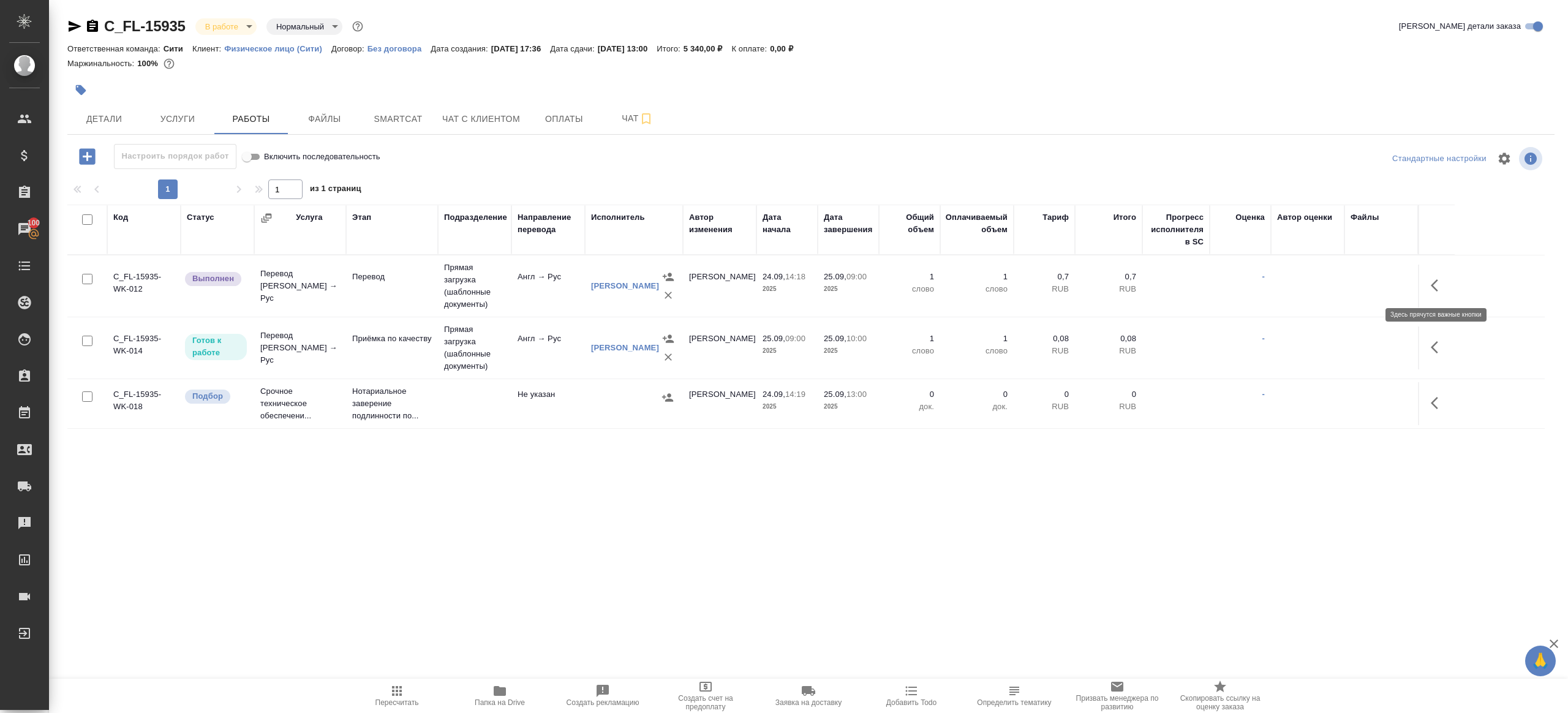
click at [1442, 282] on icon "button" at bounding box center [1438, 285] width 15 height 15
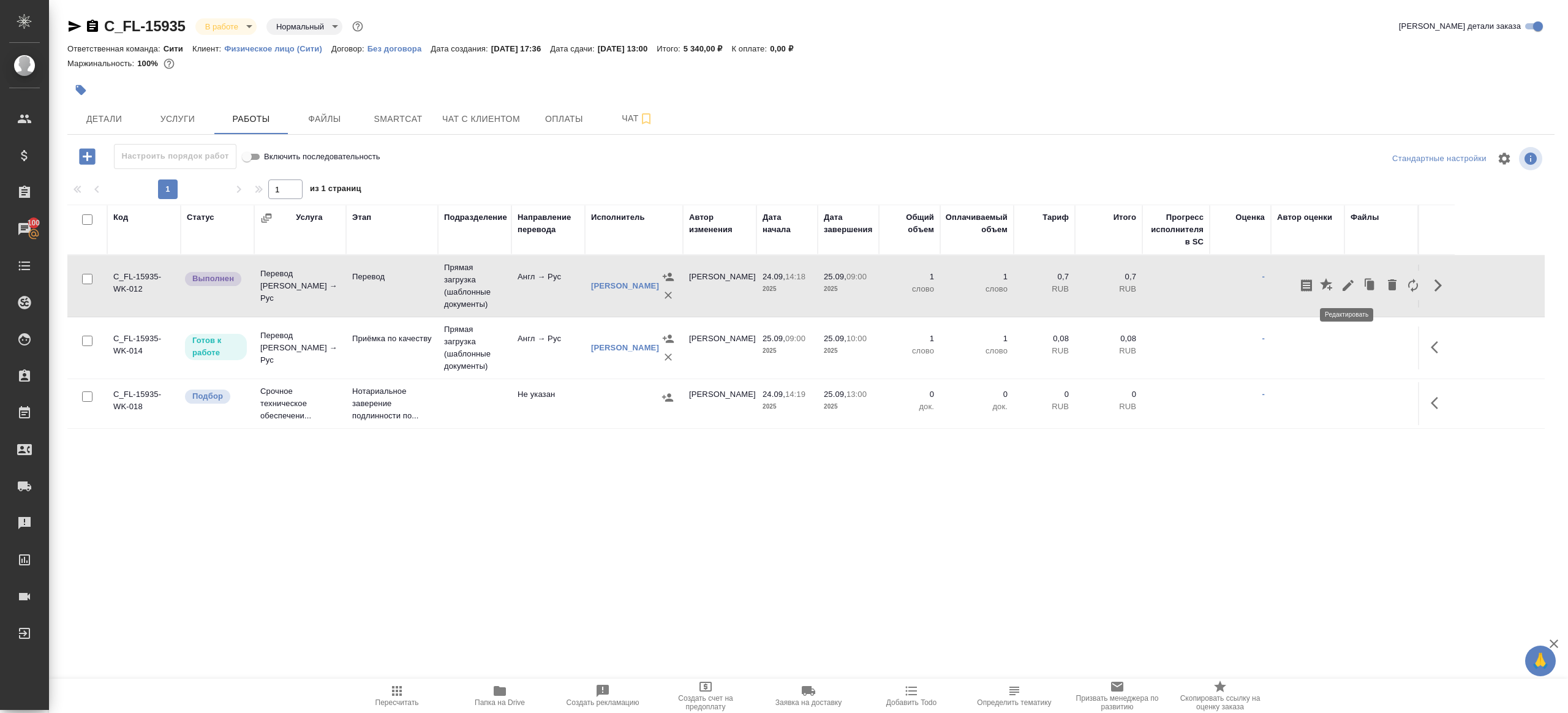
click at [1356, 282] on button "button" at bounding box center [1348, 285] width 21 height 29
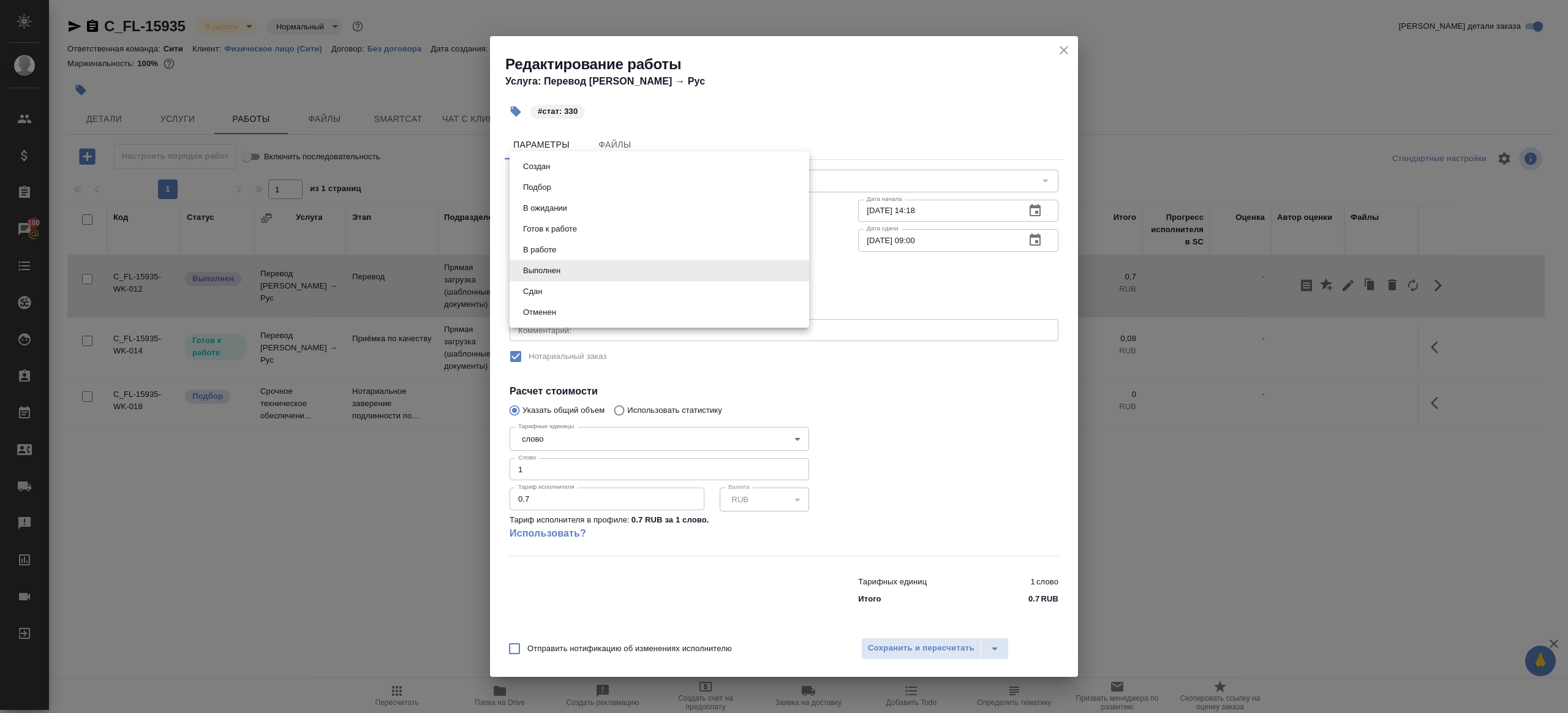
click at [559, 274] on body "🙏 .cls-1 fill:#fff; AWATERA [PERSON_NAME] Клиенты Спецификации Заказы 100 Чаты …" at bounding box center [784, 356] width 1568 height 713
click at [545, 296] on button "Сдан" at bounding box center [532, 292] width 27 height 14
type input "closed"
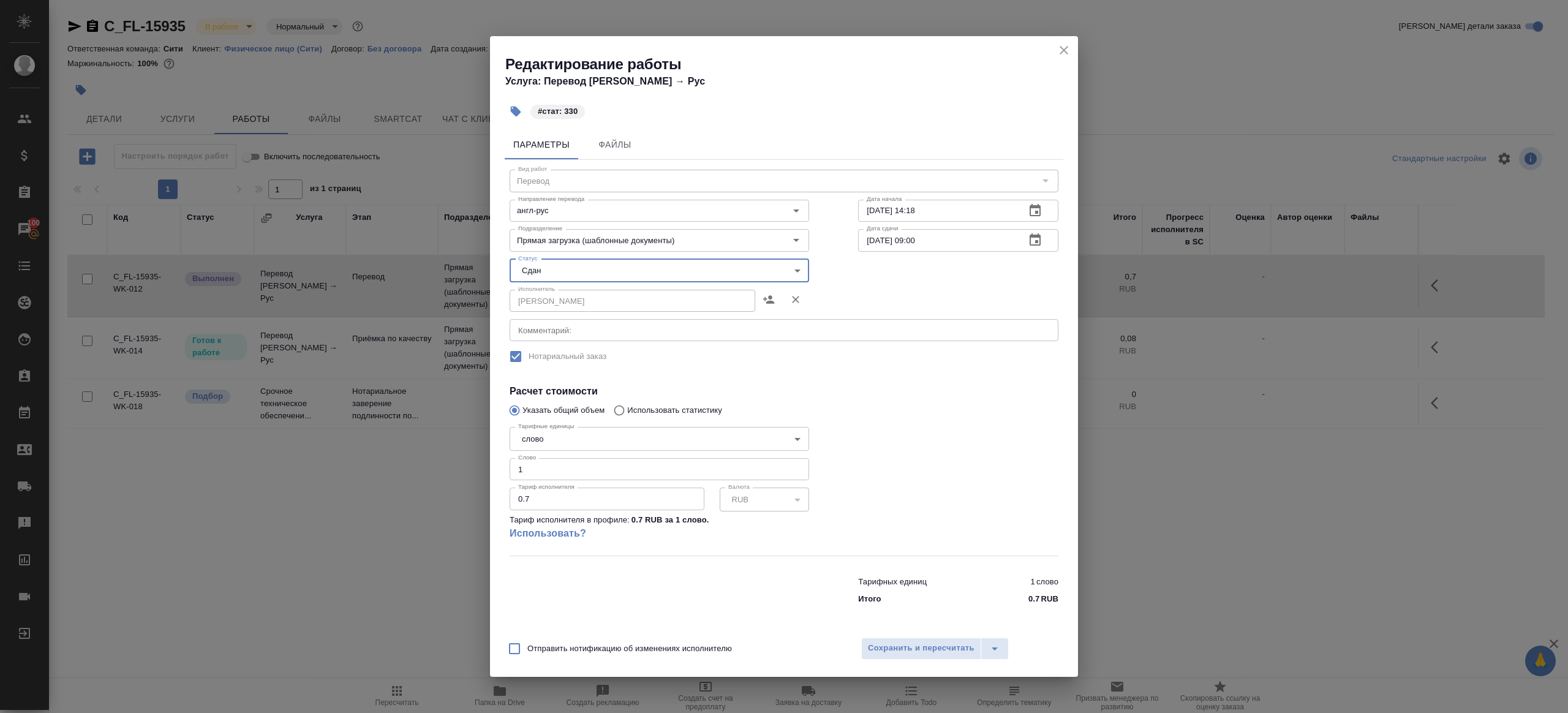
drag, startPoint x: 536, startPoint y: 465, endPoint x: 424, endPoint y: 453, distance: 112.6
click at [465, 460] on div "Редактирование работы Услуга: Перевод [PERSON_NAME] → Рус #стат: 330 Параметры …" at bounding box center [784, 356] width 1568 height 713
type input "330"
click at [911, 638] on button "Сохранить и пересчитать" at bounding box center [921, 649] width 120 height 22
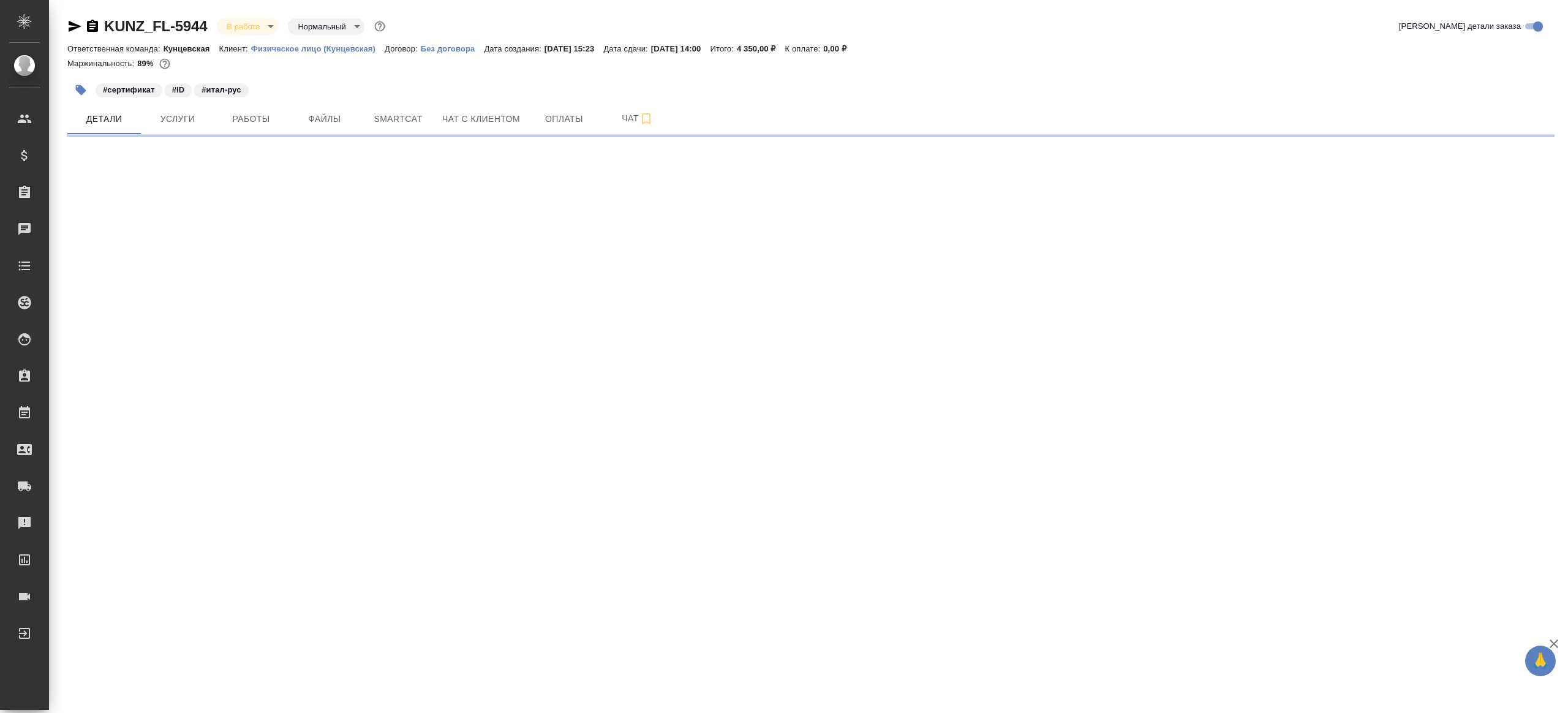
select select "RU"
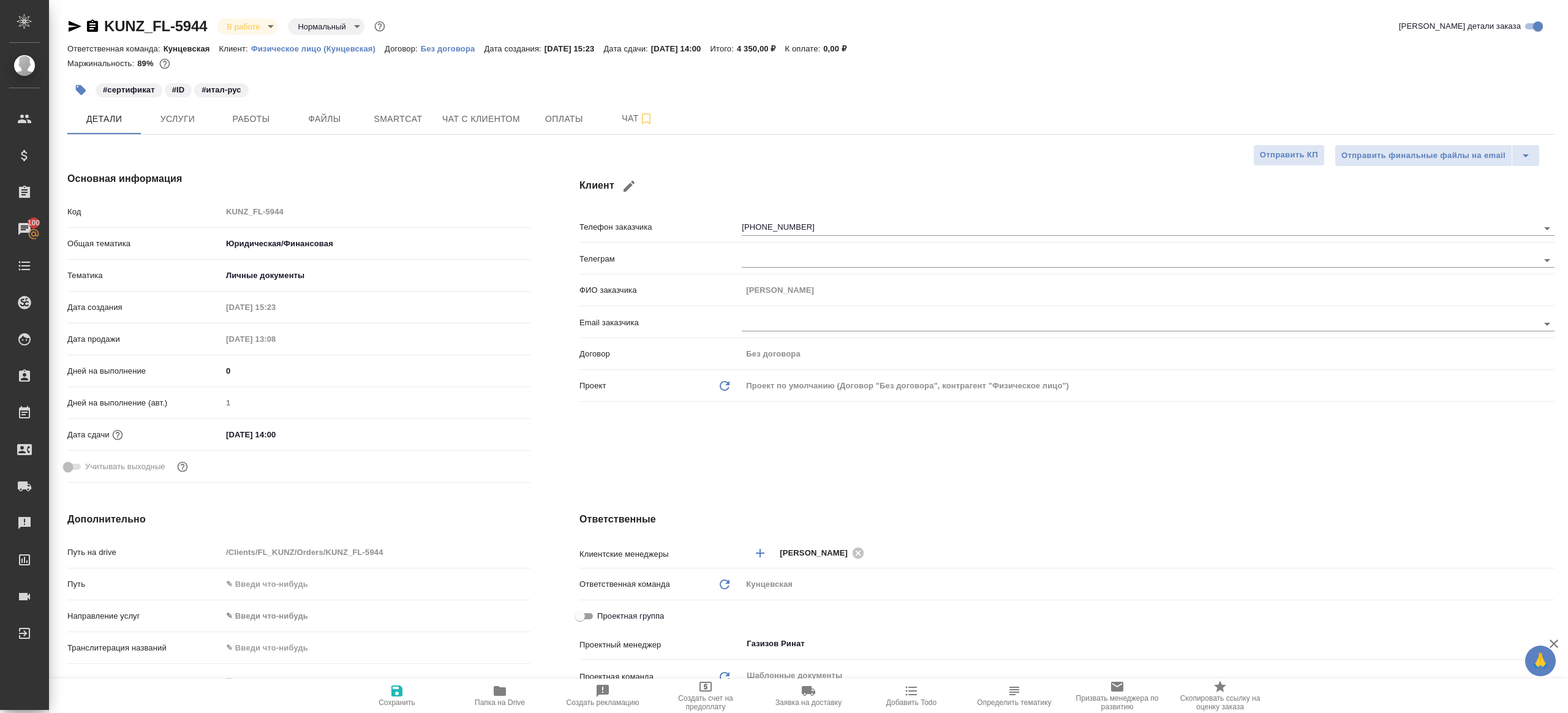
type textarea "x"
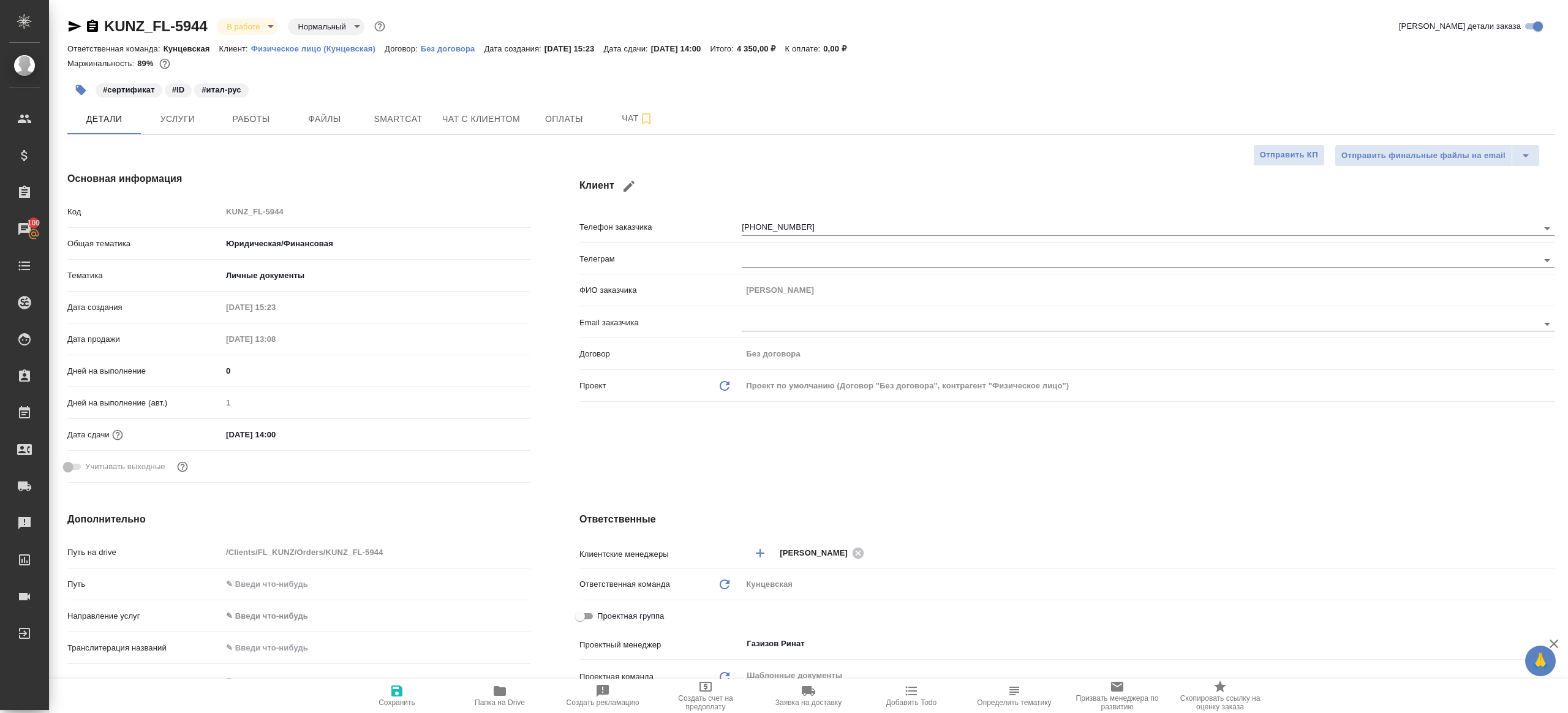
type textarea "x"
click at [258, 127] on button "Работы" at bounding box center [251, 119] width 74 height 31
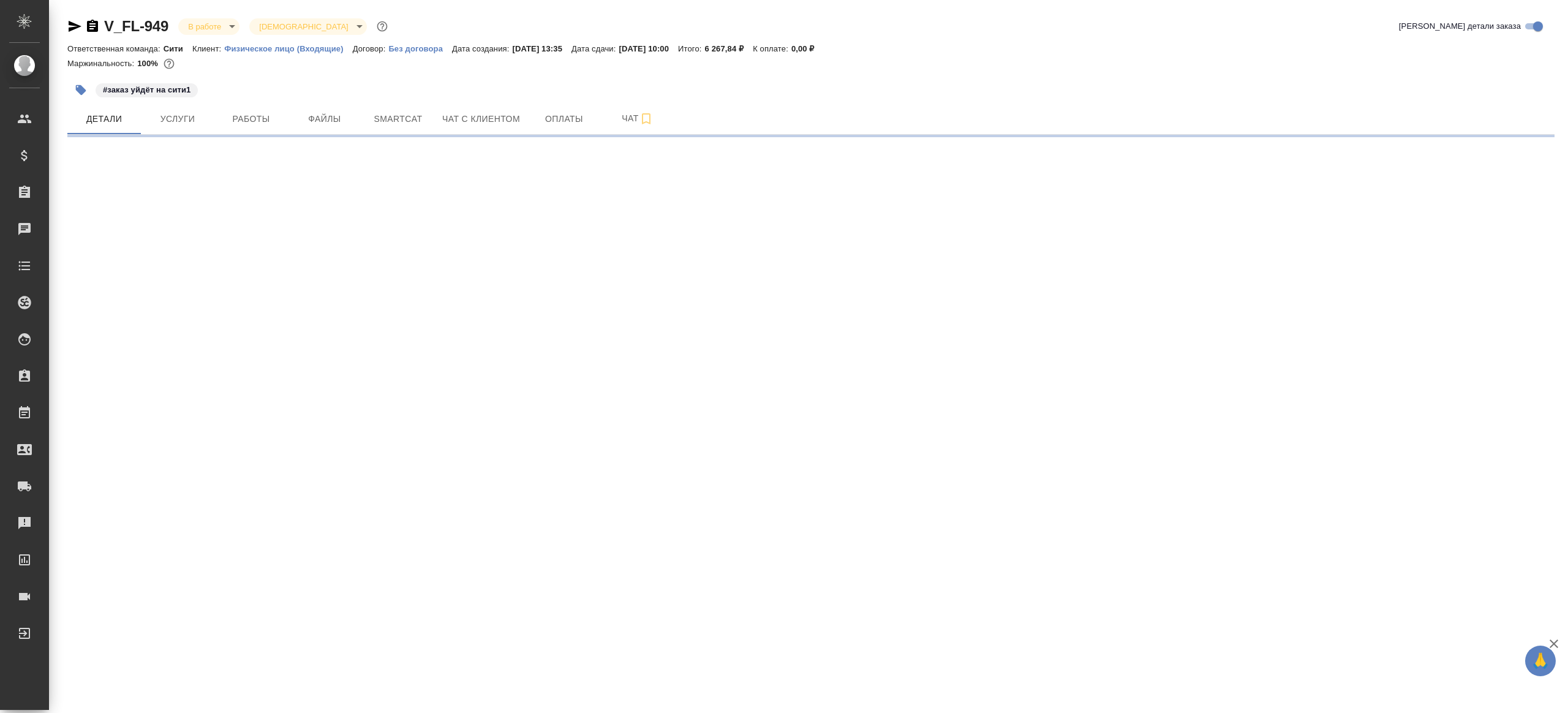
select select "RU"
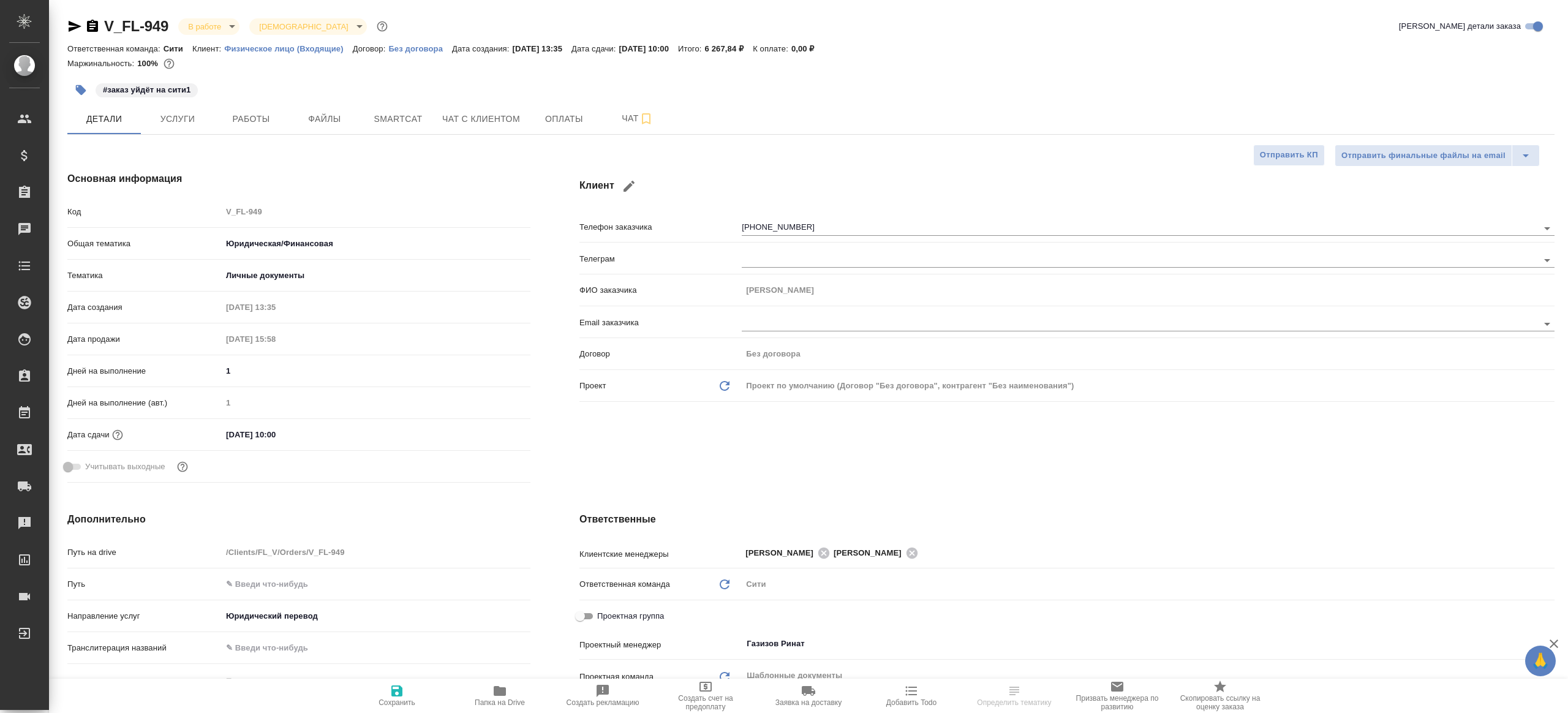
type textarea "x"
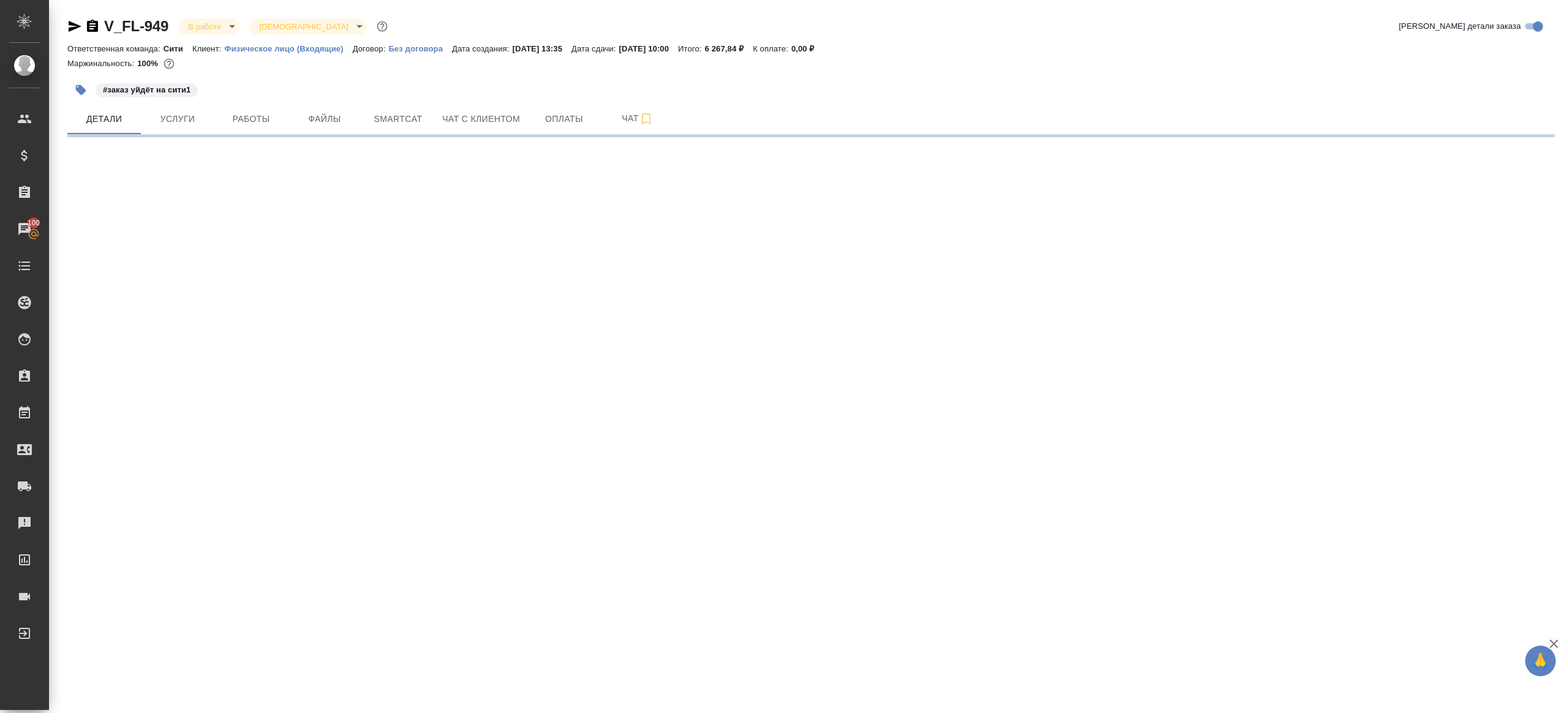
select select "RU"
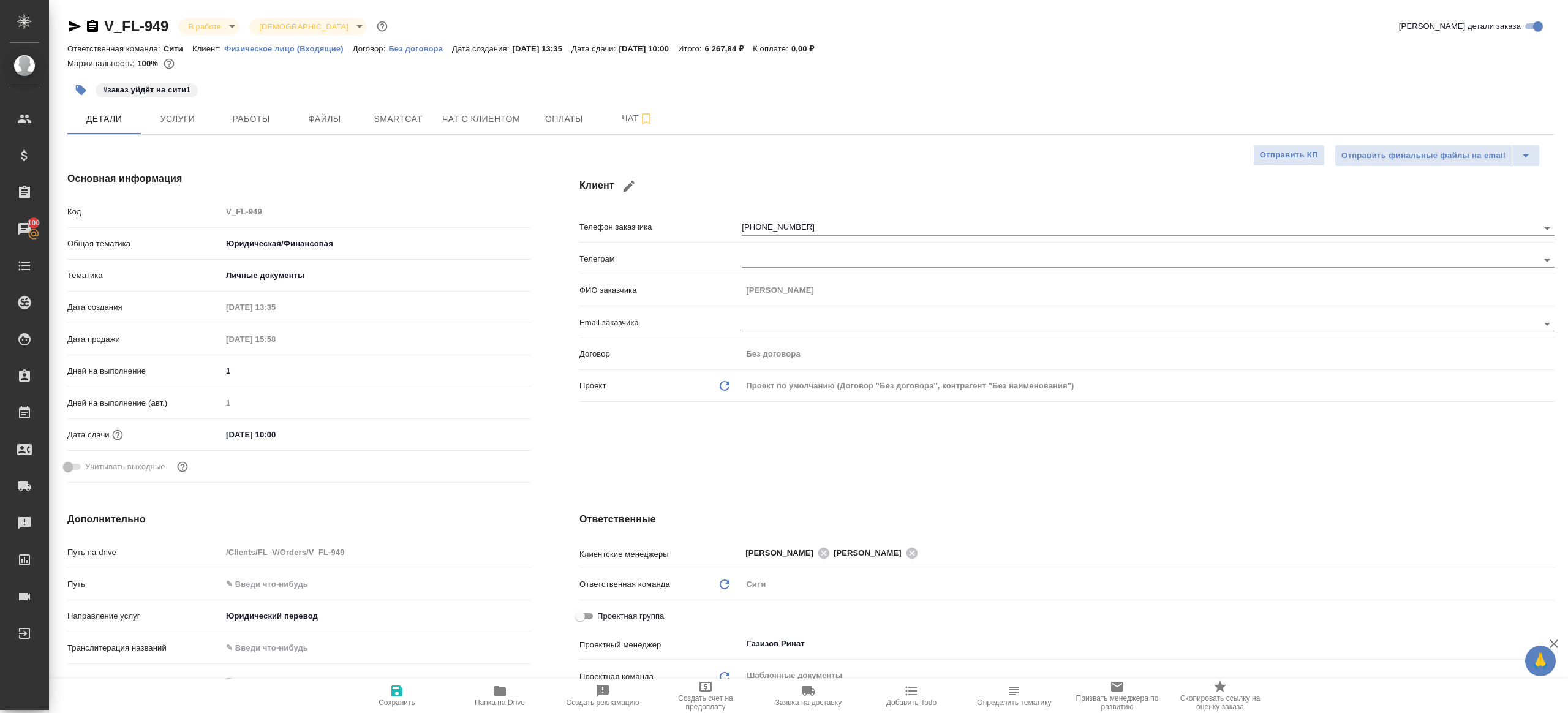
type textarea "x"
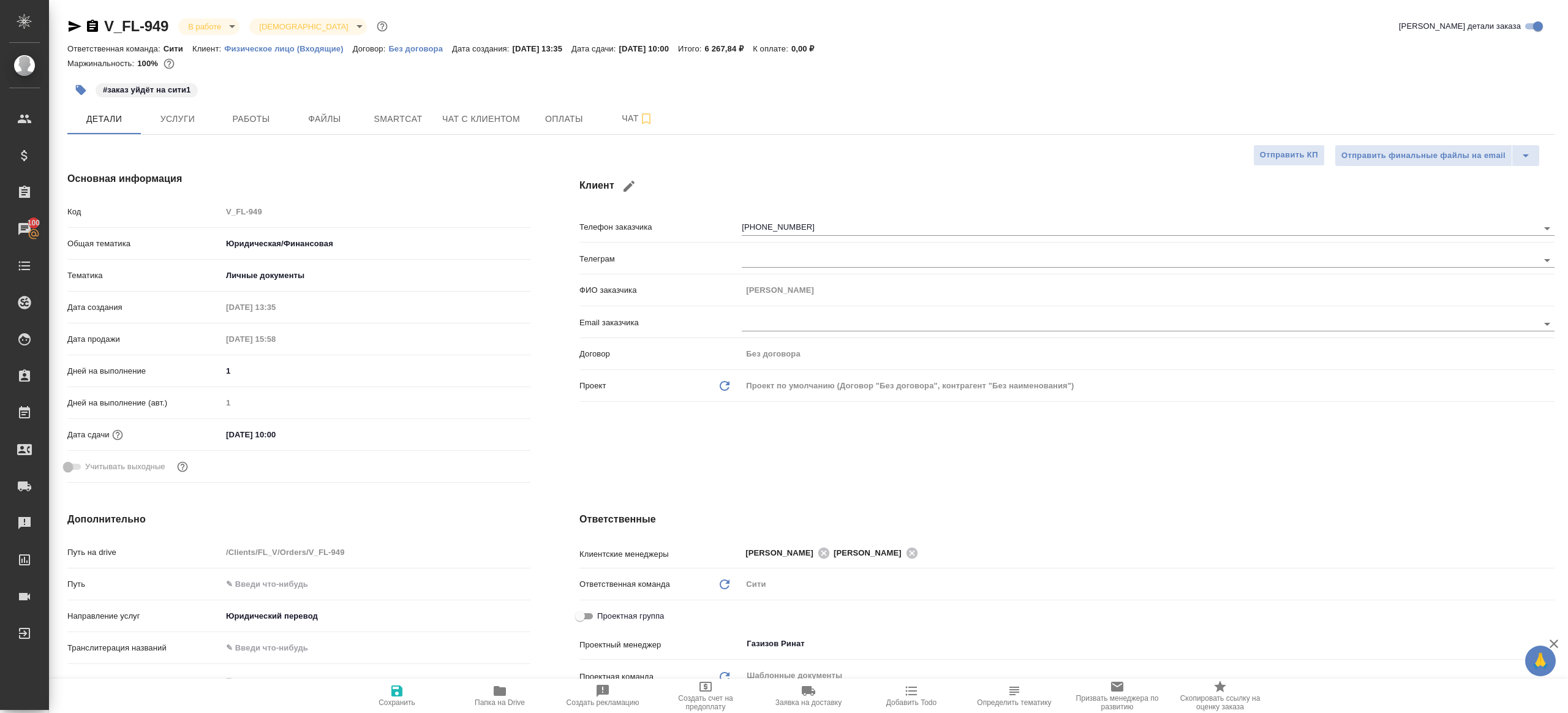
type textarea "x"
click at [243, 112] on span "Работы" at bounding box center [251, 119] width 59 height 15
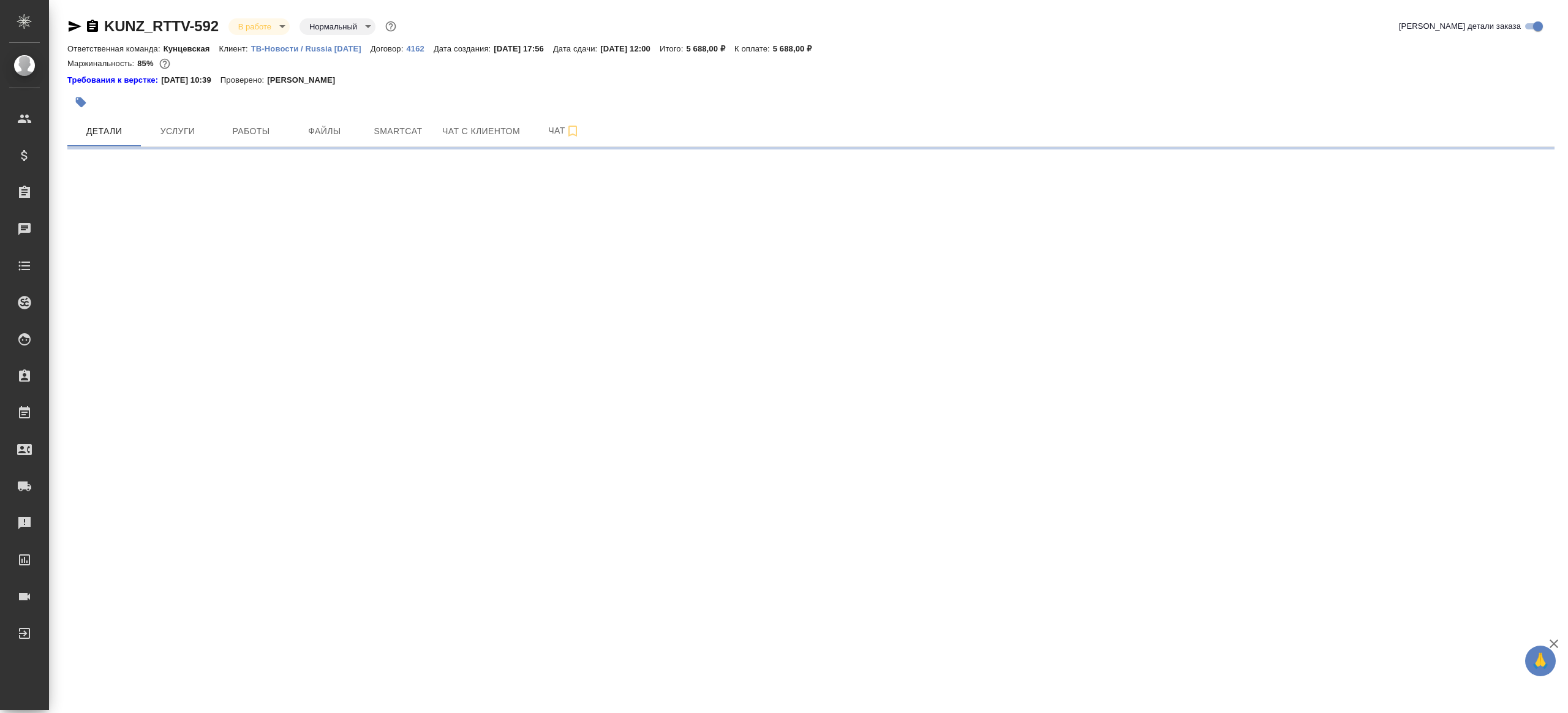
select select "RU"
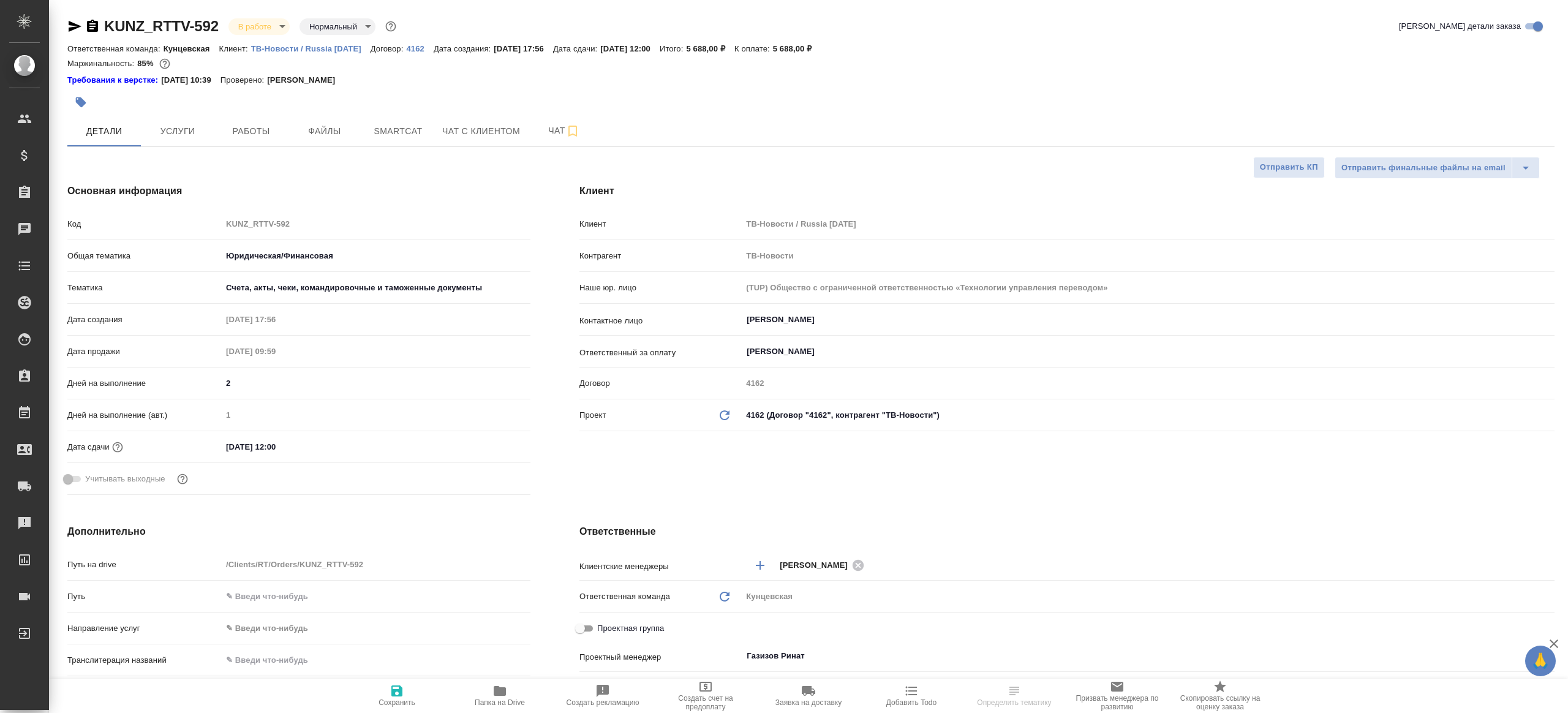
type textarea "x"
select select "RU"
type textarea "x"
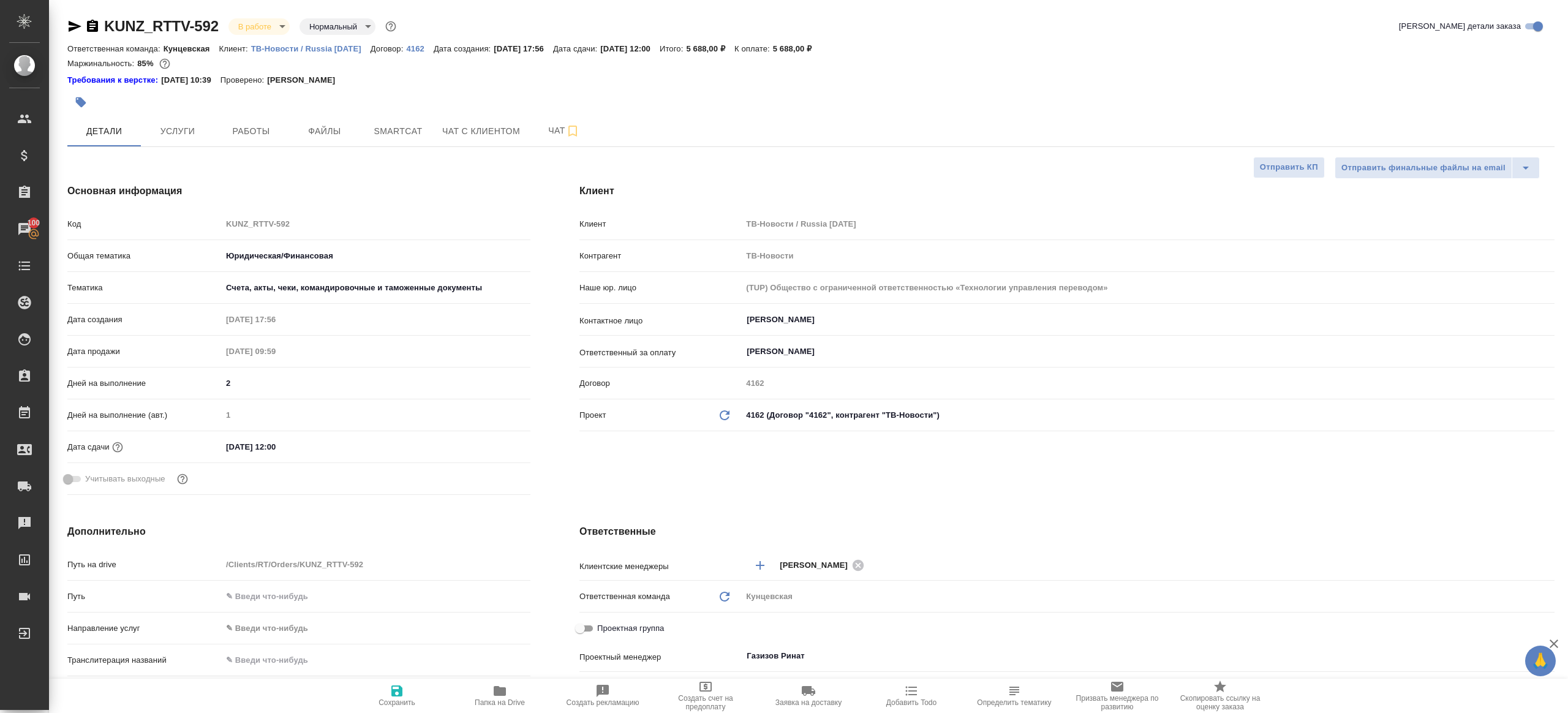
type textarea "x"
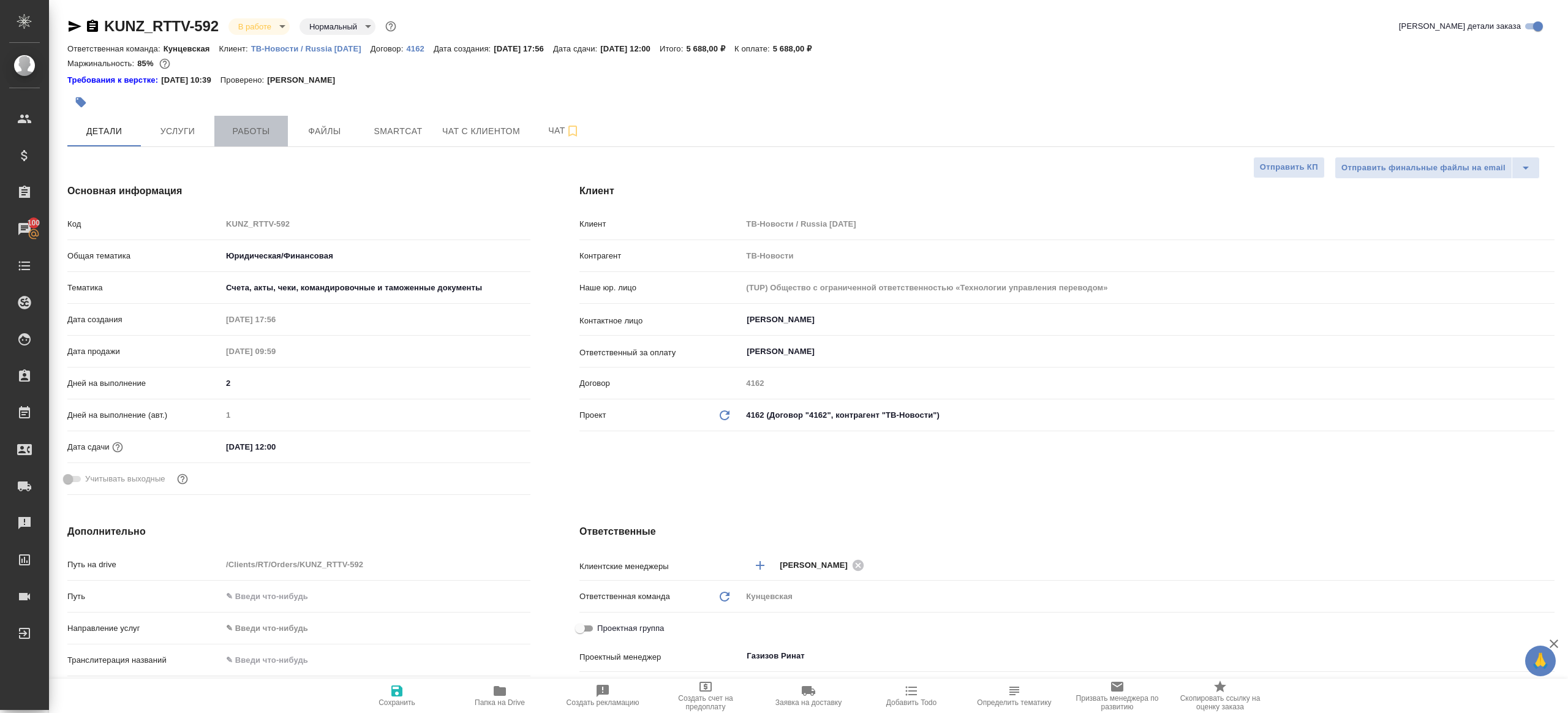
click at [249, 134] on span "Работы" at bounding box center [251, 132] width 59 height 15
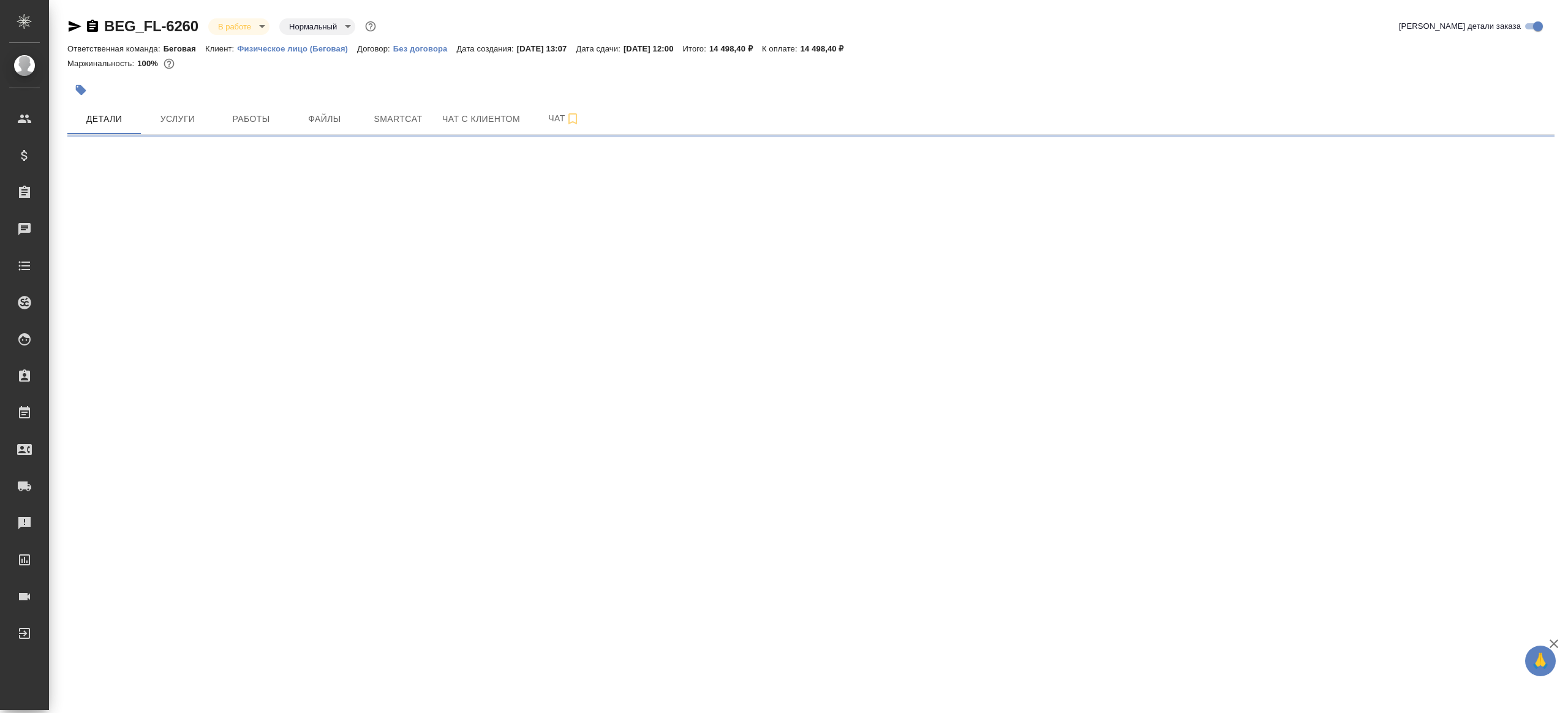
select select "RU"
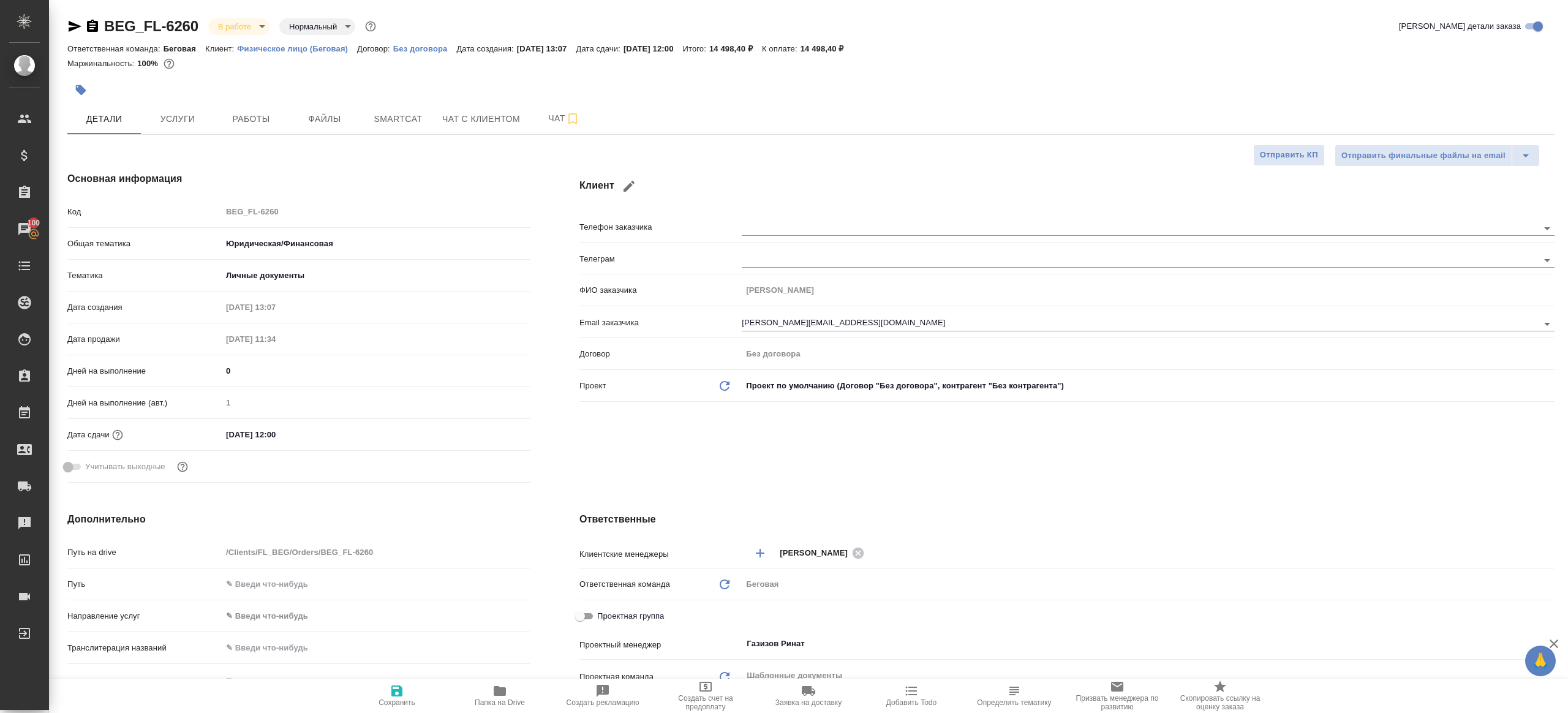
type textarea "x"
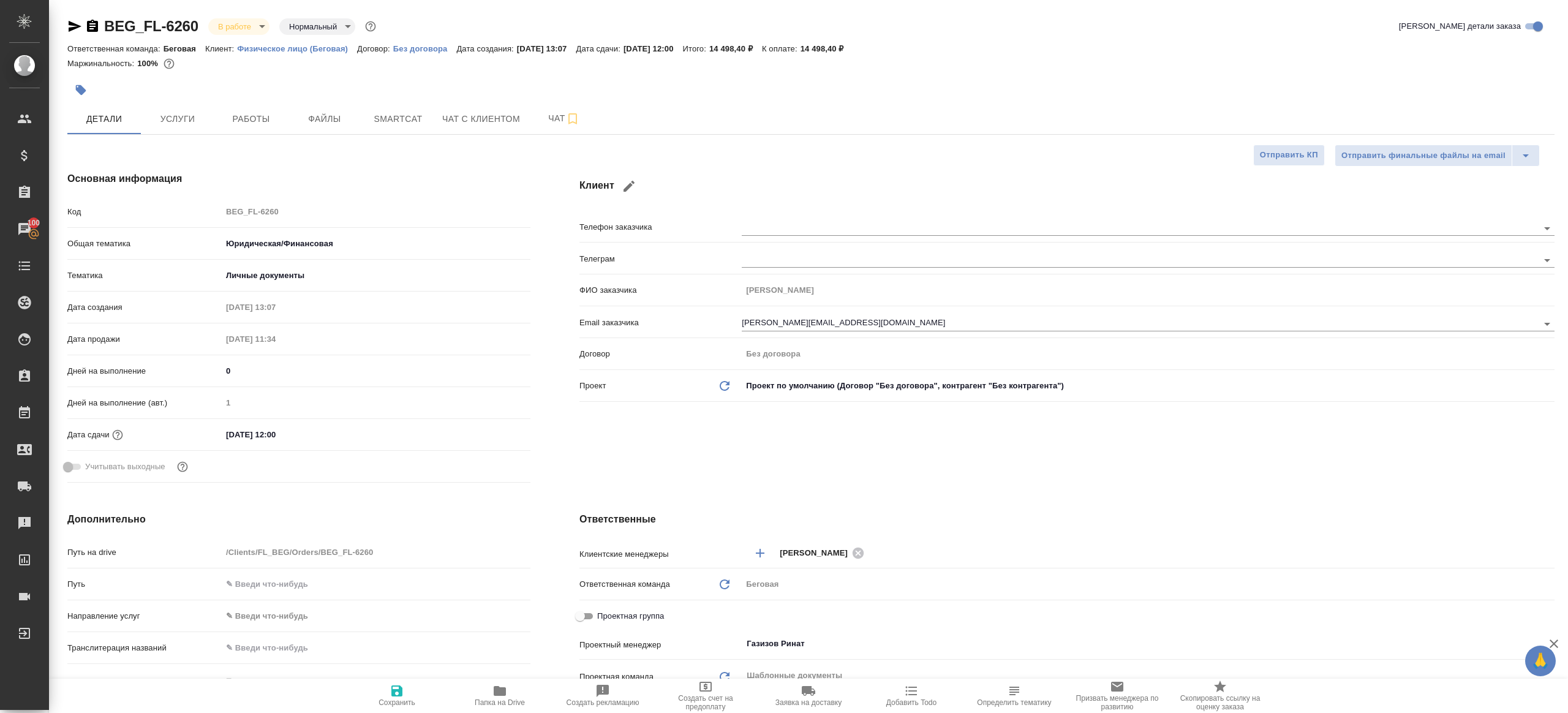
type textarea "x"
click at [257, 117] on span "Работы" at bounding box center [251, 119] width 59 height 15
